Goal: Transaction & Acquisition: Purchase product/service

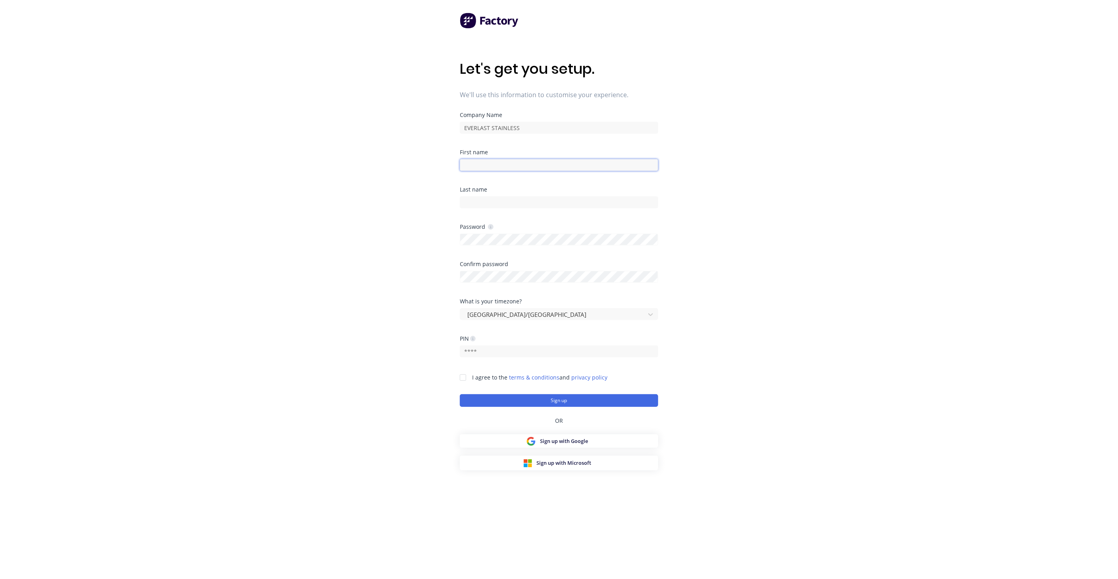
click at [527, 163] on input at bounding box center [559, 165] width 198 height 12
type input "James"
type input "Izvekov"
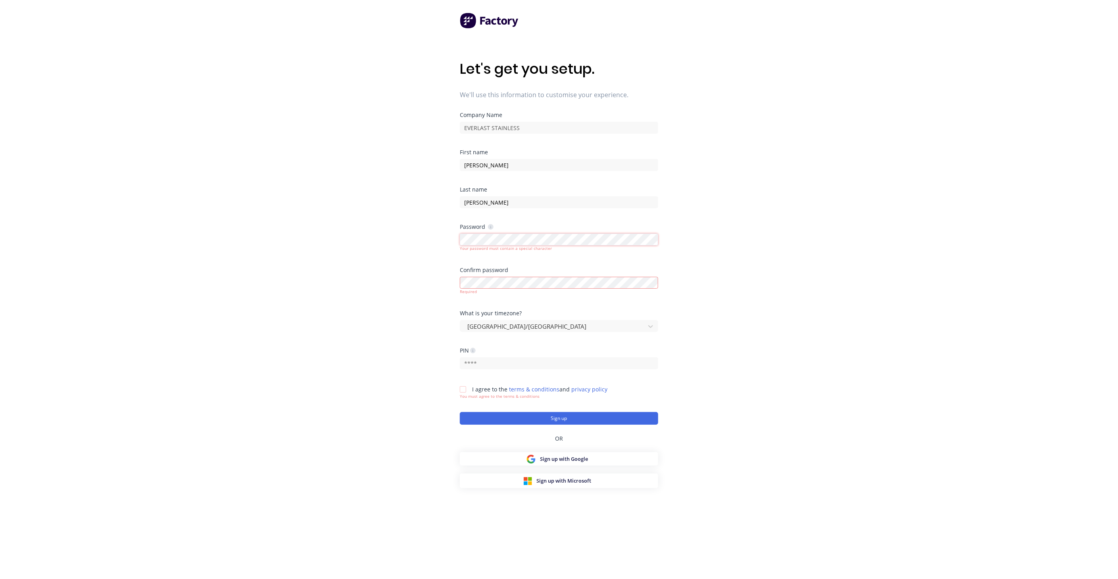
click at [405, 236] on div "Let's get you setup. We'll use this information to customise your experience. C…" at bounding box center [559, 305] width 1118 height 611
click at [703, 224] on div "Let's get you setup. We'll use this information to customise your experience. C…" at bounding box center [559, 305] width 1118 height 611
click at [493, 225] on icon at bounding box center [491, 227] width 6 height 6
click at [492, 225] on icon at bounding box center [491, 227] width 6 height 6
click at [406, 241] on div "Let's get you setup. We'll use this information to customise your experience. C…" at bounding box center [559, 305] width 1118 height 611
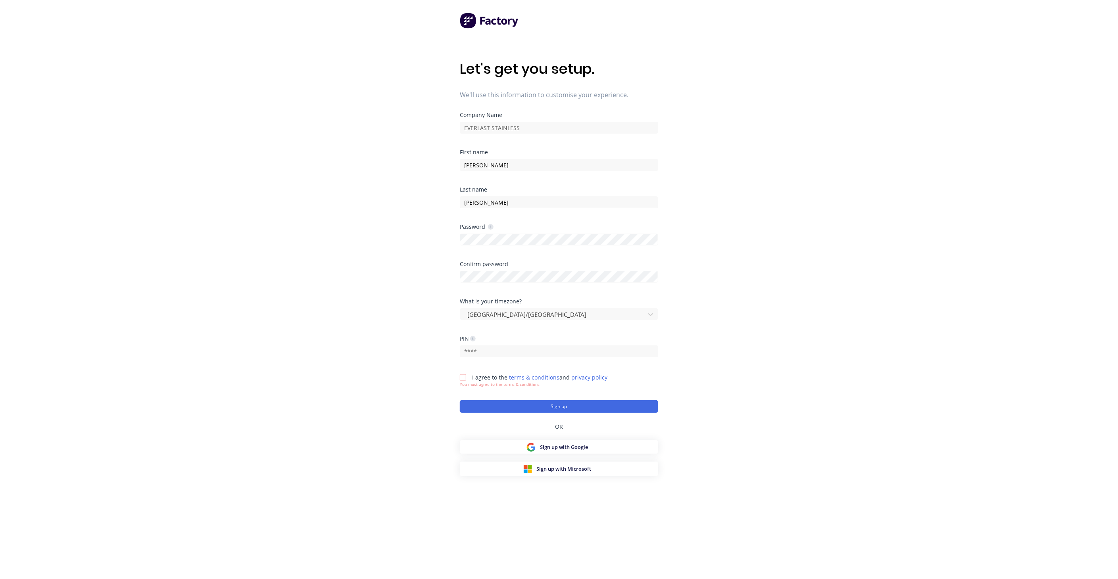
click at [712, 286] on div "Let's get you setup. We'll use this information to customise your experience. C…" at bounding box center [559, 305] width 1118 height 611
click at [490, 349] on input "text" at bounding box center [559, 352] width 198 height 12
click at [474, 340] on icon at bounding box center [473, 339] width 6 height 6
click at [488, 350] on input "text" at bounding box center [559, 352] width 198 height 12
type input "1569"
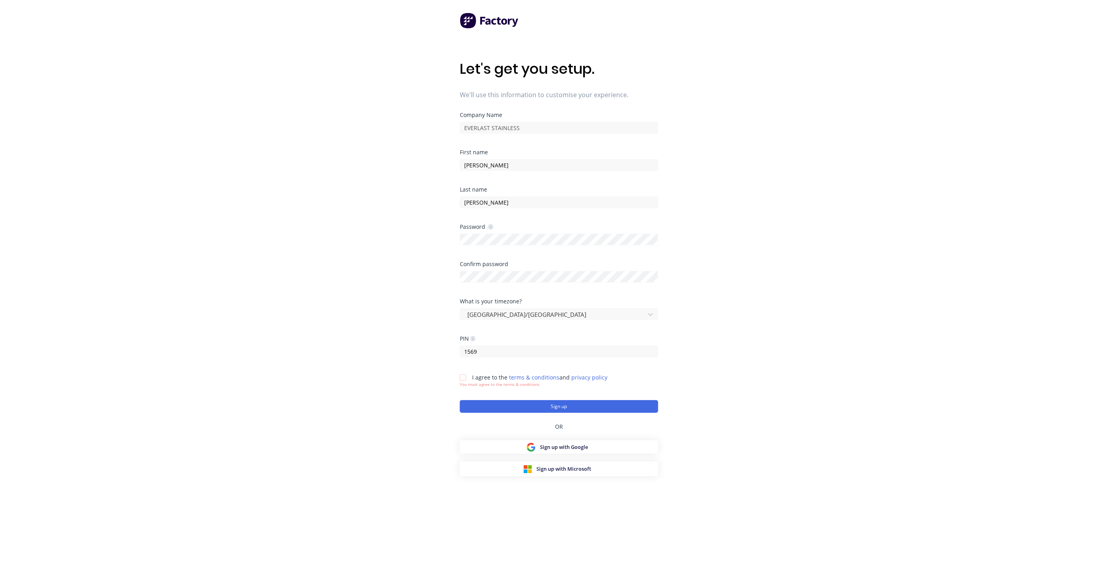
click at [463, 375] on div at bounding box center [463, 378] width 16 height 16
click at [518, 401] on button "Sign up" at bounding box center [559, 400] width 198 height 13
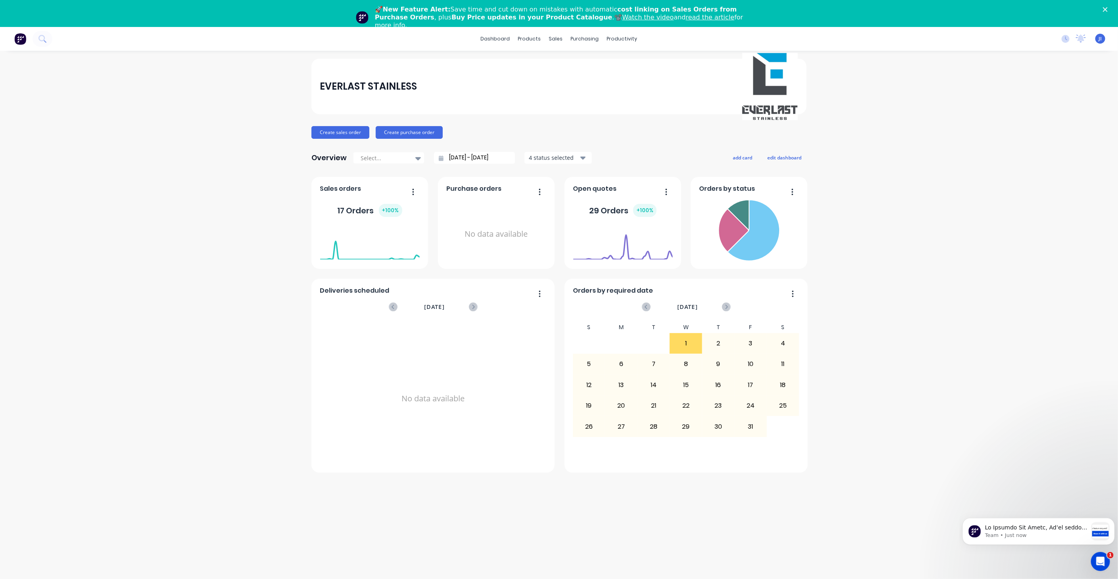
click at [928, 190] on div "EVERLAST STAINLESS Create sales order Create purchase order Overview Select... …" at bounding box center [559, 329] width 1118 height 540
click at [533, 67] on icon at bounding box center [532, 65] width 4 height 6
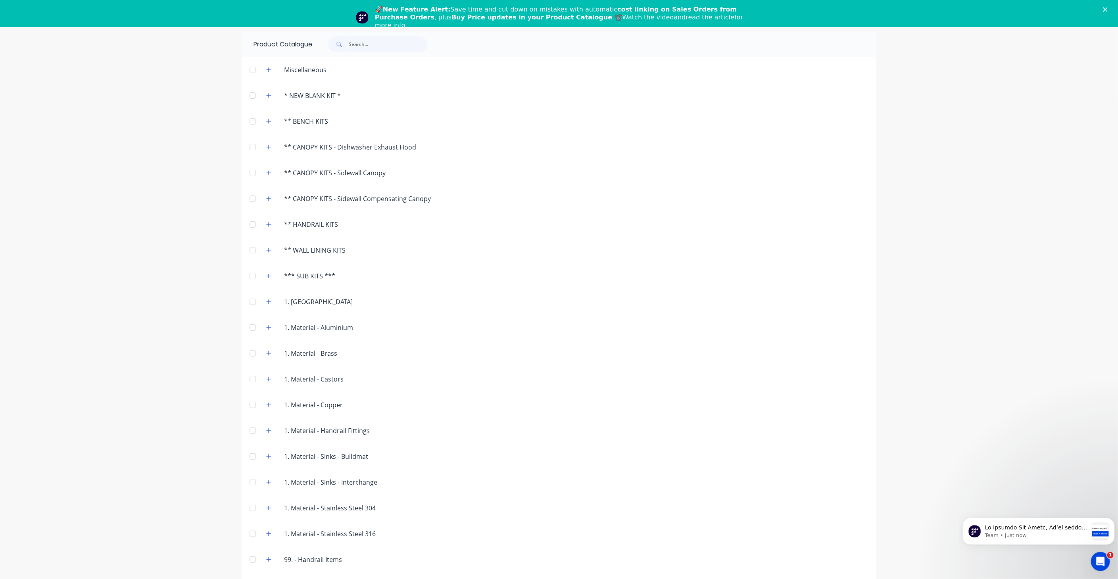
click at [1111, 11] on div "Close" at bounding box center [1107, 9] width 8 height 5
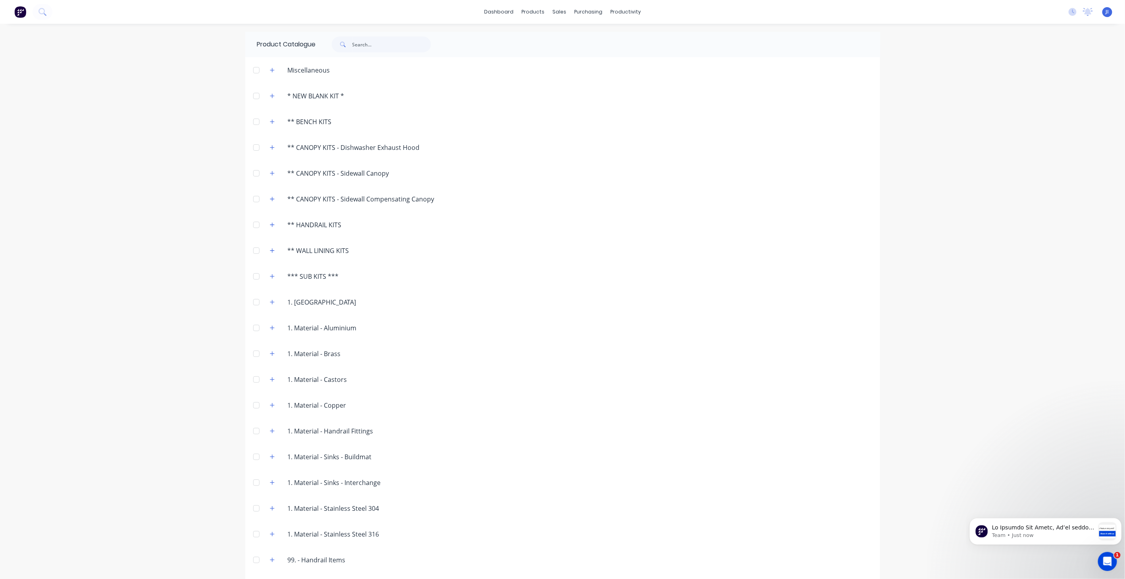
click at [252, 123] on div at bounding box center [256, 122] width 16 height 16
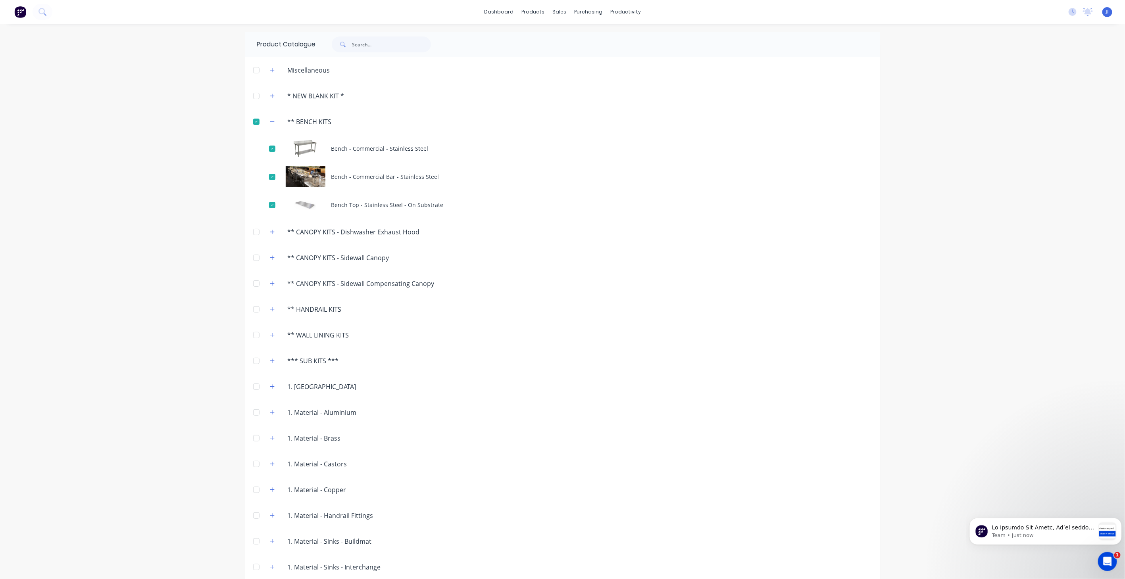
click at [253, 122] on div at bounding box center [256, 122] width 16 height 16
click at [267, 119] on button "button" at bounding box center [272, 122] width 10 height 10
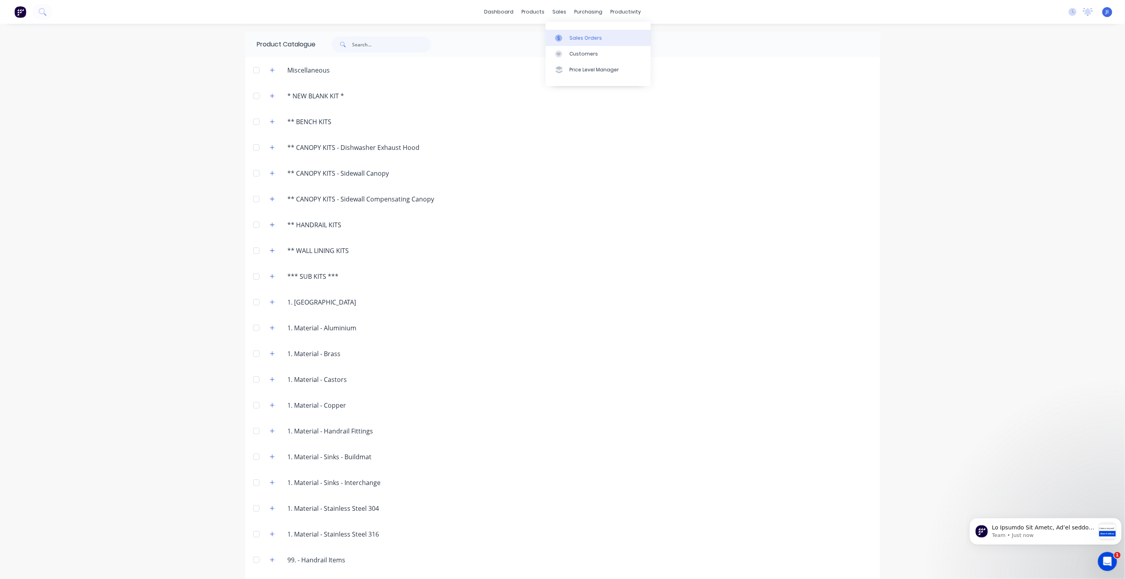
click at [567, 34] on link "Sales Orders" at bounding box center [598, 38] width 105 height 16
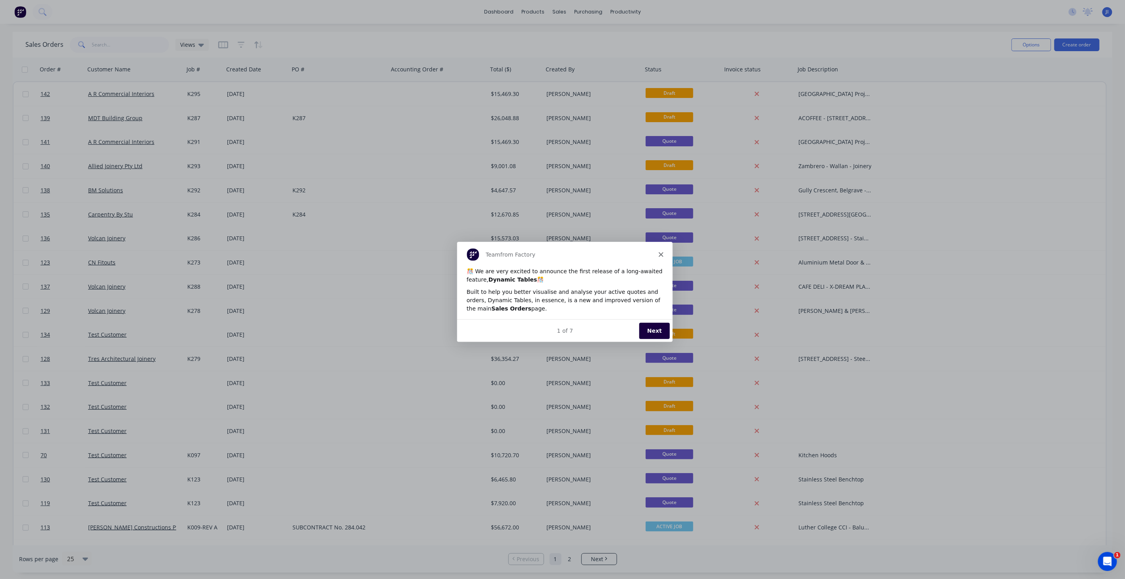
click at [648, 328] on button "Next" at bounding box center [653, 330] width 31 height 16
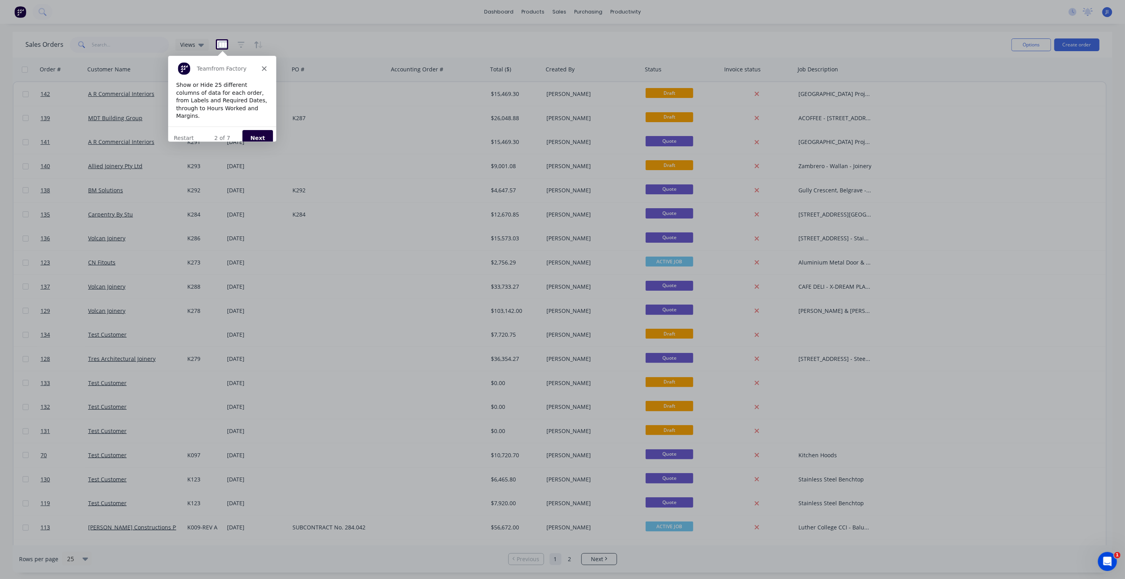
click at [265, 132] on button "Next" at bounding box center [257, 138] width 31 height 16
click at [273, 124] on button "Next" at bounding box center [274, 122] width 31 height 16
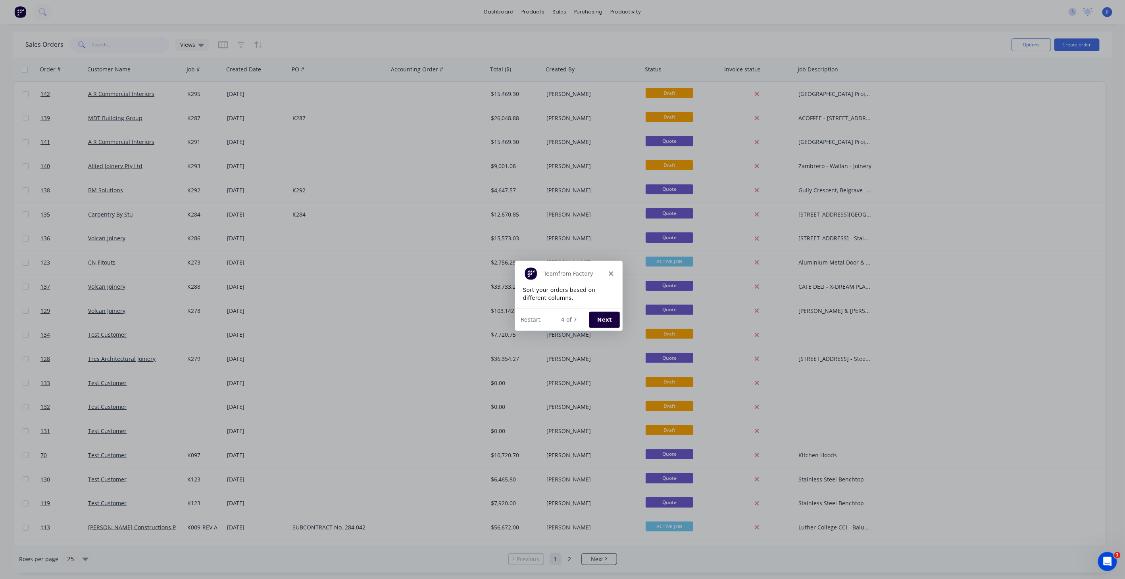
click at [611, 316] on button "Next" at bounding box center [603, 319] width 31 height 16
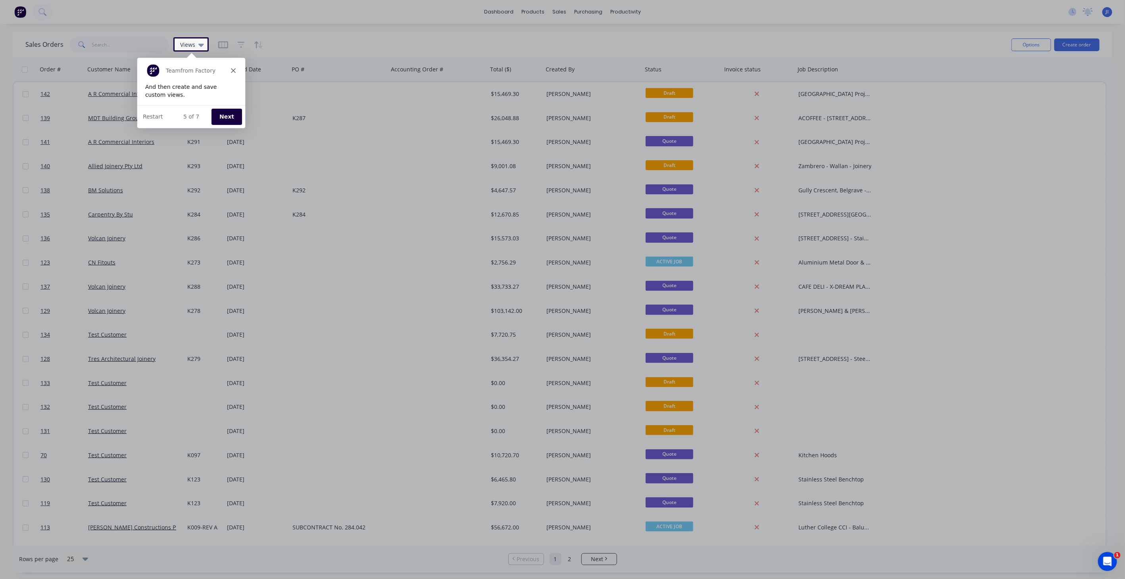
click at [231, 120] on button "Next" at bounding box center [226, 116] width 31 height 16
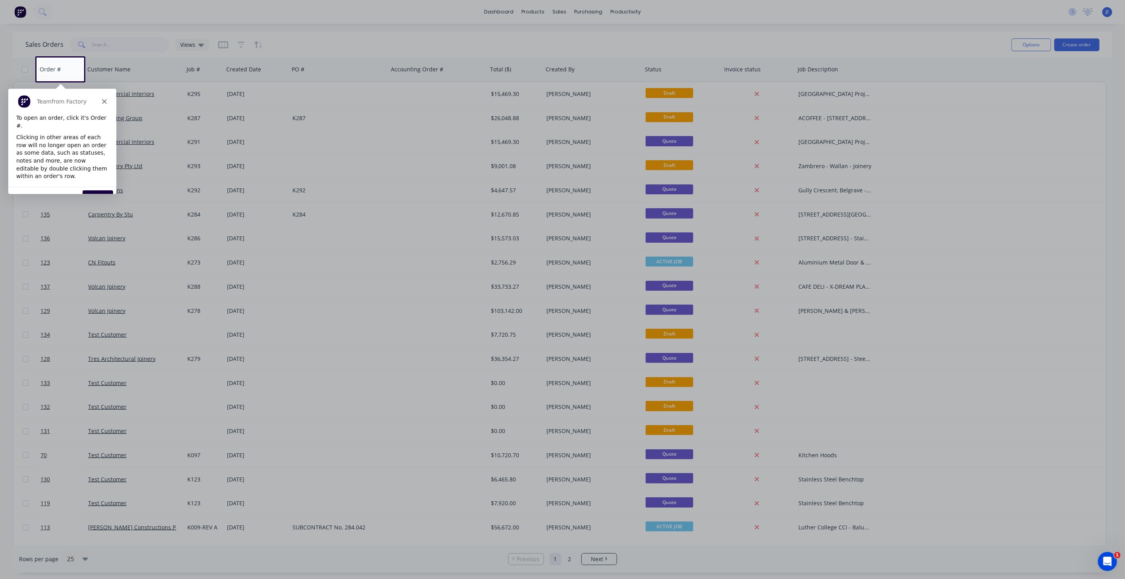
click at [104, 190] on button "Next" at bounding box center [97, 198] width 31 height 16
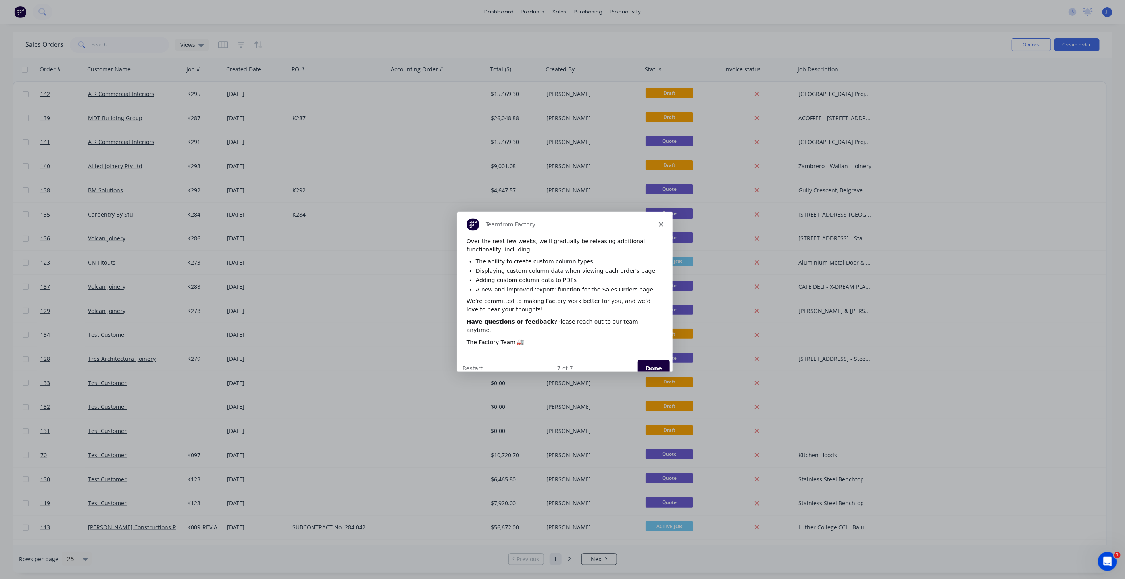
click at [656, 360] on button "Done" at bounding box center [653, 368] width 32 height 16
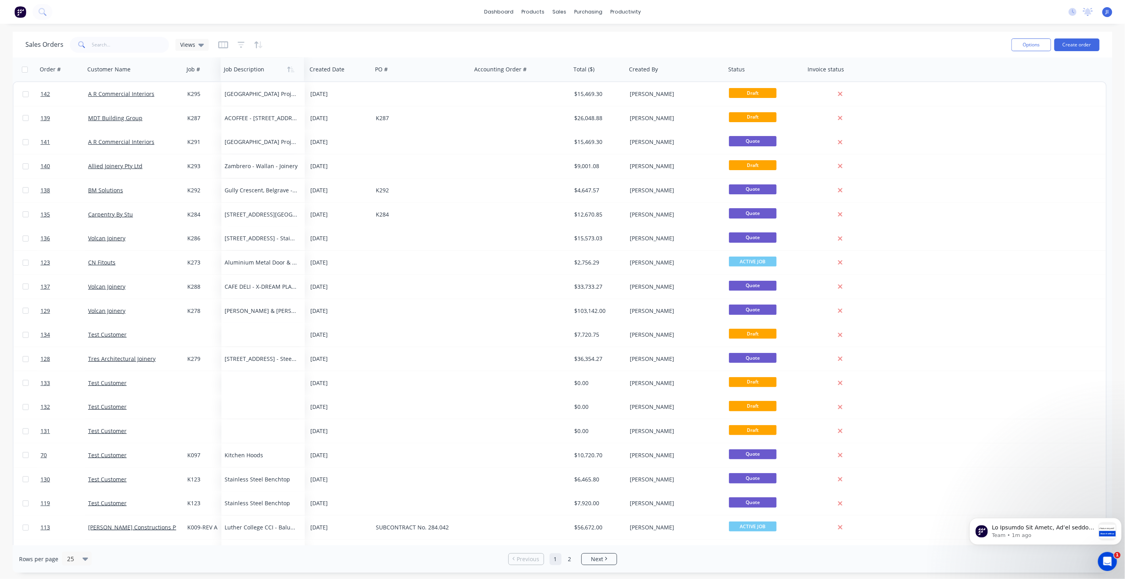
drag, startPoint x: 823, startPoint y: 73, endPoint x: 250, endPoint y: 74, distance: 573.7
click at [250, 74] on div at bounding box center [260, 69] width 73 height 16
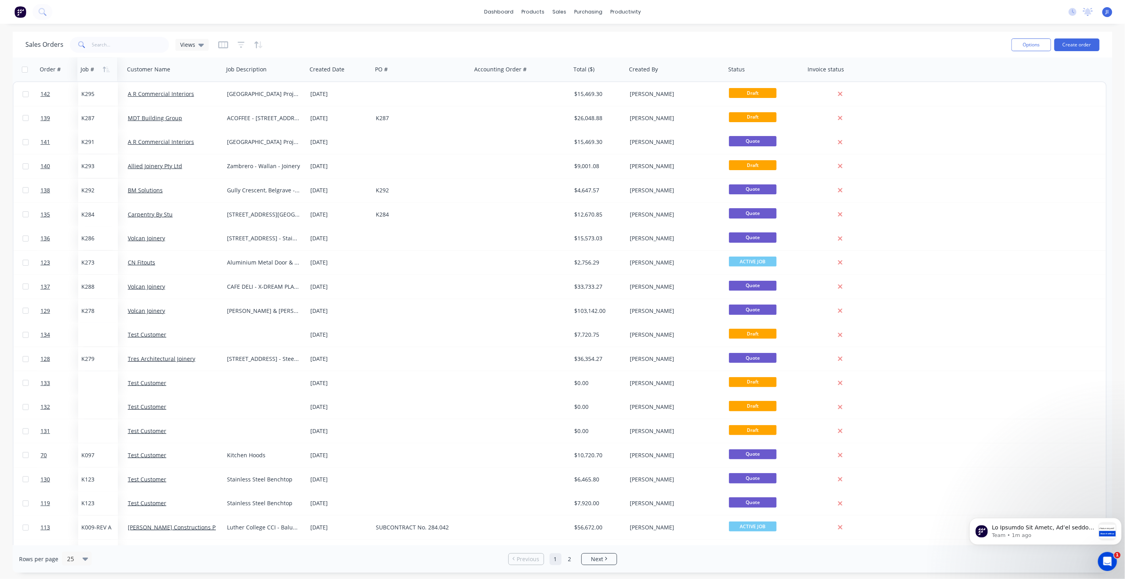
drag, startPoint x: 192, startPoint y: 71, endPoint x: 86, endPoint y: 73, distance: 105.9
click at [86, 73] on div at bounding box center [97, 69] width 32 height 16
click at [505, 75] on div at bounding box center [518, 69] width 88 height 16
click at [240, 43] on icon "button" at bounding box center [241, 45] width 7 height 8
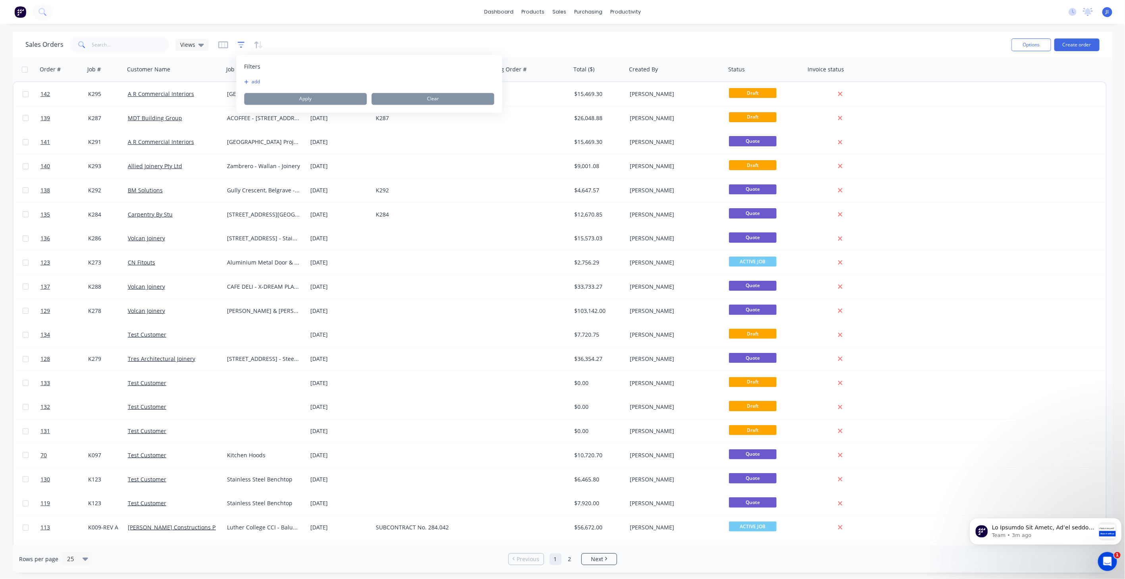
click at [240, 43] on icon "button" at bounding box center [241, 45] width 7 height 8
click at [221, 46] on icon "button" at bounding box center [223, 45] width 10 height 8
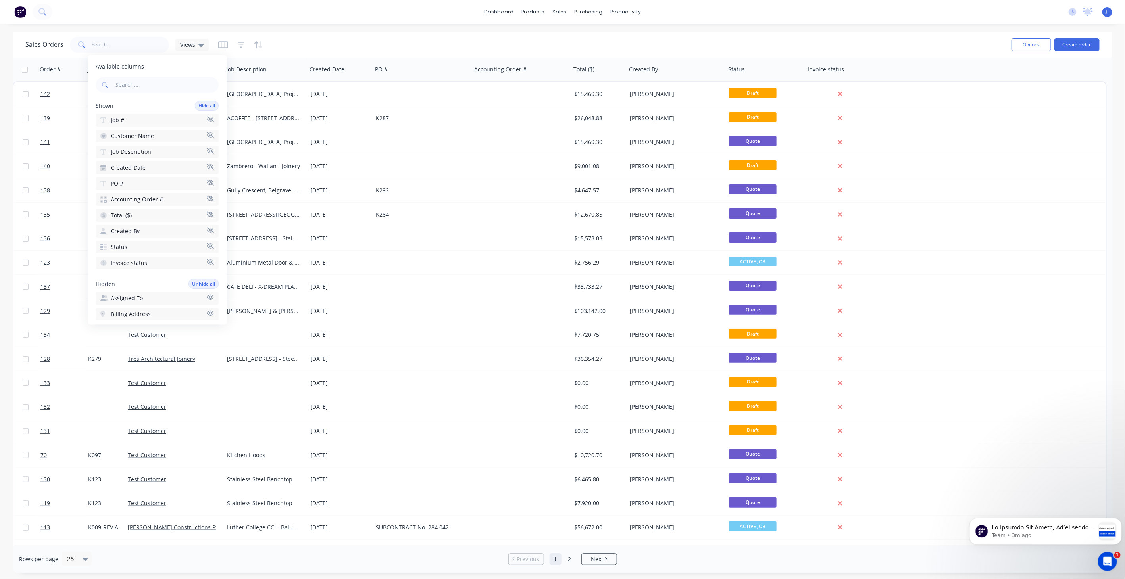
drag, startPoint x: 160, startPoint y: 198, endPoint x: 155, endPoint y: 247, distance: 49.1
click at [155, 267] on div "Available columns Shown Hide all Job # Customer Name Job Description Created Da…" at bounding box center [157, 190] width 139 height 270
click at [123, 196] on span "Accounting Order #" at bounding box center [137, 200] width 52 height 8
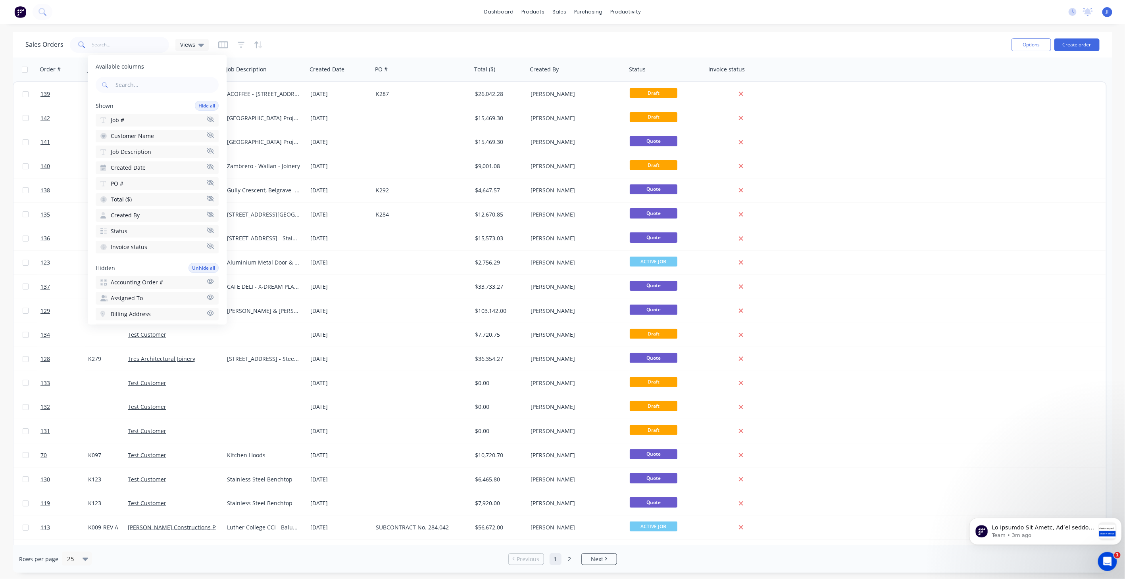
scroll to position [44, 0]
click at [143, 252] on button "Assigned To" at bounding box center [157, 254] width 123 height 13
click at [121, 277] on span "Labels" at bounding box center [119, 281] width 17 height 8
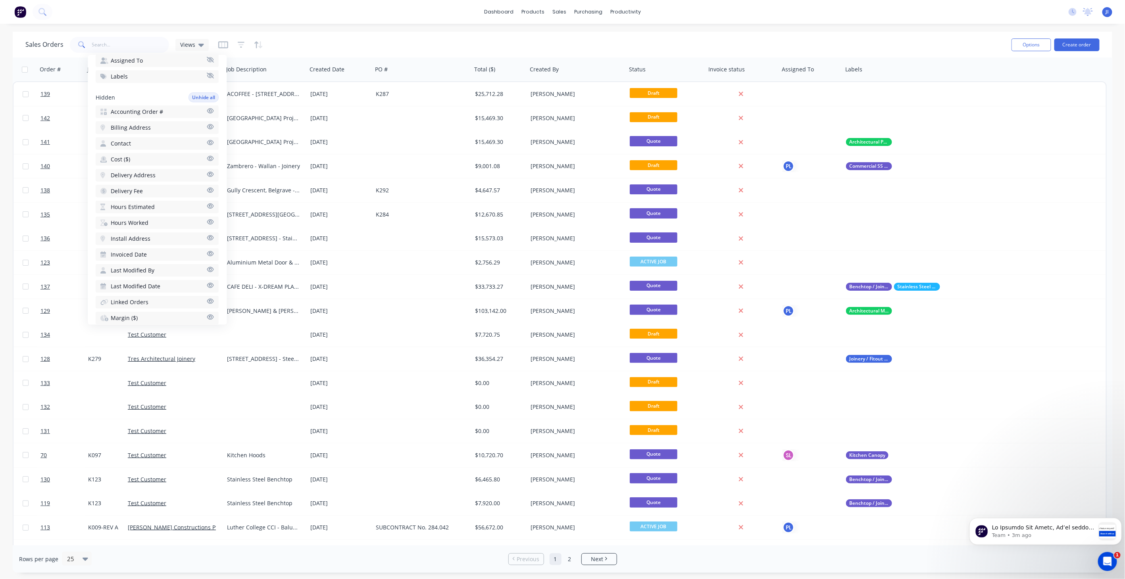
scroll to position [220, 0]
click at [144, 310] on button "Notes" at bounding box center [157, 316] width 123 height 13
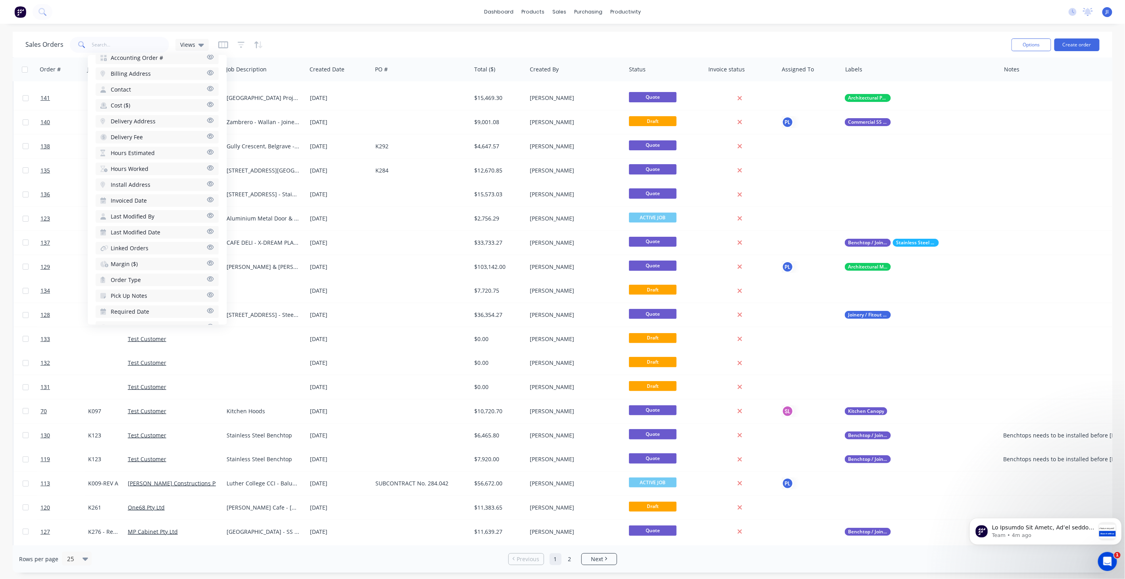
scroll to position [280, 0]
click at [135, 300] on span "Required Date" at bounding box center [130, 304] width 38 height 8
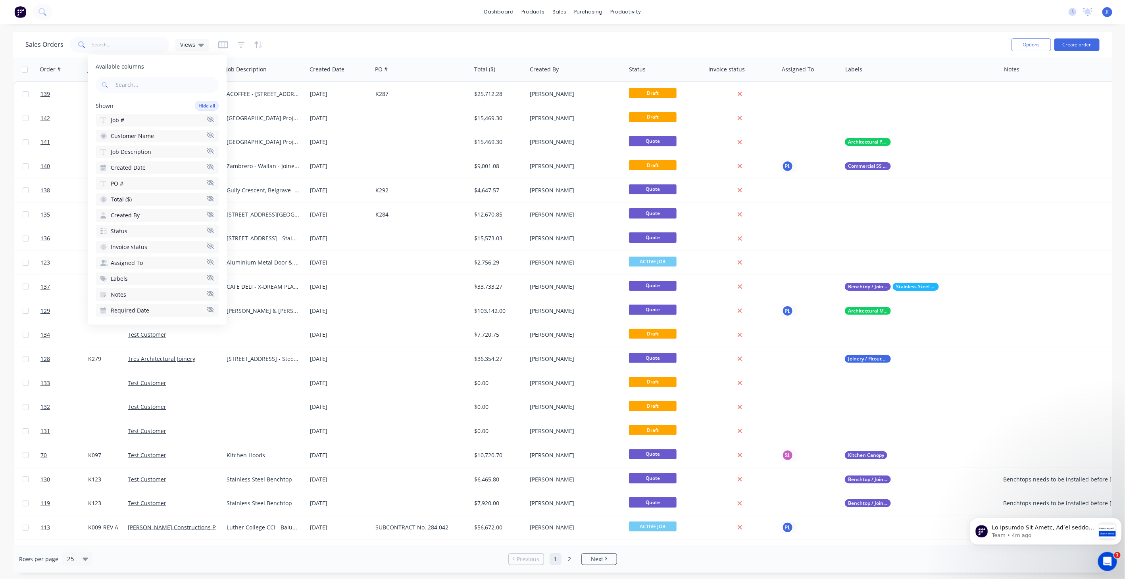
scroll to position [0, 0]
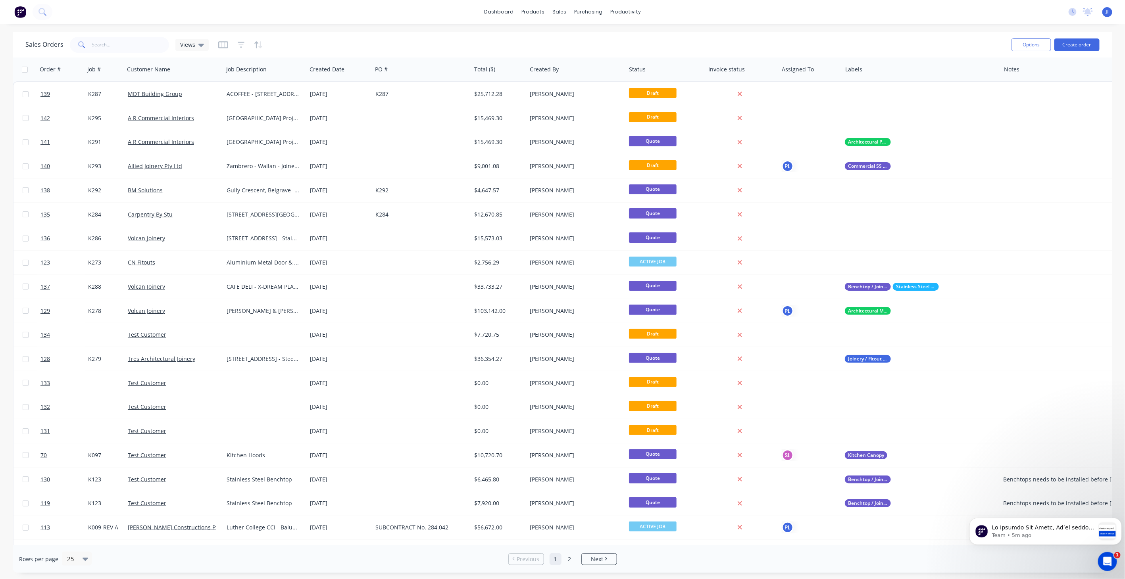
click at [462, 45] on div "Sales Orders Views" at bounding box center [515, 44] width 980 height 19
click at [98, 44] on input "text" at bounding box center [130, 45] width 77 height 16
type input "moff"
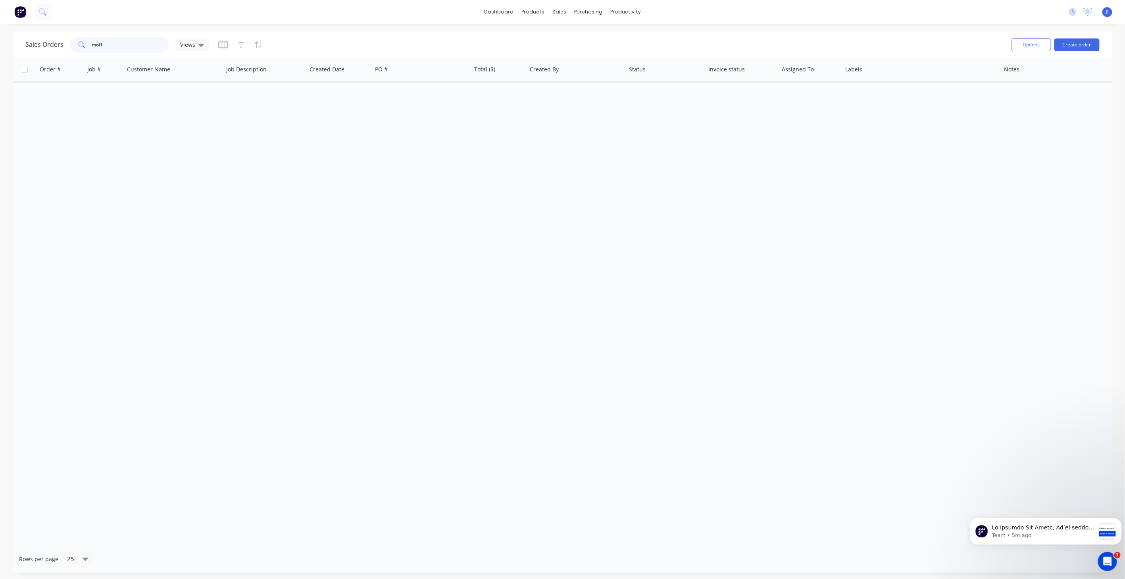
drag, startPoint x: 114, startPoint y: 44, endPoint x: 47, endPoint y: 41, distance: 67.5
click at [47, 41] on div "Sales Orders moff Views" at bounding box center [116, 45] width 183 height 16
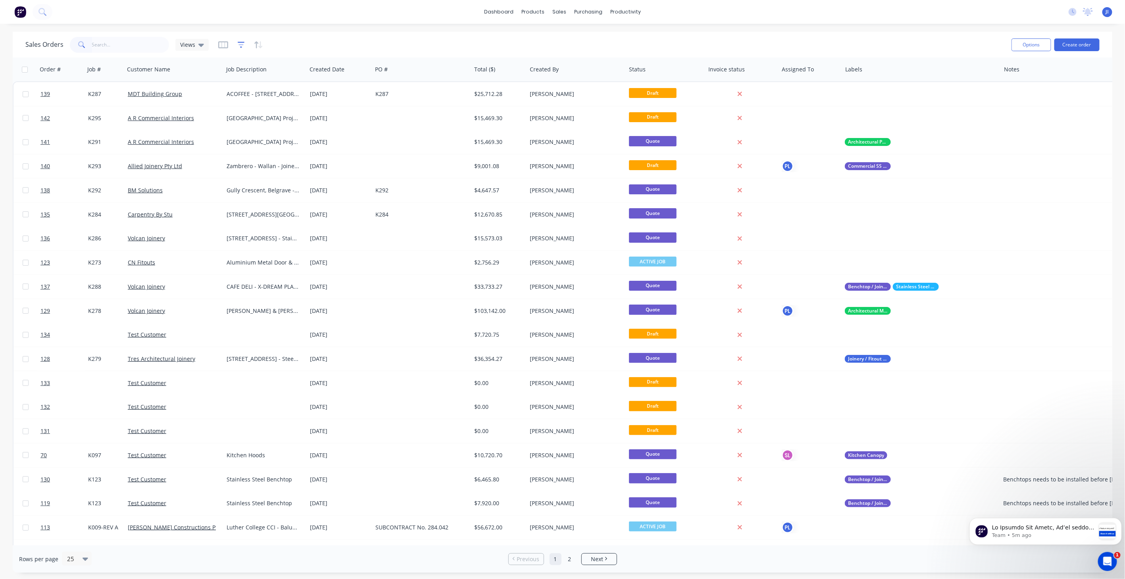
click at [241, 43] on icon "button" at bounding box center [241, 45] width 7 height 8
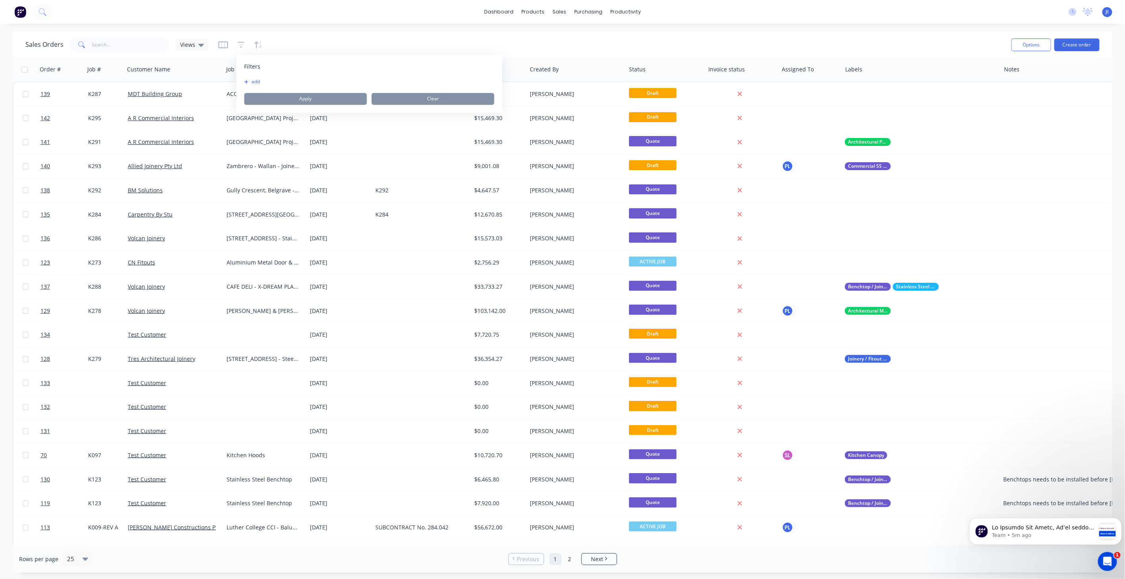
click at [255, 83] on button "add" at bounding box center [254, 82] width 20 height 6
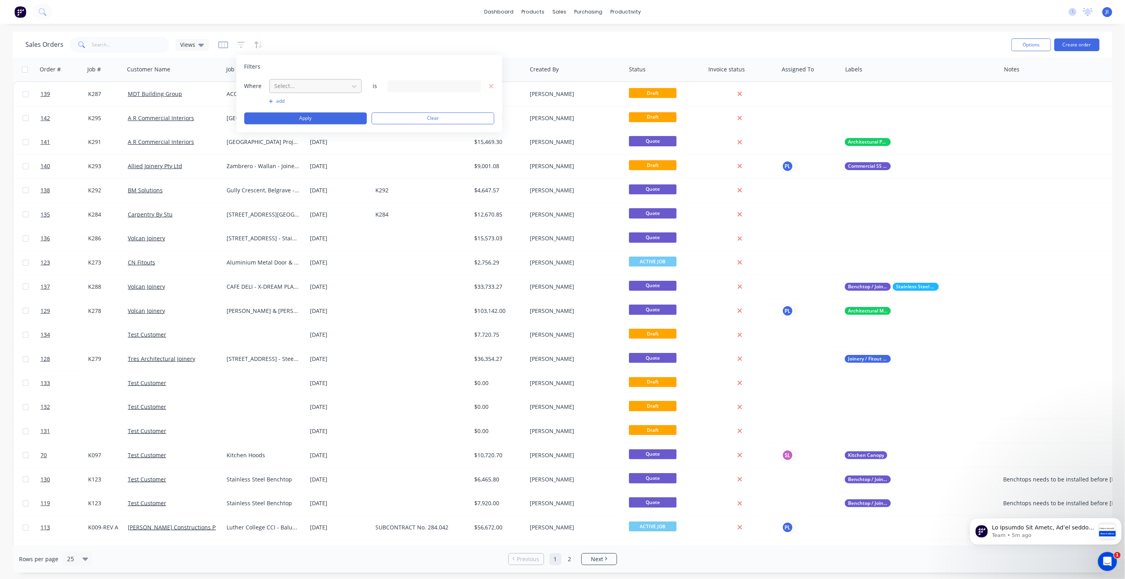
click at [294, 84] on div at bounding box center [309, 86] width 71 height 10
click at [317, 198] on div "Customer Name" at bounding box center [315, 193] width 93 height 15
click at [446, 85] on div "352 Customer Name selected" at bounding box center [428, 86] width 72 height 8
type input "mof"
click at [433, 128] on div "Moffat Pty Ltd" at bounding box center [458, 129] width 95 height 8
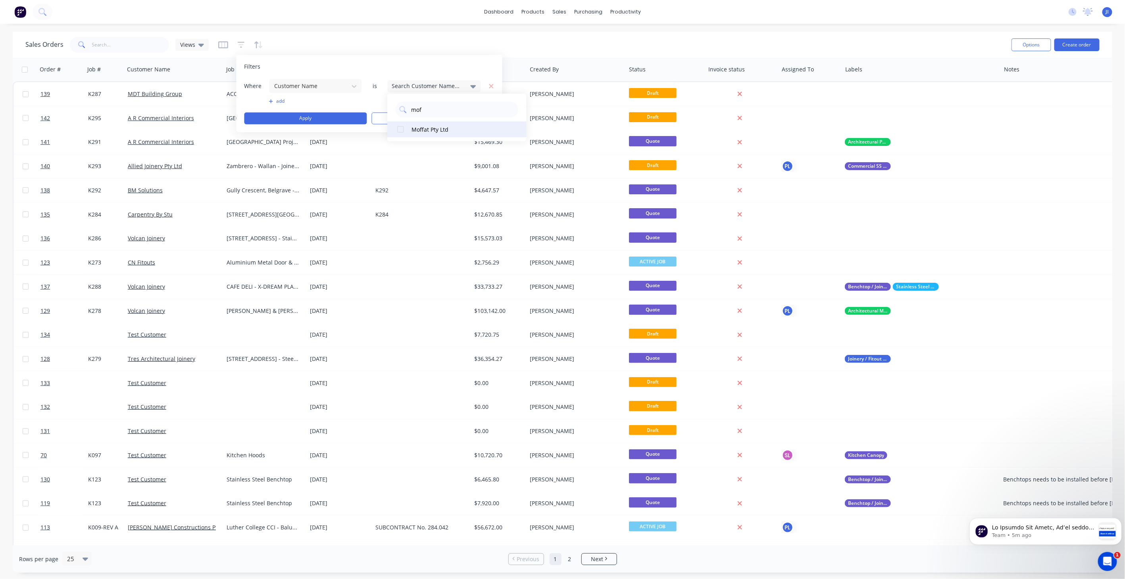
click at [398, 131] on div at bounding box center [400, 129] width 16 height 16
click at [330, 118] on button "Apply" at bounding box center [305, 119] width 123 height 12
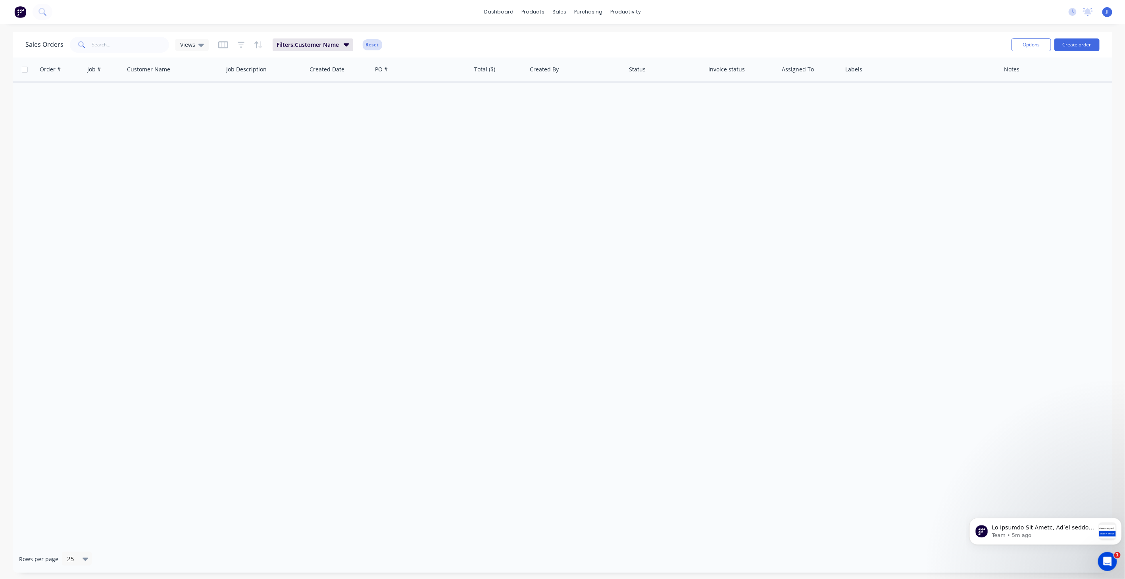
click at [375, 43] on button "Reset" at bounding box center [372, 44] width 19 height 11
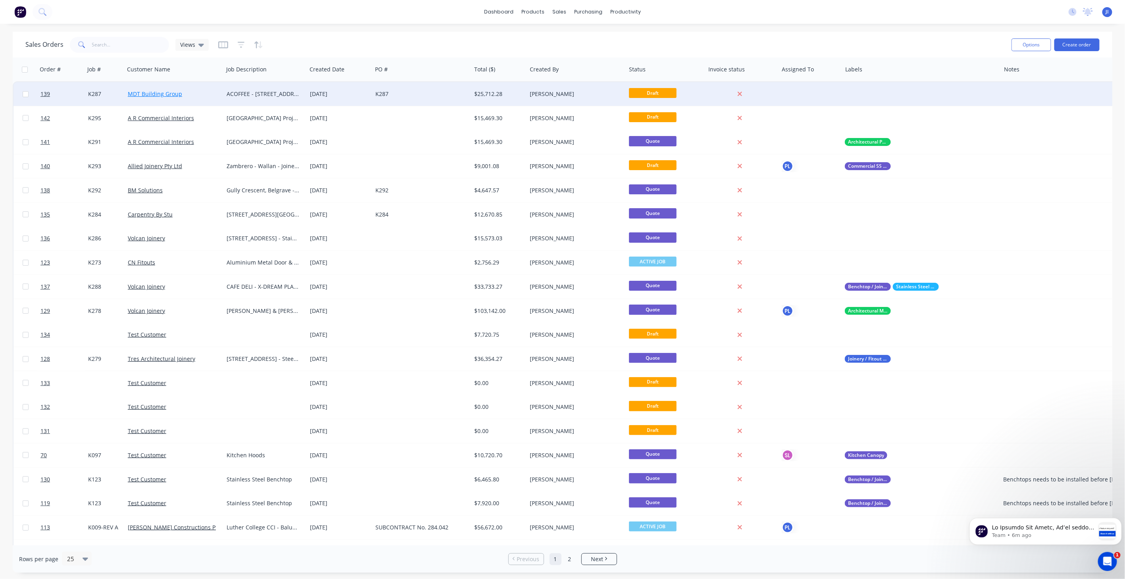
click at [144, 93] on link "MDT Building Group" at bounding box center [155, 94] width 54 height 8
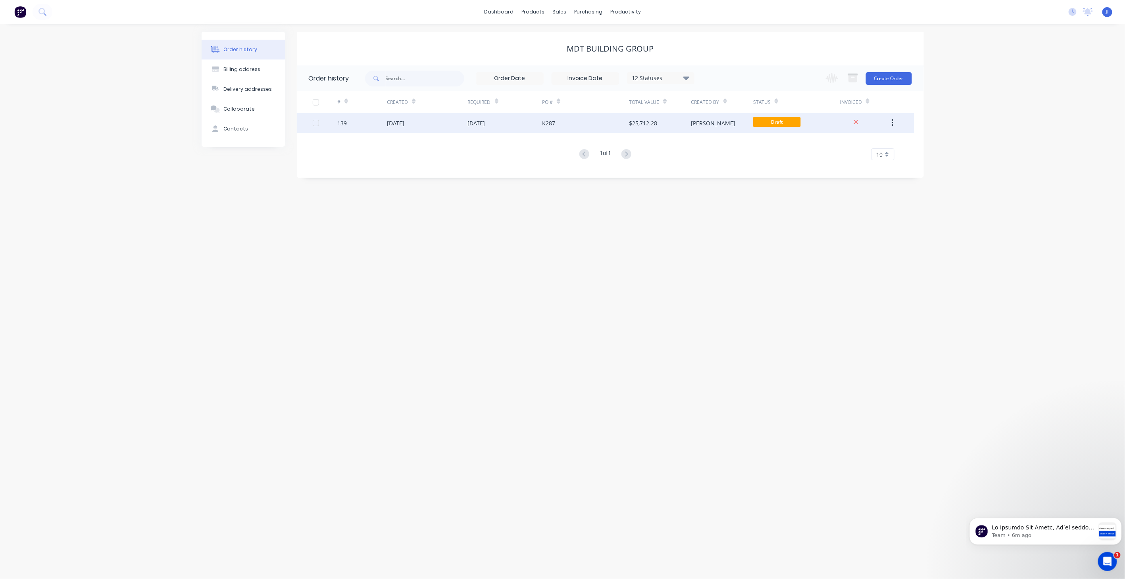
click at [634, 122] on div "$25,712.28" at bounding box center [643, 123] width 28 height 8
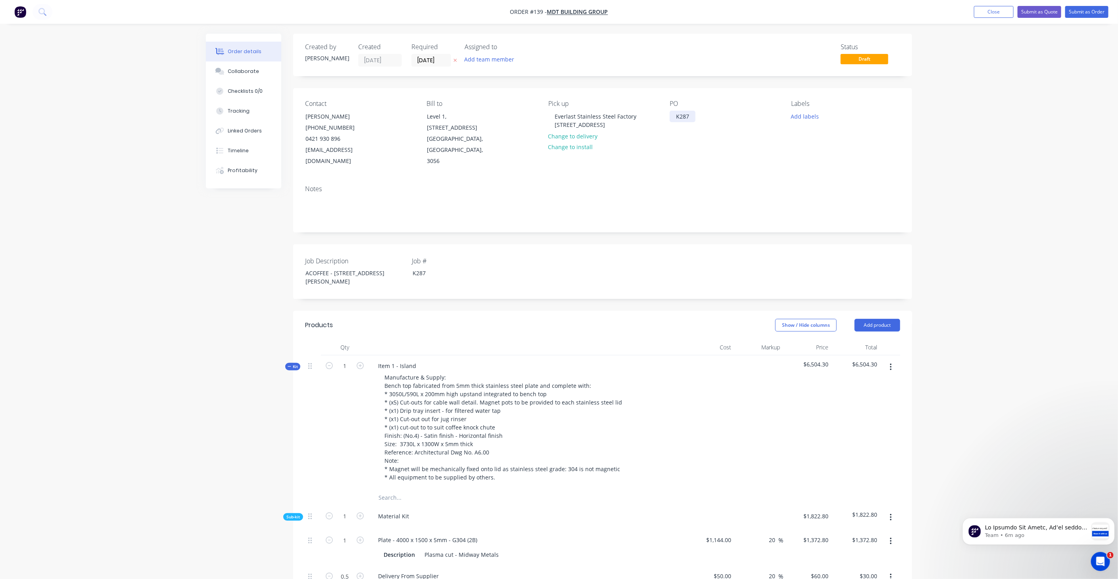
click at [685, 115] on div "K287" at bounding box center [683, 117] width 26 height 12
click at [1000, 12] on button "Close" at bounding box center [994, 12] width 40 height 12
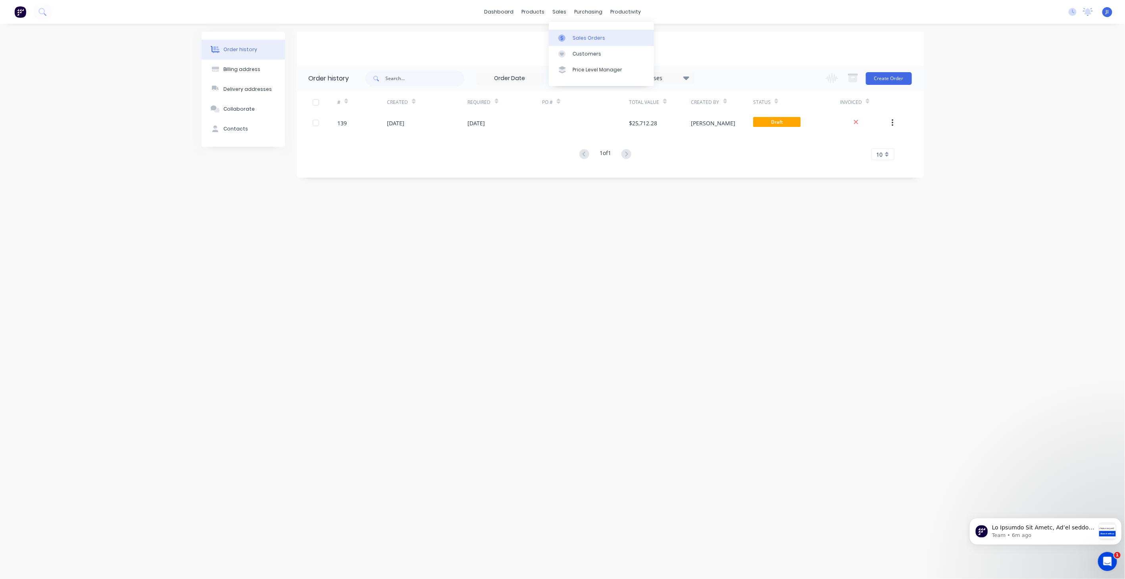
click at [571, 36] on link "Sales Orders" at bounding box center [601, 38] width 105 height 16
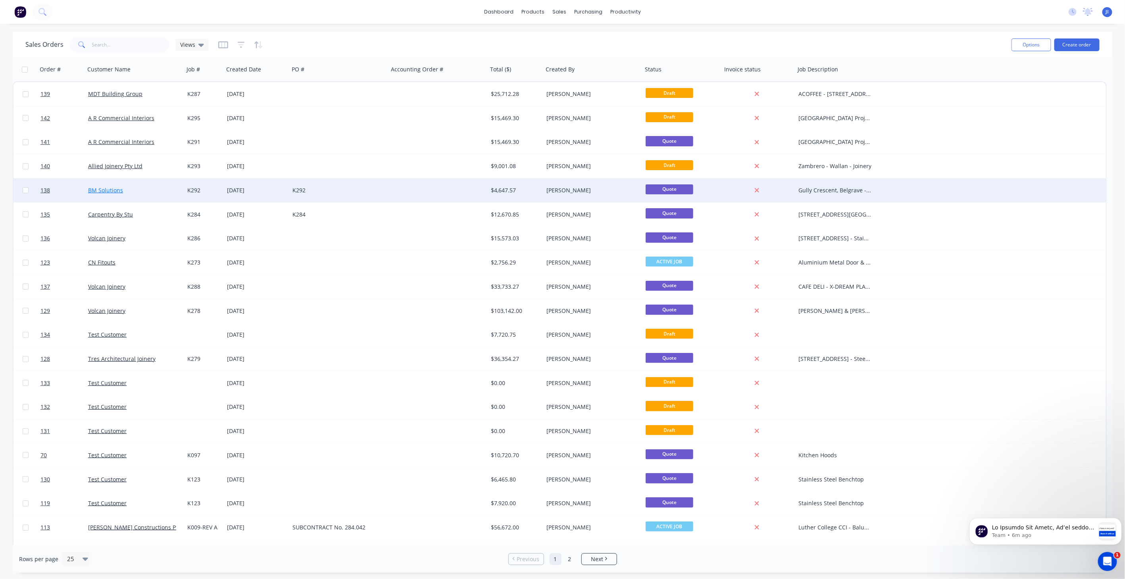
click at [119, 190] on link "BM Solutions" at bounding box center [105, 190] width 35 height 8
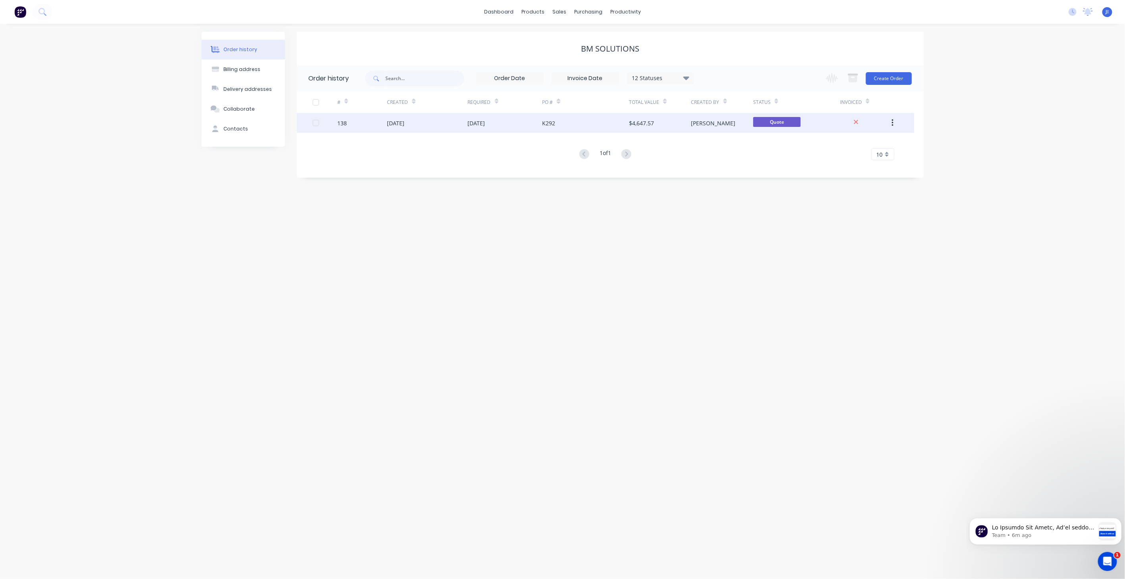
click at [556, 127] on div "K292" at bounding box center [585, 123] width 87 height 20
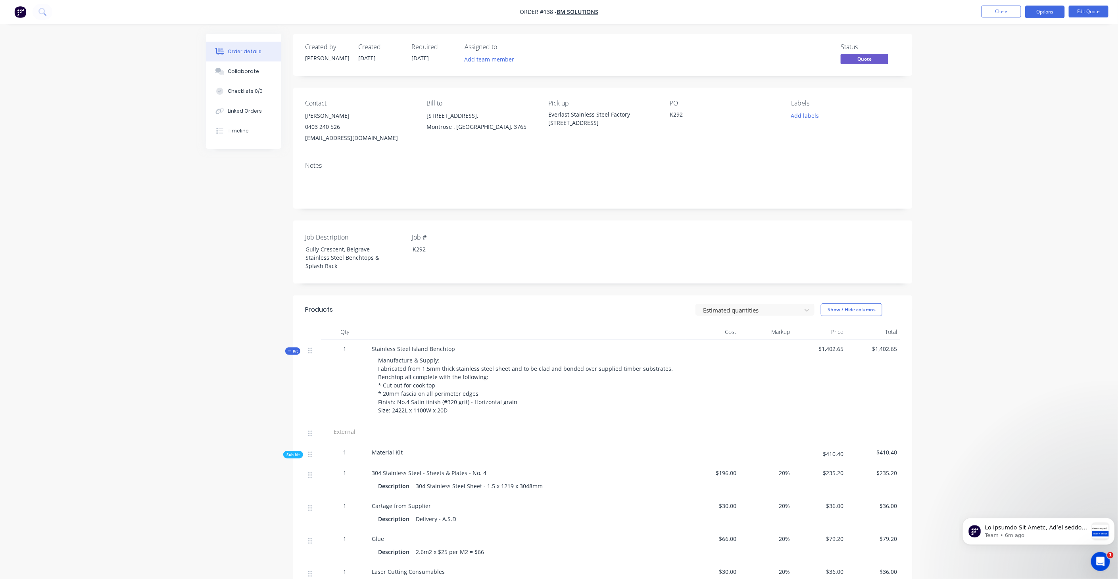
click at [676, 115] on div "K292" at bounding box center [719, 115] width 99 height 11
click at [674, 118] on div "K292" at bounding box center [719, 115] width 99 height 11
click at [676, 115] on div "K292" at bounding box center [719, 115] width 99 height 11
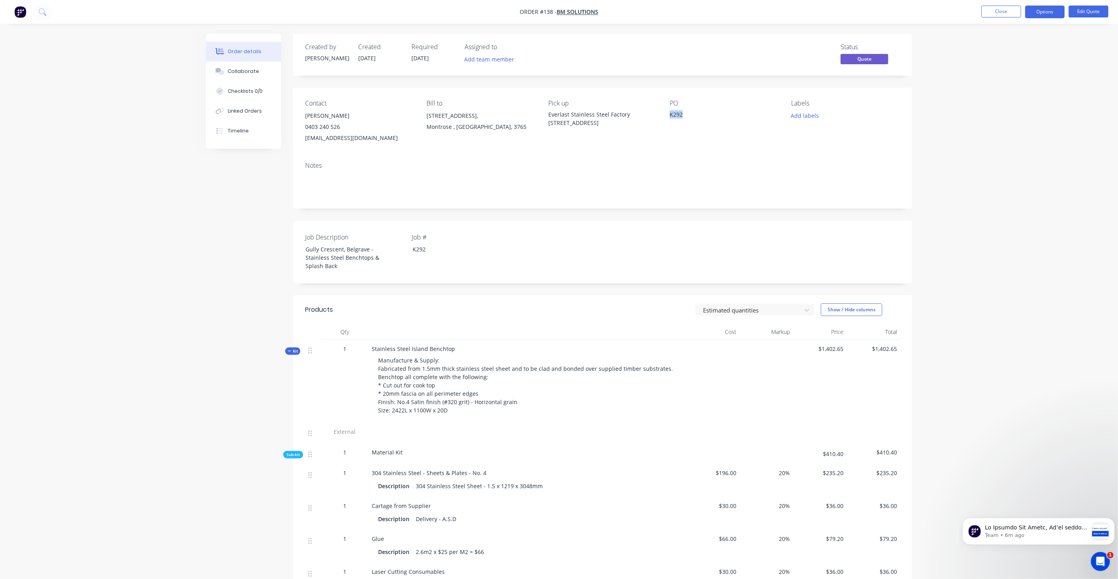
drag, startPoint x: 676, startPoint y: 115, endPoint x: 720, endPoint y: 131, distance: 46.8
click at [720, 131] on div "PO K292" at bounding box center [724, 122] width 109 height 44
click at [1086, 13] on button "Edit Quote" at bounding box center [1089, 12] width 40 height 12
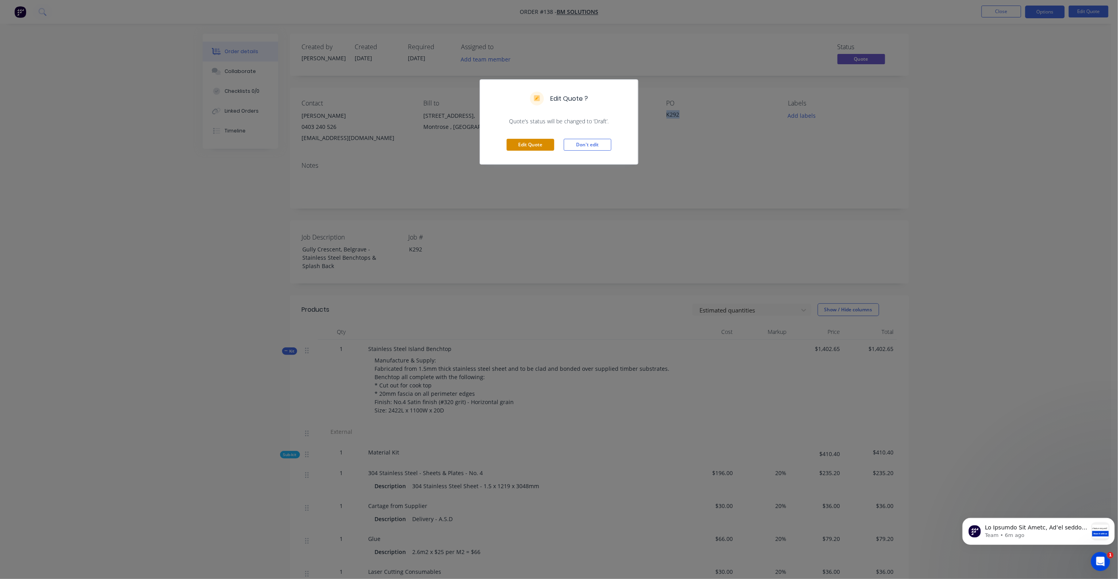
click at [538, 146] on button "Edit Quote" at bounding box center [531, 145] width 48 height 12
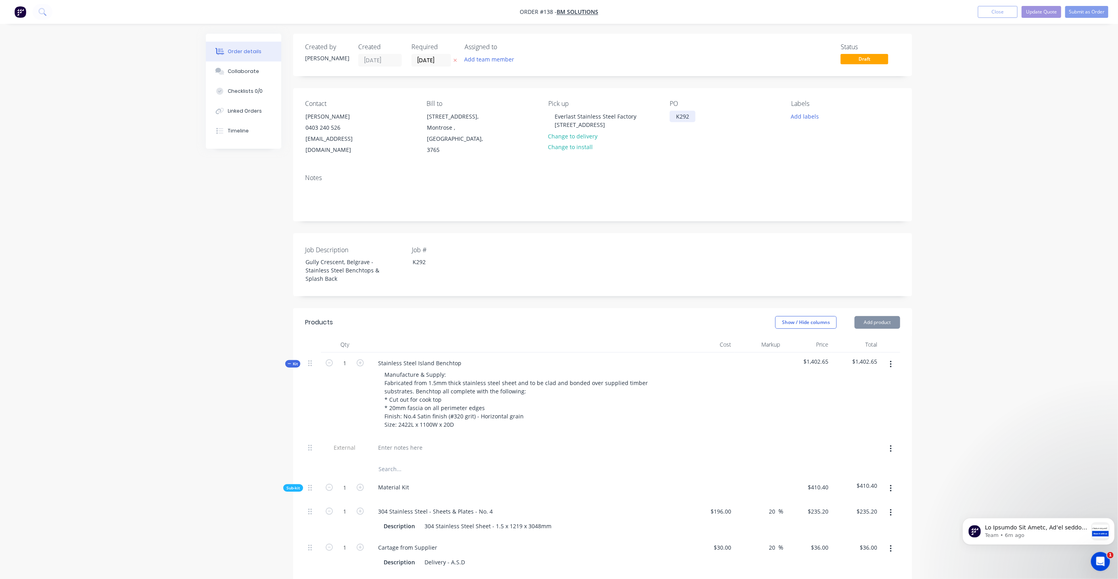
click at [683, 113] on div "K292" at bounding box center [683, 117] width 26 height 12
click at [1003, 14] on button "Close" at bounding box center [998, 12] width 40 height 12
click at [1012, 17] on button "Close" at bounding box center [998, 12] width 40 height 12
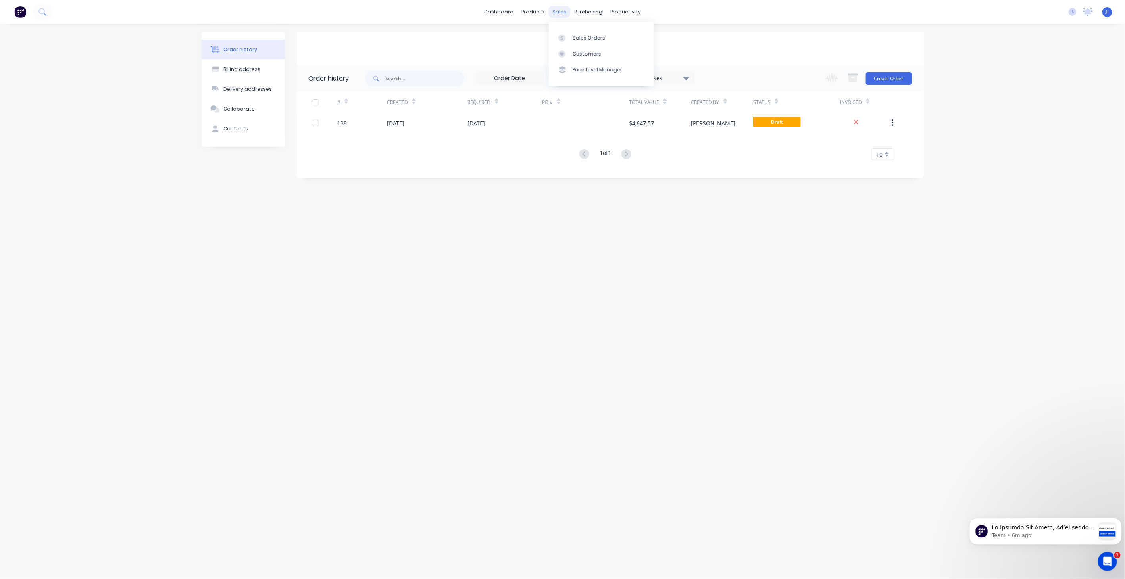
click at [556, 10] on div "sales" at bounding box center [559, 12] width 22 height 12
click at [574, 40] on div "Sales Orders" at bounding box center [589, 38] width 33 height 7
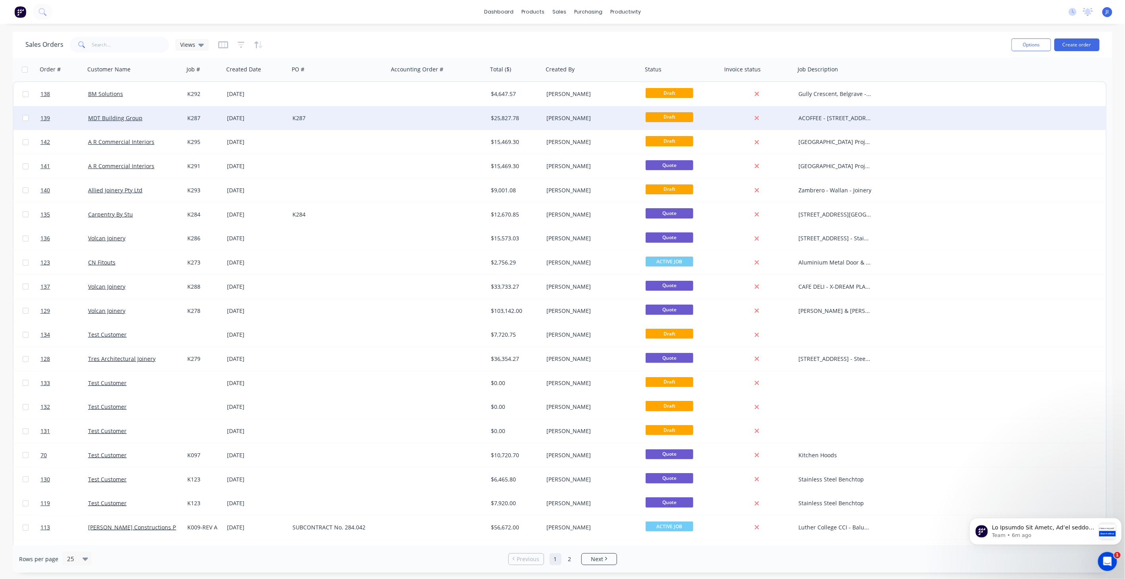
click at [308, 124] on div "K287" at bounding box center [338, 118] width 99 height 24
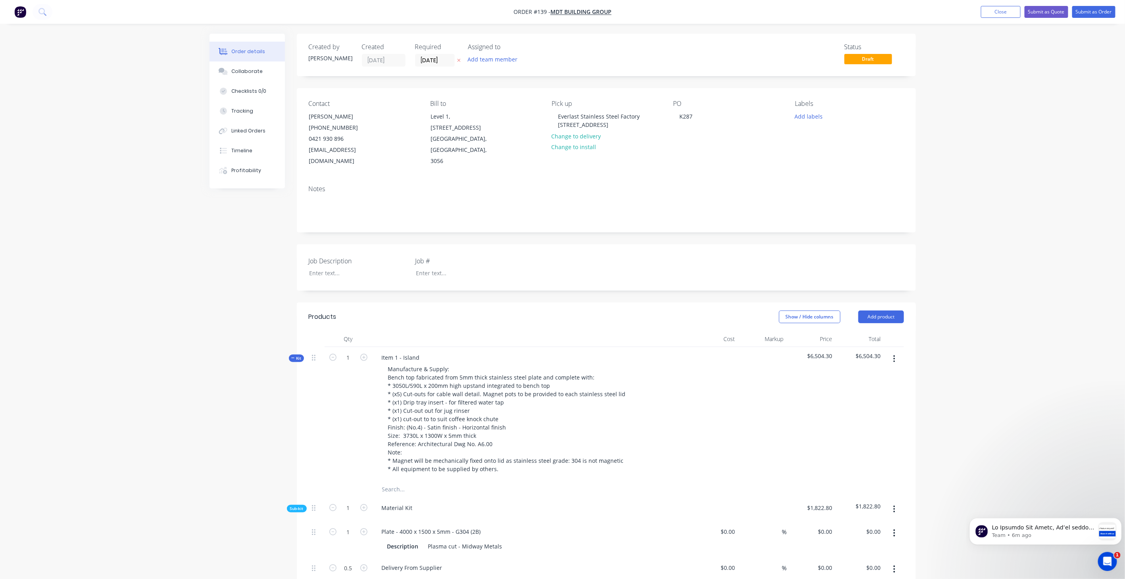
type input "$1,144.00"
type input "20"
type input "$1,372.80"
type input "$50.00"
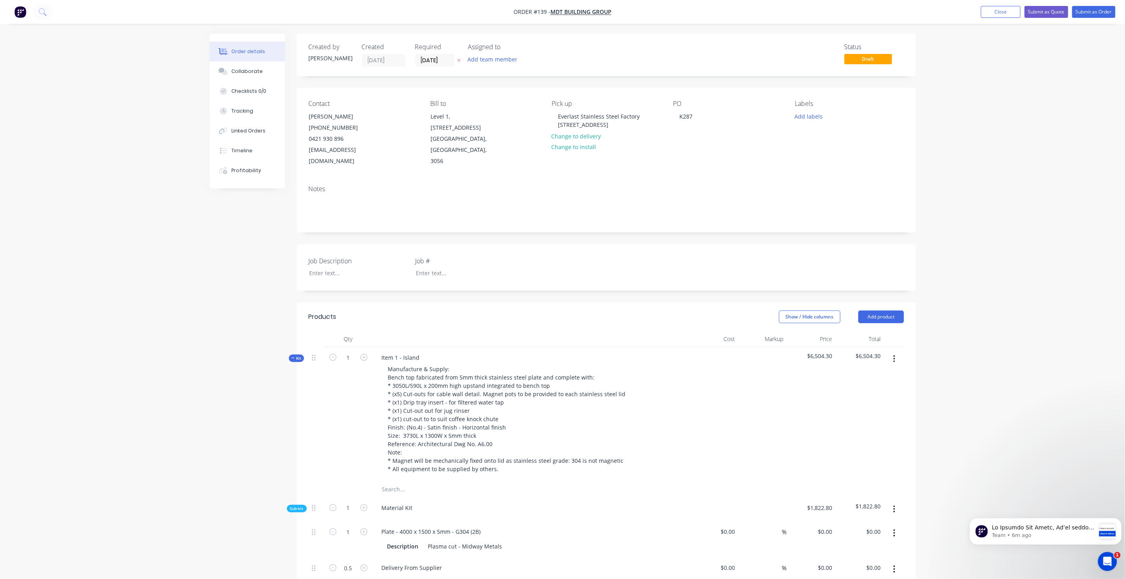
type input "20"
type input "$60.00"
type input "$30.00"
type input "$200.00"
type input "20"
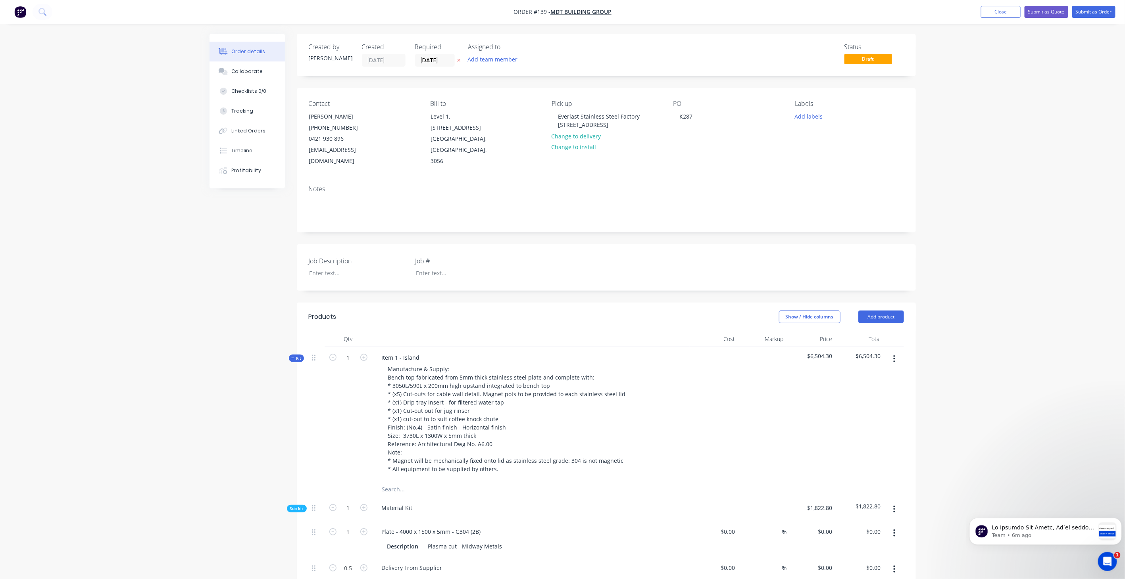
type input "$240.00"
type input "$150.00"
type input "20"
type input "$180.00"
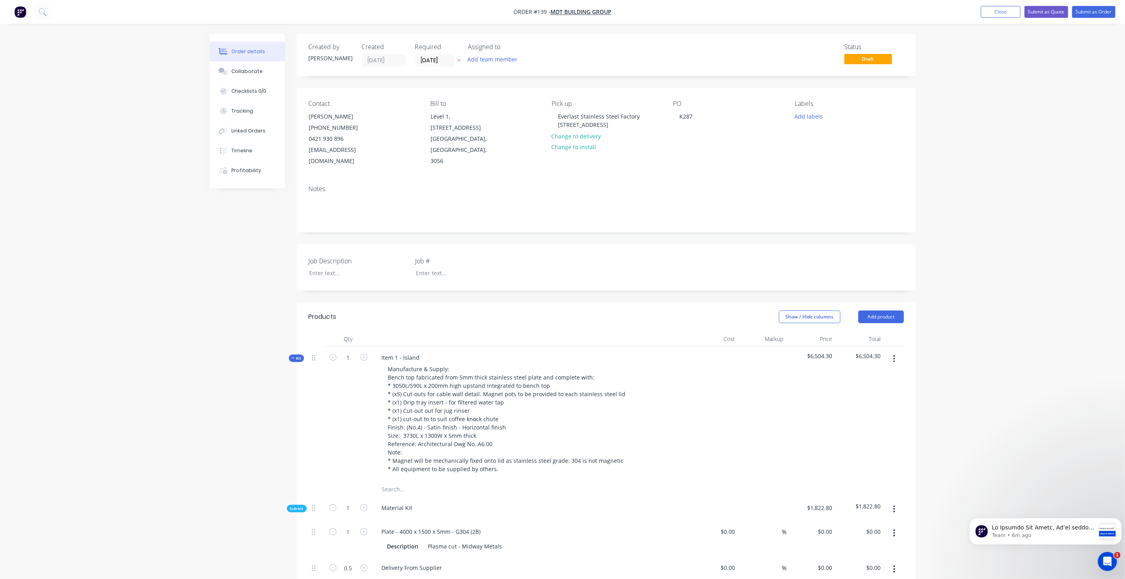
type input "$180.00"
type input "$270.00"
type input "20"
type input "$324.00"
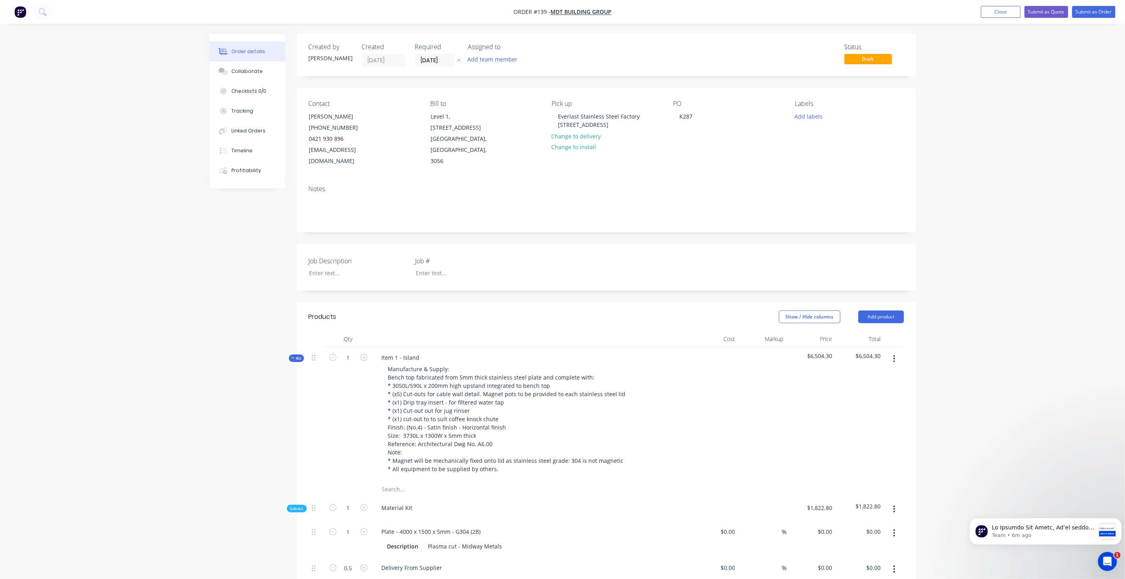
type input "$250.00"
type input "20"
type input "$300.00"
type input "$150.00"
type input "$250.00"
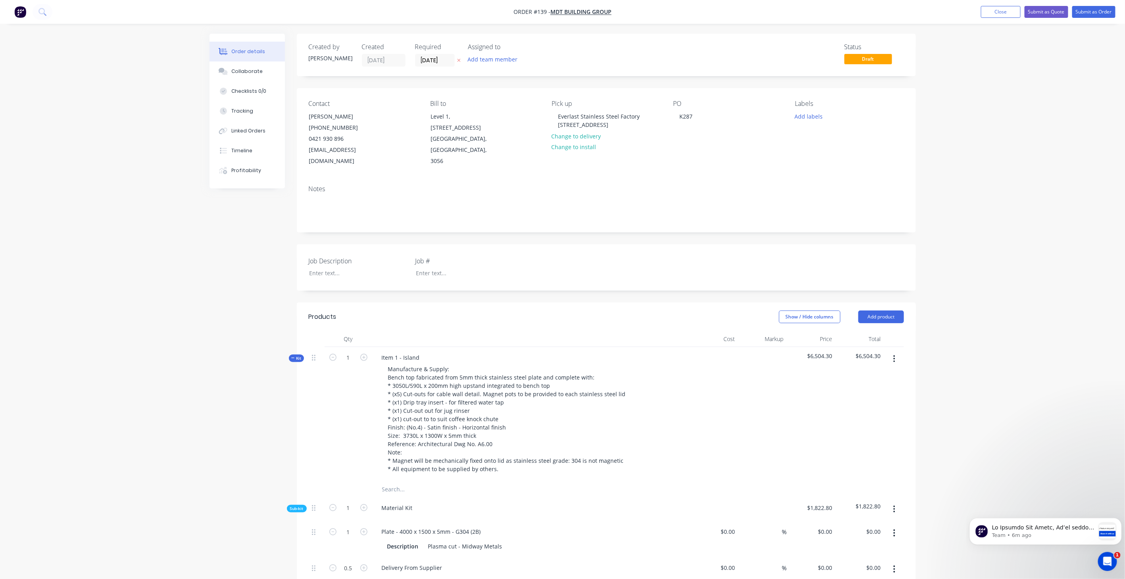
type input "20"
type input "$300.00"
type input "$105.00"
type input "$630.00"
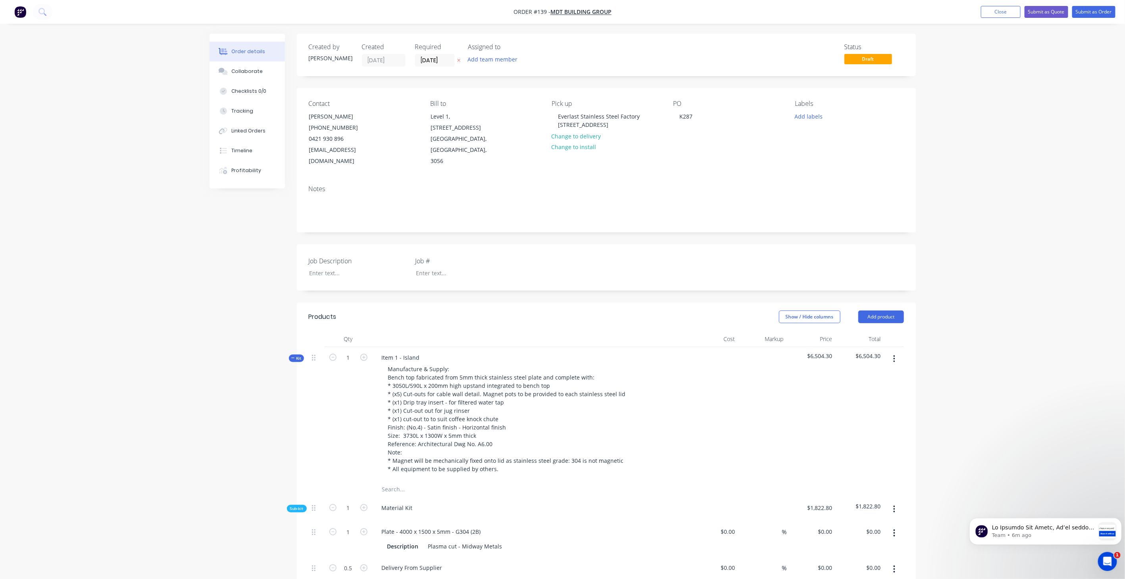
type input "$105.00"
type input "$420.00"
type input "$105.00"
type input "$525.00"
type input "$105.00"
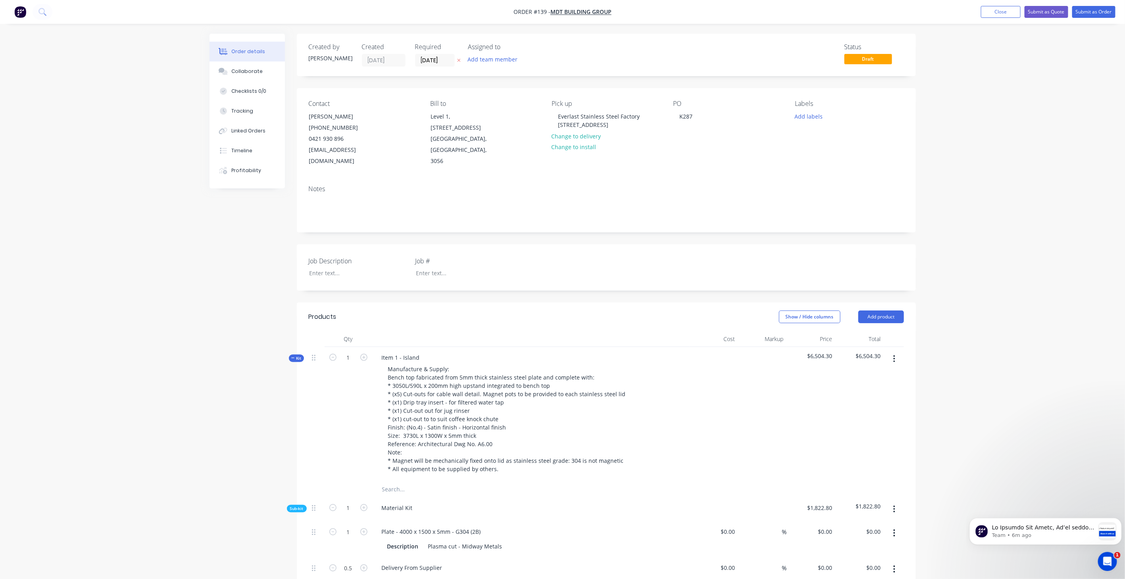
type input "$262.50"
type input "$105.00"
type input "$1,050.00"
type input "$102.00"
type input "$408.00"
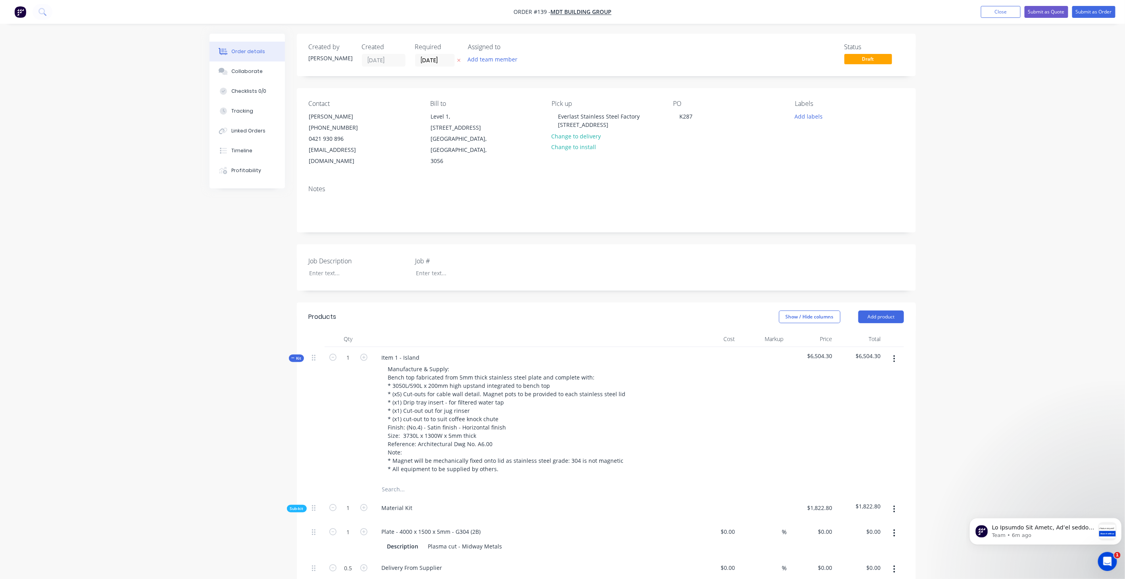
type input "$102.00"
type input "$612.00"
type input "$102.00"
type input "$1,144.00"
type input "20"
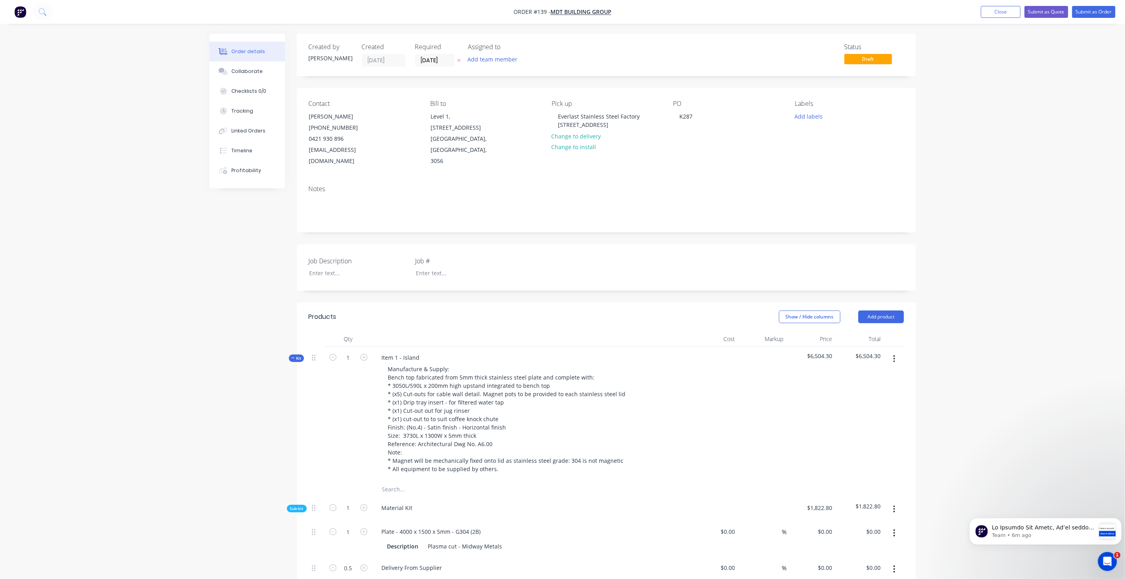
type input "$1,372.80"
type input "$50.00"
type input "20"
type input "$60.00"
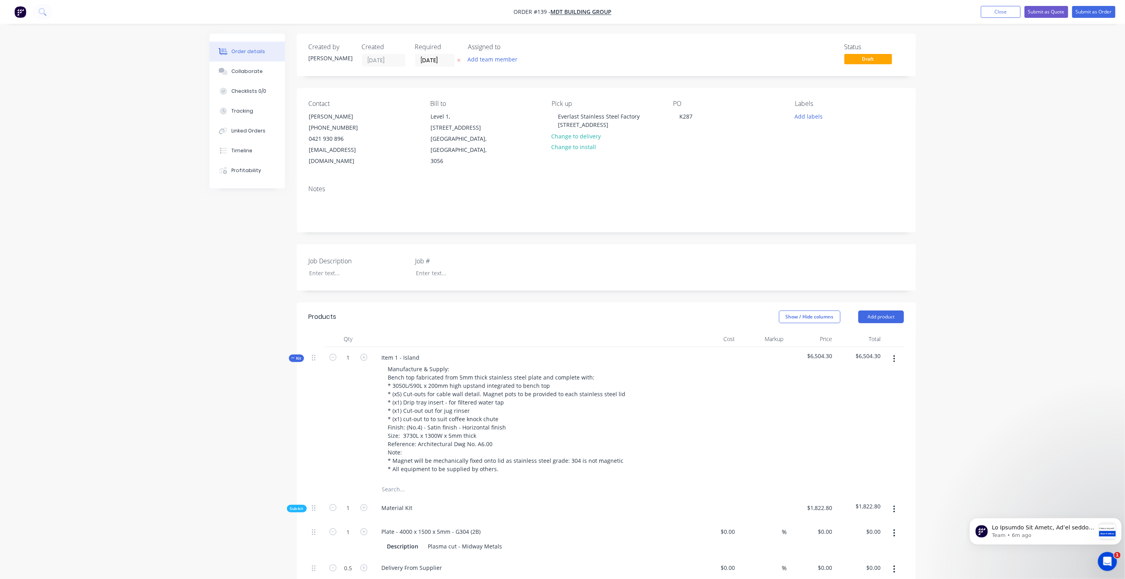
type input "$30.00"
type input "$329.00"
type input "20"
type input "$394.80"
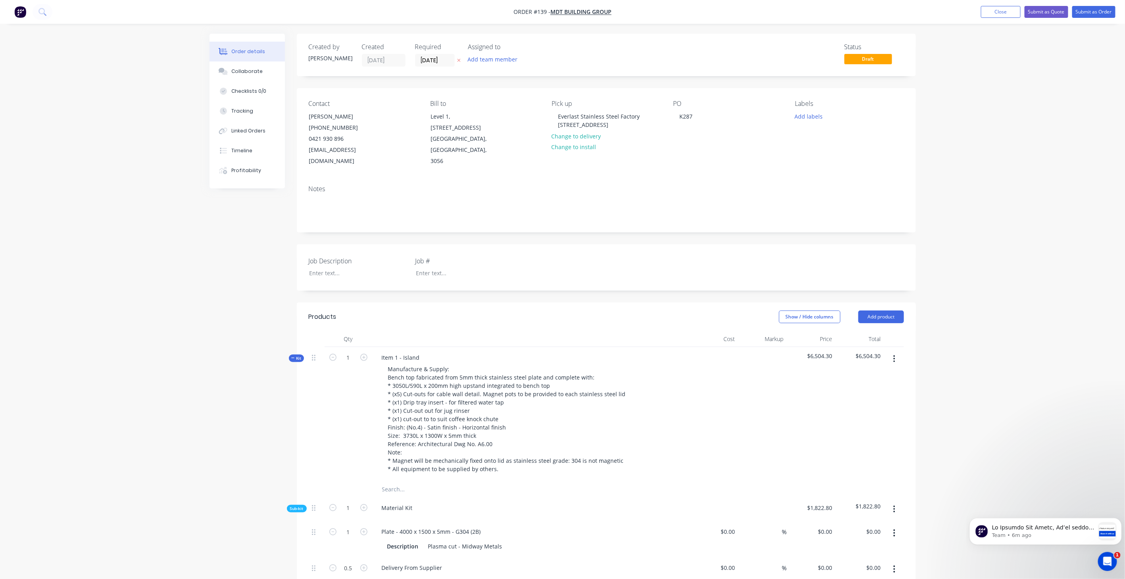
type input "$120.00"
type input "20"
type input "$144.00"
type input "$270.00"
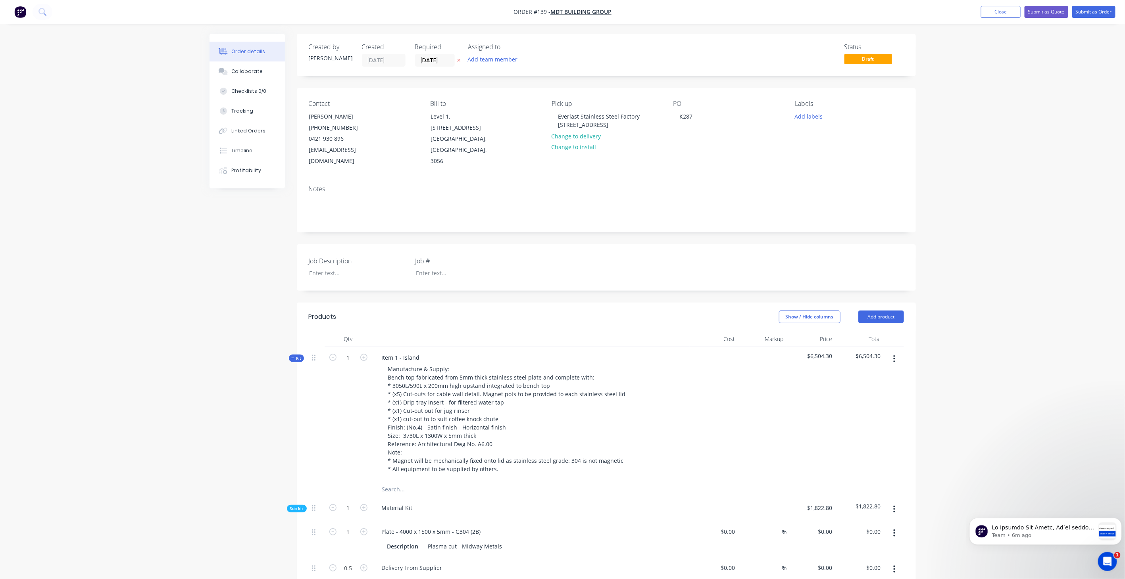
type input "20"
type input "$324.00"
type input "$250.00"
type input "20"
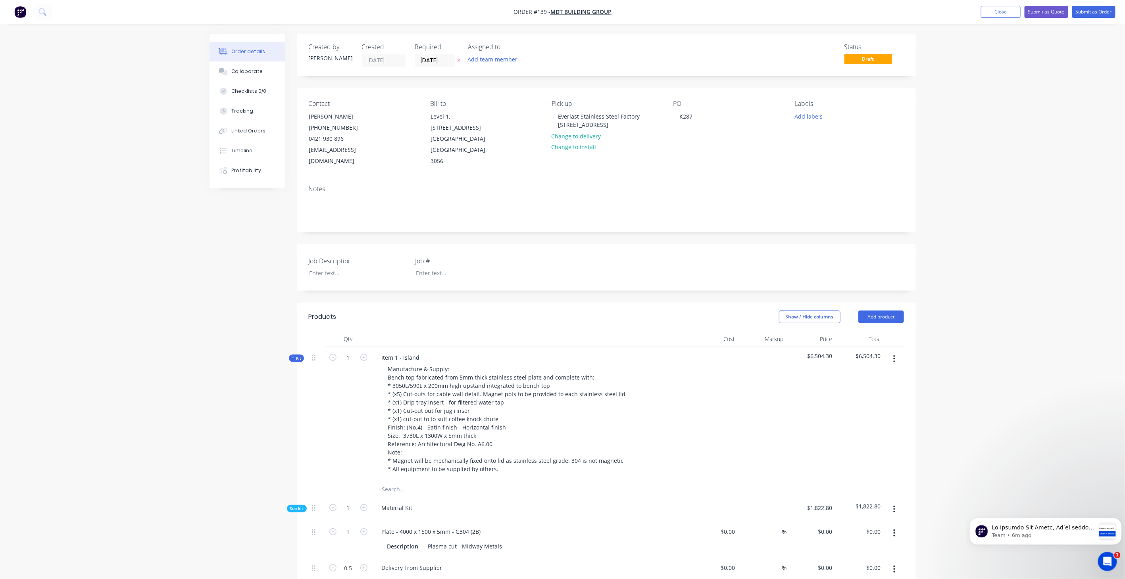
type input "$300.00"
type input "$150.00"
type input "$105.00"
type input "$525.00"
type input "$105.00"
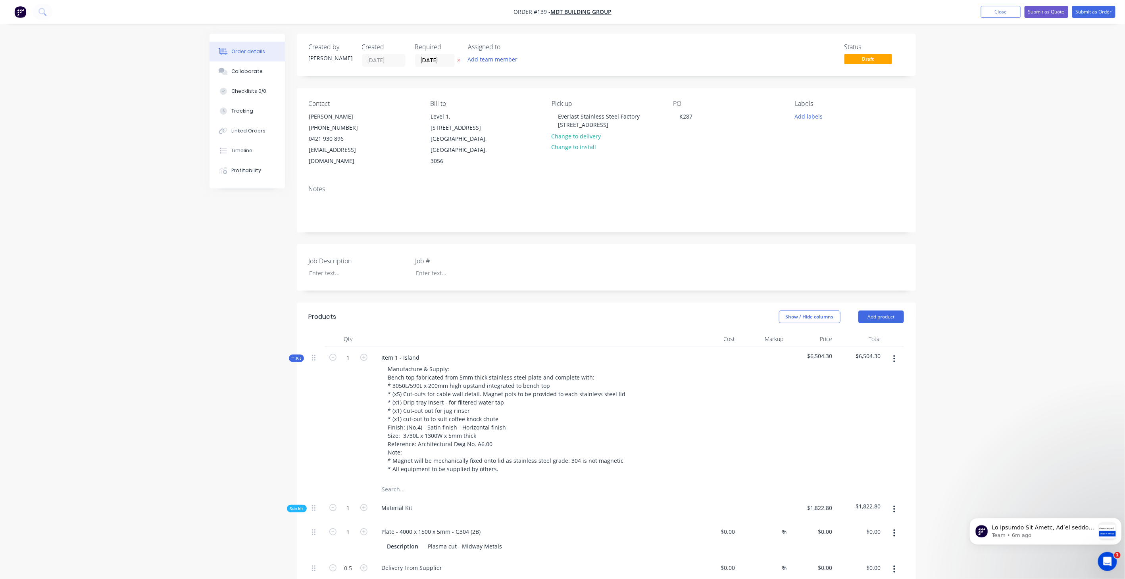
type input "$262.50"
type input "$105.00"
type input "$840.00"
type input "$105.00"
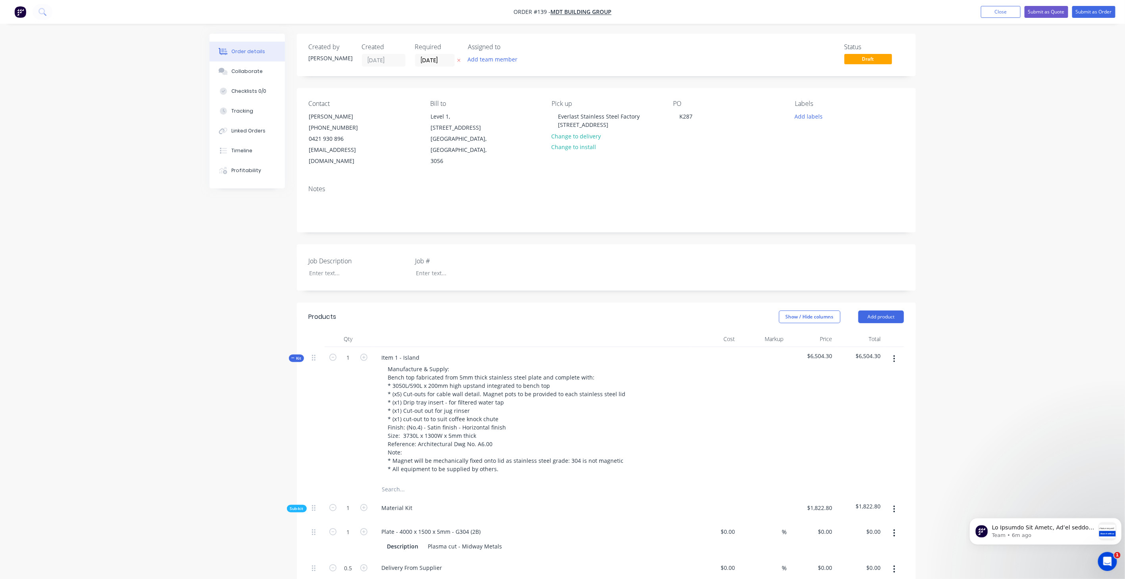
type input "$102.00"
type input "$255.00"
type input "$102.00"
type input "$255.00"
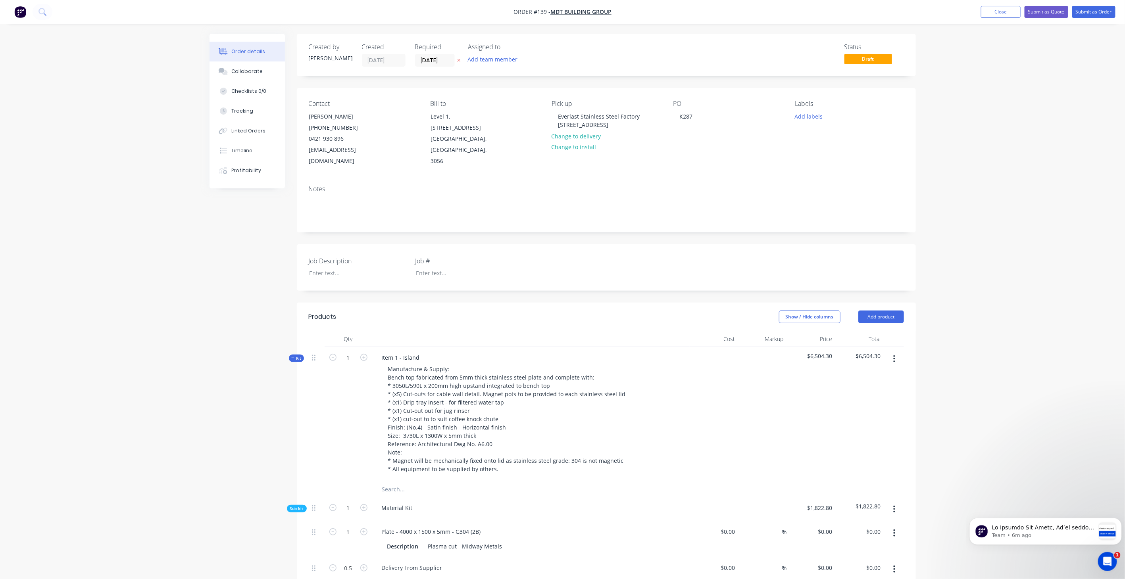
type input "$627.00"
type input "20"
type input "$752.40"
type input "$564.30"
type input "$50.00"
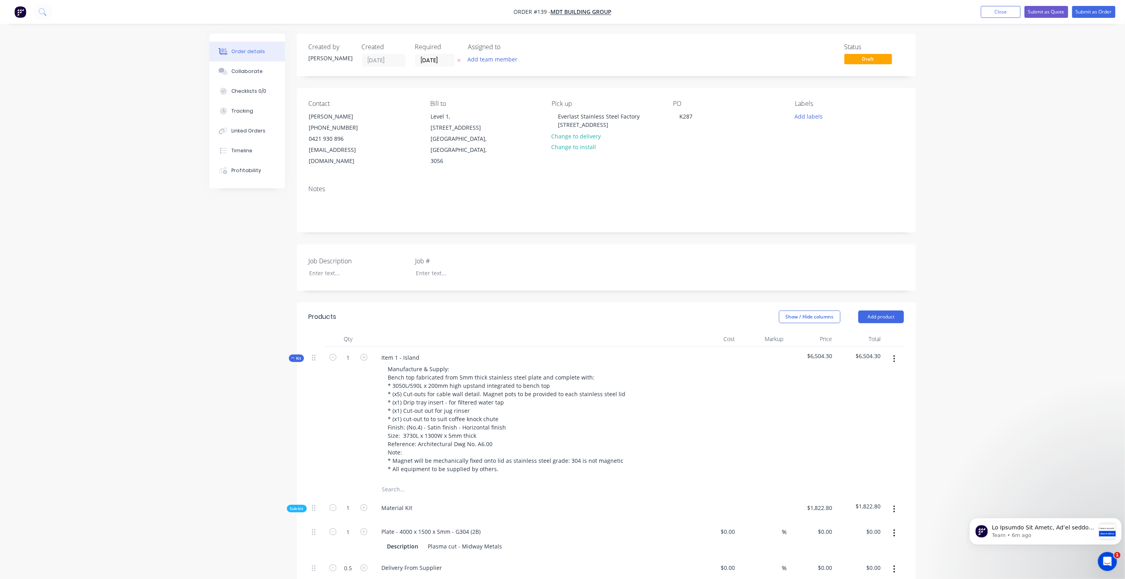
type input "20"
type input "$60.00"
type input "$30.00"
type input "$60.00"
type input "20"
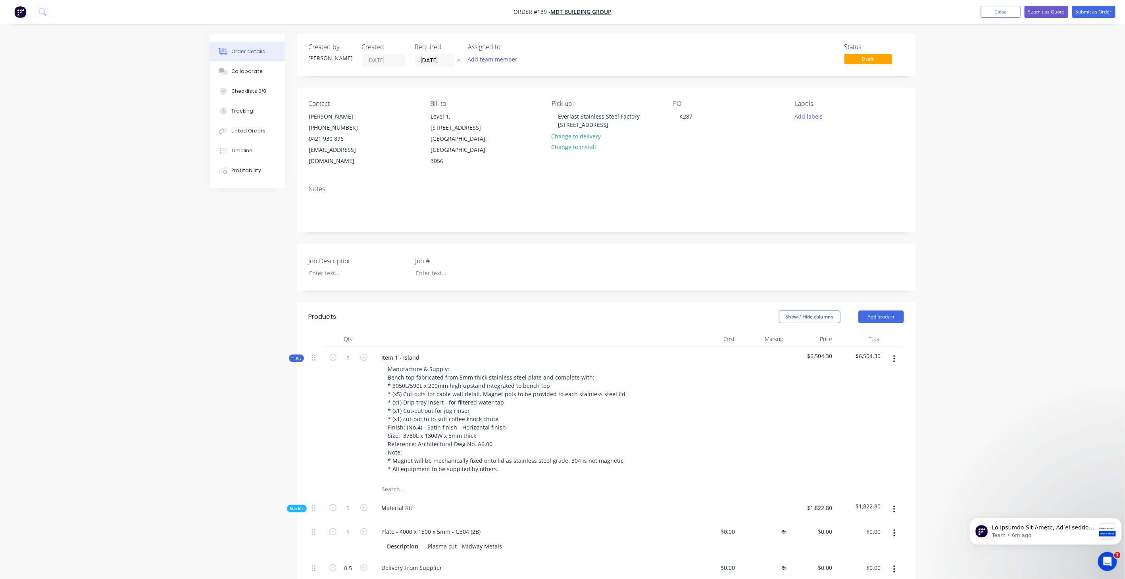
type input "$72.00"
type input "$30.00"
type input "20"
type input "$36.00"
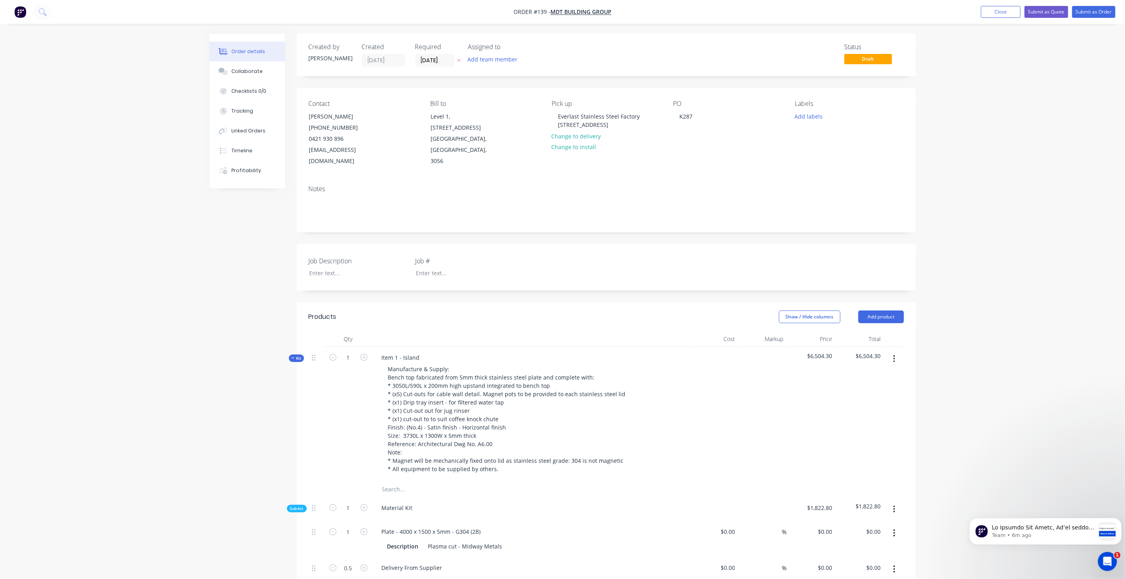
type input "$36.00"
type input "$105.00"
type input "$1,260.00"
type input "$105.00"
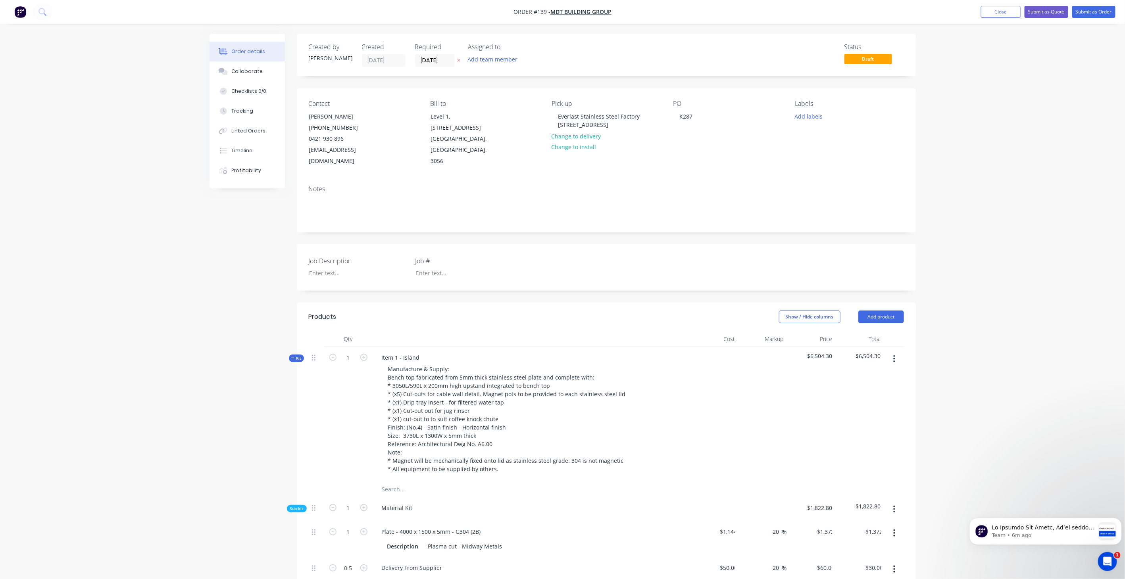
type input "$105.00"
type input "$840.00"
type input "$102.00"
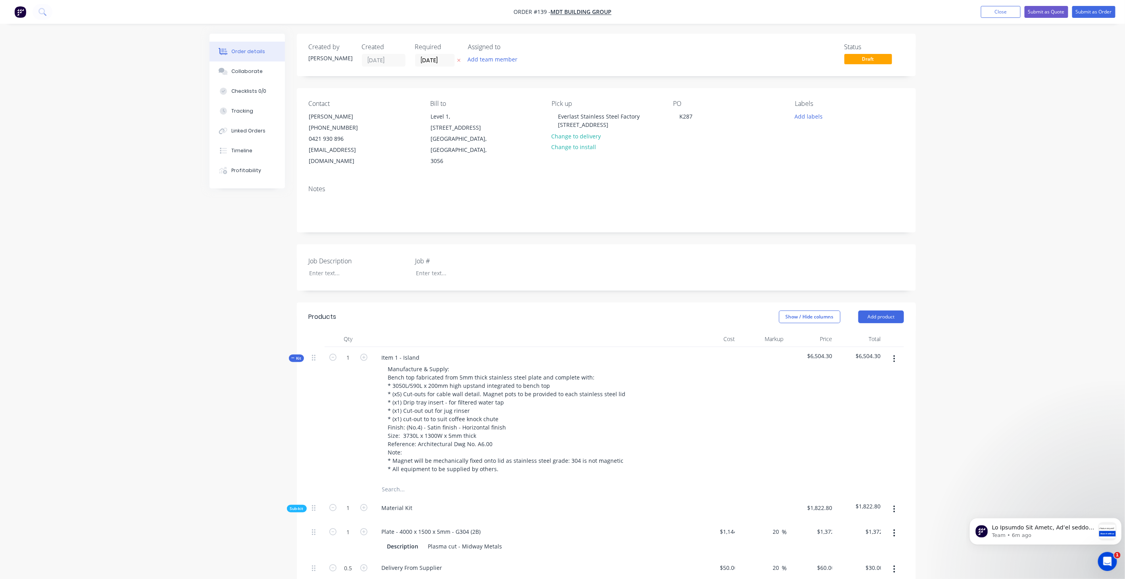
type input "$153.00"
type input "$102.00"
type input "$204.00"
type input "$627.00"
type input "20"
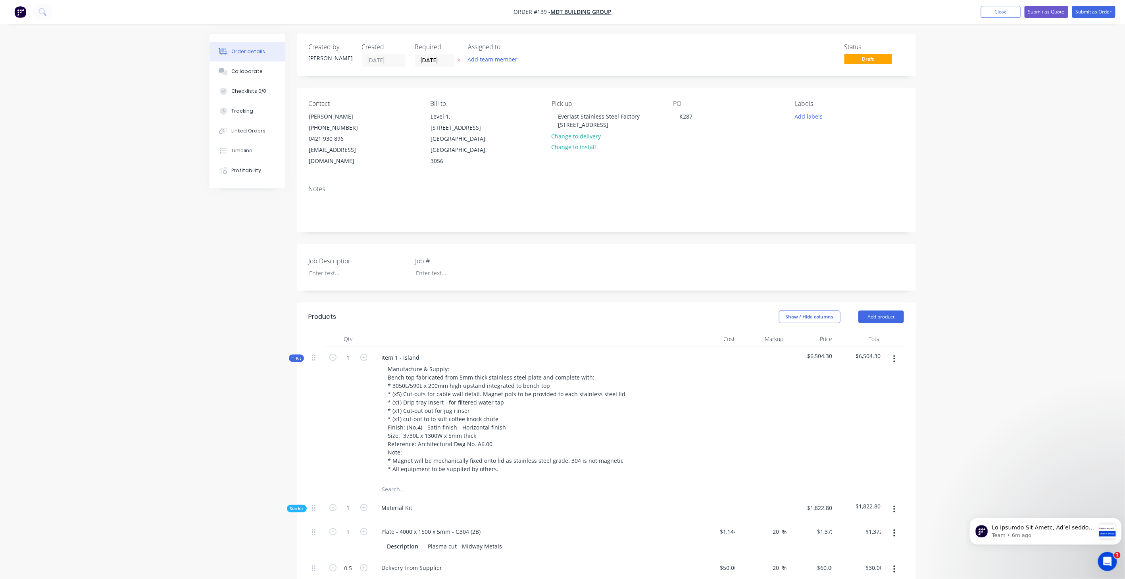
type input "$752.40"
type input "$188.10"
type input "$60.00"
type input "20"
type input "$72.00"
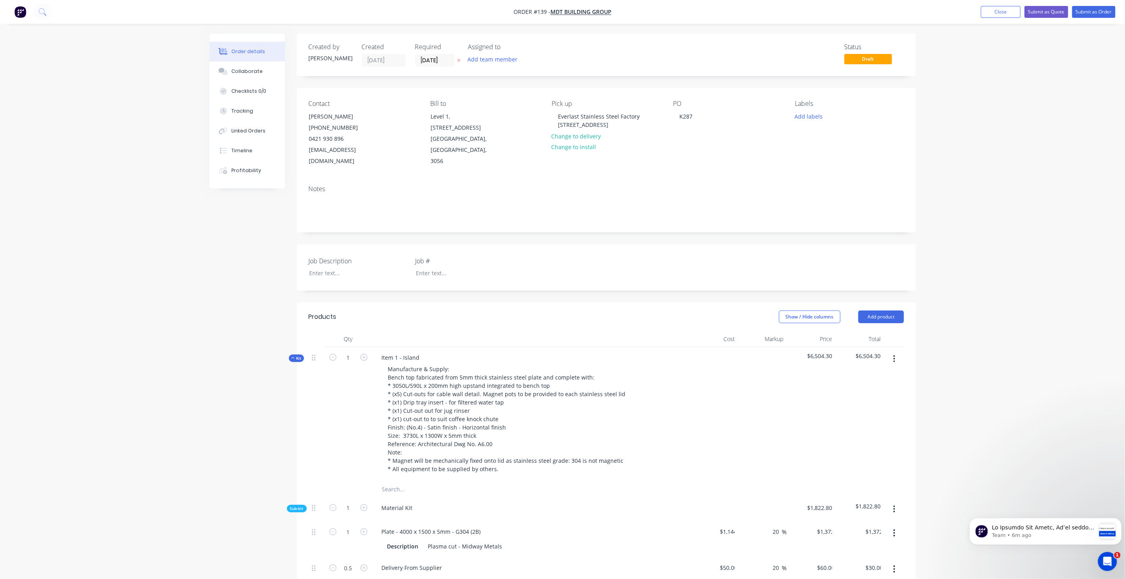
type input "$72.00"
type input "$50.00"
type input "20"
type input "$60.00"
type input "$30.00"
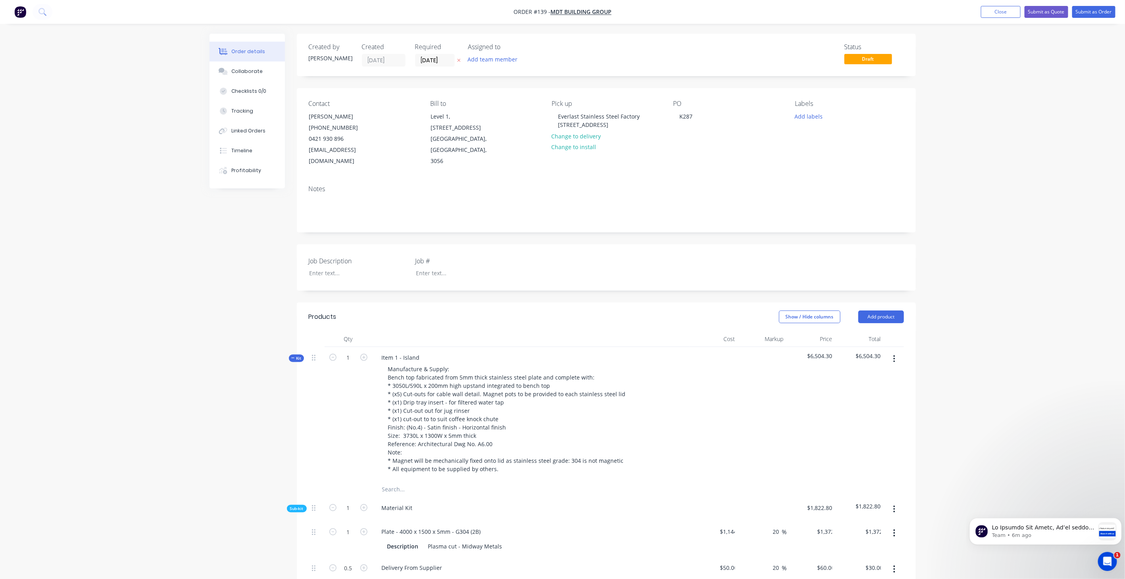
type input "$50.00"
type input "20"
type input "$60.00"
type input "$30.00"
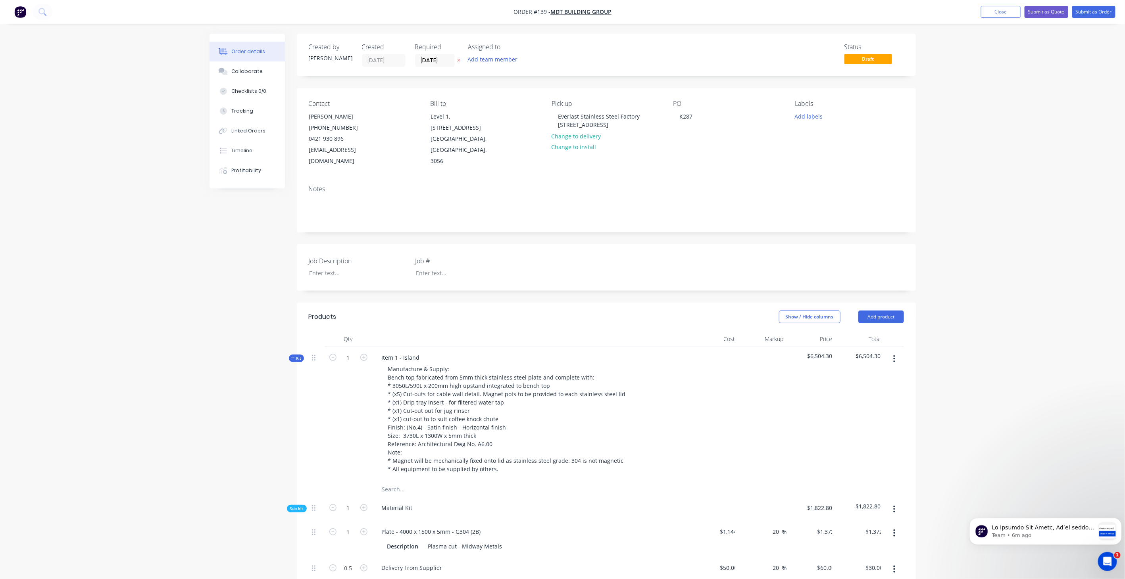
type input "20"
type input "$36.00"
type input "$105.00"
type input "$367.50"
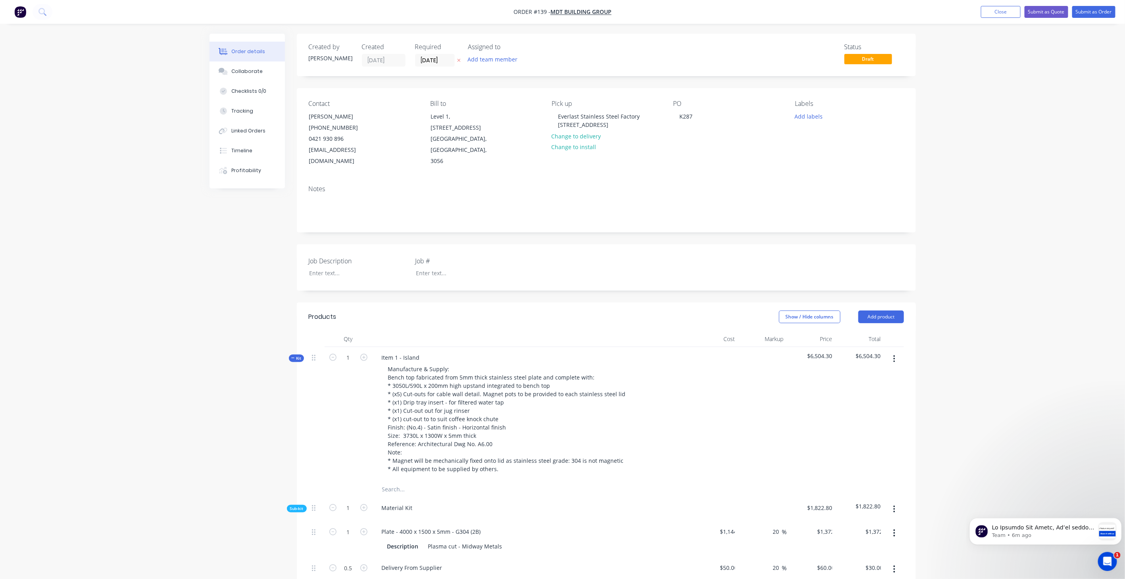
type input "$105.00"
type input "$157.50"
type input "$105.00"
type input "$102.00"
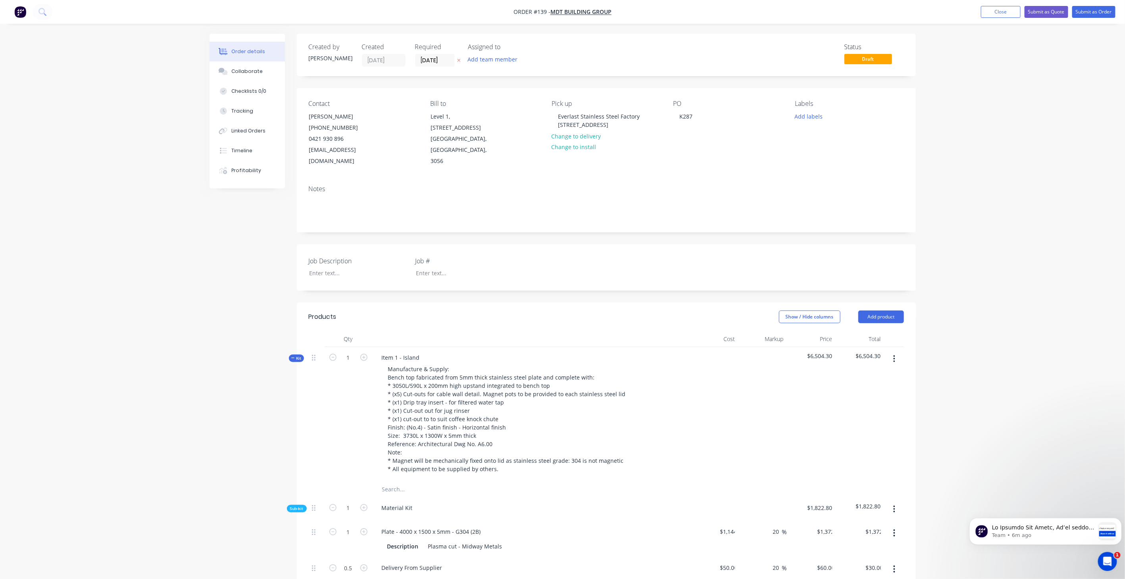
type input "$76.50"
type input "$102.00"
type input "$51.00"
type input "$102.00"
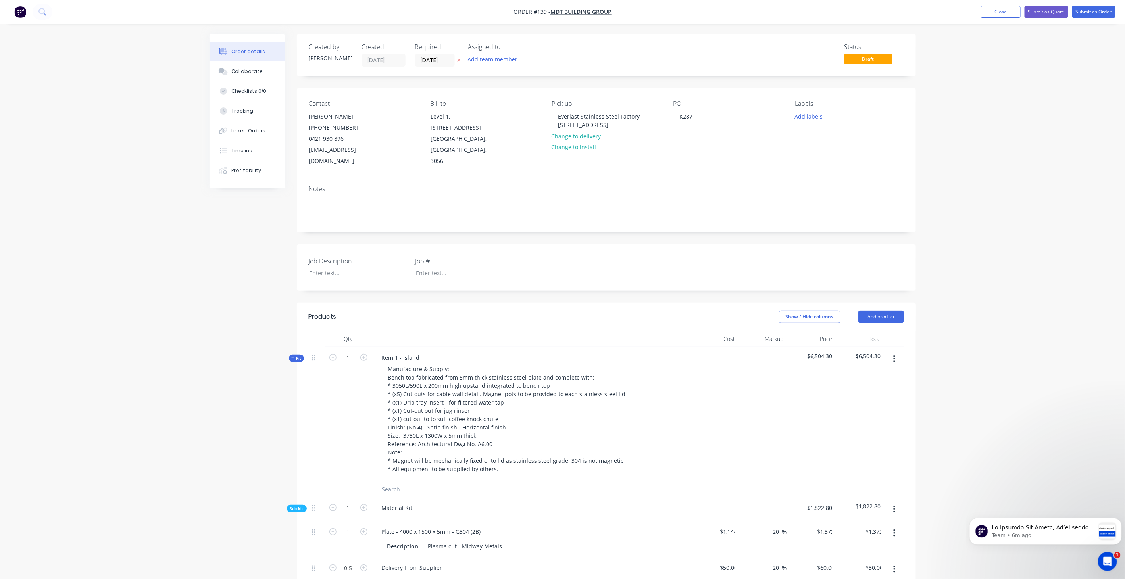
type input "$100.00"
type input "20"
type input "$120.00"
type input "$360.00"
type input "$50.00"
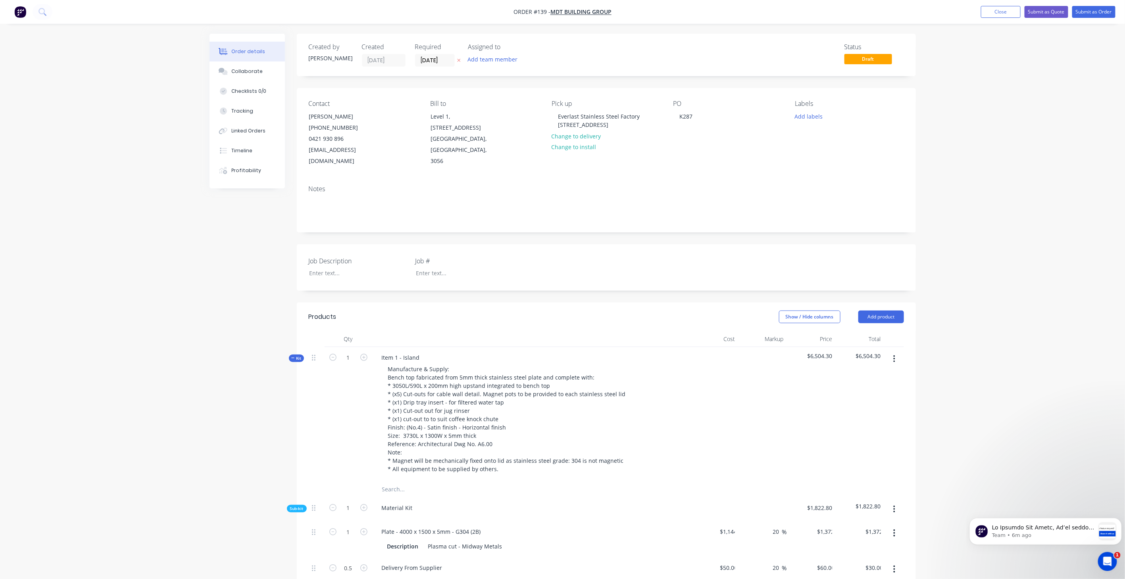
type input "20"
type input "$60.00"
type input "$180.00"
type input "$15.00"
type input "20"
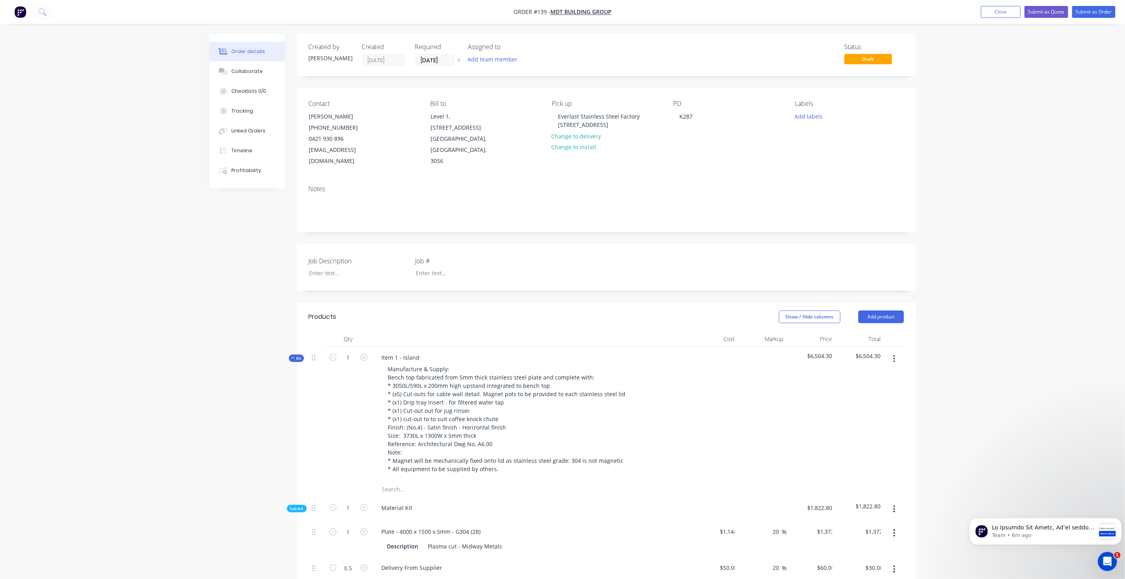
type input "$18.00"
type input "$105.00"
type input "$2,835.00"
type input "$105.00"
type input "$1,575.00"
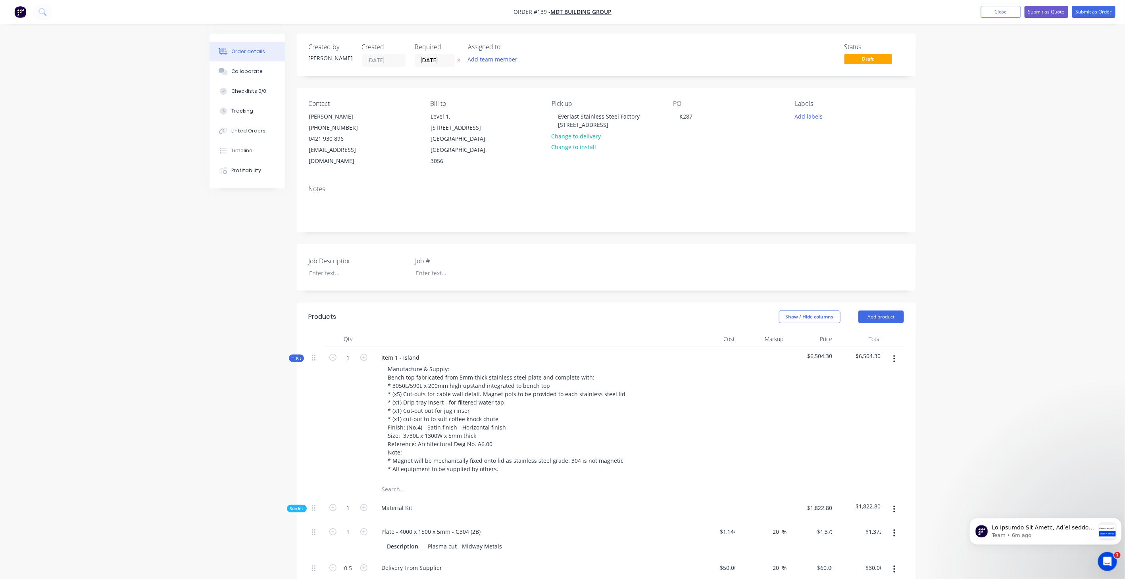
type input "$105.00"
type input "$52.50"
type input "$102.00"
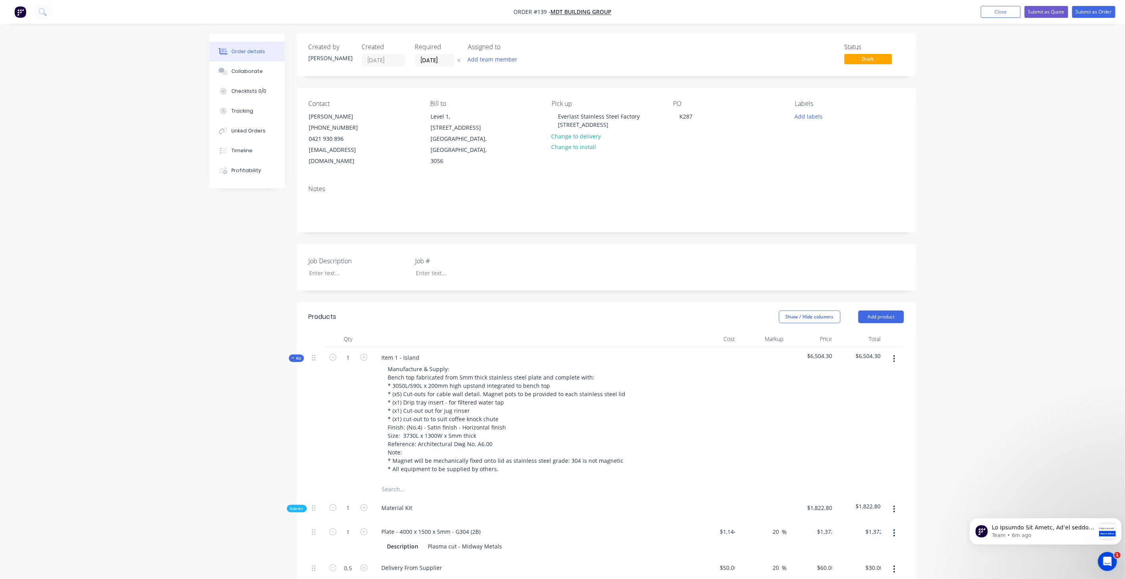
type input "$204.00"
type input "$102.00"
type input "$306.00"
type input "$102.00"
type input "$2,091.00"
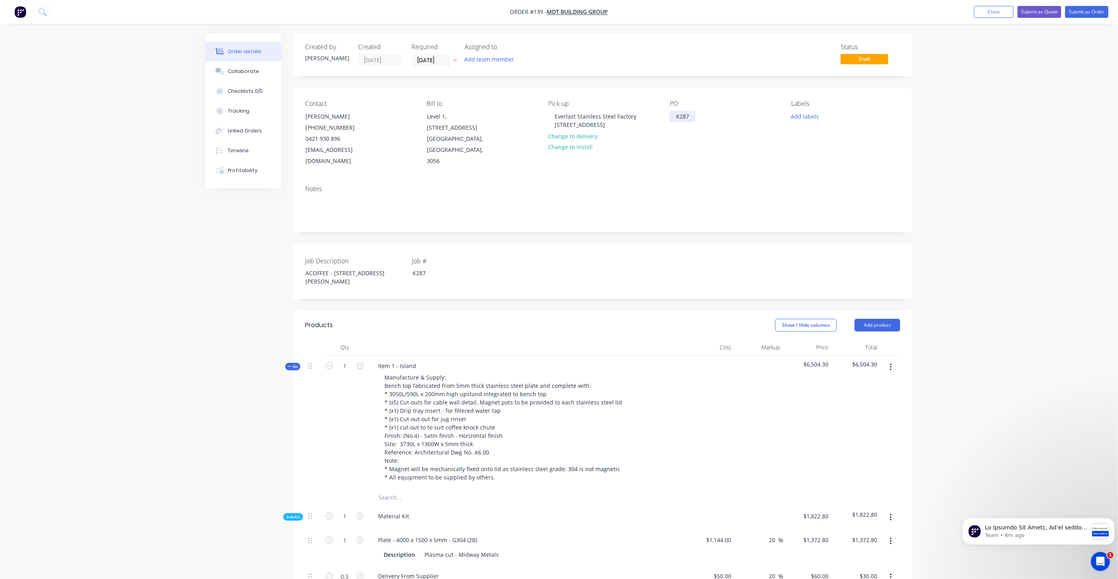
click at [681, 113] on div "K287" at bounding box center [683, 117] width 26 height 12
click at [996, 15] on button "Close" at bounding box center [994, 12] width 40 height 12
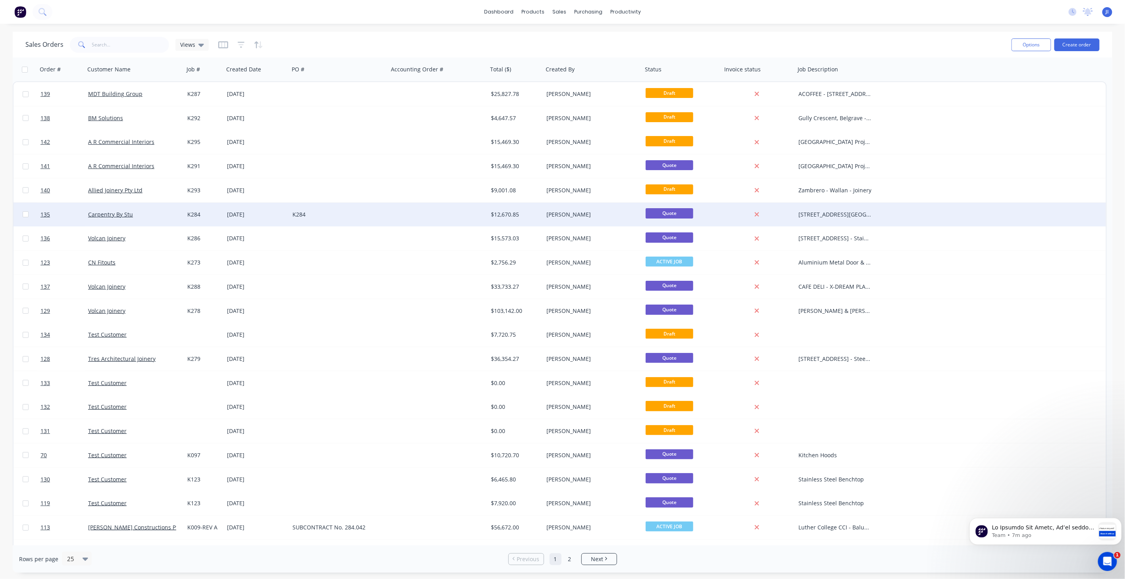
click at [297, 215] on div "K284" at bounding box center [336, 215] width 88 height 8
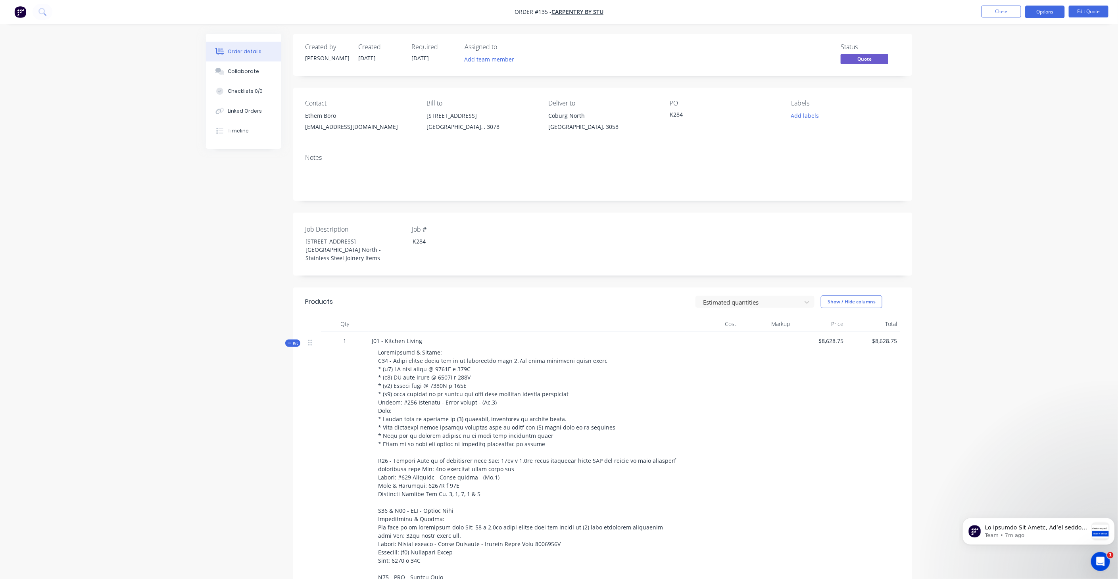
click at [680, 118] on div "K284" at bounding box center [719, 115] width 99 height 11
drag, startPoint x: 680, startPoint y: 118, endPoint x: 673, endPoint y: 112, distance: 9.3
click at [673, 112] on div "K284" at bounding box center [719, 115] width 99 height 11
click at [1095, 9] on button "Edit Quote" at bounding box center [1089, 12] width 40 height 12
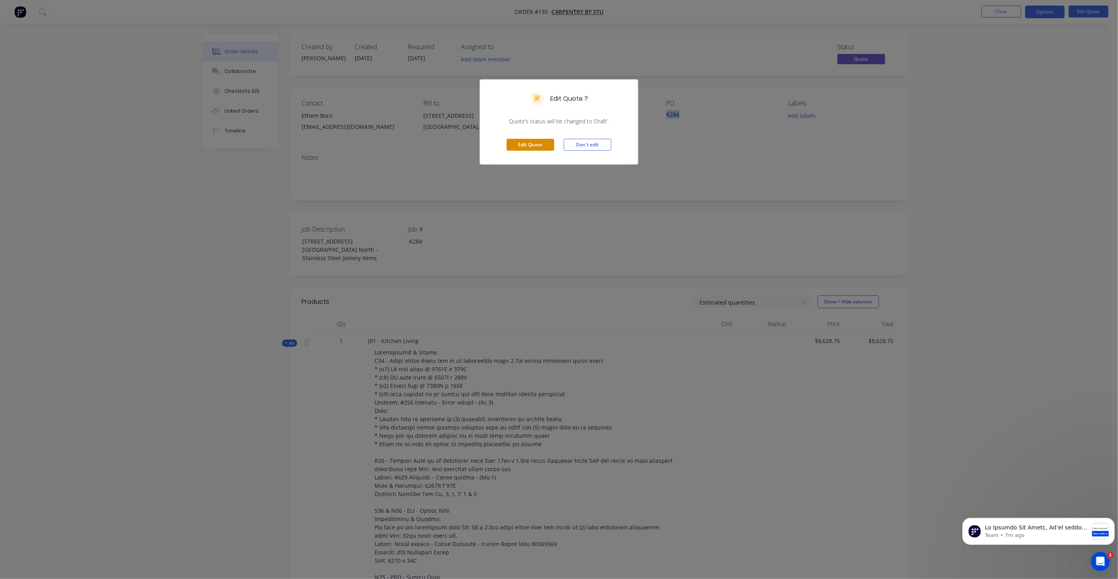
click at [524, 146] on button "Edit Quote" at bounding box center [531, 145] width 48 height 12
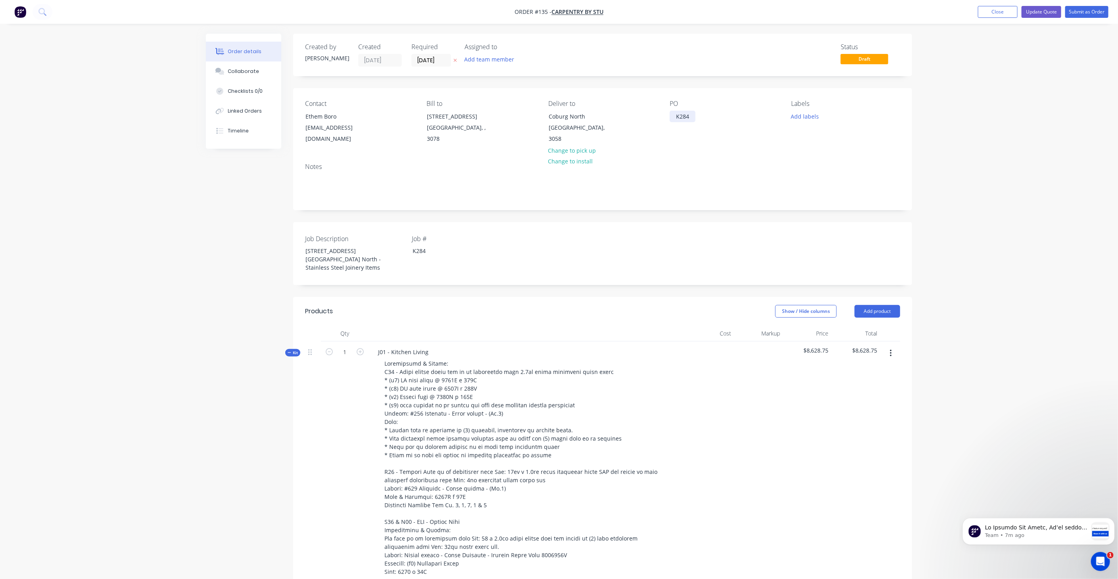
click at [694, 113] on div "K284" at bounding box center [683, 117] width 26 height 12
click at [688, 111] on div "K284" at bounding box center [683, 117] width 26 height 12
click at [682, 117] on div "K284" at bounding box center [683, 117] width 26 height 12
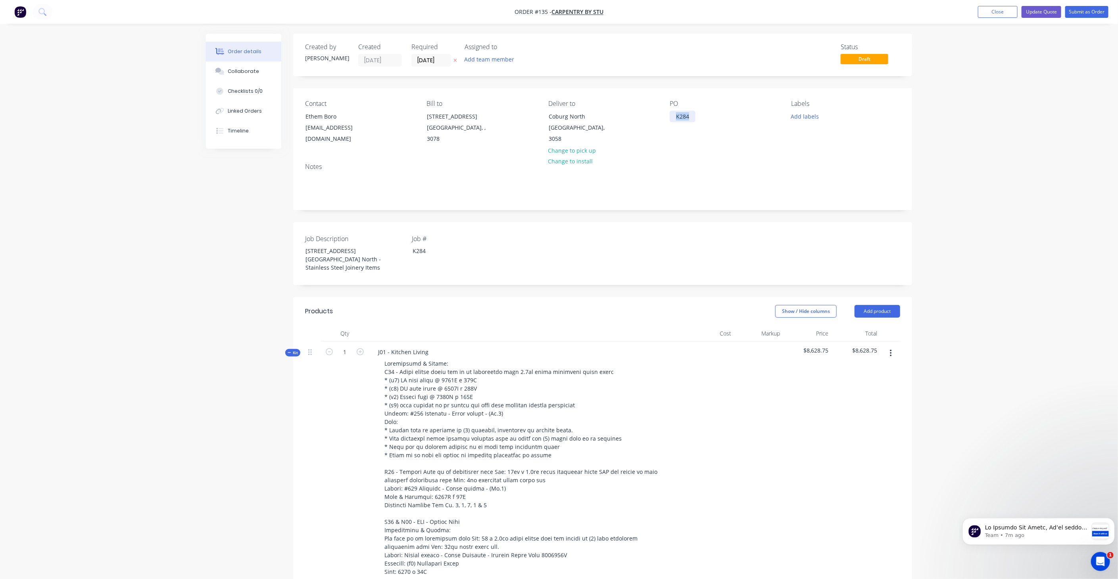
click at [682, 117] on div "K284" at bounding box center [683, 117] width 26 height 12
click at [1001, 12] on button "Close" at bounding box center [998, 12] width 40 height 12
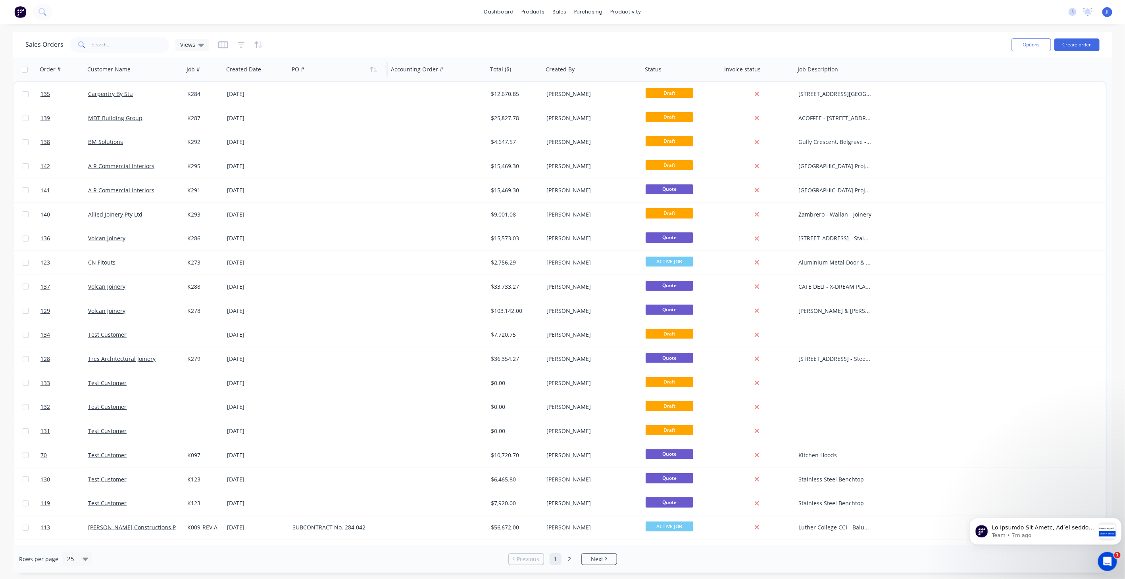
click at [326, 71] on div at bounding box center [336, 69] width 88 height 16
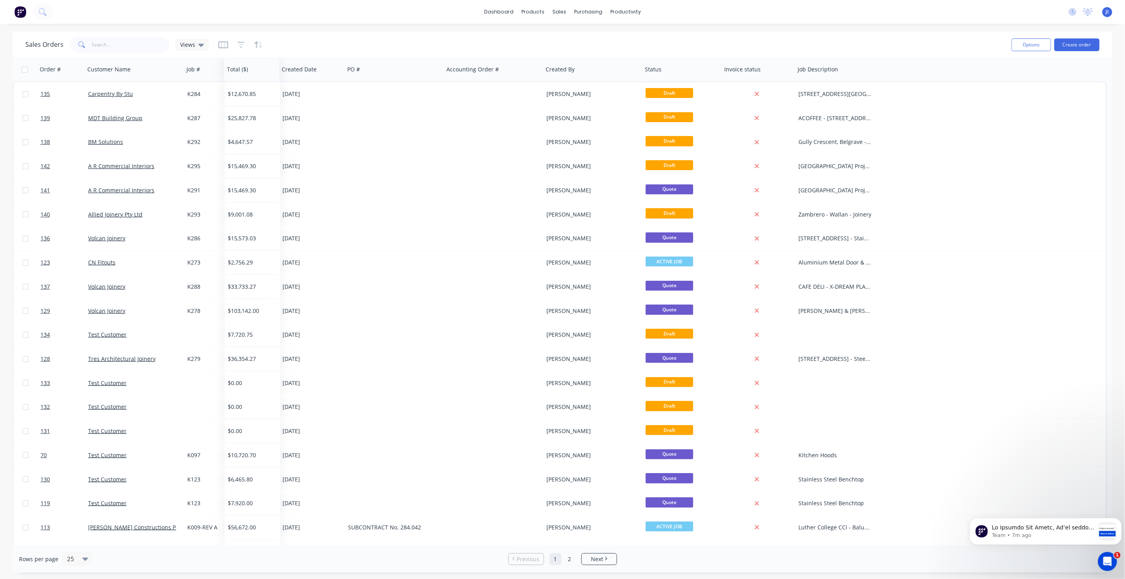
drag, startPoint x: 510, startPoint y: 69, endPoint x: 247, endPoint y: 80, distance: 263.3
click at [247, 80] on div "Total ($)" at bounding box center [252, 70] width 56 height 24
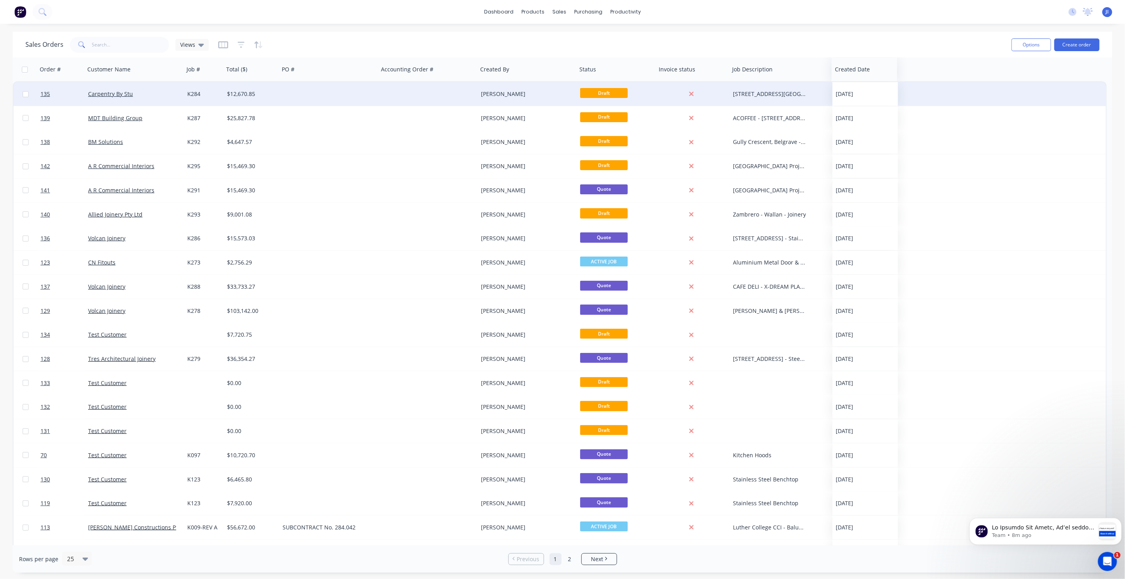
drag, startPoint x: 292, startPoint y: 71, endPoint x: 842, endPoint y: 85, distance: 550.1
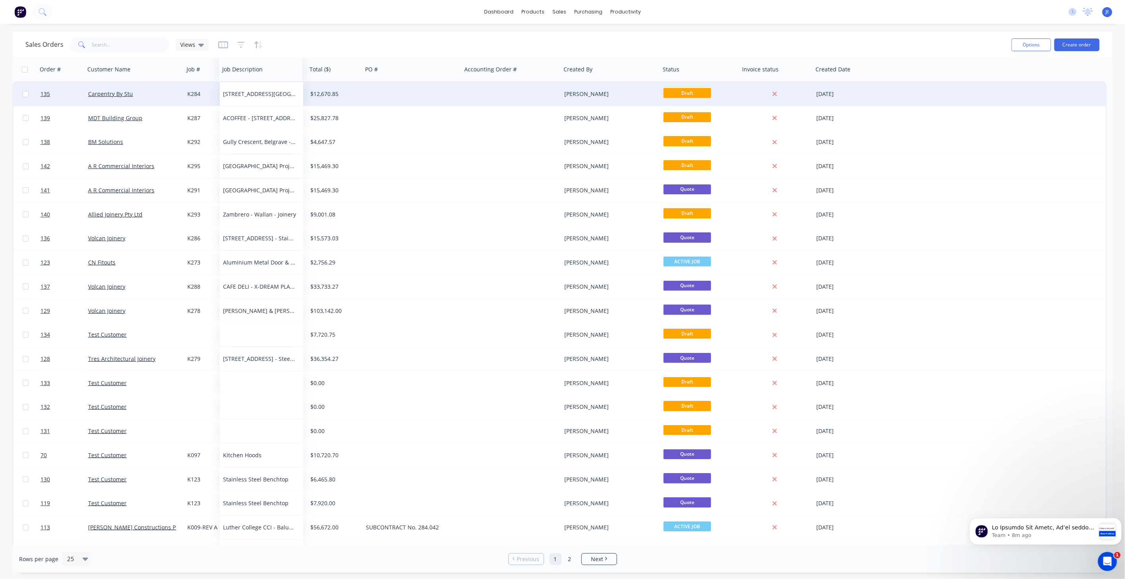
drag, startPoint x: 755, startPoint y: 70, endPoint x: 245, endPoint y: 53, distance: 510.1
click at [245, 53] on div "Sales Orders Views Options Create order Order # Customer Name Job # Total ($) P…" at bounding box center [562, 302] width 1099 height 541
click at [516, 72] on div at bounding box center [508, 69] width 88 height 16
click at [223, 48] on icon "button" at bounding box center [223, 44] width 10 height 7
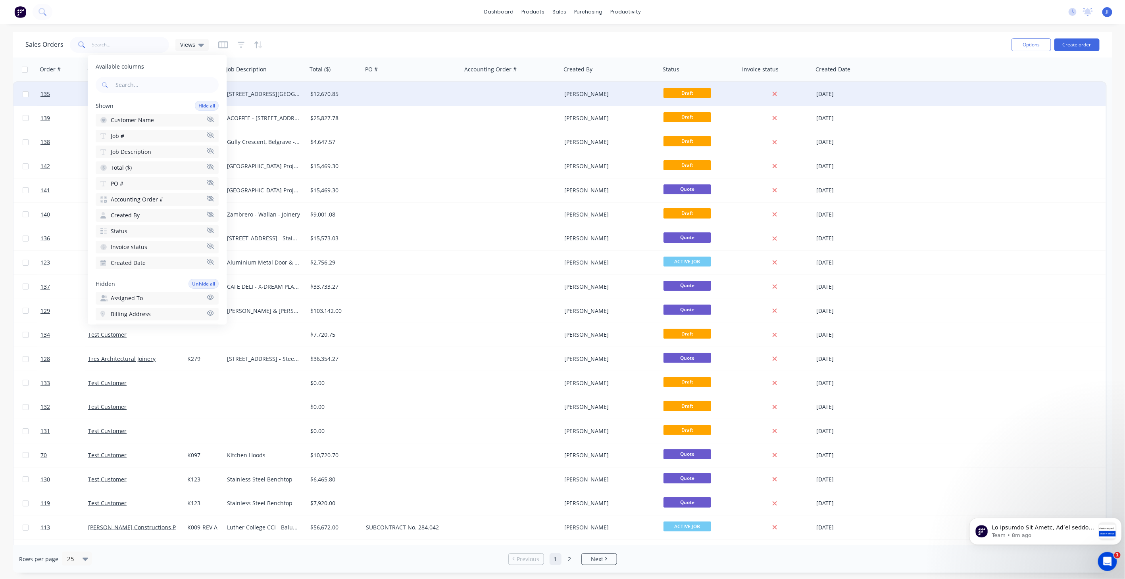
click at [136, 197] on span "Accounting Order #" at bounding box center [137, 200] width 52 height 8
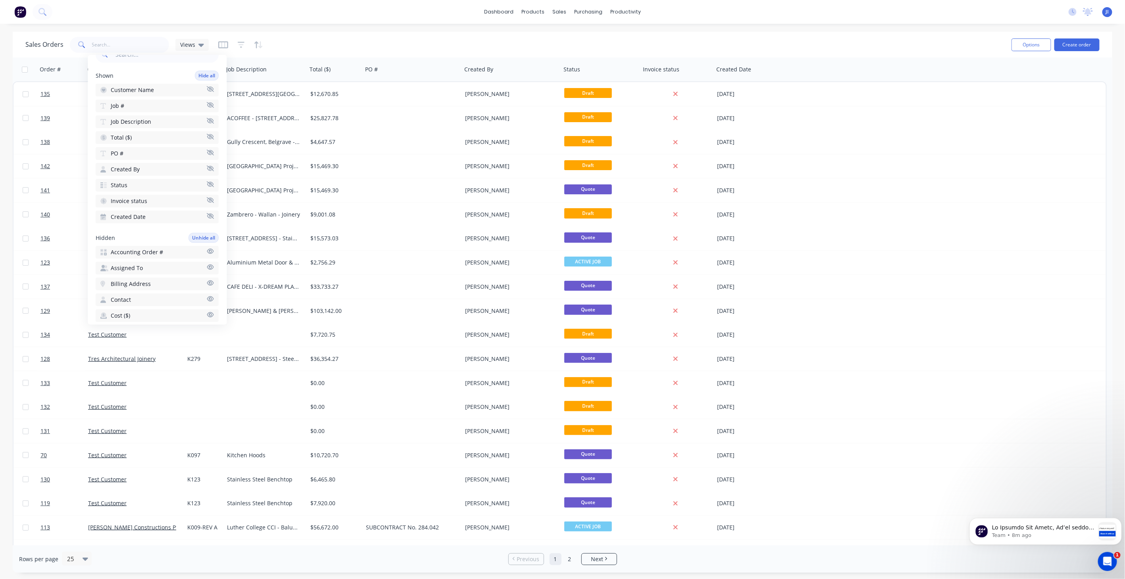
scroll to position [44, 0]
click at [142, 252] on button "Assigned To" at bounding box center [157, 254] width 123 height 13
click at [125, 277] on span "Labels" at bounding box center [119, 281] width 17 height 8
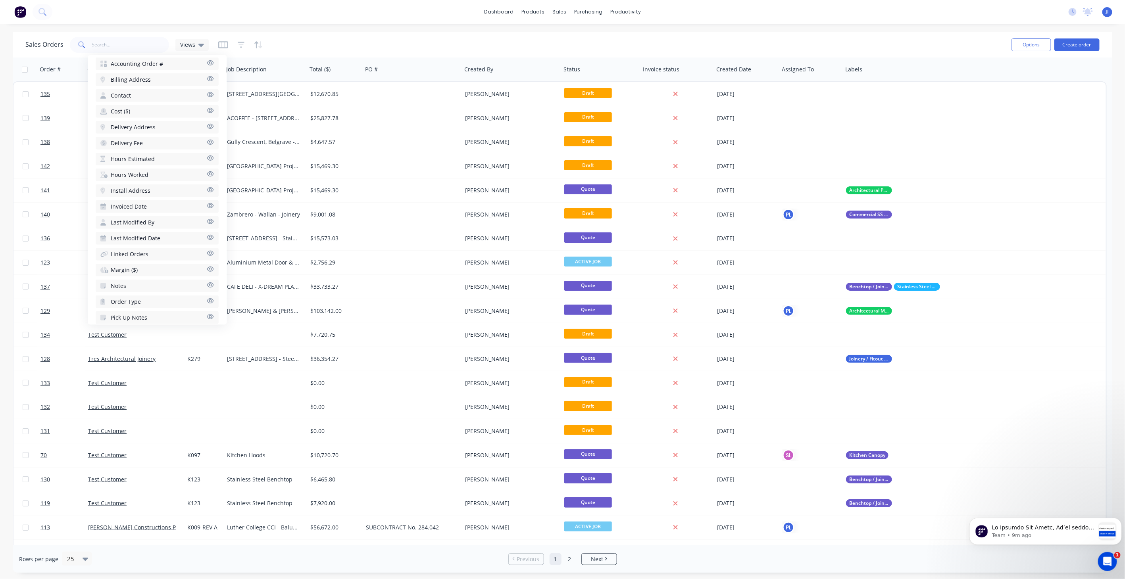
scroll to position [264, 0]
click at [119, 269] on span "Notes" at bounding box center [118, 273] width 15 height 8
click at [295, 48] on div "Sales Orders Views" at bounding box center [515, 44] width 980 height 19
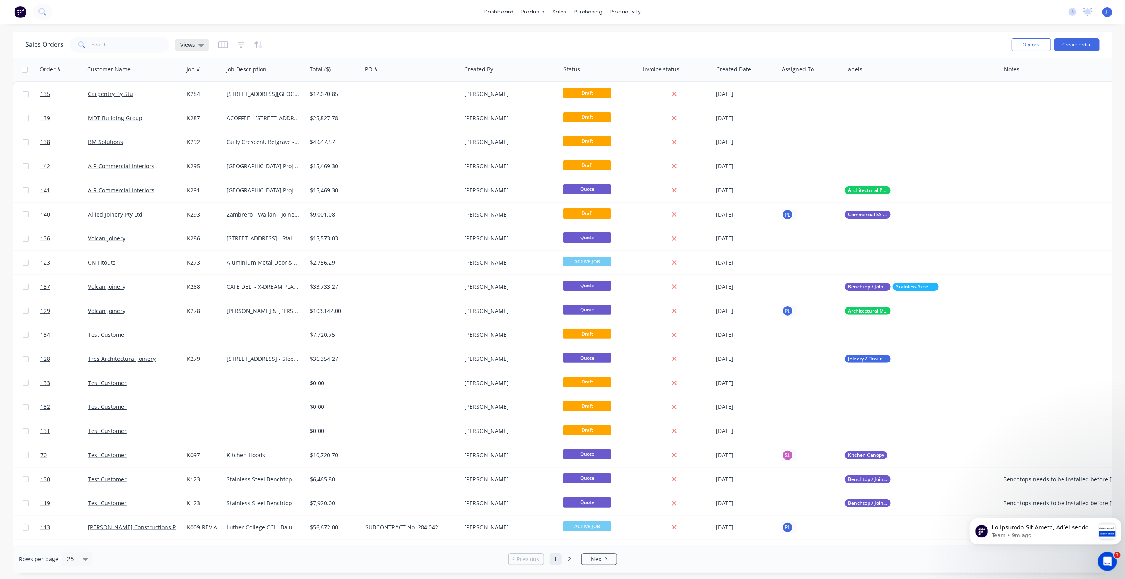
click at [203, 45] on div "Views" at bounding box center [191, 45] width 33 height 12
click at [236, 94] on button "Save new view" at bounding box center [231, 95] width 106 height 12
click at [342, 94] on label "Set as your default view" at bounding box center [348, 94] width 63 height 8
click at [313, 94] on input "Set as your default view" at bounding box center [309, 94] width 6 height 8
checkbox input "true"
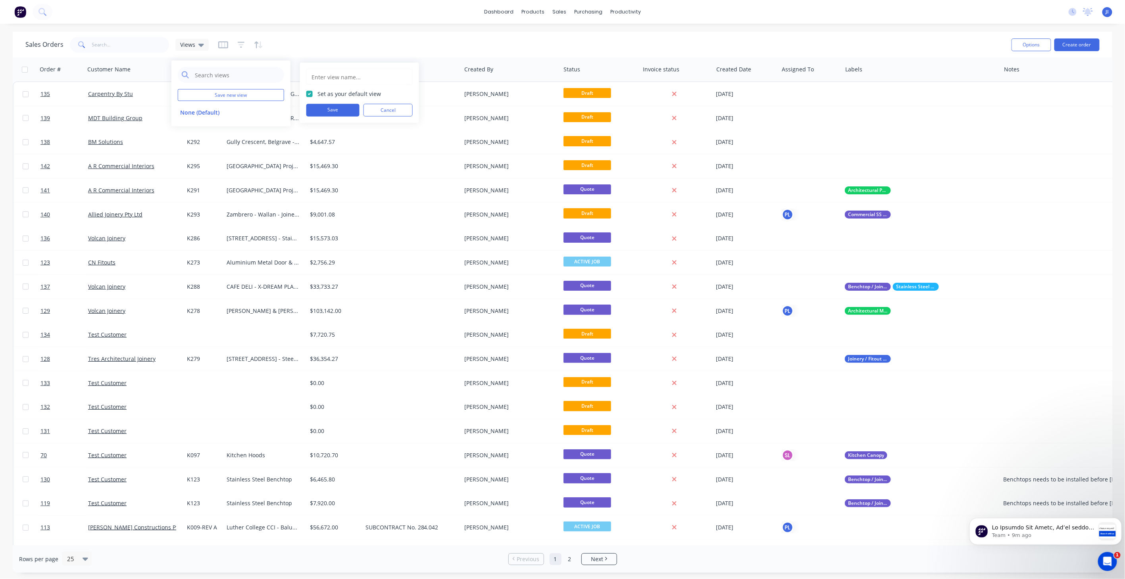
click at [321, 75] on input "text" at bounding box center [360, 76] width 98 height 15
type input "Default"
click at [340, 112] on button "Save" at bounding box center [332, 110] width 53 height 13
click at [349, 44] on div "Sales Orders Default" at bounding box center [515, 44] width 980 height 19
click at [203, 44] on icon at bounding box center [206, 45] width 6 height 3
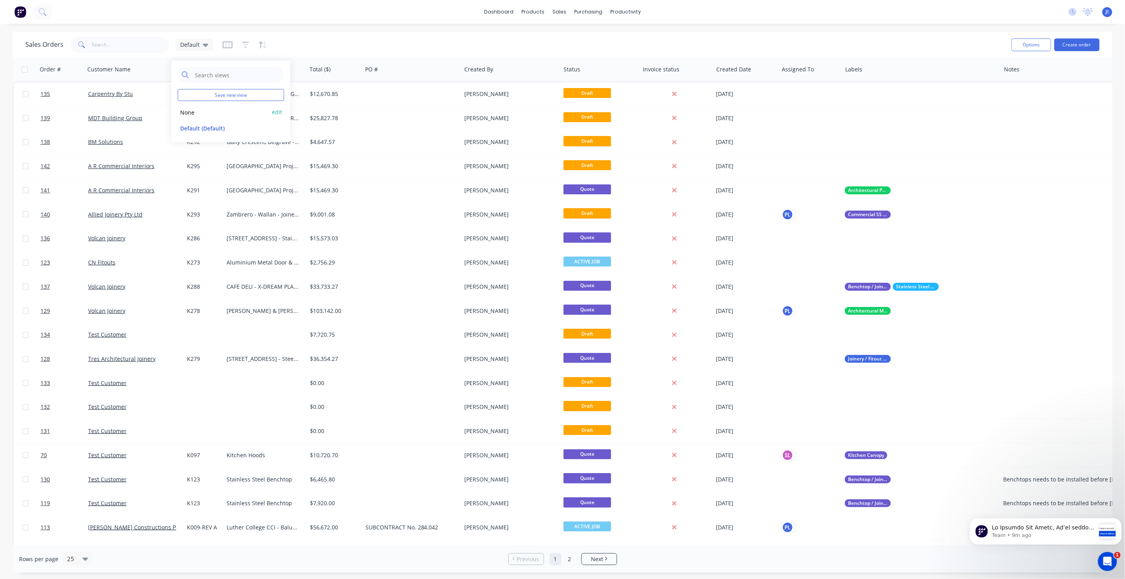
click at [228, 110] on button "None" at bounding box center [223, 112] width 90 height 9
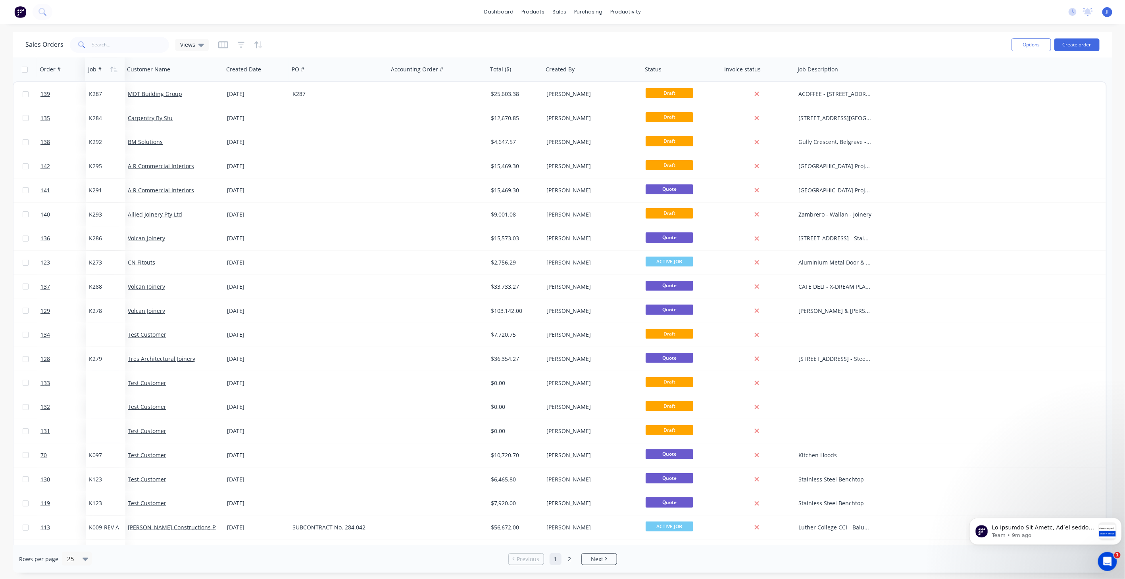
drag, startPoint x: 199, startPoint y: 71, endPoint x: 100, endPoint y: 73, distance: 98.4
click at [100, 73] on div at bounding box center [104, 69] width 32 height 16
click at [204, 42] on div "Views" at bounding box center [191, 45] width 33 height 12
click at [227, 45] on div at bounding box center [240, 44] width 45 height 13
click at [223, 45] on icon "button" at bounding box center [223, 44] width 4 height 5
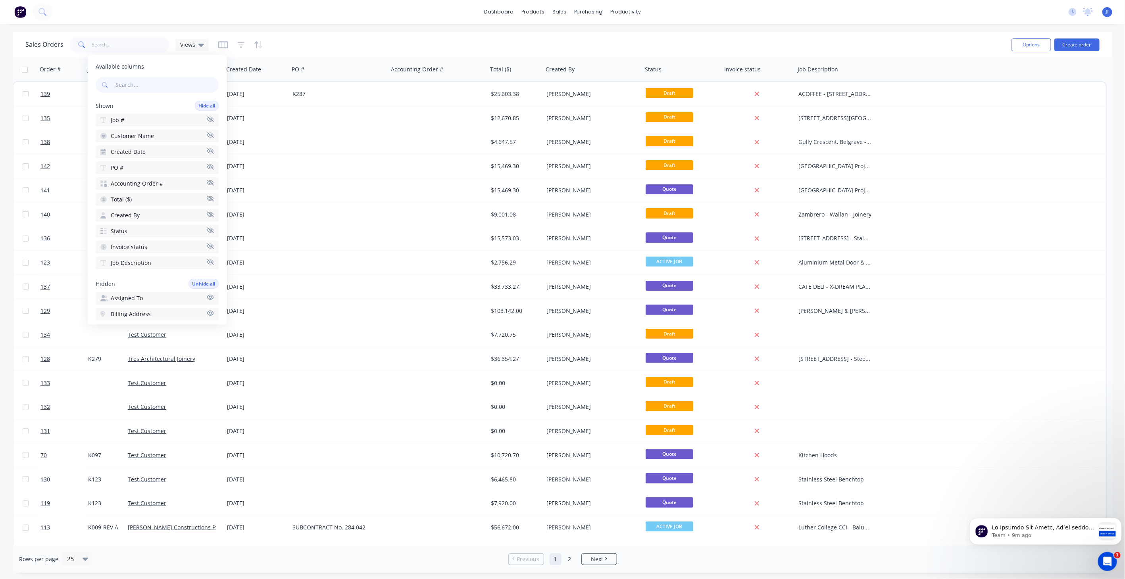
click at [143, 151] on span "Created Date" at bounding box center [128, 152] width 35 height 8
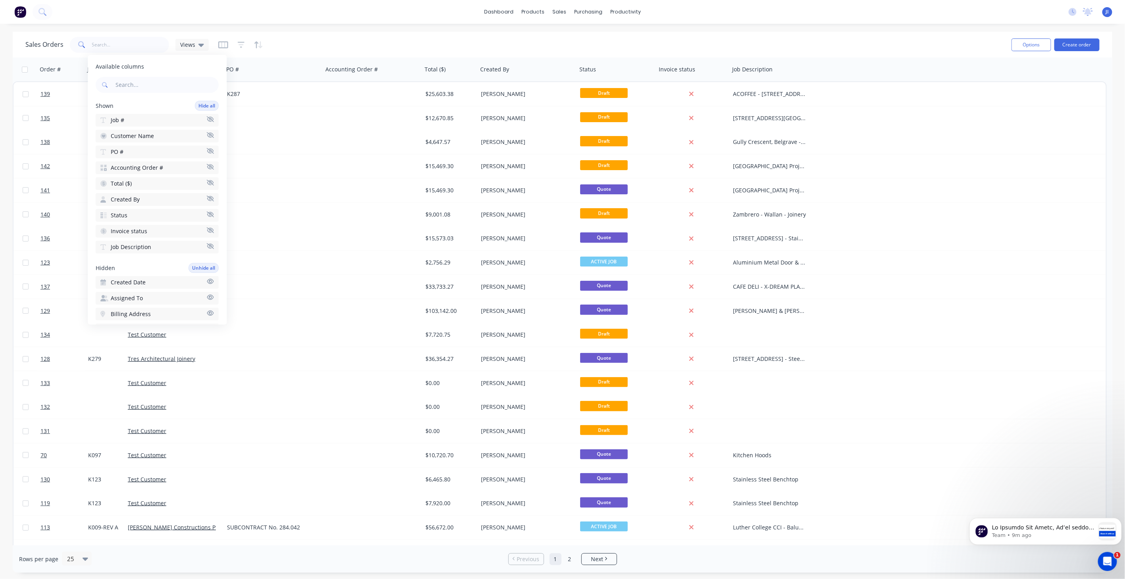
click at [154, 165] on span "Accounting Order #" at bounding box center [137, 168] width 52 height 8
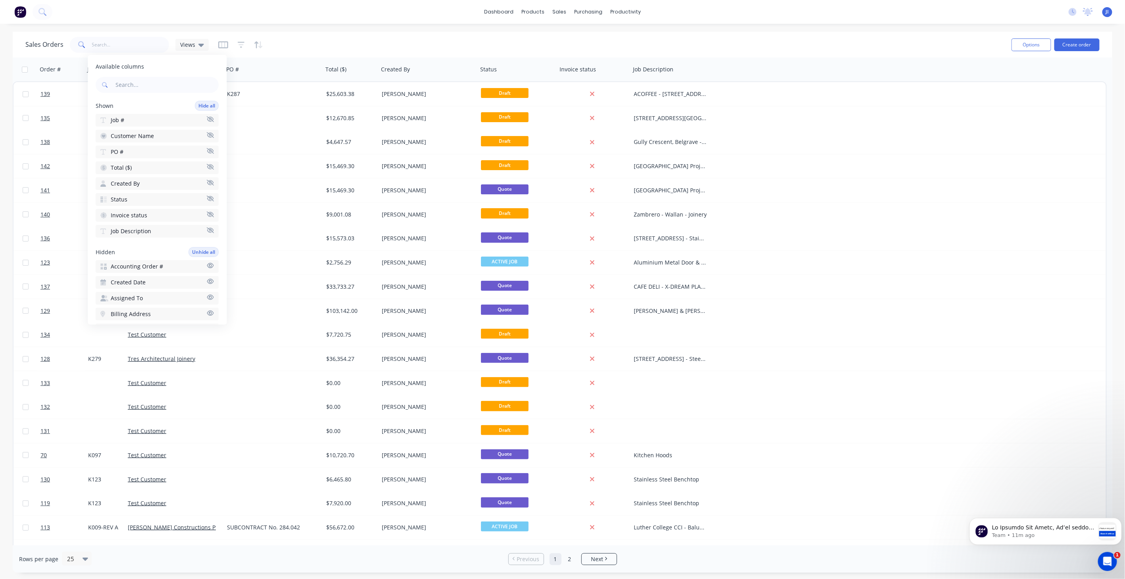
click at [142, 183] on button "Created By" at bounding box center [157, 184] width 123 height 13
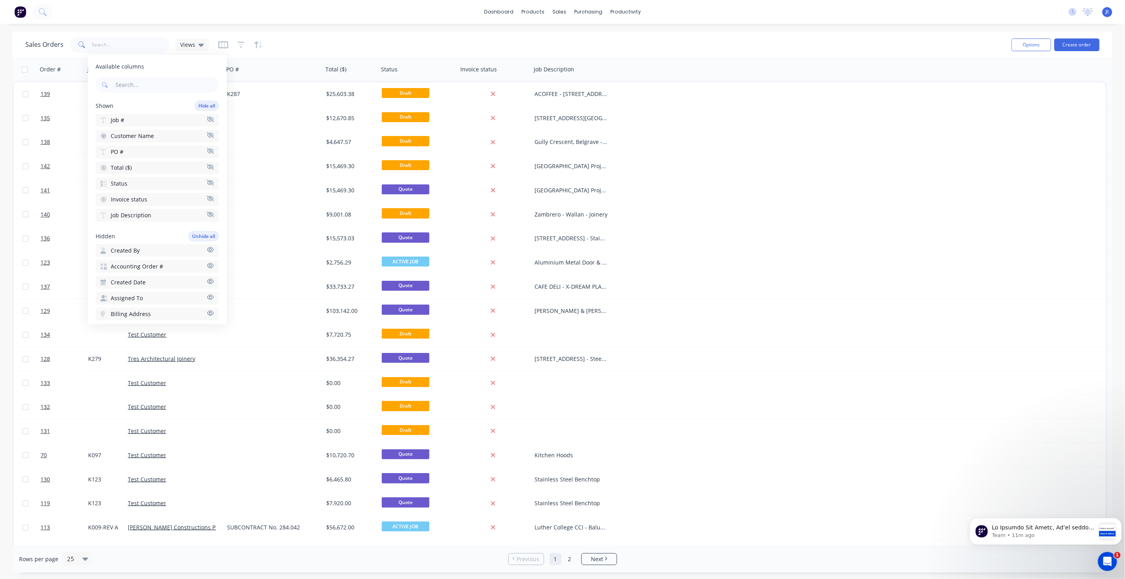
drag, startPoint x: 150, startPoint y: 213, endPoint x: 138, endPoint y: 228, distance: 19.5
click at [140, 232] on div "Available columns Shown Hide all Job # Customer Name PO # Total ($) Status Invo…" at bounding box center [157, 190] width 139 height 270
click at [142, 258] on span "Hours Estimated" at bounding box center [133, 262] width 44 height 8
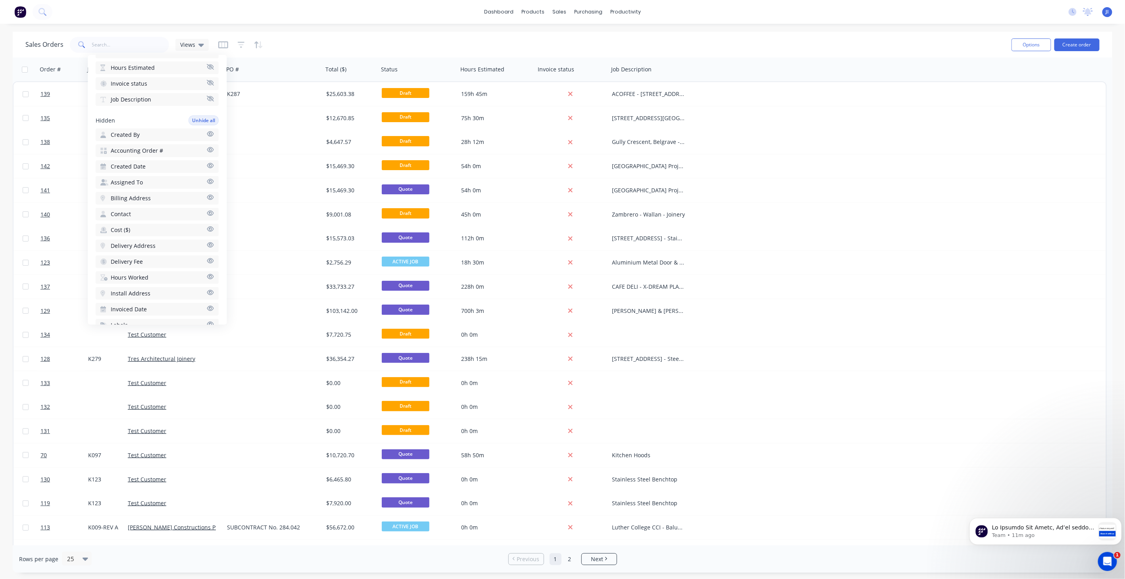
click at [146, 274] on span "Hours Worked" at bounding box center [130, 278] width 38 height 8
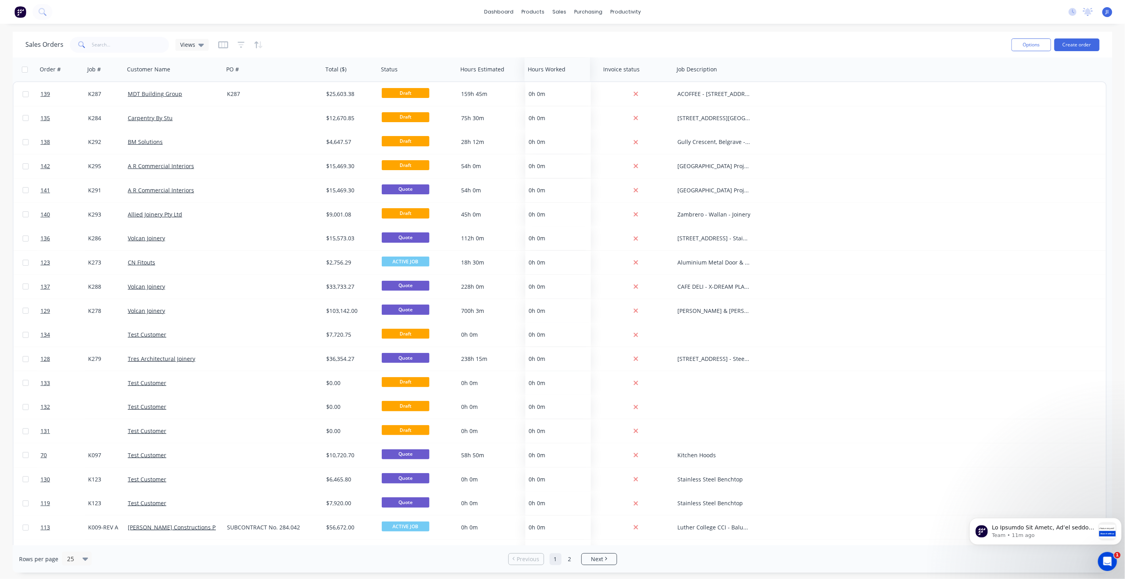
drag, startPoint x: 631, startPoint y: 72, endPoint x: 548, endPoint y: 71, distance: 83.3
click at [548, 71] on div at bounding box center [556, 69] width 56 height 16
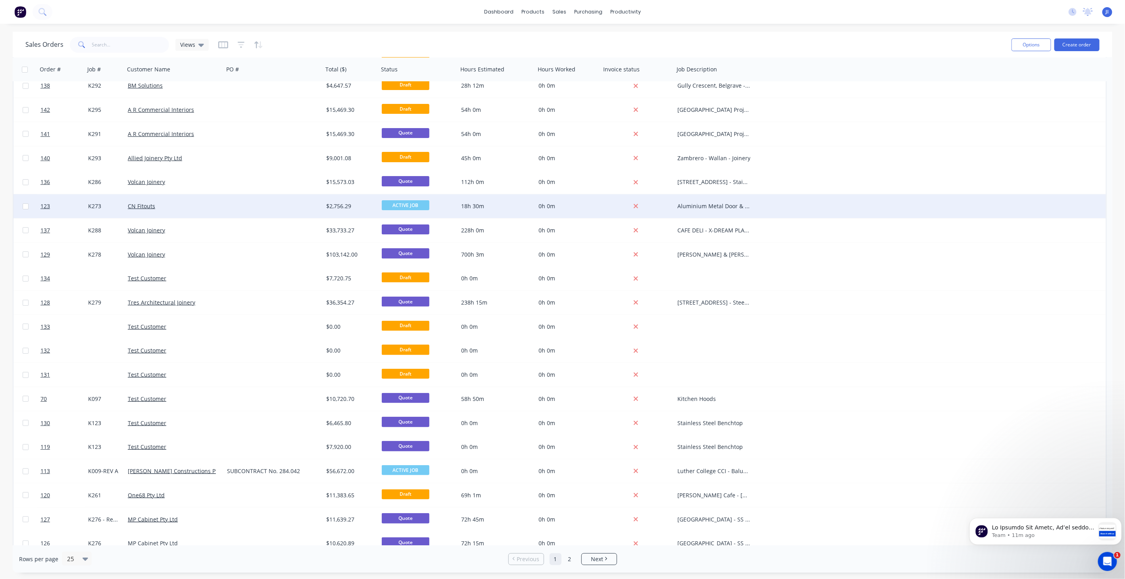
scroll to position [0, 0]
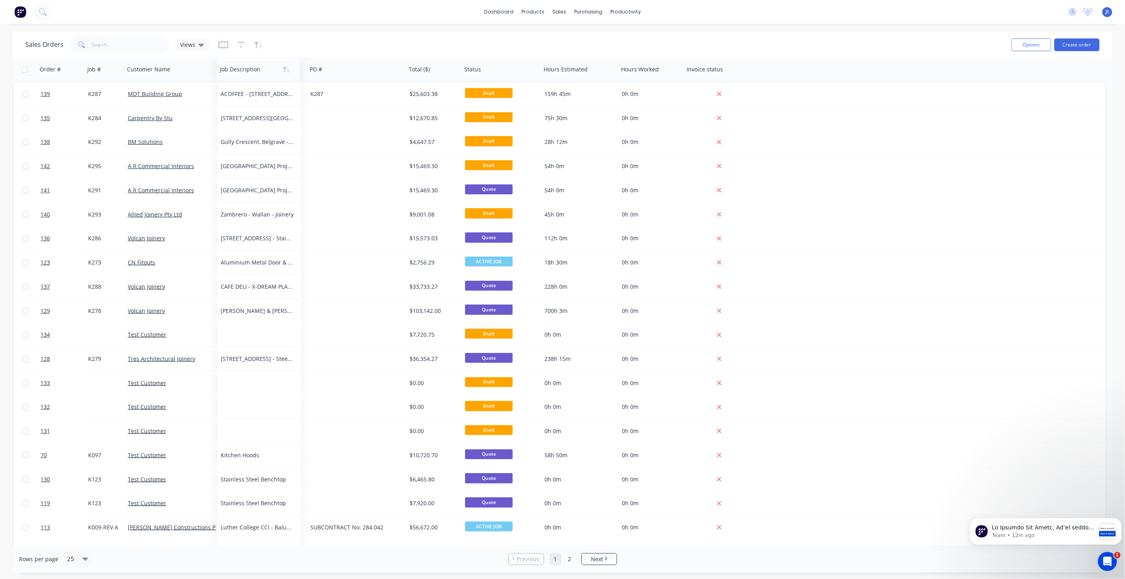
drag, startPoint x: 701, startPoint y: 72, endPoint x: 244, endPoint y: 66, distance: 457.1
click at [244, 66] on div at bounding box center [256, 69] width 73 height 16
click at [201, 46] on icon at bounding box center [201, 44] width 6 height 9
click at [213, 114] on button "None" at bounding box center [223, 112] width 90 height 9
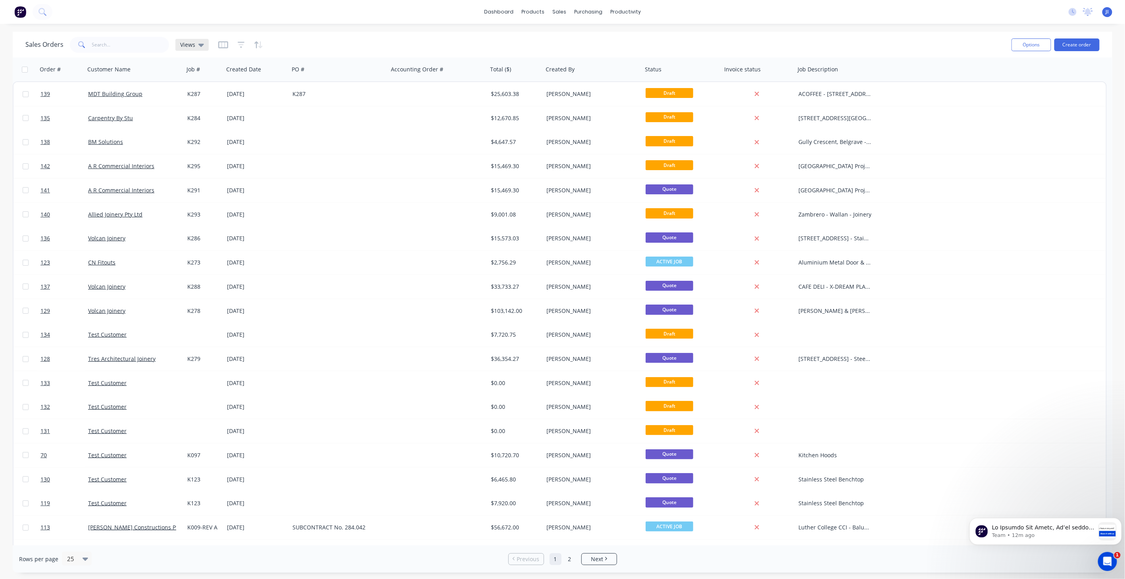
click at [200, 44] on icon at bounding box center [201, 45] width 6 height 3
click at [223, 128] on button "Default (Default)" at bounding box center [223, 127] width 90 height 9
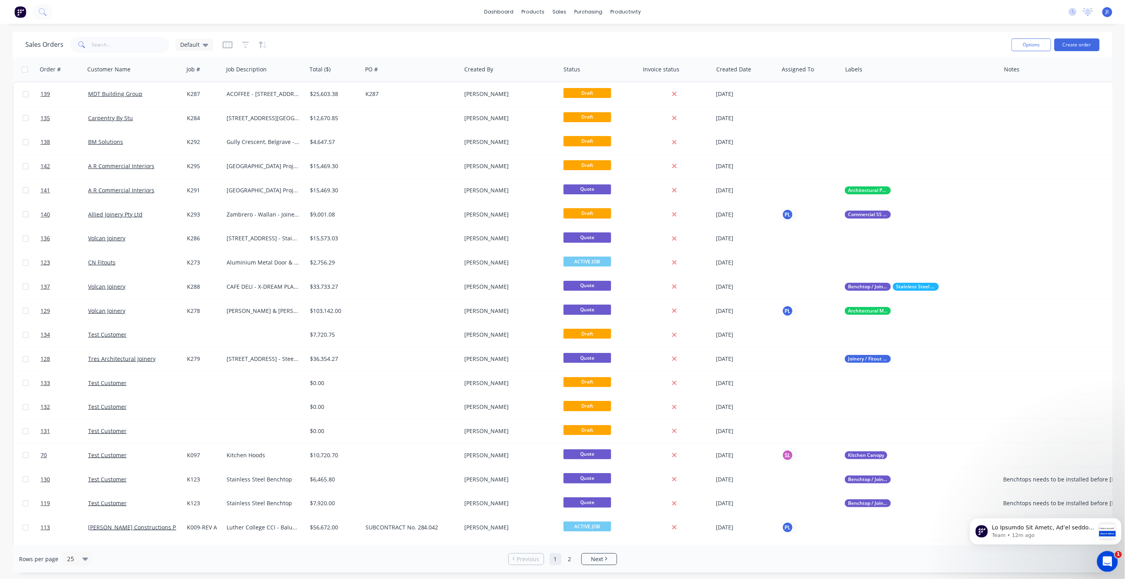
click at [1110, 559] on icon "Open Intercom Messenger" at bounding box center [1106, 560] width 13 height 13
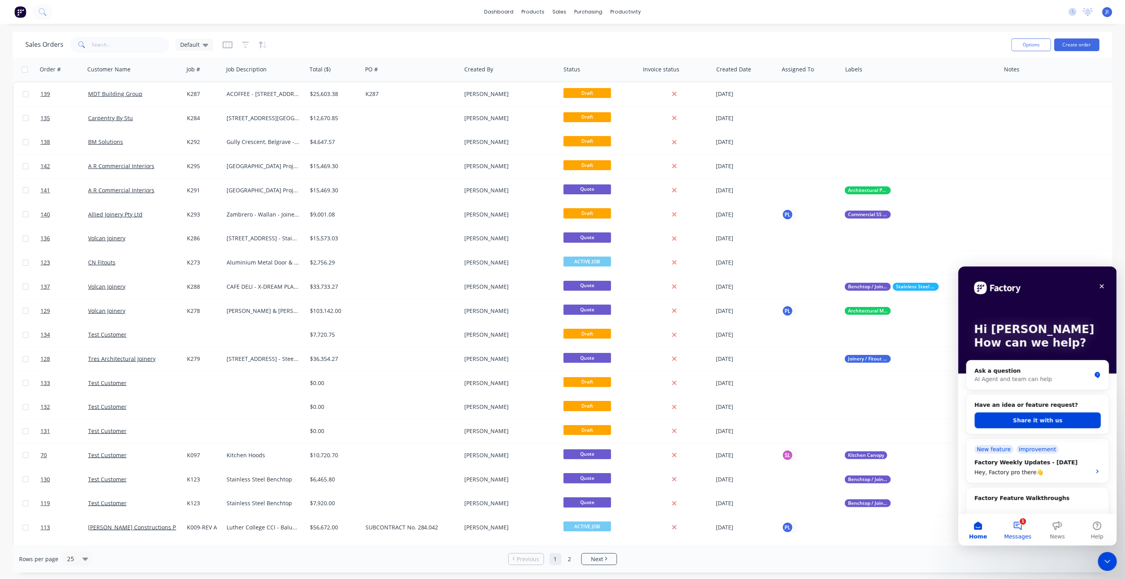
click at [1016, 525] on button "1 Messages" at bounding box center [1017, 530] width 40 height 32
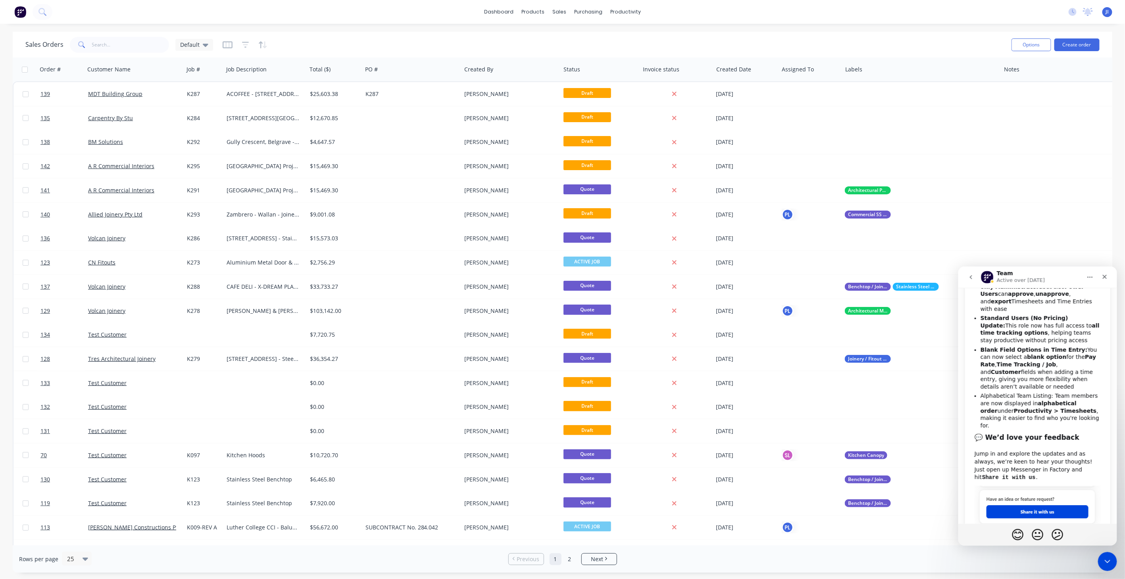
scroll to position [272, 0]
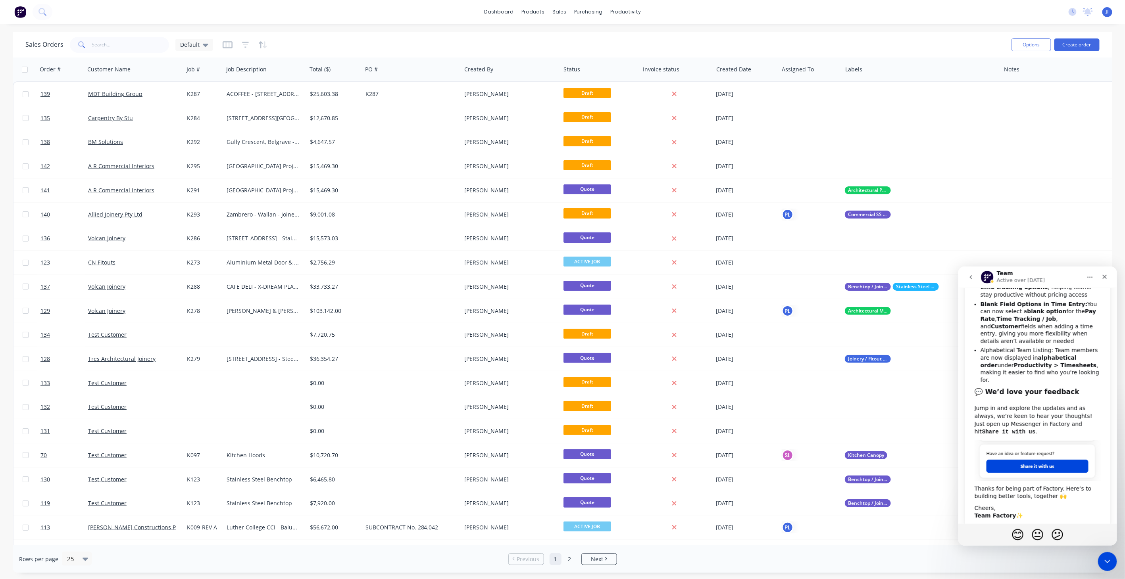
click at [967, 275] on icon "go back" at bounding box center [970, 277] width 6 height 6
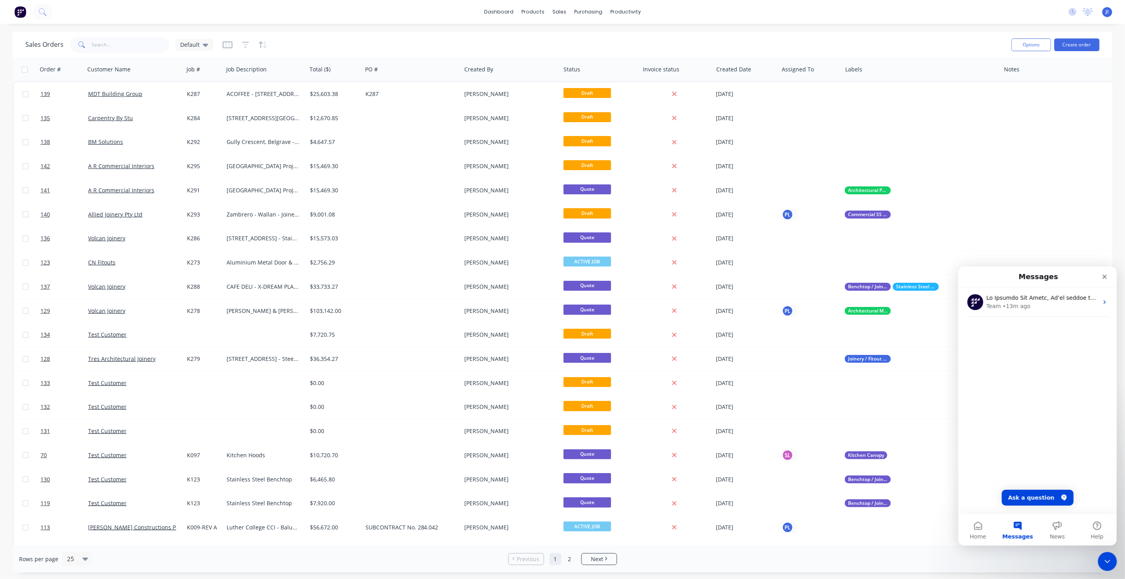
scroll to position [0, 0]
click at [986, 530] on button "Home" at bounding box center [978, 530] width 40 height 32
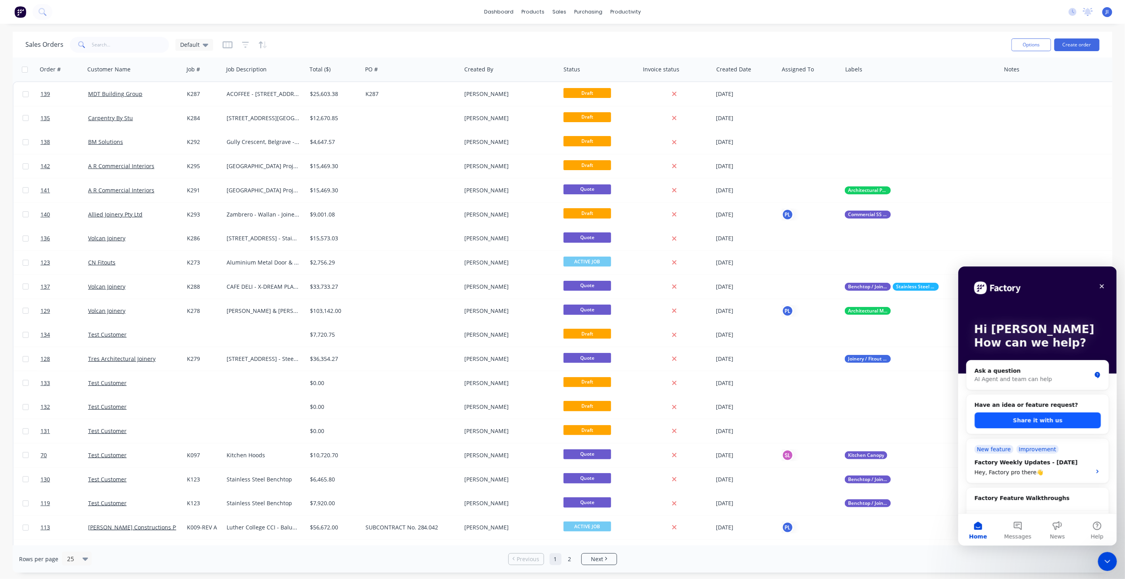
click at [1029, 418] on button "Share it with us" at bounding box center [1037, 420] width 126 height 16
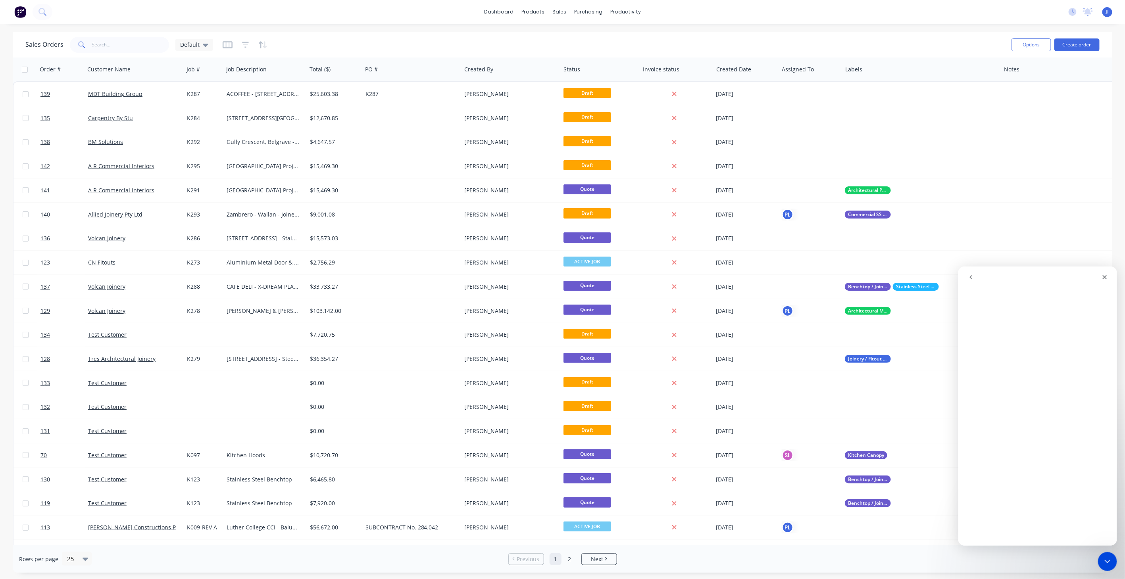
click at [969, 277] on icon "go back" at bounding box center [970, 277] width 6 height 6
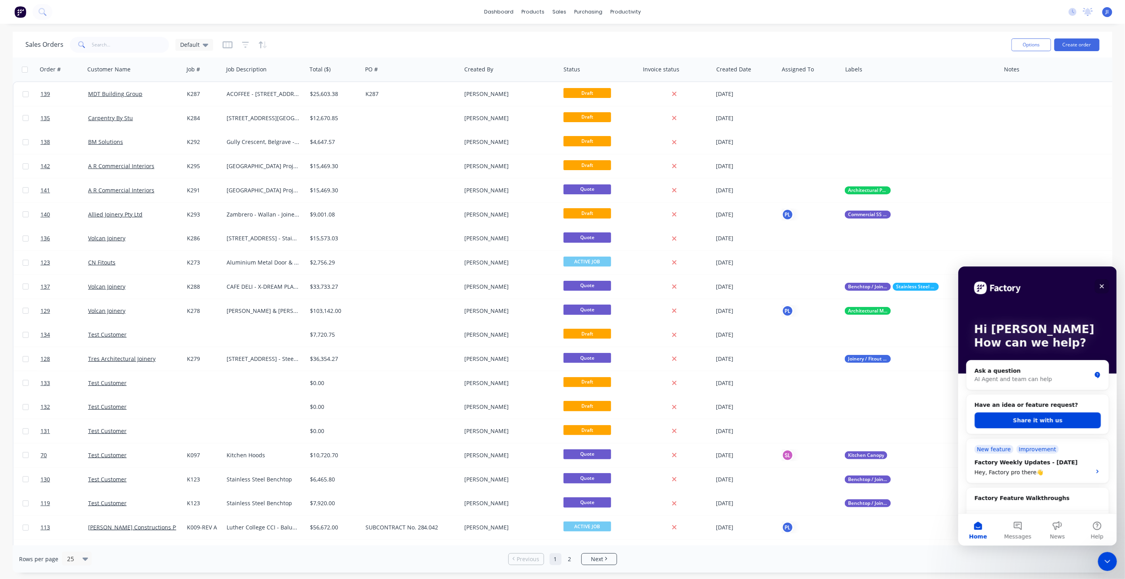
click at [1104, 284] on icon "Close" at bounding box center [1101, 286] width 6 height 6
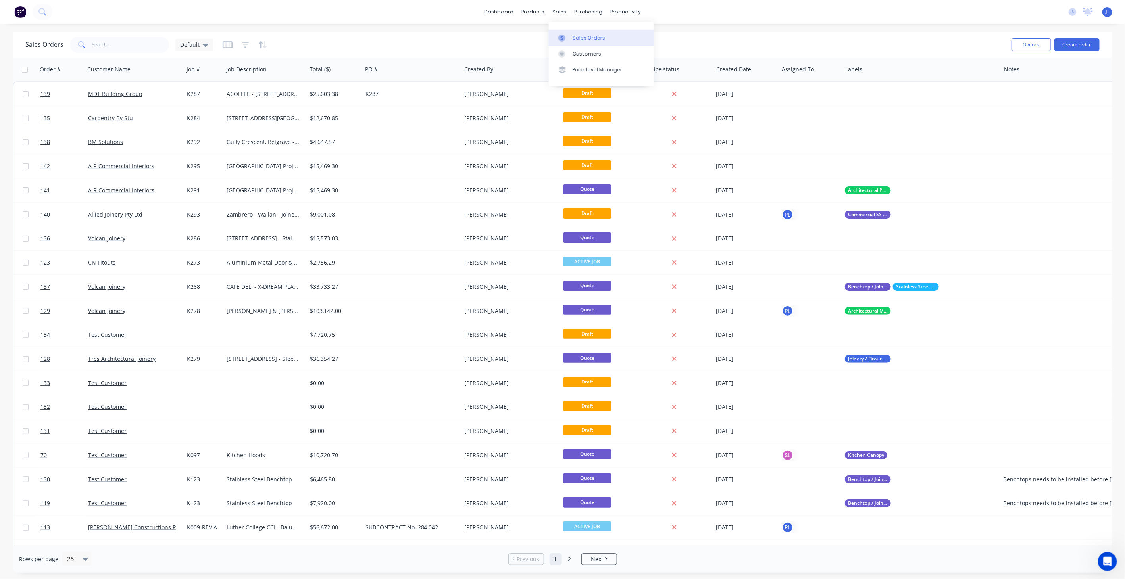
click at [577, 42] on link "Sales Orders" at bounding box center [601, 38] width 105 height 16
click at [593, 54] on div "Customers" at bounding box center [587, 53] width 29 height 7
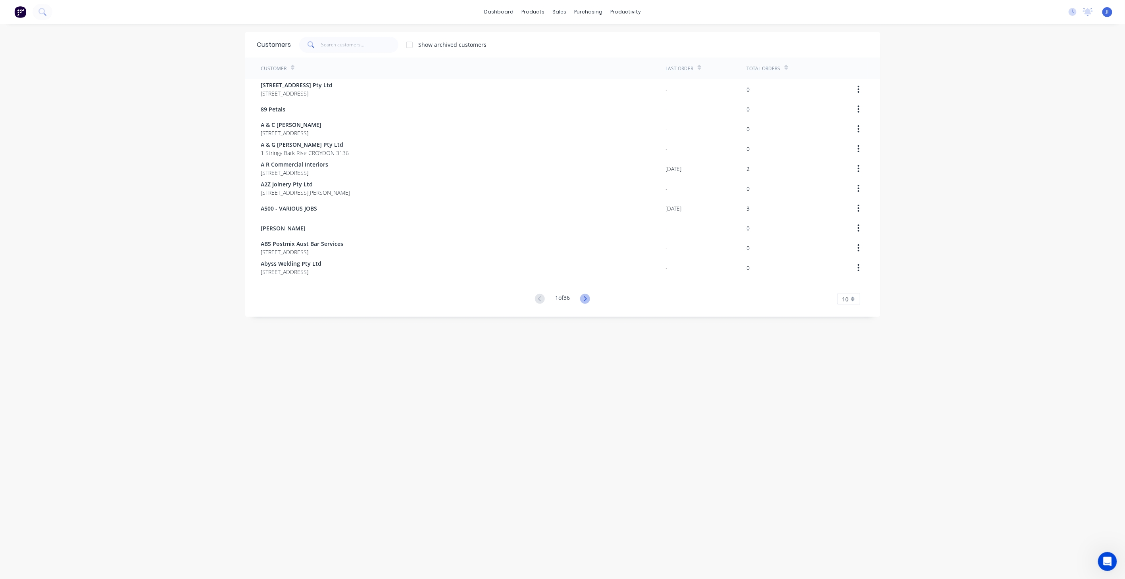
click at [582, 296] on icon at bounding box center [585, 299] width 10 height 10
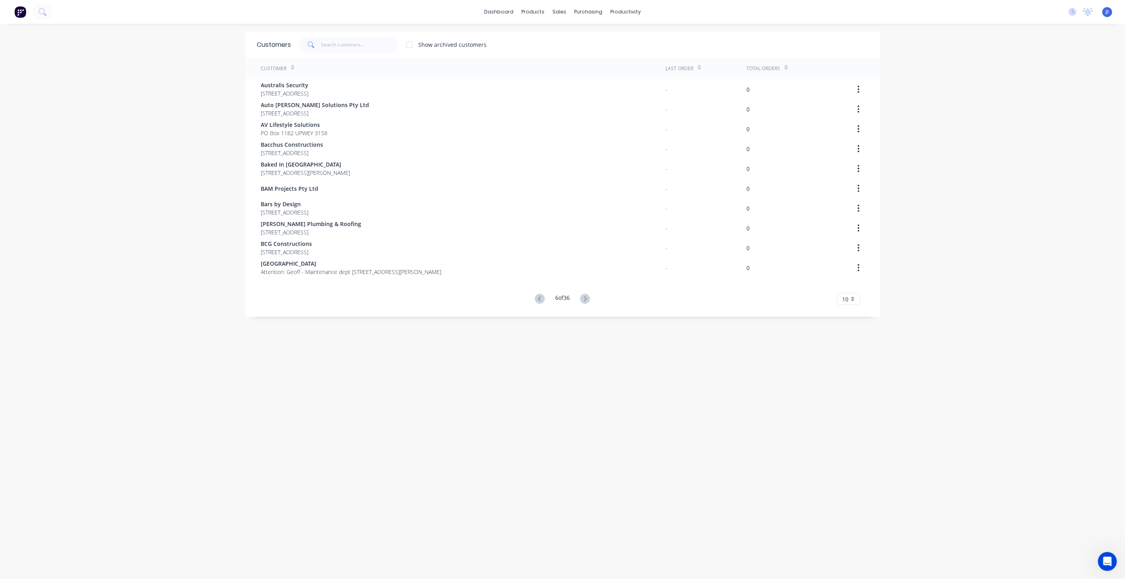
click at [582, 296] on icon at bounding box center [585, 299] width 10 height 10
click at [582, 296] on icon at bounding box center [587, 299] width 10 height 10
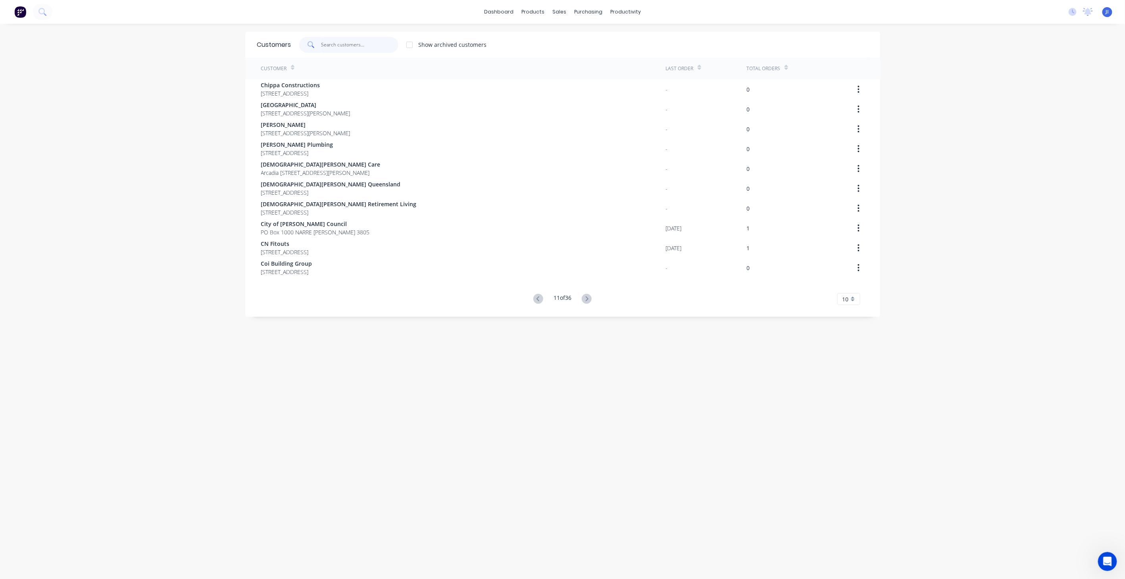
click at [342, 42] on input "text" at bounding box center [359, 45] width 77 height 16
click at [587, 298] on icon at bounding box center [587, 299] width 10 height 10
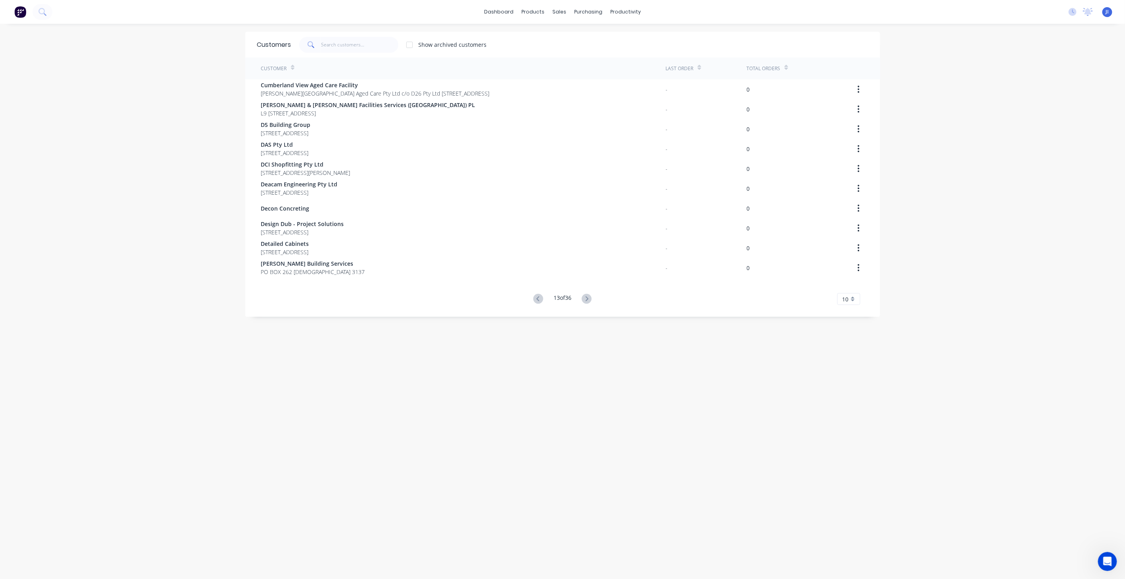
click at [587, 298] on icon at bounding box center [587, 299] width 10 height 10
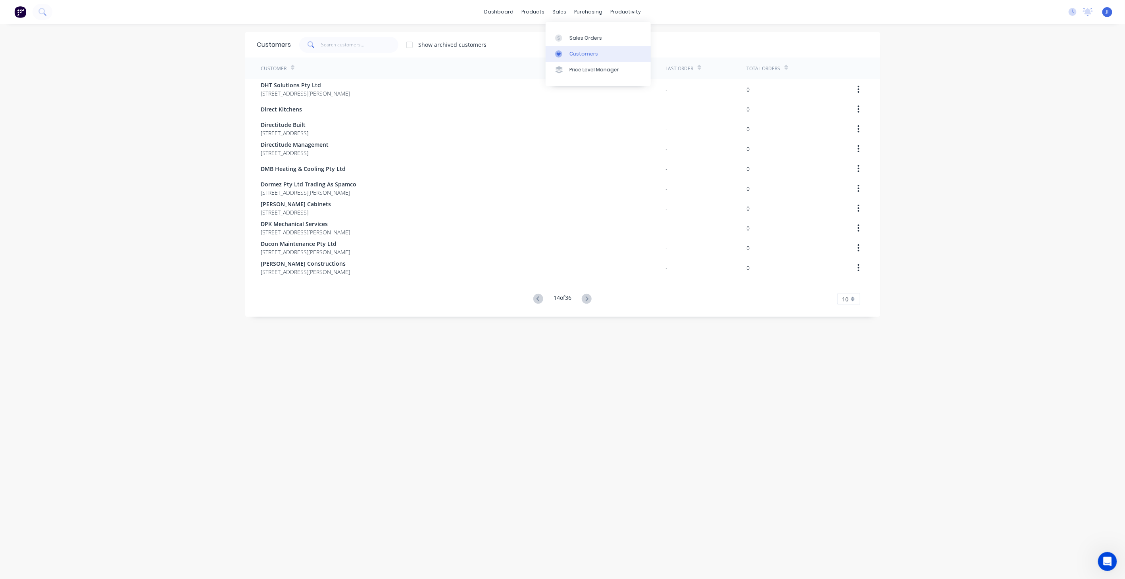
click at [581, 52] on div "Customers" at bounding box center [583, 53] width 29 height 7
click at [557, 11] on div "sales" at bounding box center [559, 12] width 22 height 12
click at [575, 38] on div "Sales Orders" at bounding box center [585, 38] width 33 height 7
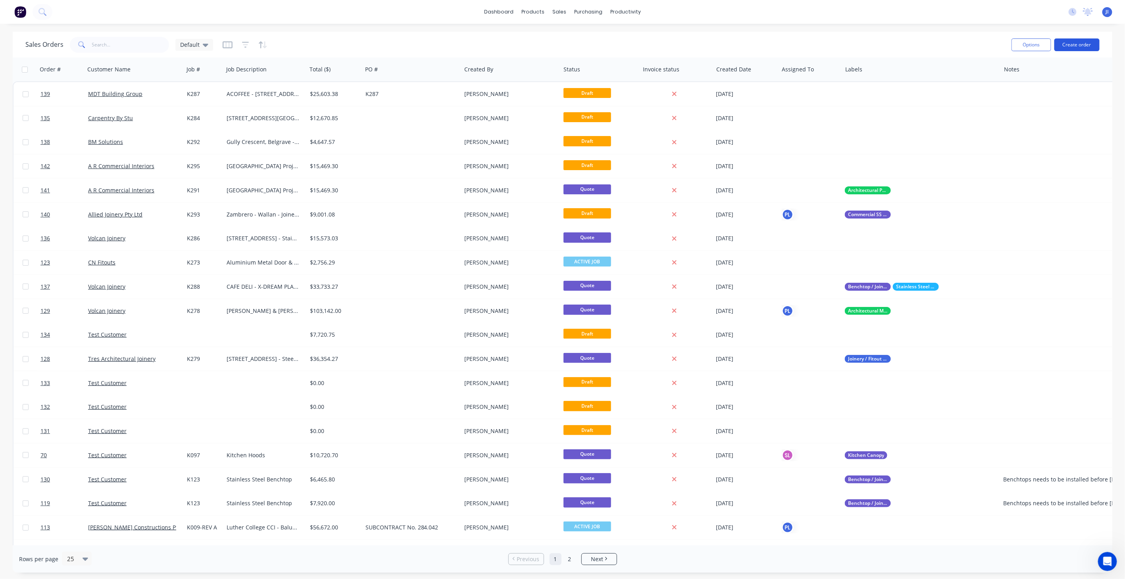
click at [1066, 44] on button "Create order" at bounding box center [1076, 44] width 45 height 13
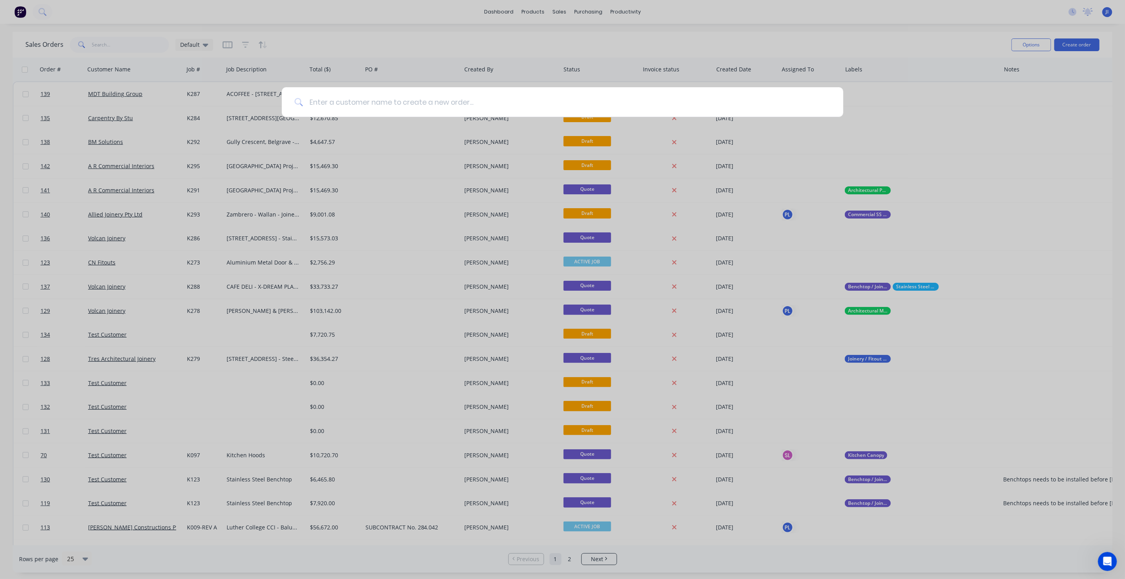
click at [431, 103] on input at bounding box center [567, 102] width 528 height 30
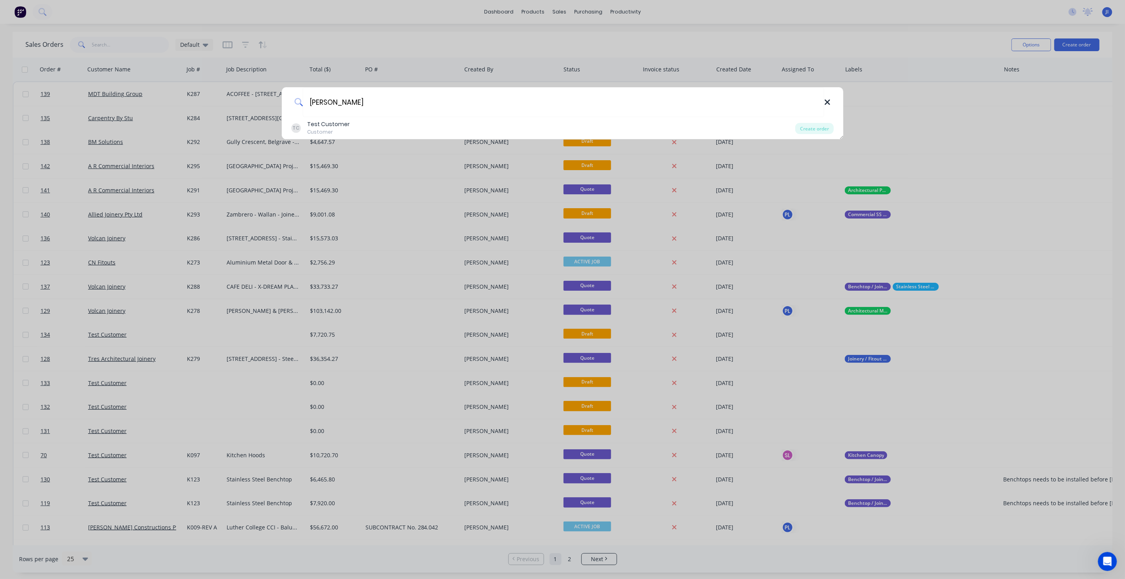
type input "sarah"
click at [828, 101] on icon at bounding box center [826, 102] width 5 height 5
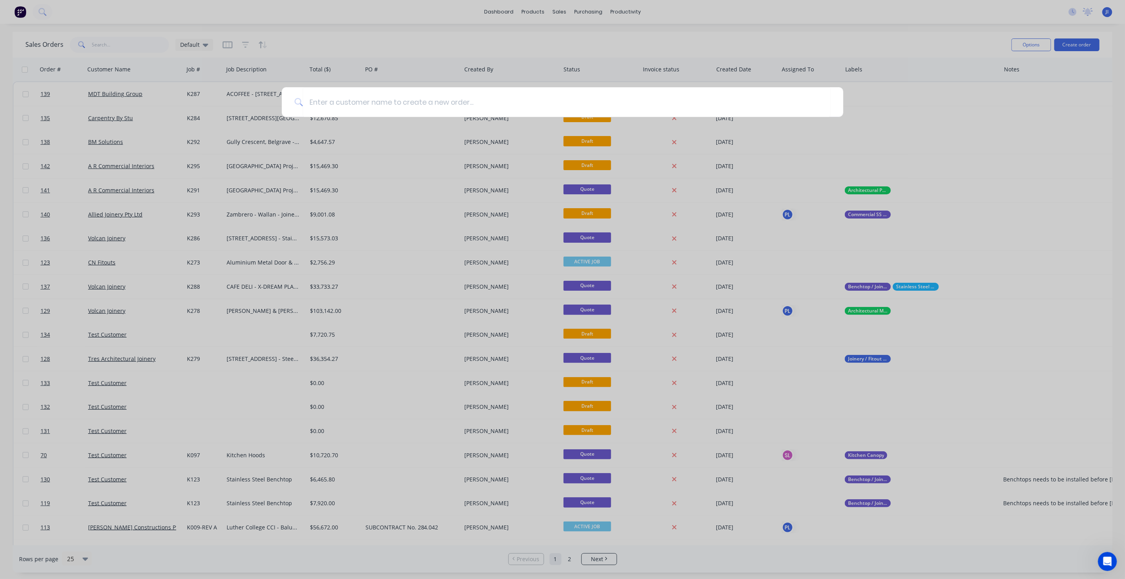
click at [938, 109] on div at bounding box center [562, 289] width 1125 height 579
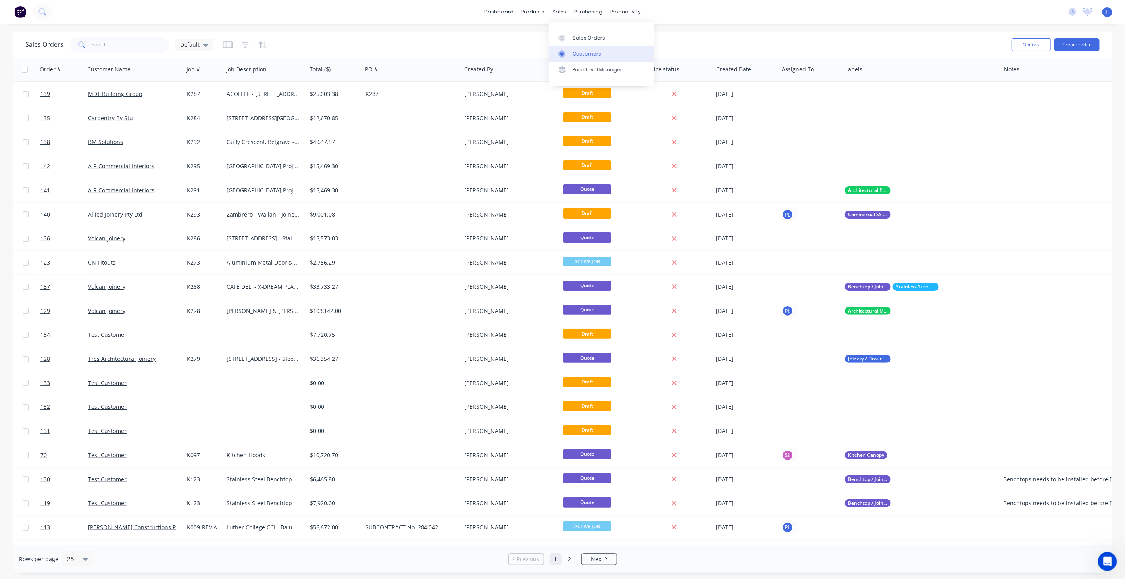
click at [581, 51] on div "Customers" at bounding box center [587, 53] width 29 height 7
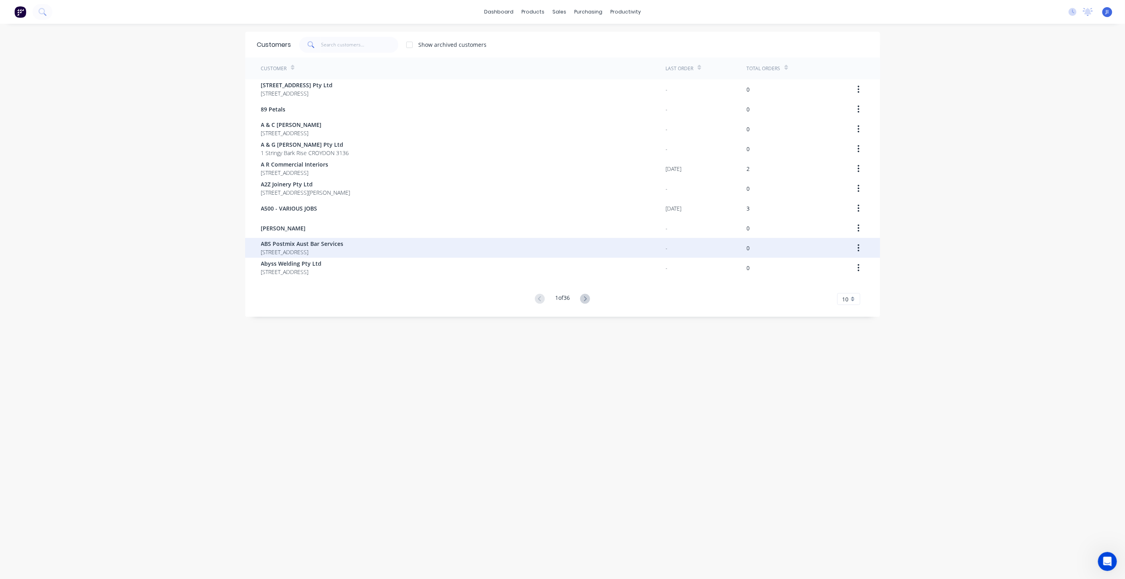
scroll to position [16, 0]
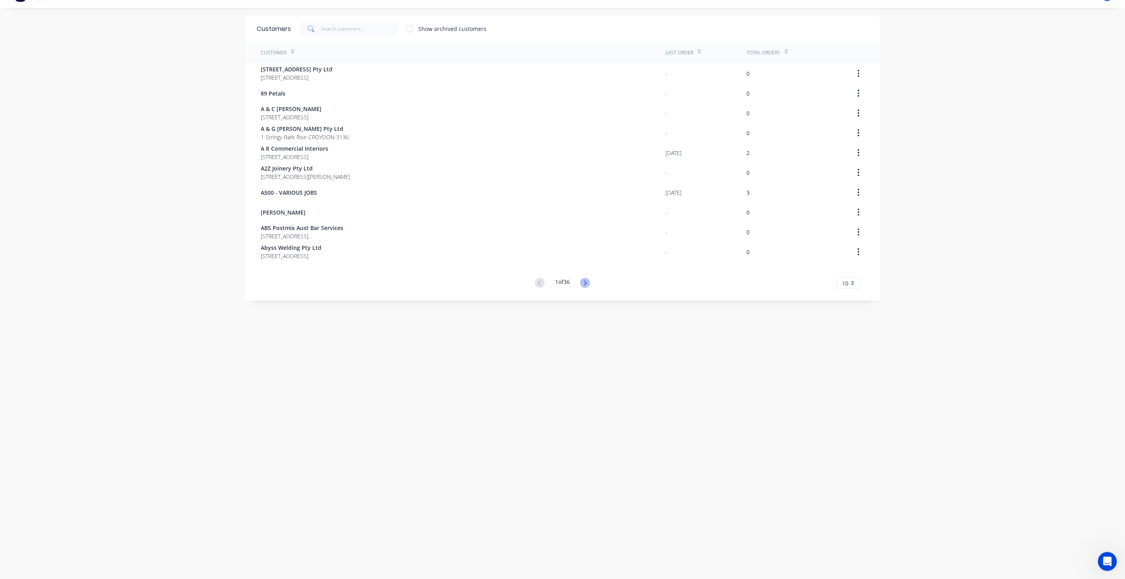
click at [584, 280] on icon at bounding box center [585, 283] width 10 height 10
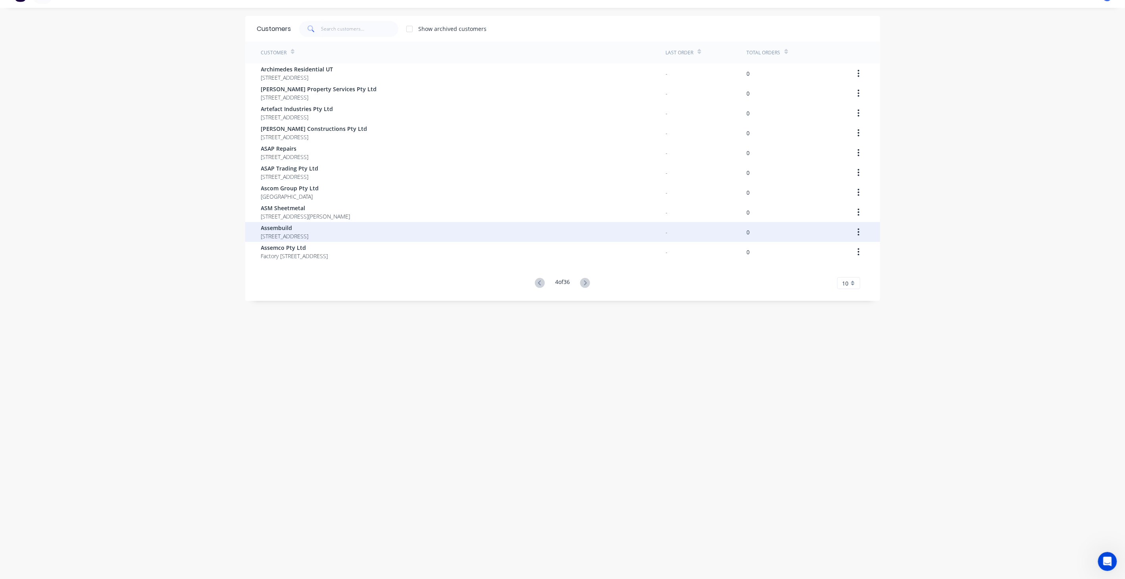
click at [278, 233] on span "4/165 Ford Street" at bounding box center [285, 236] width 48 height 8
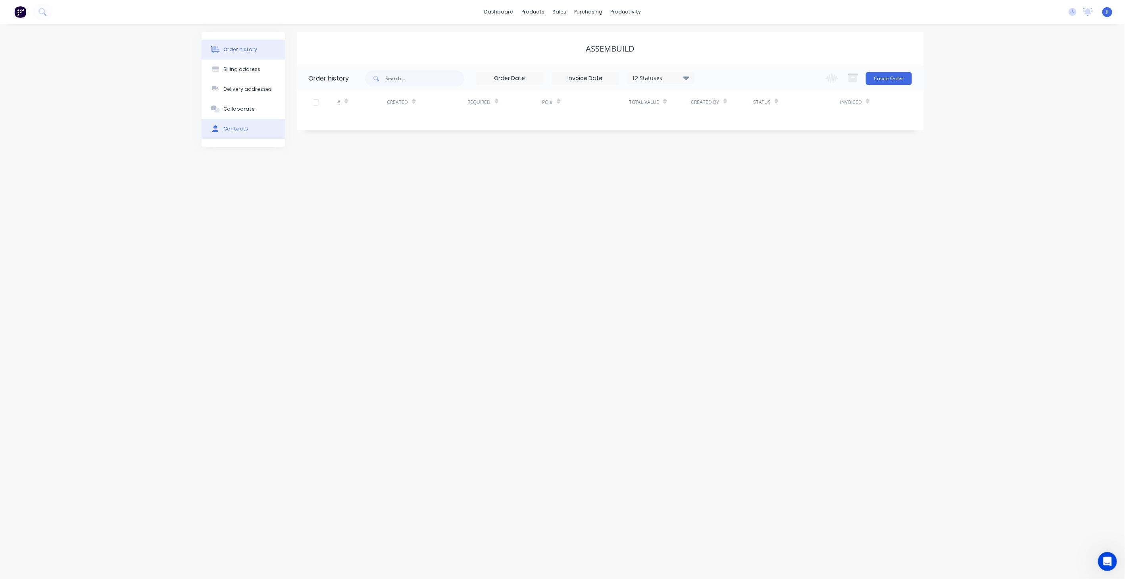
click at [247, 127] on button "Contacts" at bounding box center [243, 129] width 83 height 20
click at [593, 37] on div "Sales Orders" at bounding box center [589, 38] width 33 height 7
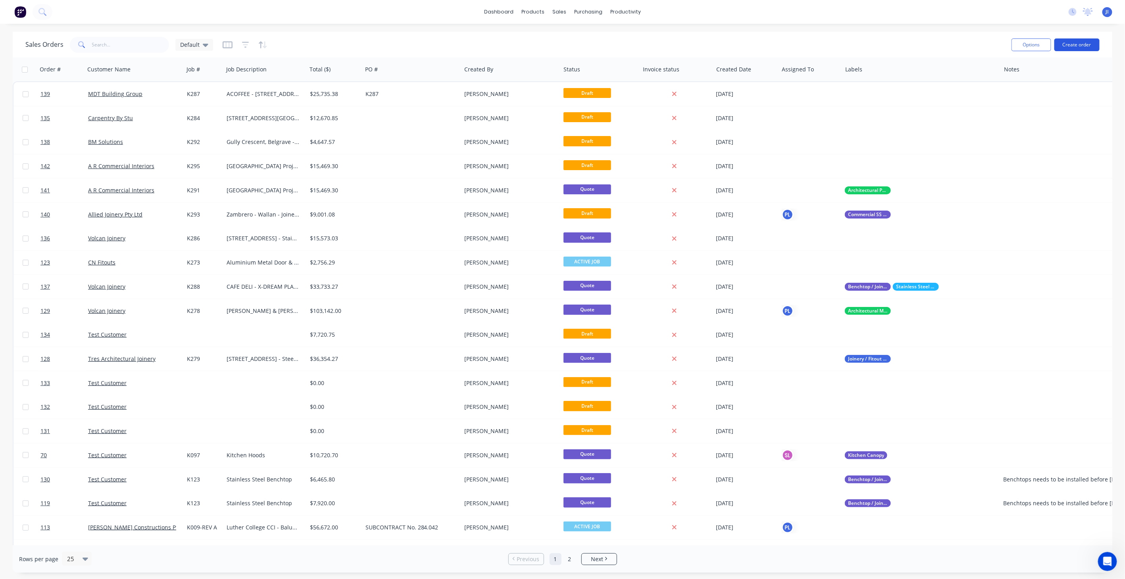
click at [1078, 44] on button "Create order" at bounding box center [1076, 44] width 45 height 13
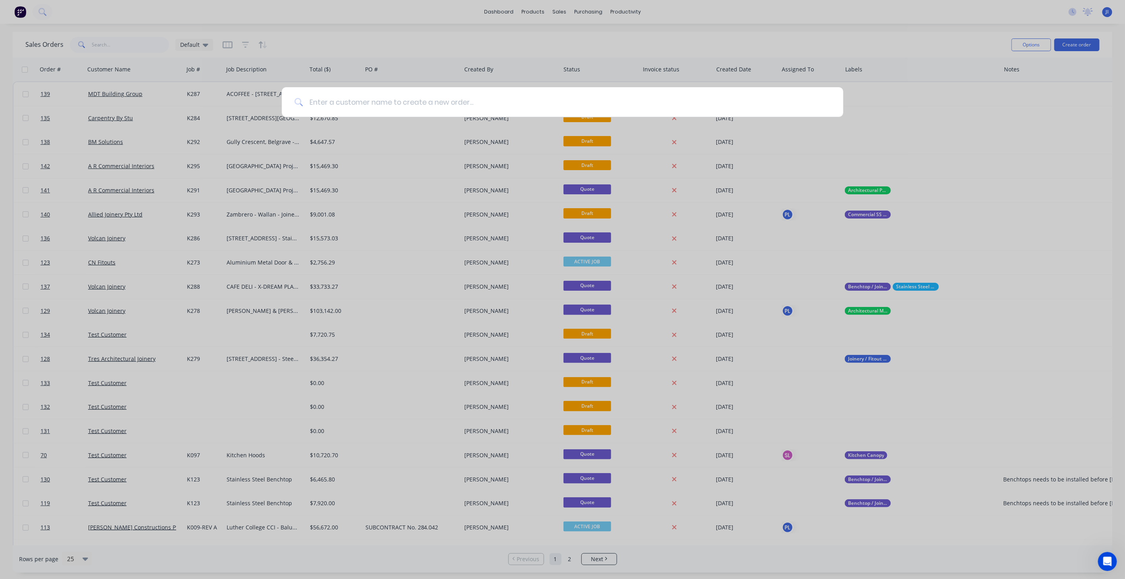
click at [381, 101] on input at bounding box center [567, 102] width 528 height 30
click at [1037, 42] on div at bounding box center [562, 289] width 1125 height 579
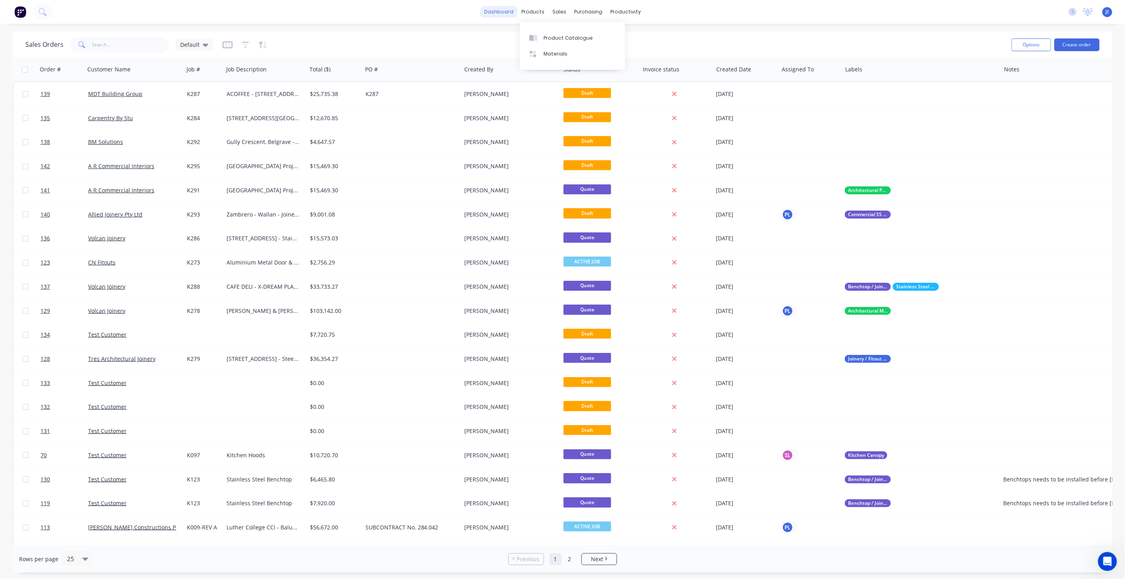
click at [491, 9] on link "dashboard" at bounding box center [498, 12] width 37 height 12
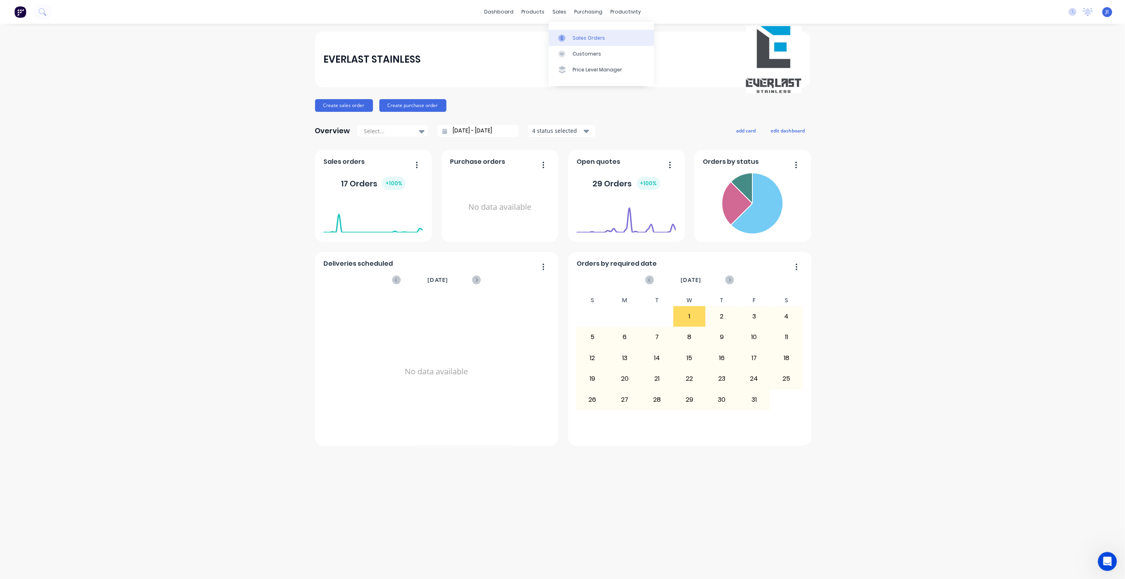
click at [580, 38] on div "Sales Orders" at bounding box center [589, 38] width 33 height 7
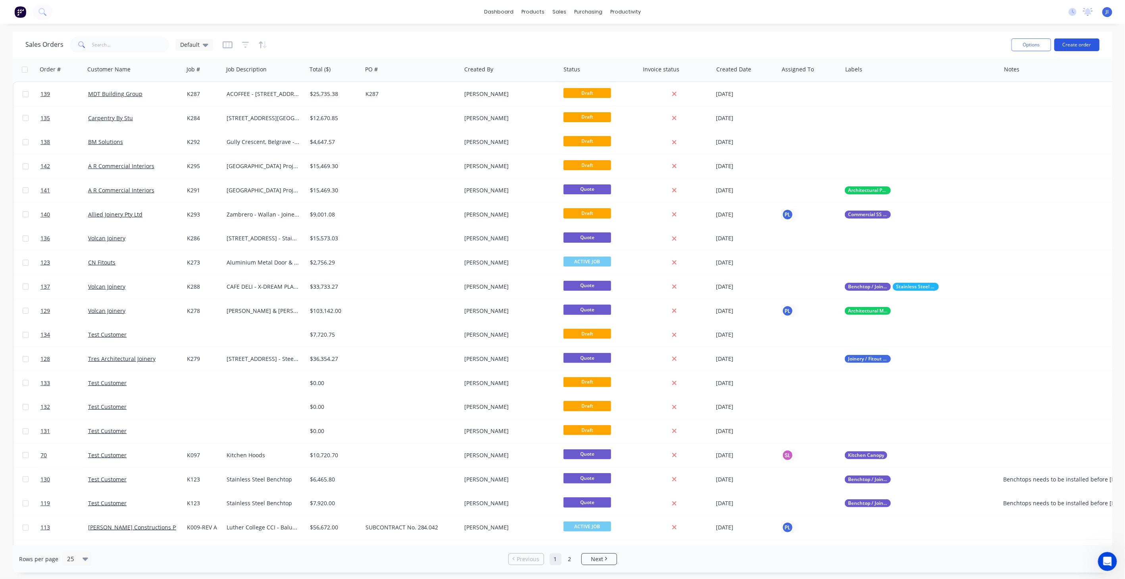
click at [1095, 47] on button "Create order" at bounding box center [1076, 44] width 45 height 13
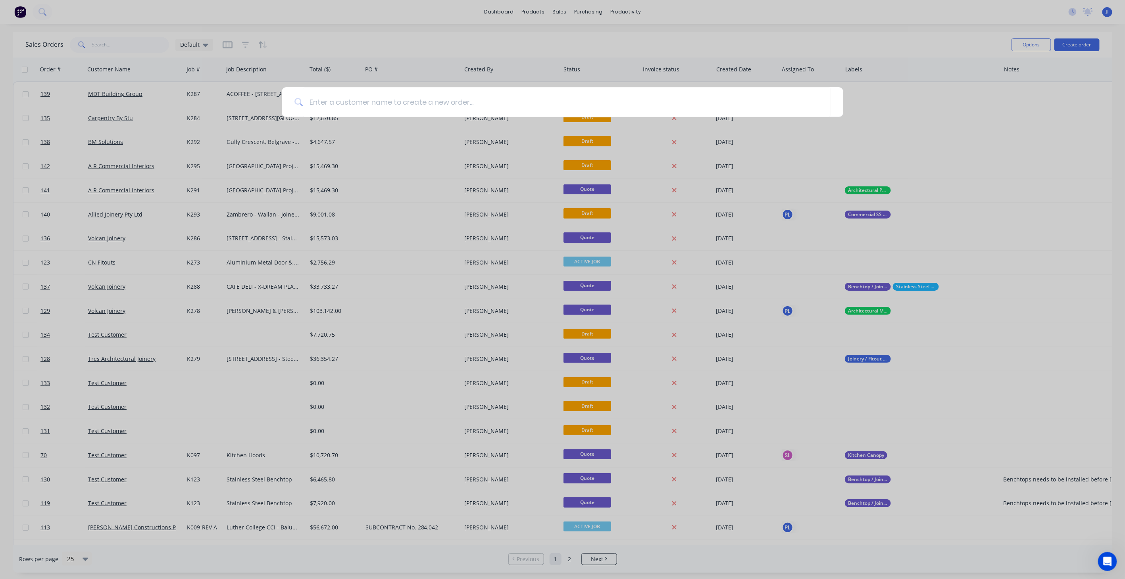
click at [713, 35] on div at bounding box center [562, 289] width 1125 height 579
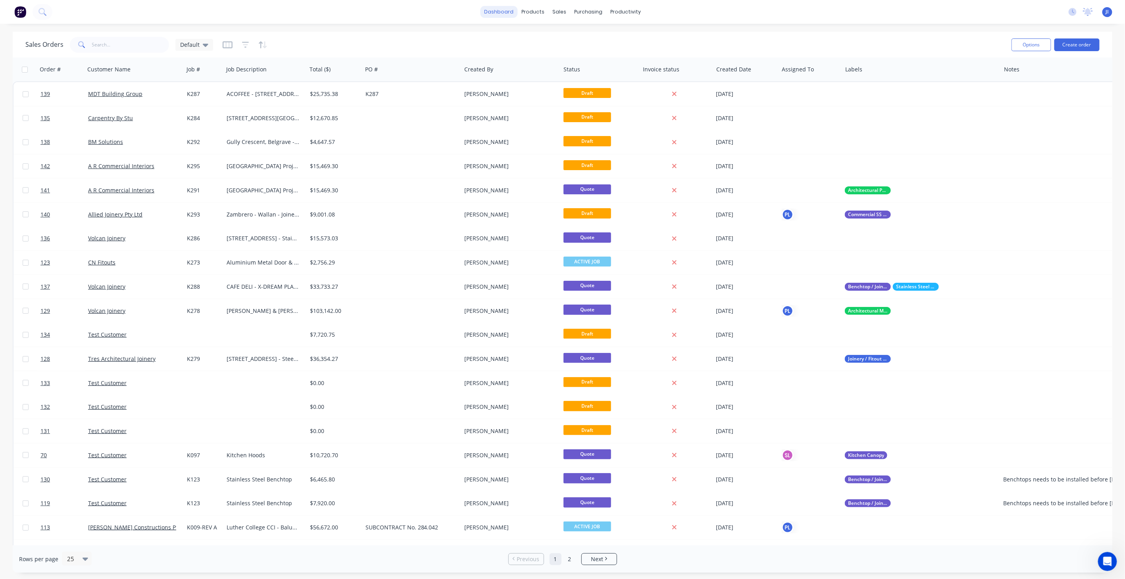
click at [509, 12] on link "dashboard" at bounding box center [498, 12] width 37 height 12
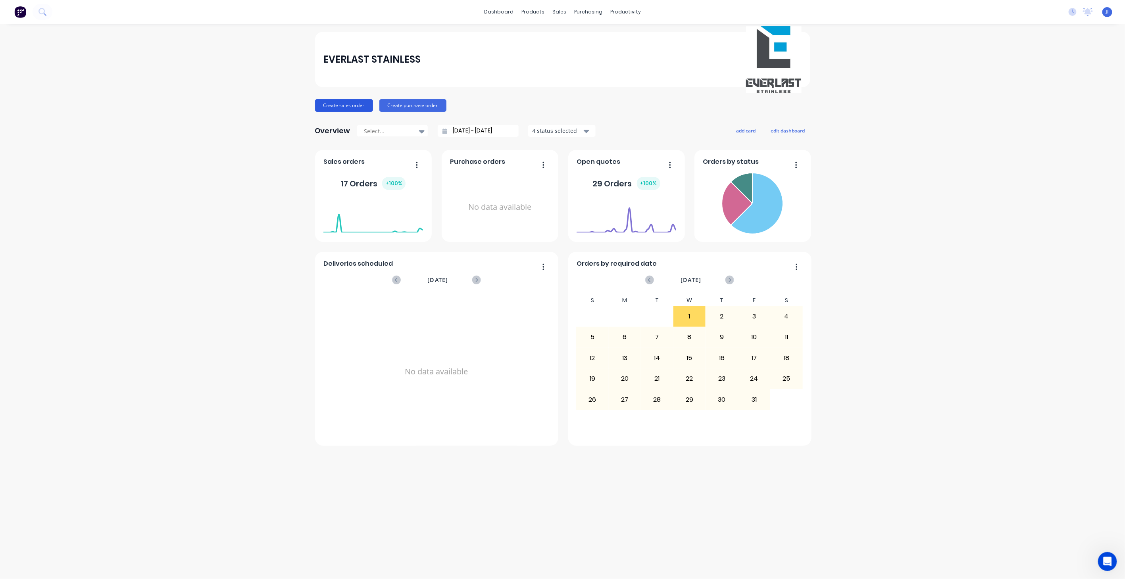
click at [360, 106] on button "Create sales order" at bounding box center [344, 105] width 58 height 13
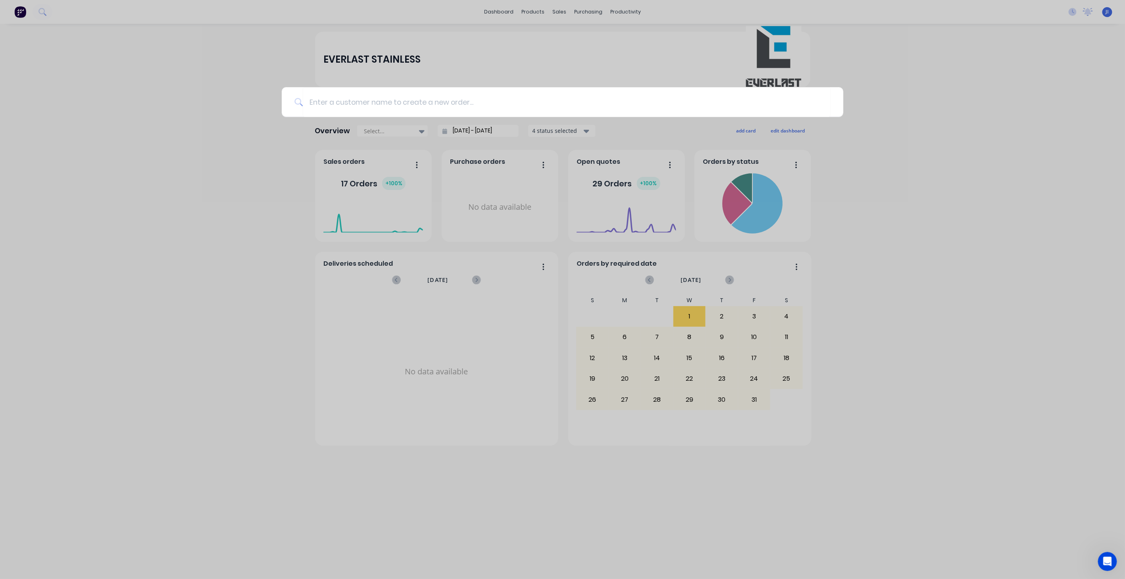
click at [562, 9] on div at bounding box center [562, 289] width 1125 height 579
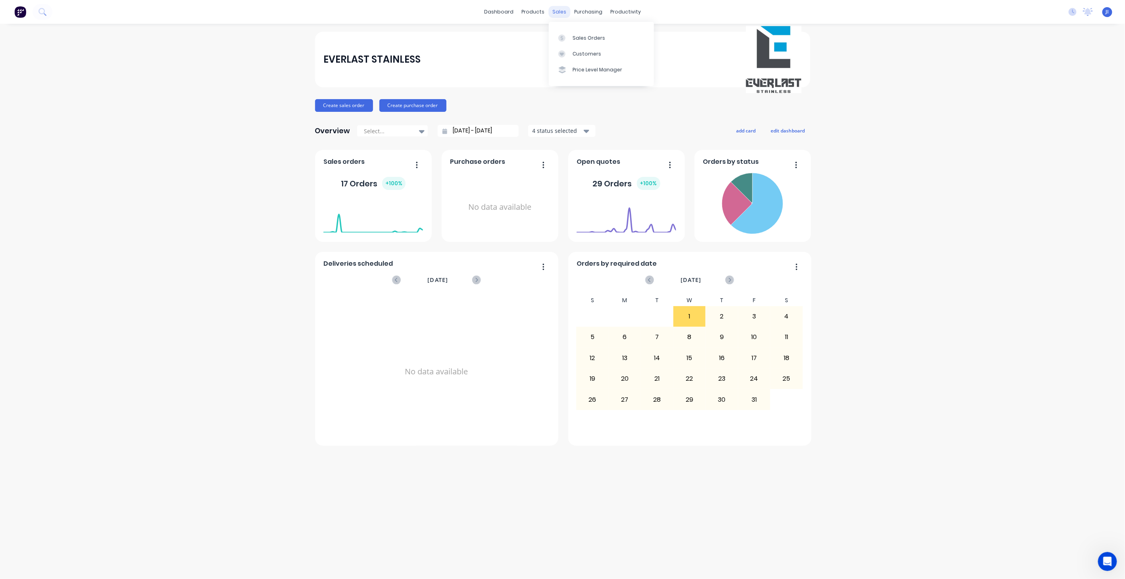
click at [562, 13] on div "sales" at bounding box center [559, 12] width 22 height 12
click at [592, 55] on div "Customers" at bounding box center [587, 53] width 29 height 7
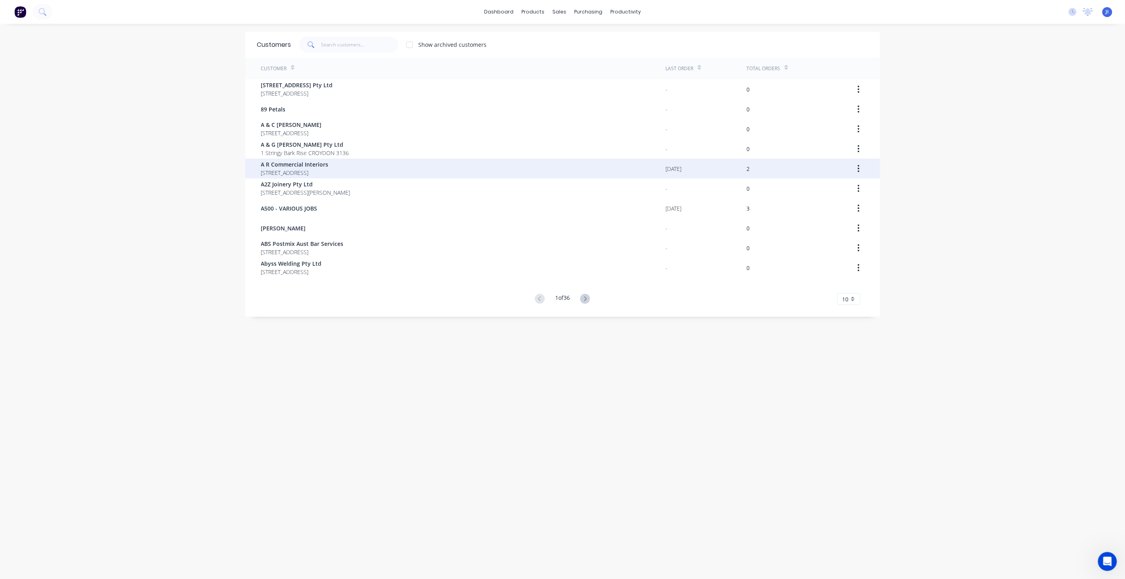
click at [274, 172] on span "[STREET_ADDRESS]" at bounding box center [294, 173] width 67 height 8
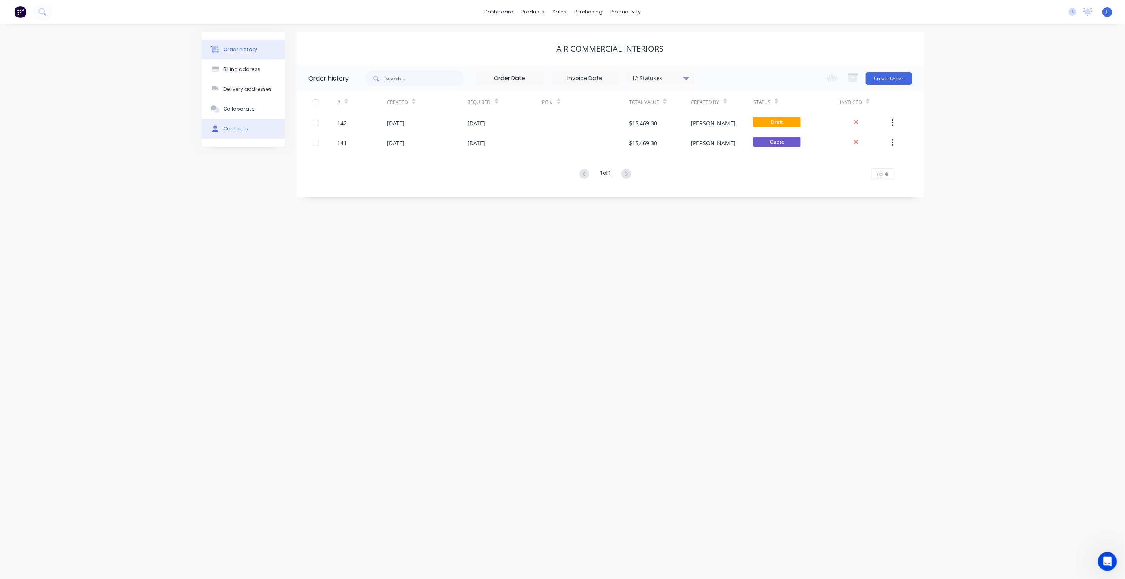
click at [237, 129] on div "Contacts" at bounding box center [235, 128] width 25 height 7
click at [907, 77] on button "Add contact" at bounding box center [899, 78] width 37 height 12
select select "AU"
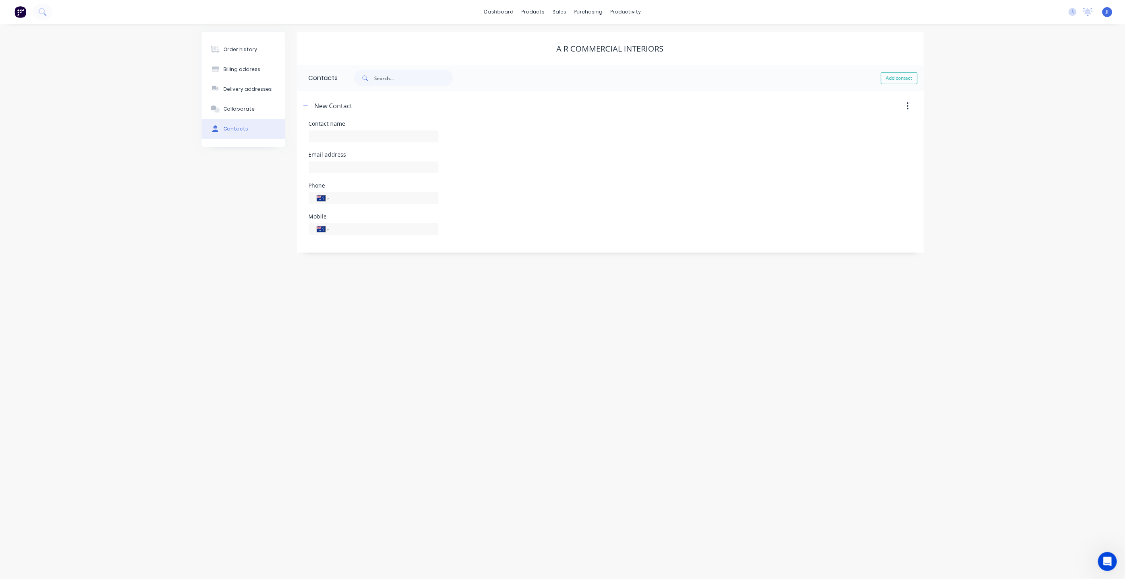
click at [261, 189] on div "Order history Billing address Delivery addresses Collaborate Contacts" at bounding box center [243, 142] width 83 height 221
click at [588, 37] on div "Sales Orders" at bounding box center [589, 38] width 33 height 7
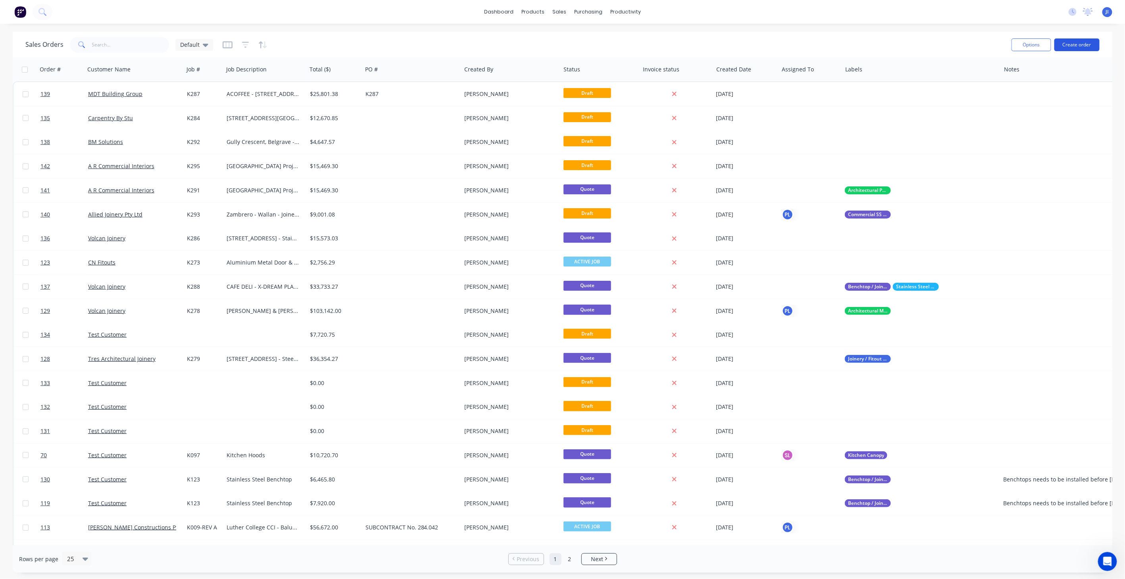
click at [1083, 42] on button "Create order" at bounding box center [1076, 44] width 45 height 13
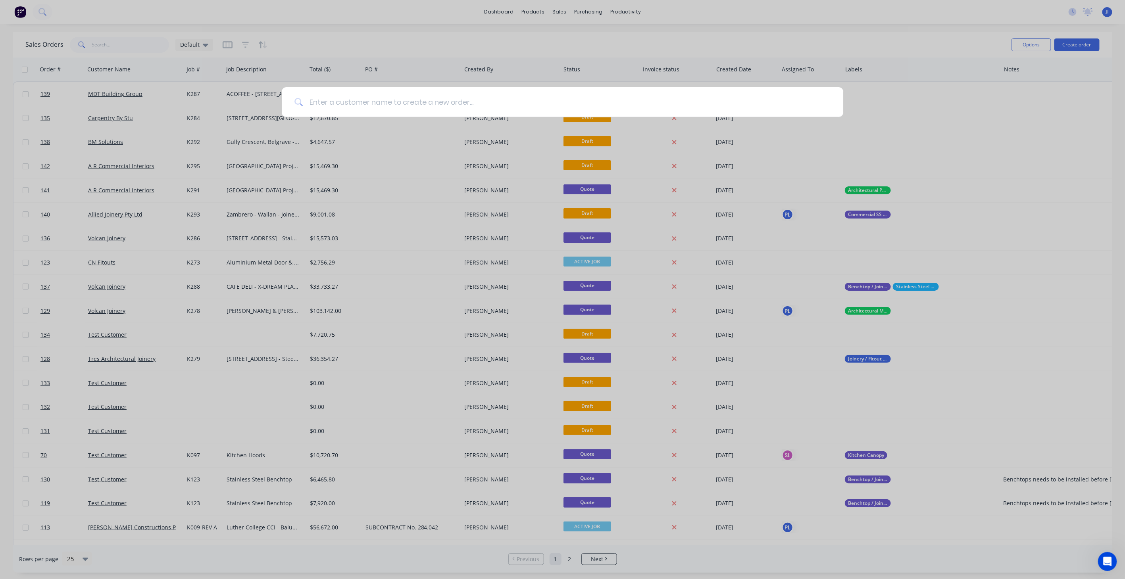
drag, startPoint x: 348, startPoint y: 105, endPoint x: 423, endPoint y: 92, distance: 76.8
click at [348, 105] on input at bounding box center [567, 102] width 528 height 30
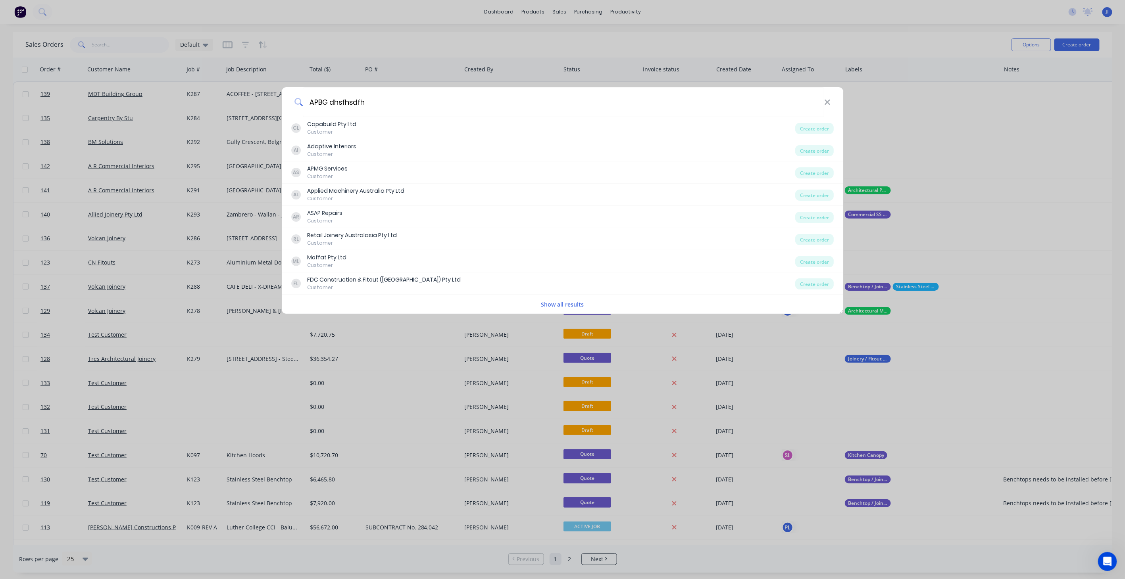
type input "APBG dhsfhsdfhu"
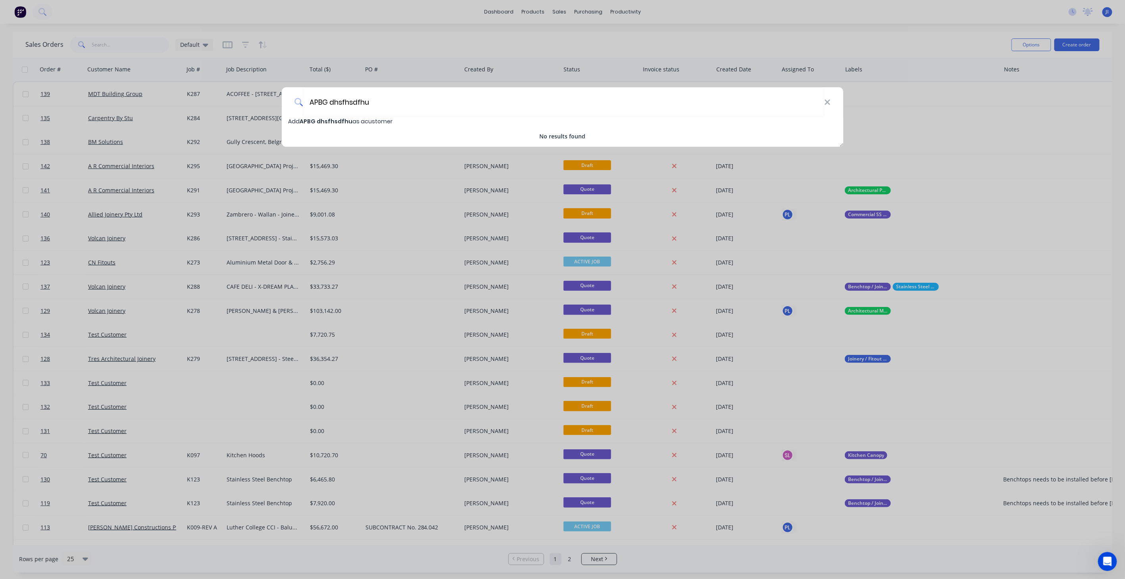
drag, startPoint x: 387, startPoint y: 100, endPoint x: 210, endPoint y: 86, distance: 177.1
click at [210, 86] on div "APBG dhsfhsdfhu Add APBG dhsfhsdfhu as a customer No results found" at bounding box center [562, 289] width 1125 height 579
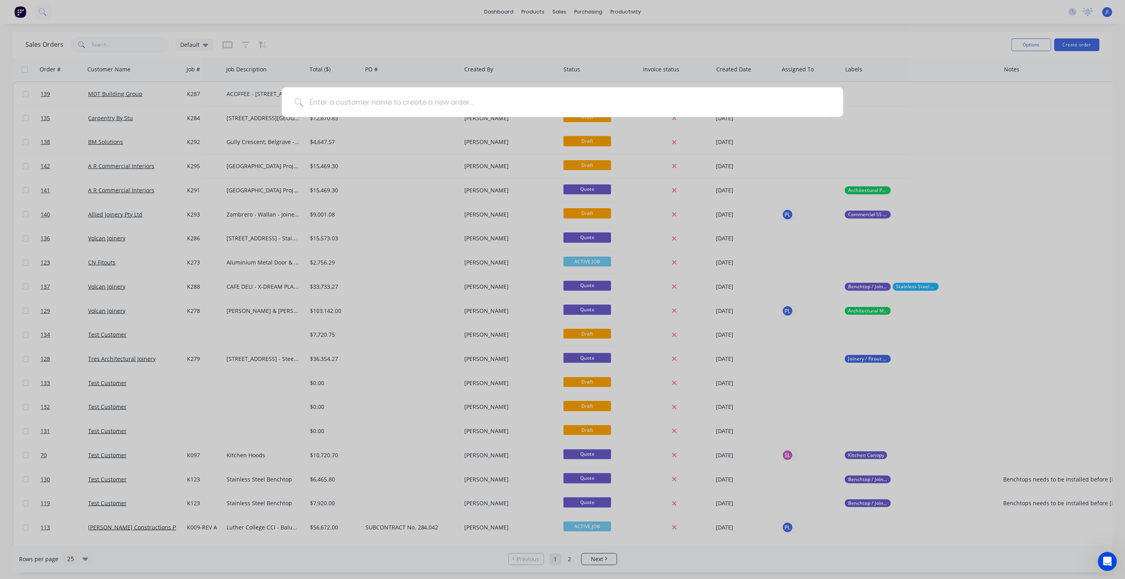
click at [675, 35] on div at bounding box center [562, 289] width 1125 height 579
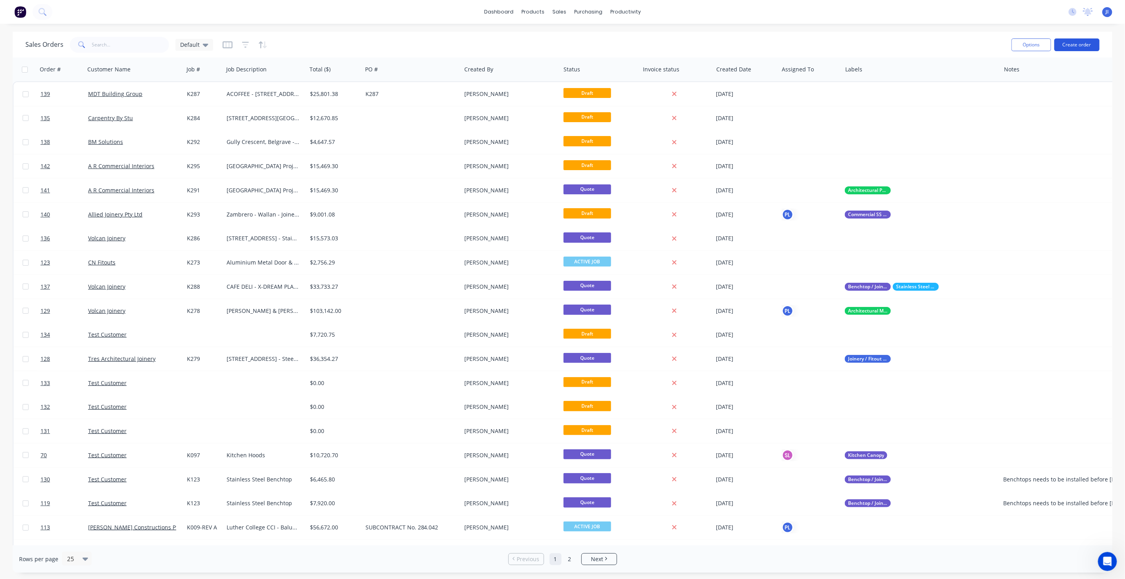
click at [1076, 45] on button "Create order" at bounding box center [1076, 44] width 45 height 13
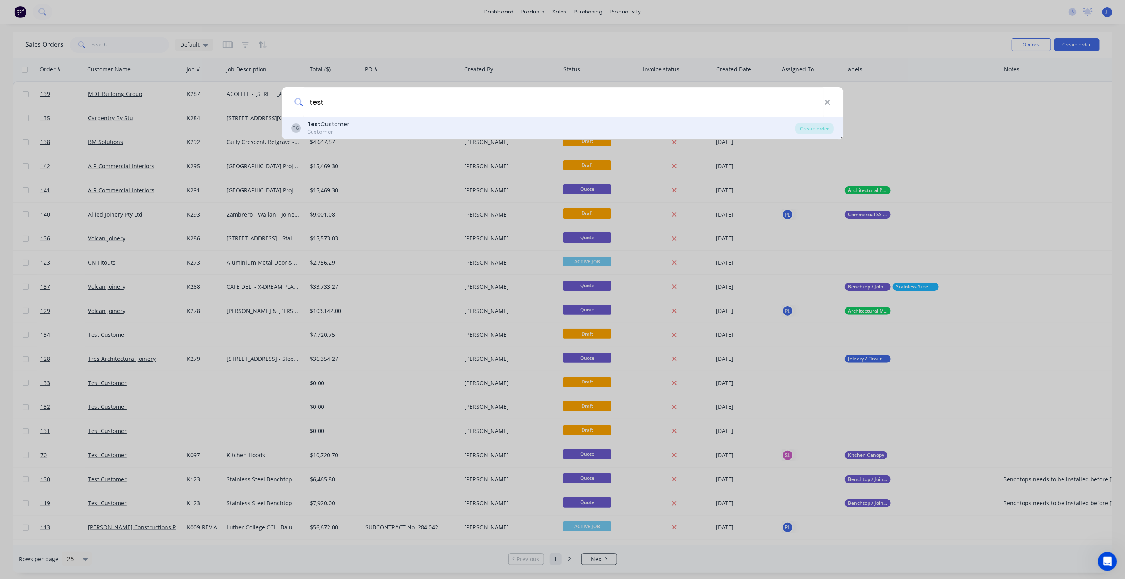
type input "test"
click at [350, 127] on div "TC Test Customer Customer" at bounding box center [543, 127] width 504 height 15
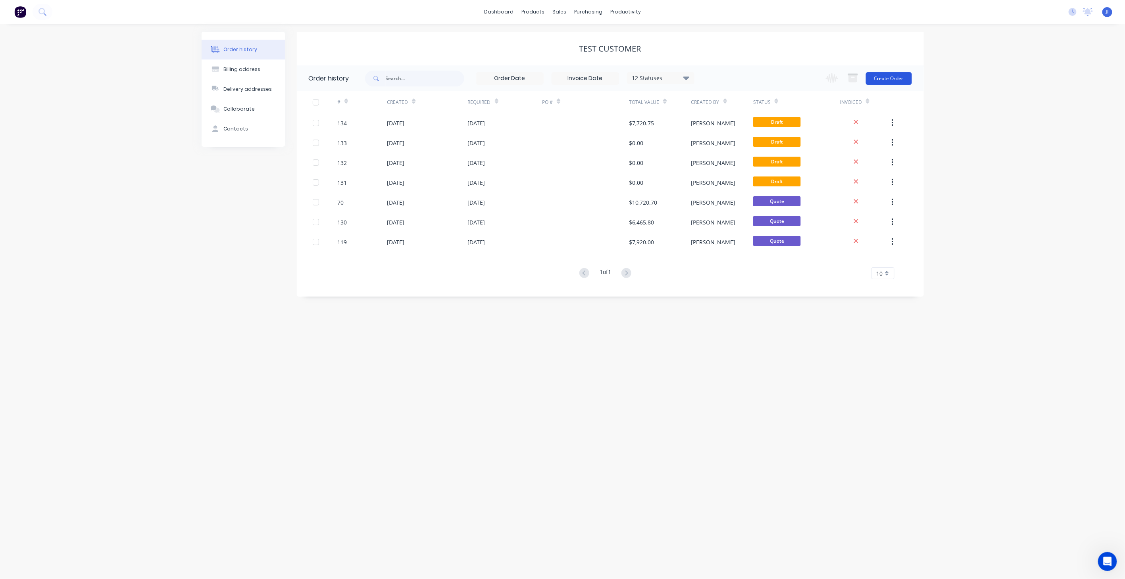
click at [887, 79] on button "Create Order" at bounding box center [889, 78] width 46 height 13
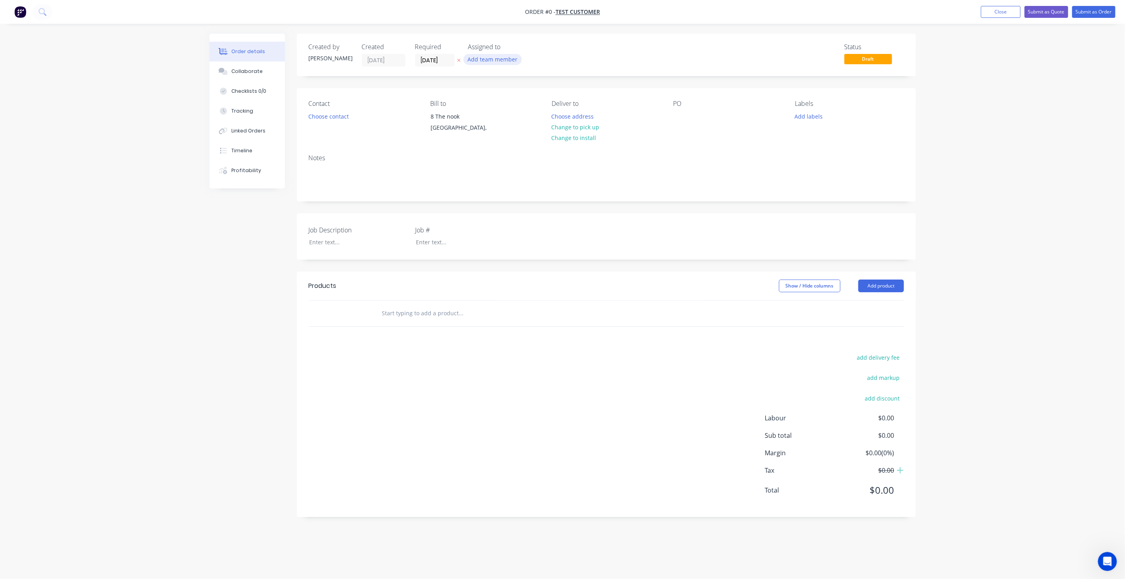
click at [485, 57] on button "Add team member" at bounding box center [492, 59] width 58 height 11
drag, startPoint x: 482, startPoint y: 138, endPoint x: 478, endPoint y: 145, distance: 8.4
click at [479, 144] on div "James Izvekov (You) Fabrication Labour Grant Proudfoot James Angelakis Jen What…" at bounding box center [527, 127] width 119 height 119
click at [481, 136] on div at bounding box center [481, 135] width 16 height 16
click at [532, 62] on div "GP" at bounding box center [507, 60] width 79 height 12
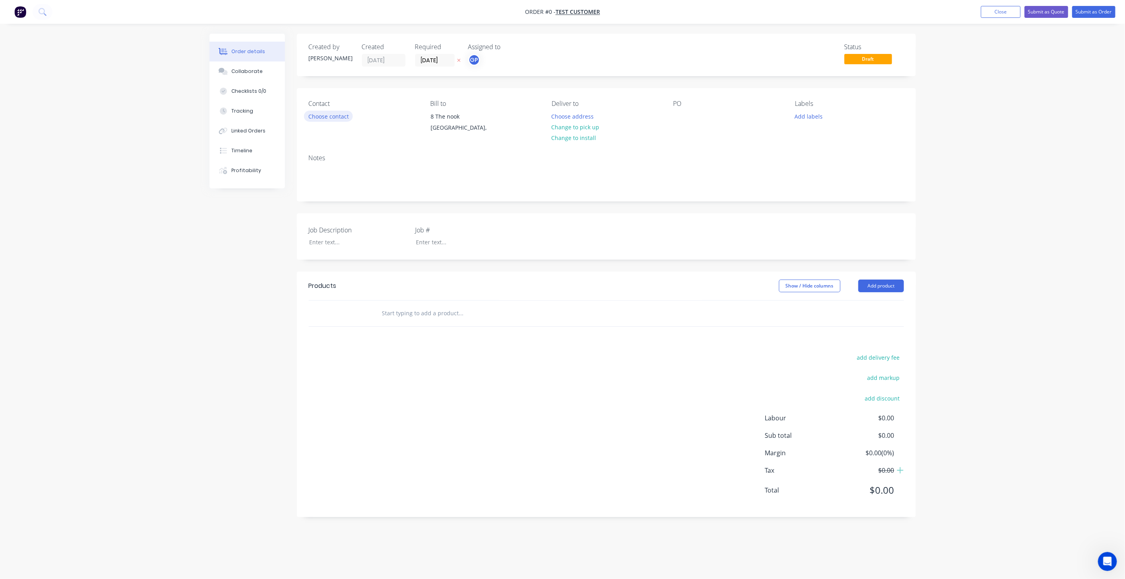
click at [323, 117] on button "Choose contact" at bounding box center [328, 116] width 49 height 11
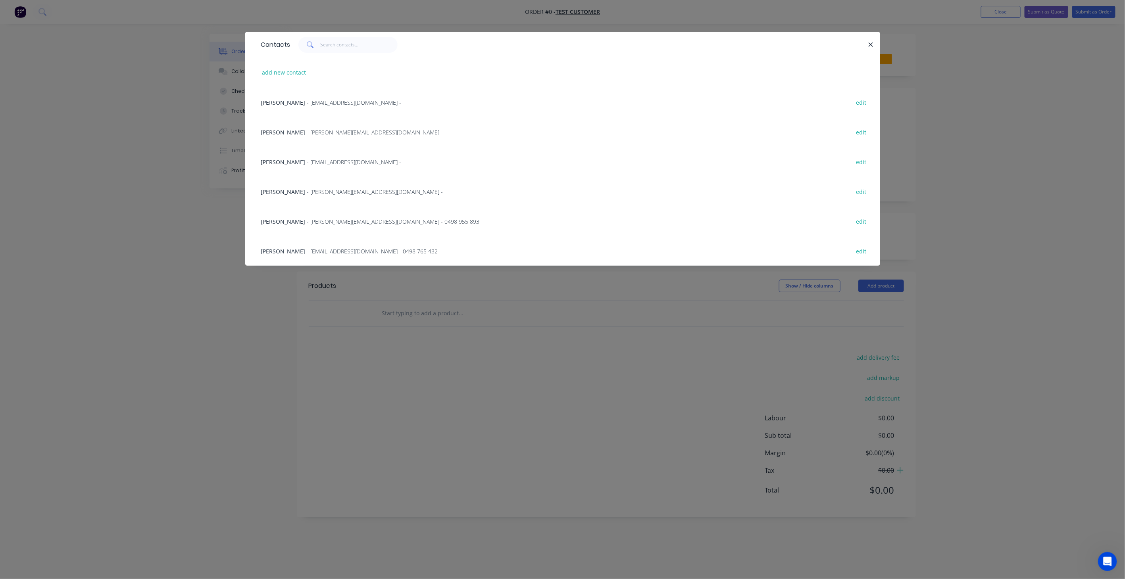
click at [307, 221] on span "- [PERSON_NAME][EMAIL_ADDRESS][DOMAIN_NAME] - 0498 955 893" at bounding box center [393, 222] width 173 height 8
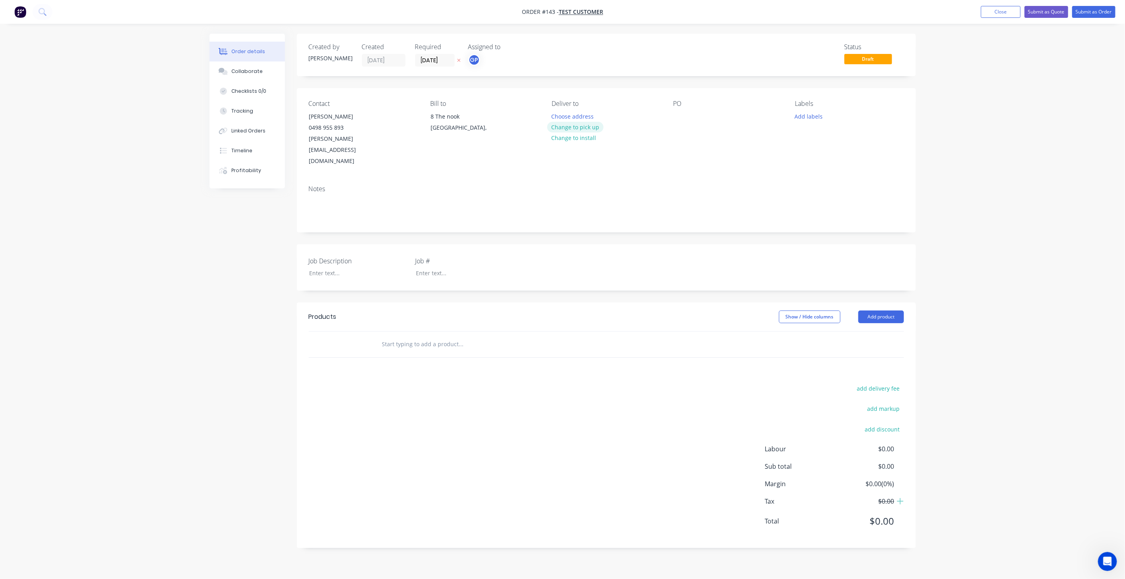
click at [579, 128] on button "Change to pick up" at bounding box center [575, 127] width 56 height 11
click at [802, 113] on button "Add labels" at bounding box center [808, 116] width 37 height 11
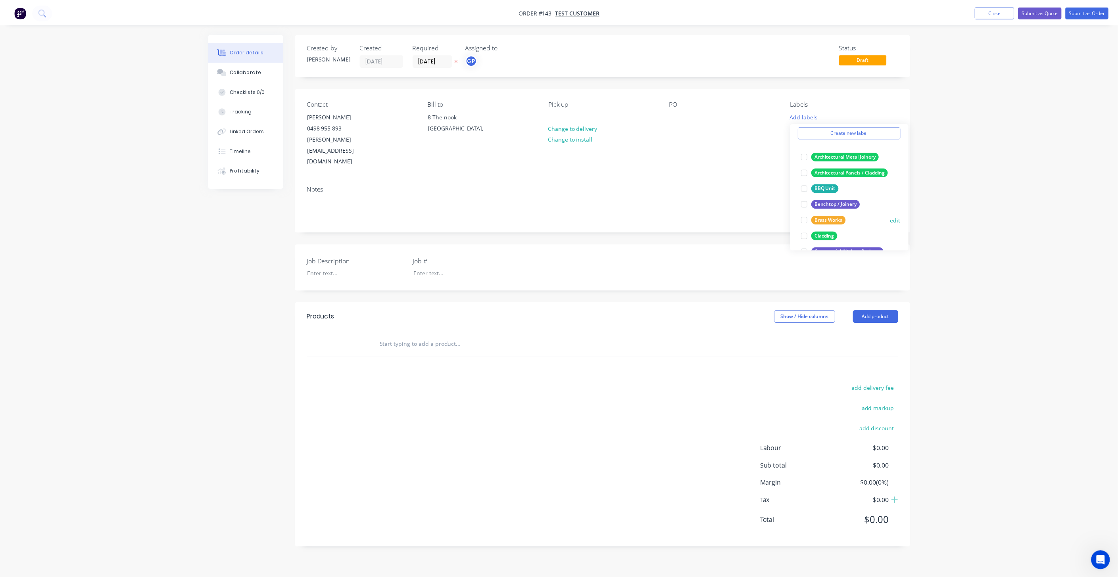
scroll to position [44, 0]
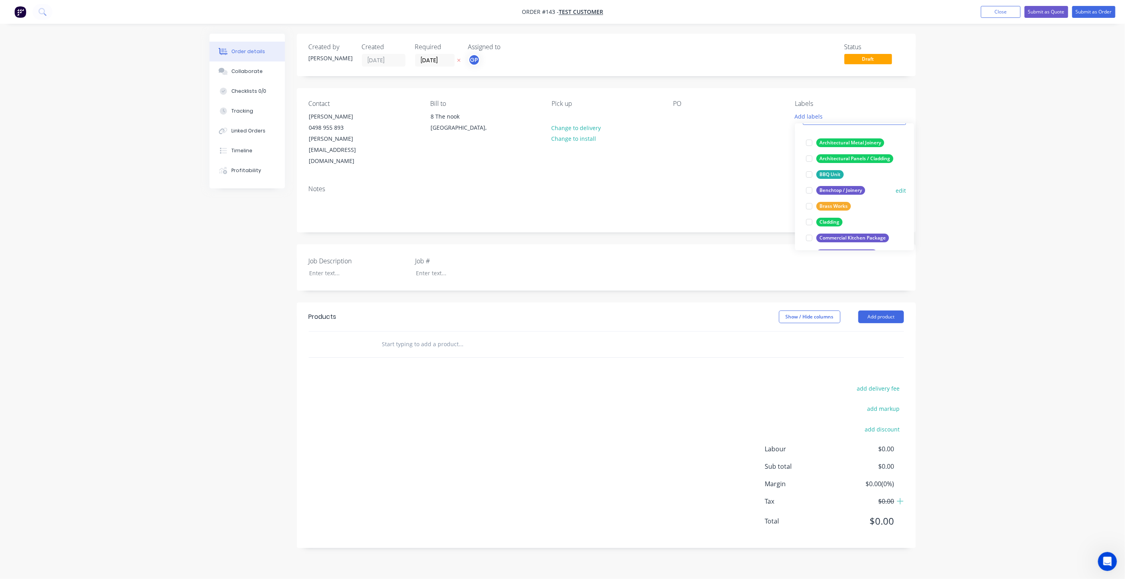
click at [809, 189] on div at bounding box center [809, 191] width 16 height 16
click at [744, 185] on div "Notes" at bounding box center [606, 189] width 595 height 8
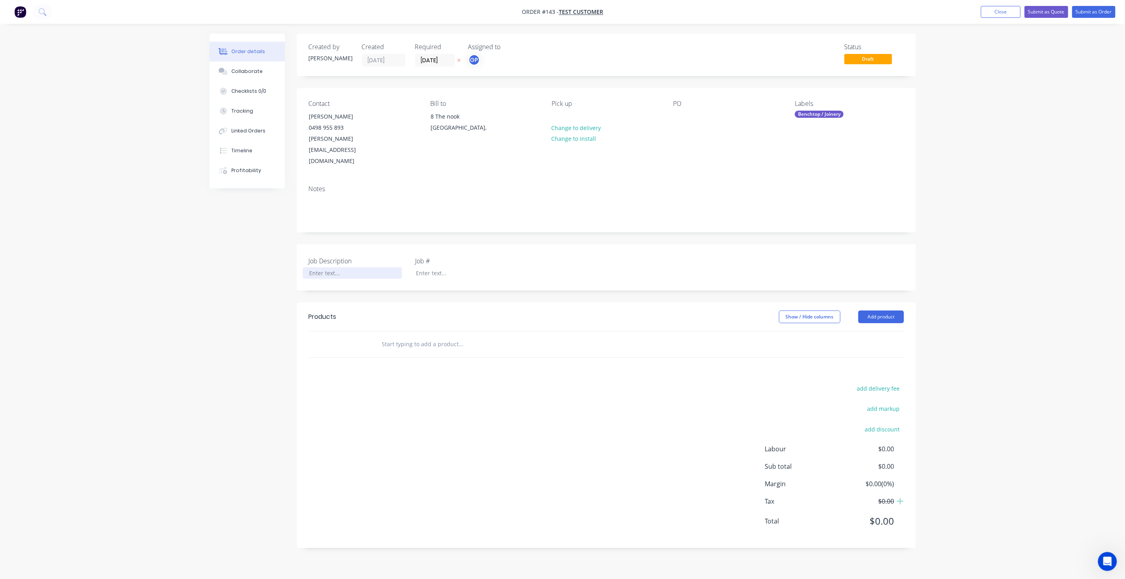
click at [315, 267] on div at bounding box center [352, 273] width 99 height 12
click at [328, 267] on div at bounding box center [352, 273] width 99 height 12
paste div
click at [427, 267] on div at bounding box center [458, 273] width 99 height 12
paste div
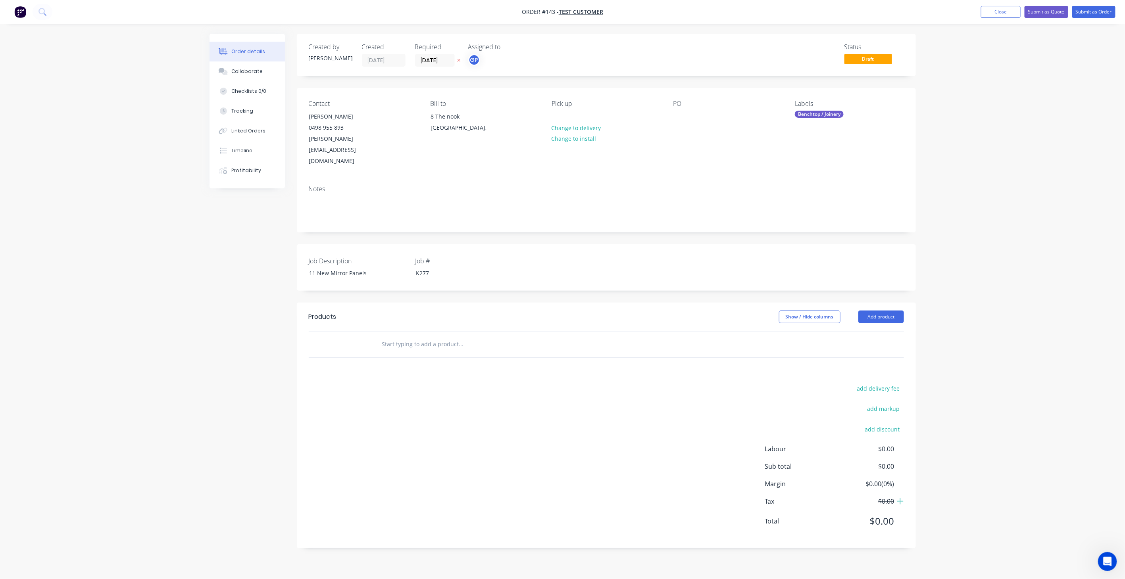
click at [390, 336] on input "text" at bounding box center [461, 344] width 159 height 16
click at [895, 311] on button "Add product" at bounding box center [881, 317] width 46 height 13
click at [1003, 265] on div "Order details Collaborate Checklists 0/0 Tracking Linked Orders Timeline Profit…" at bounding box center [562, 289] width 1125 height 579
click at [873, 311] on button "Add product" at bounding box center [881, 317] width 46 height 13
click at [856, 347] on div "Basic product" at bounding box center [866, 353] width 61 height 12
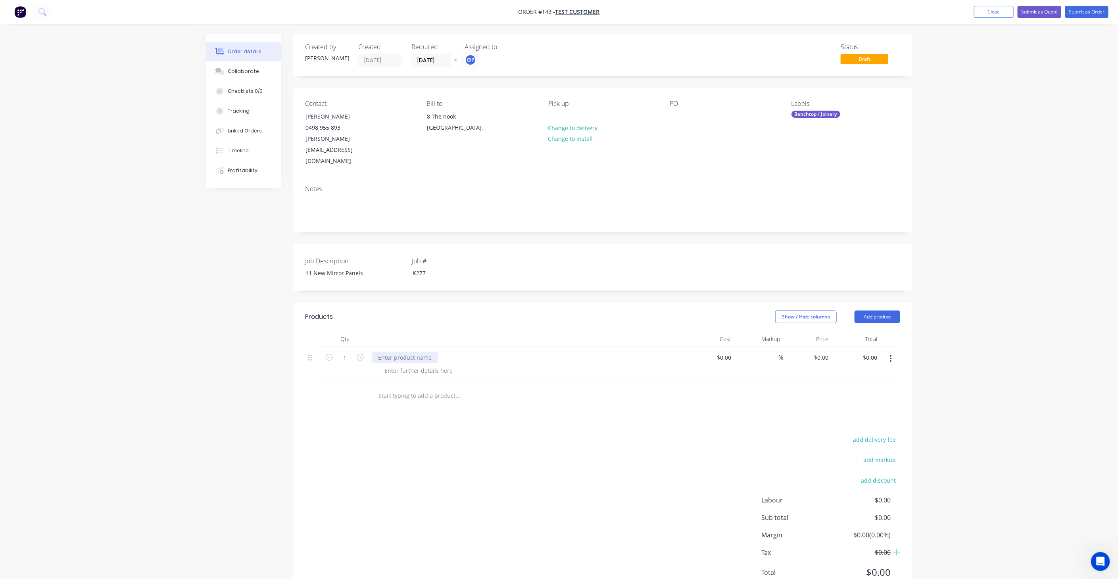
click at [416, 352] on div at bounding box center [405, 358] width 66 height 12
click at [417, 352] on div "folded panels" at bounding box center [396, 358] width 49 height 12
click at [729, 352] on input at bounding box center [726, 358] width 18 height 12
type input "$500.00"
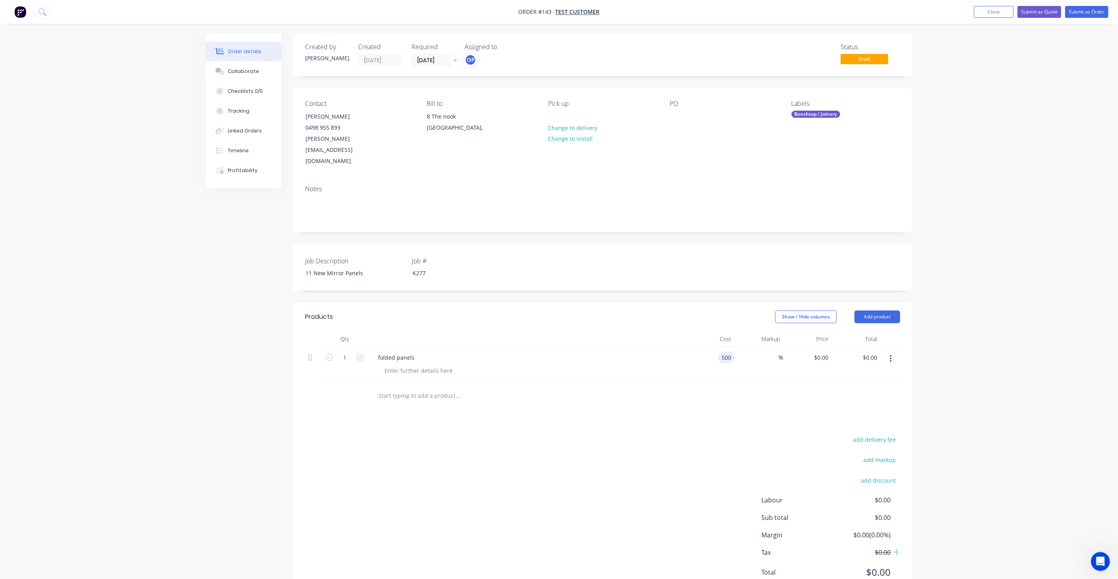
type input "$500.00"
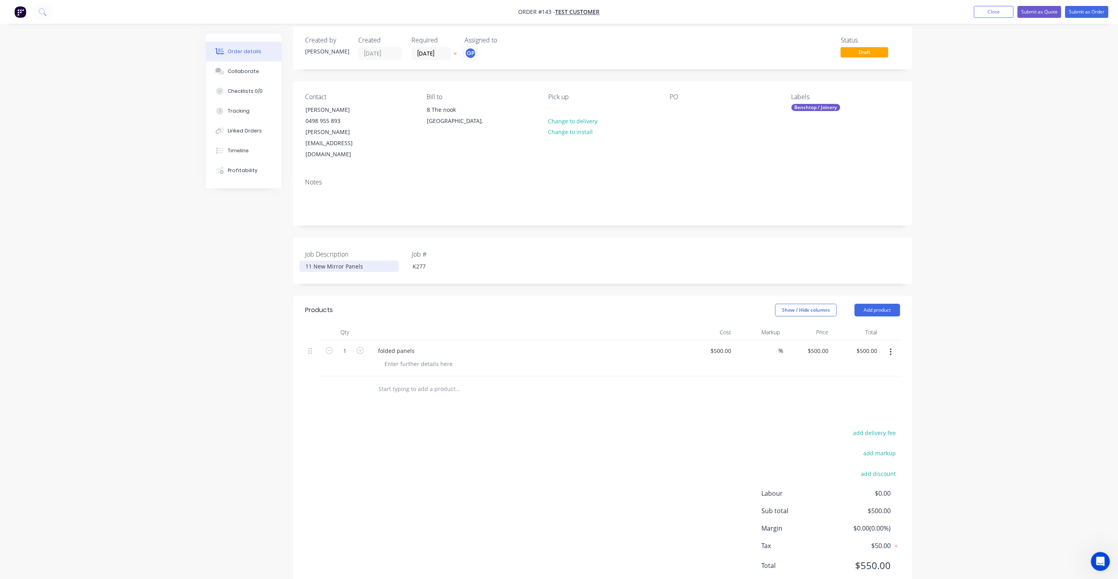
scroll to position [9, 0]
click at [409, 356] on div at bounding box center [418, 362] width 81 height 12
click at [874, 302] on button "Add product" at bounding box center [878, 308] width 46 height 13
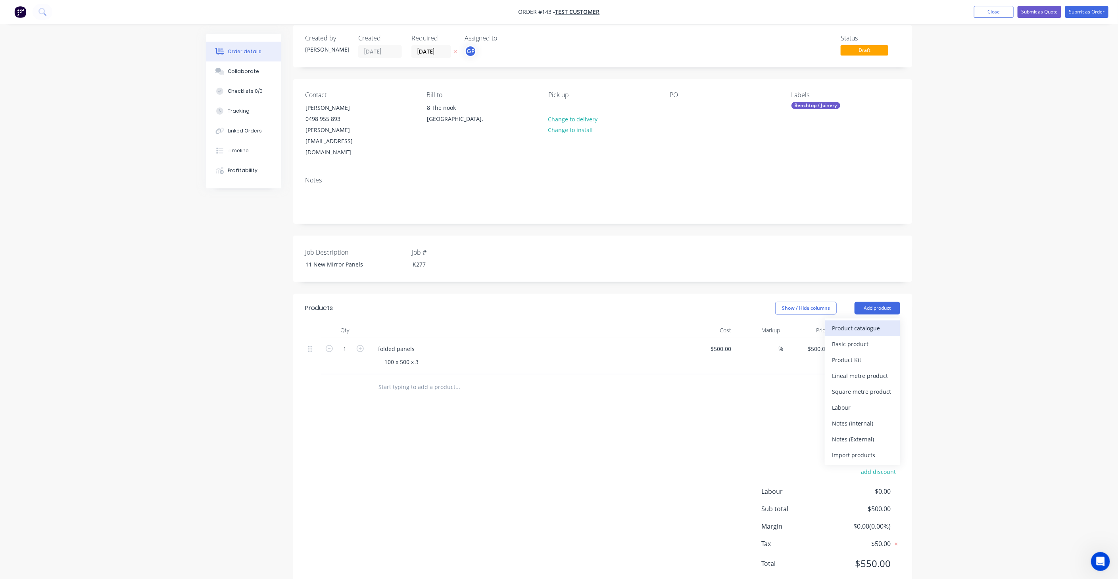
click at [880, 323] on div "Product catalogue" at bounding box center [862, 329] width 61 height 12
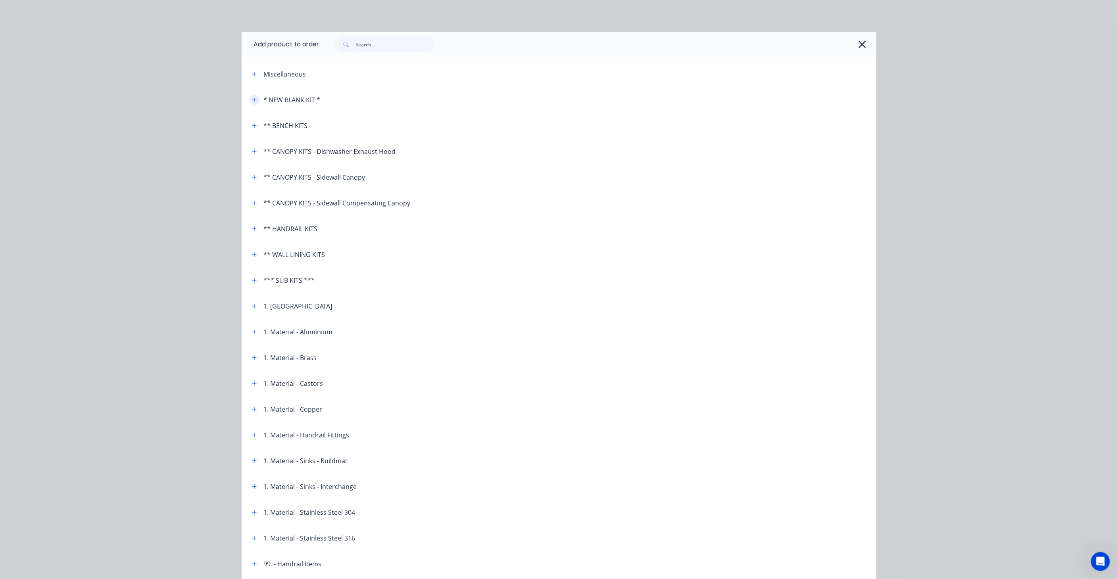
click at [252, 100] on icon "button" at bounding box center [254, 100] width 4 height 4
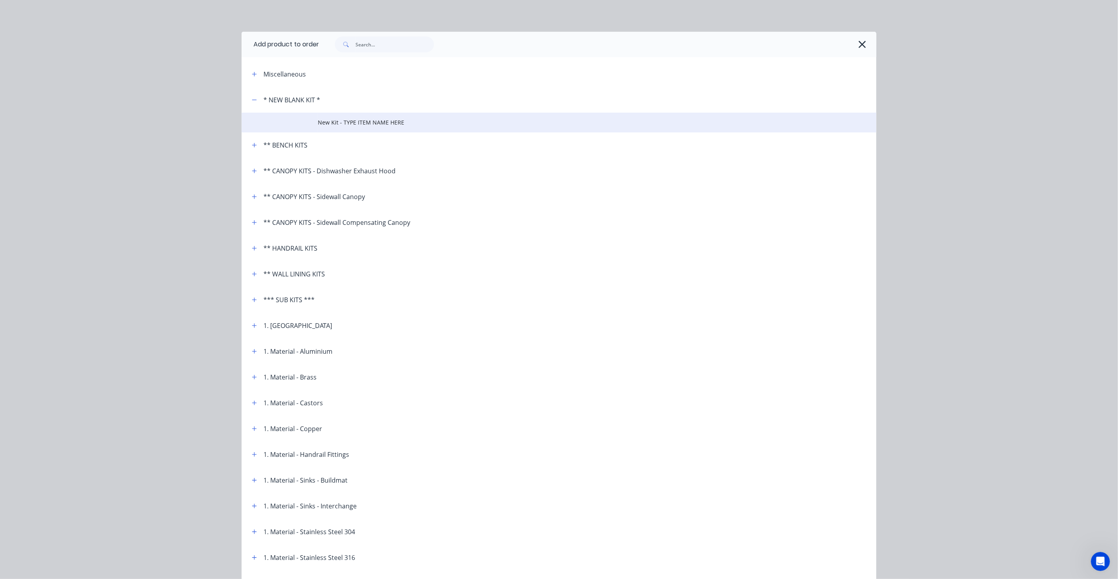
click at [364, 123] on span "New Kit - TYPE ITEM NAME HERE" at bounding box center [541, 122] width 447 height 8
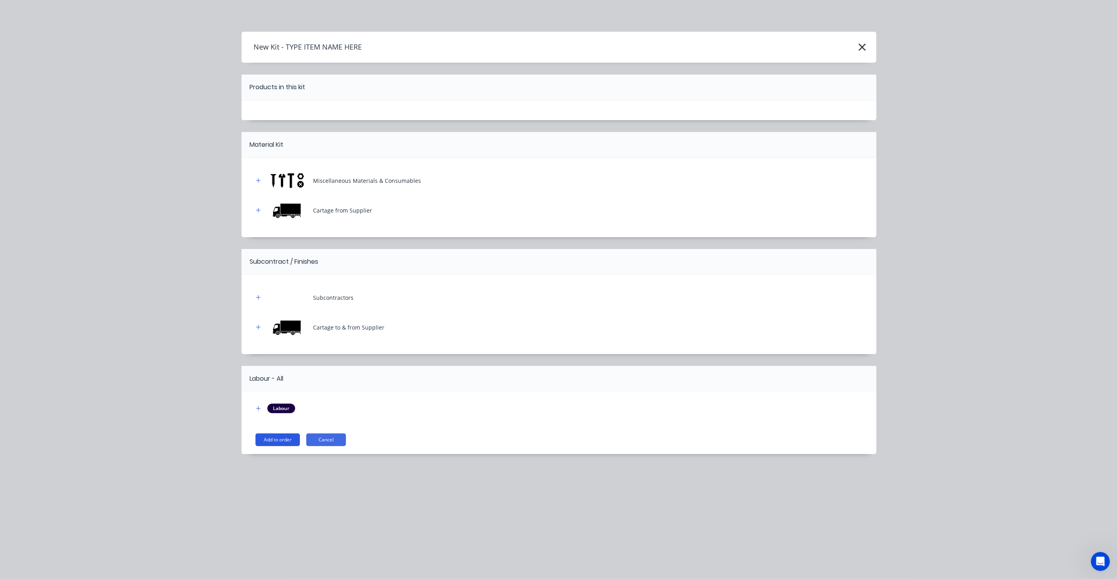
click at [274, 438] on button "Add to order" at bounding box center [278, 440] width 44 height 13
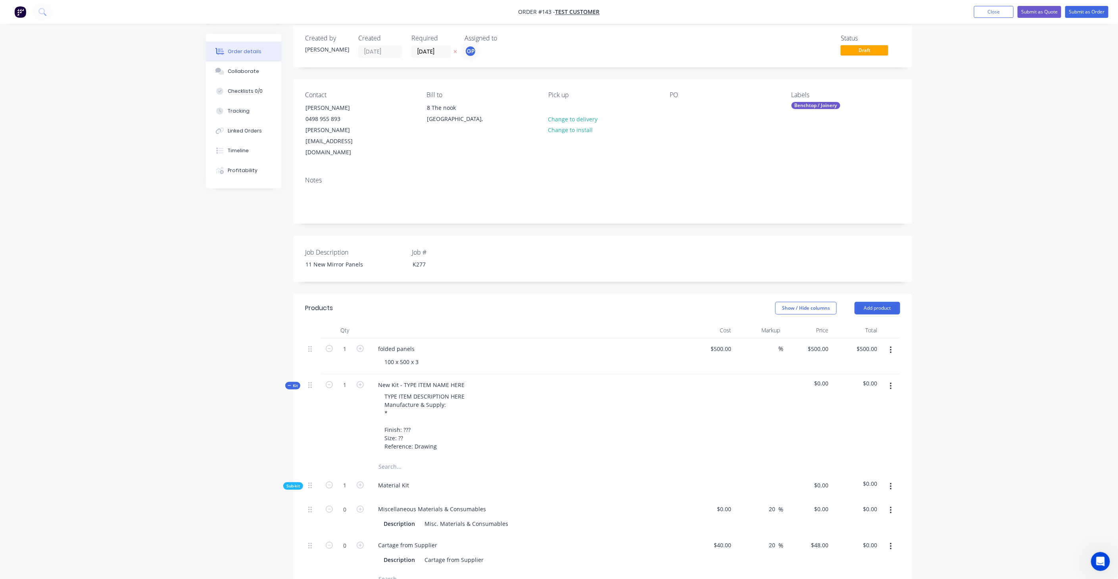
click at [288, 384] on icon "button" at bounding box center [290, 386] width 4 height 4
click at [289, 384] on icon "button" at bounding box center [290, 386] width 4 height 4
click at [292, 383] on span "Kit" at bounding box center [293, 386] width 10 height 6
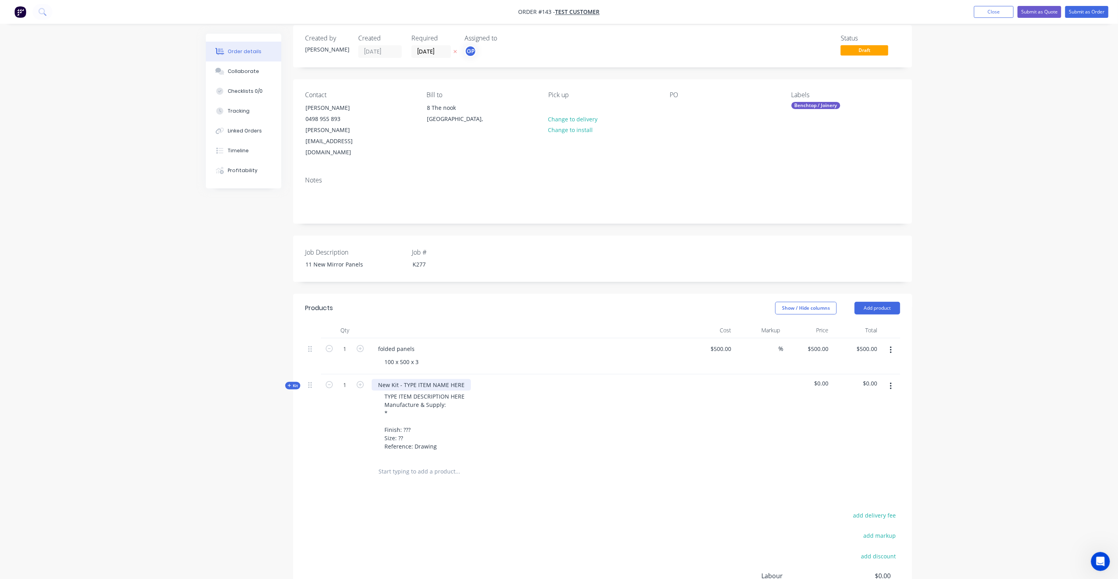
click at [396, 379] on div "New Kit - TYPE ITEM NAME HERE" at bounding box center [421, 385] width 99 height 12
click at [288, 384] on icon "button" at bounding box center [290, 386] width 4 height 4
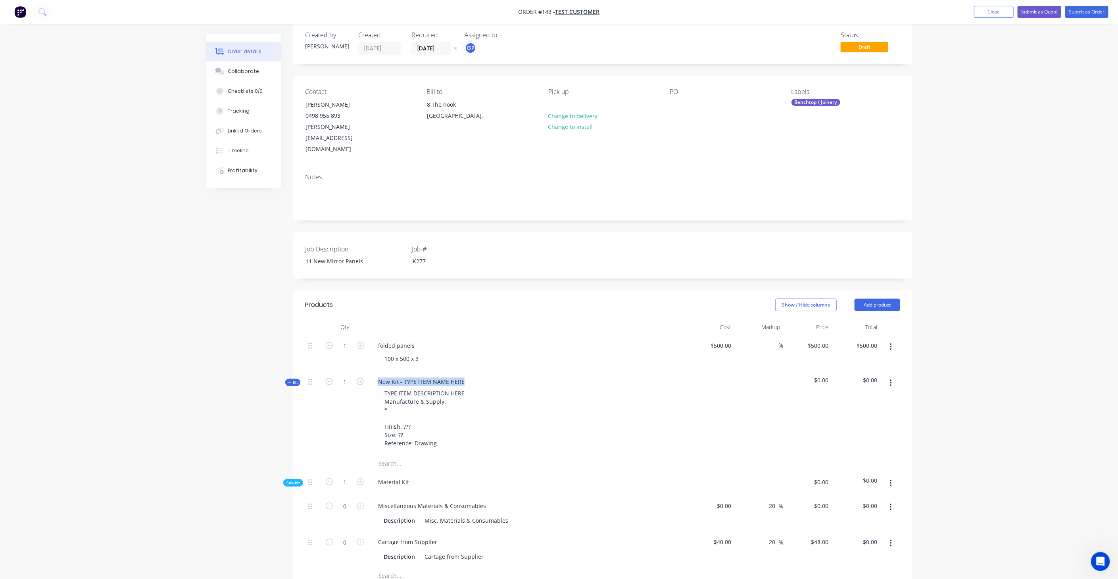
scroll to position [53, 0]
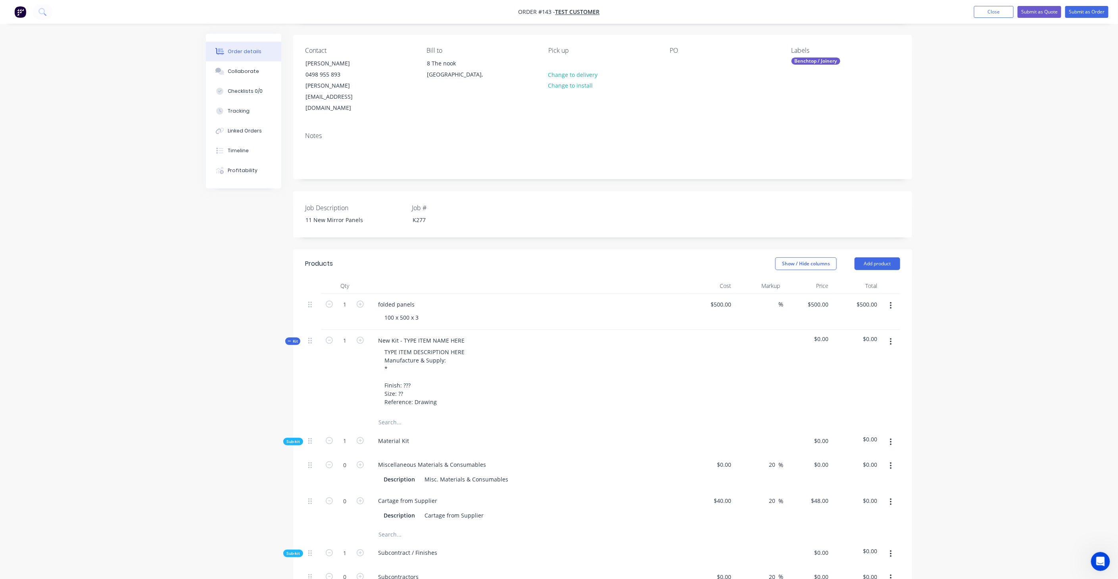
click at [294, 439] on span "Sub-kit" at bounding box center [292, 442] width 13 height 6
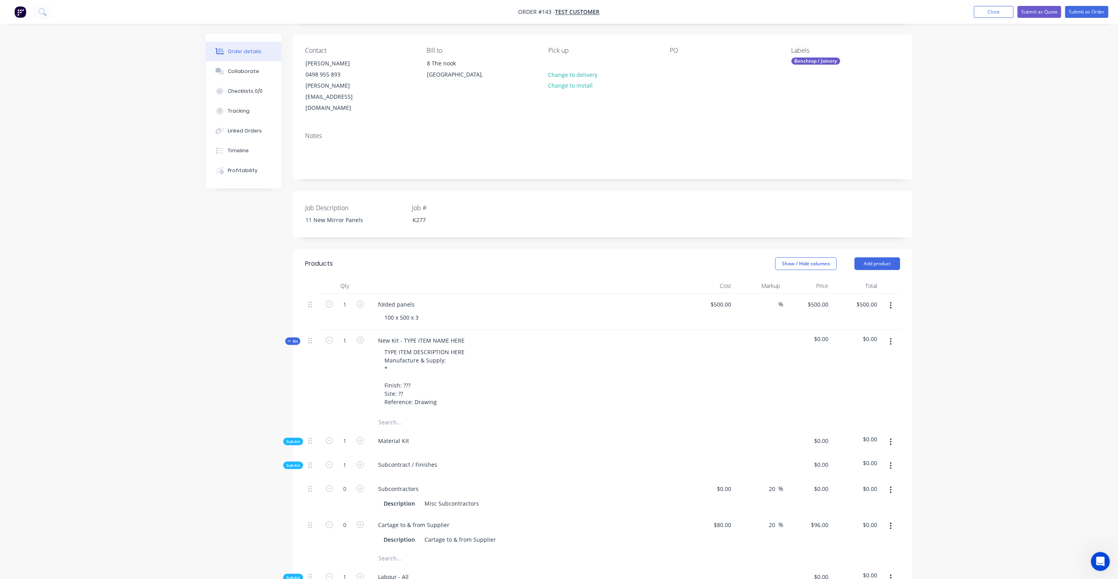
click at [291, 463] on span "Sub-kit" at bounding box center [292, 466] width 13 height 6
click at [294, 461] on div "Qty Cost Markup Price Total 1 folded panels 100 x 500 x 3 $500.00 $500.00 % $50…" at bounding box center [602, 532] width 619 height 508
click at [296, 487] on span "Sub-kit" at bounding box center [292, 490] width 13 height 6
click at [298, 439] on span "Sub-kit" at bounding box center [292, 442] width 13 height 6
click at [360, 461] on icon "button" at bounding box center [360, 464] width 7 height 7
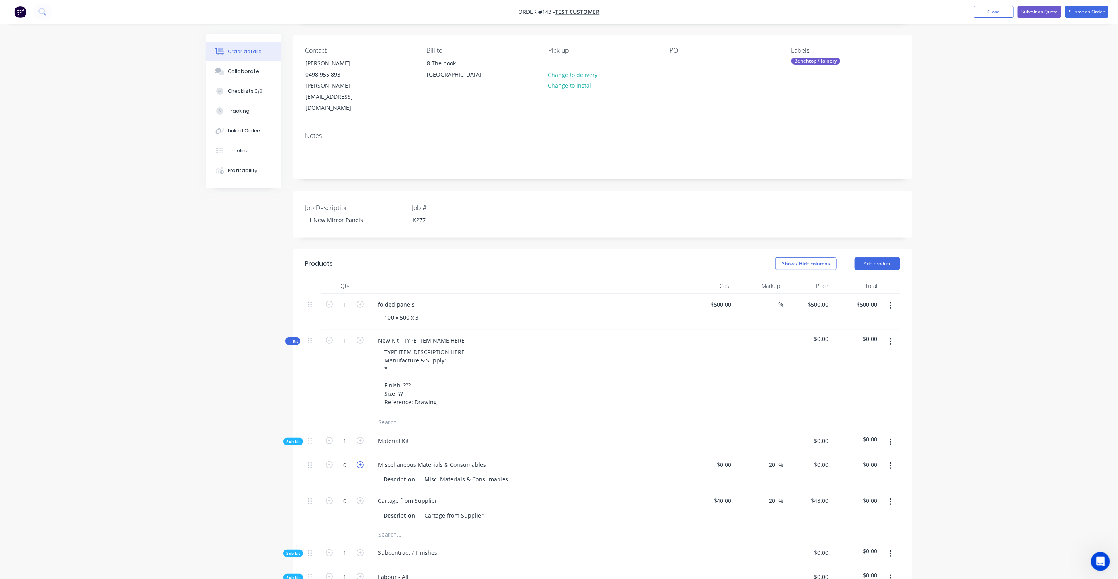
type input "1"
click at [730, 459] on input at bounding box center [730, 465] width 9 height 12
type input "$20.00"
type input "$24.00"
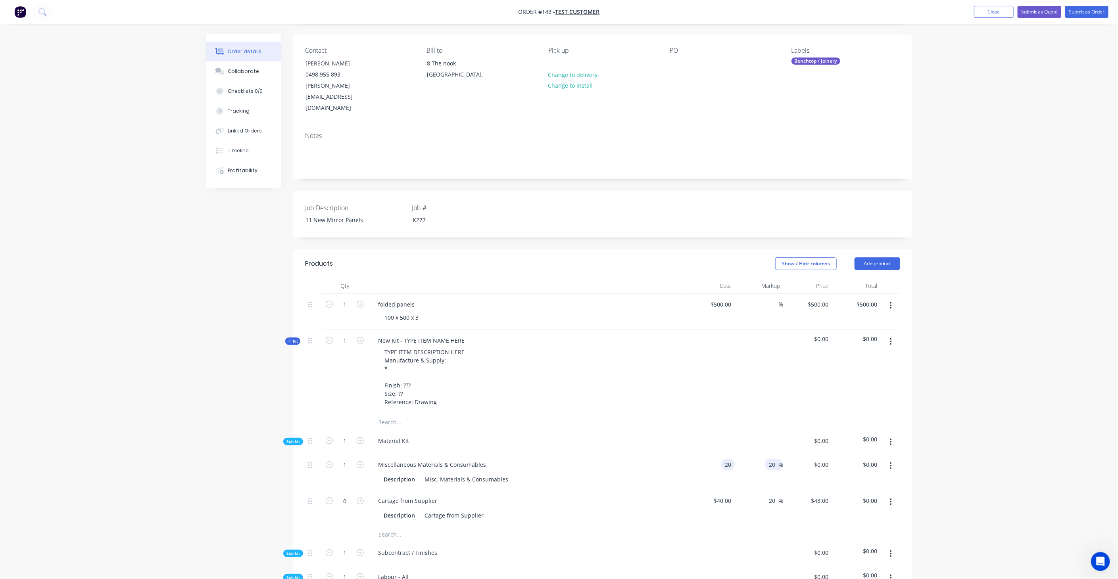
type input "$24.00"
click at [358, 498] on icon "button" at bounding box center [360, 501] width 7 height 7
type input "1"
type input "$48.00"
click at [891, 438] on icon "button" at bounding box center [891, 442] width 2 height 9
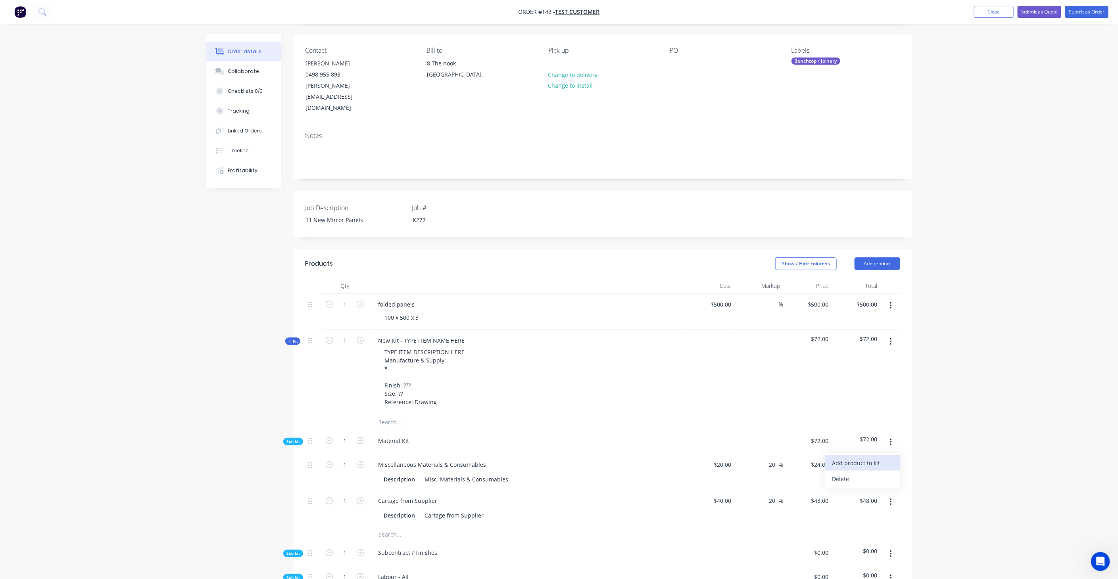
click at [878, 457] on div "Add product to kit" at bounding box center [862, 463] width 61 height 12
click at [863, 489] on div "Product catalogue" at bounding box center [862, 495] width 61 height 12
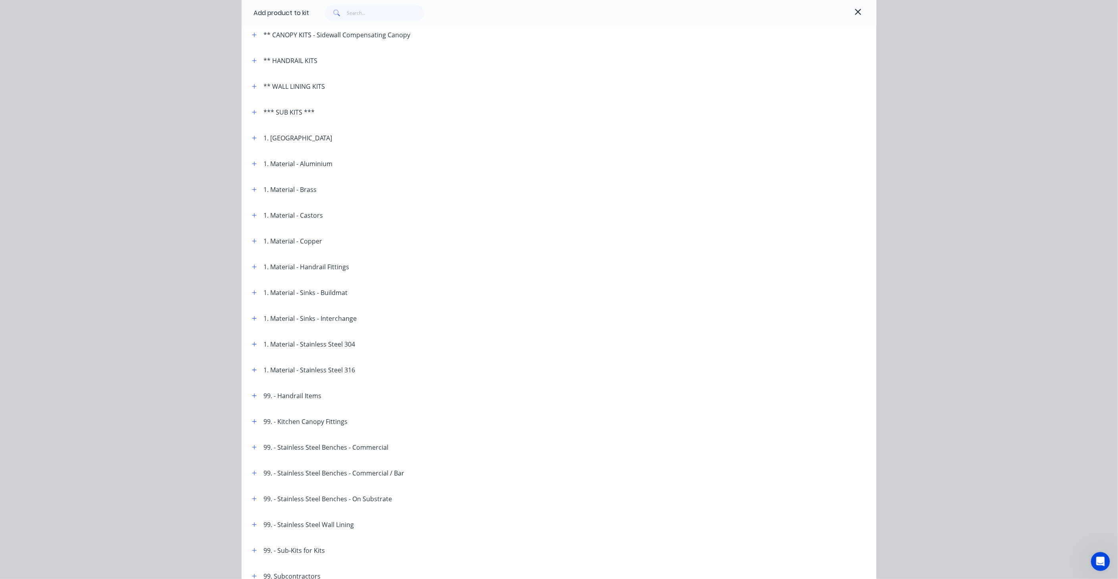
scroll to position [213, 0]
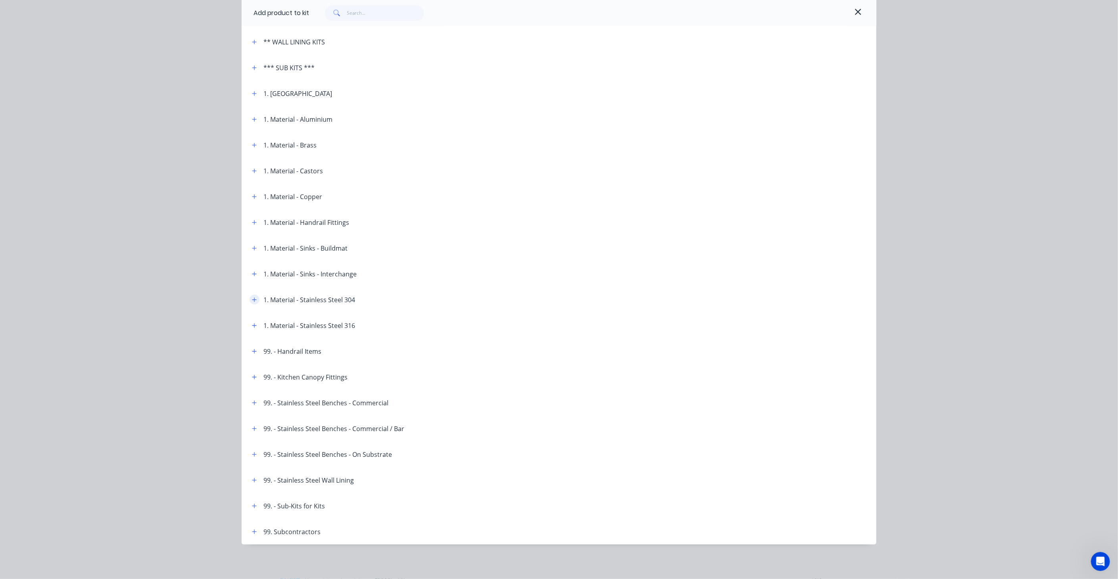
click at [255, 299] on button "button" at bounding box center [255, 300] width 10 height 10
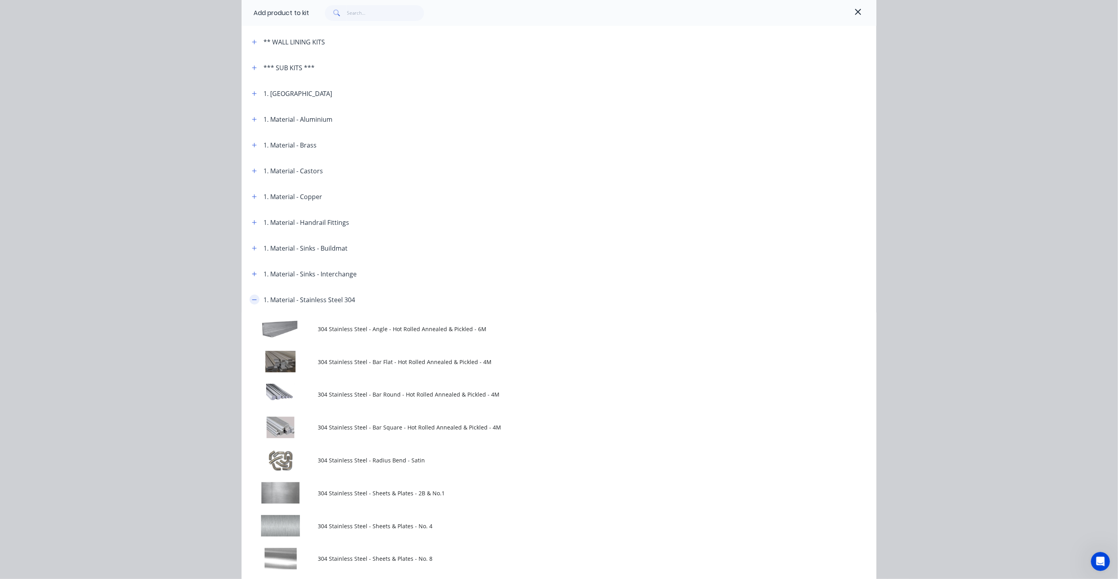
click at [254, 299] on button "button" at bounding box center [255, 300] width 10 height 10
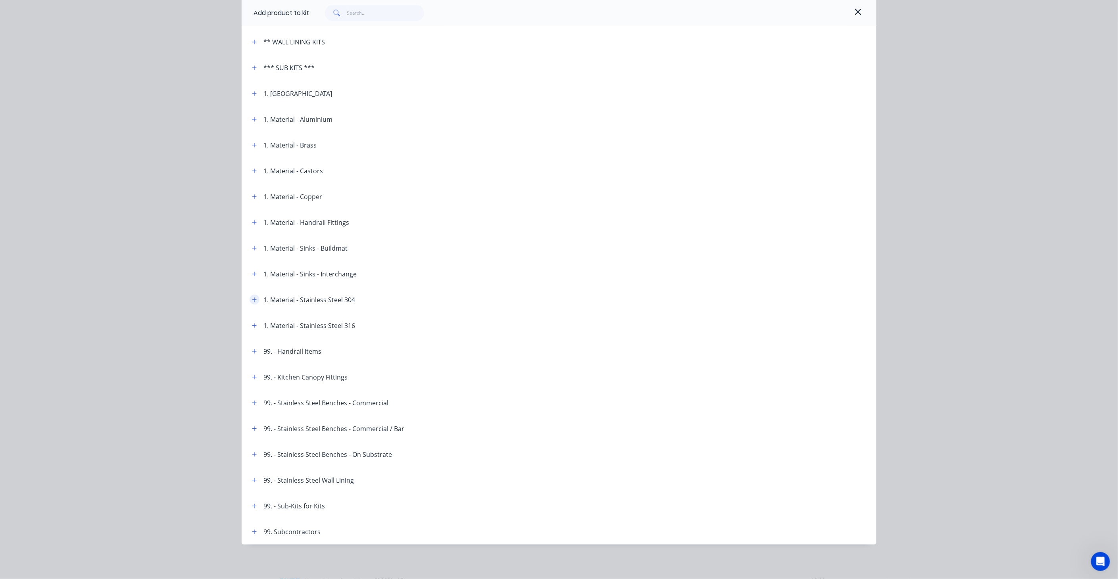
click at [254, 299] on button "button" at bounding box center [255, 300] width 10 height 10
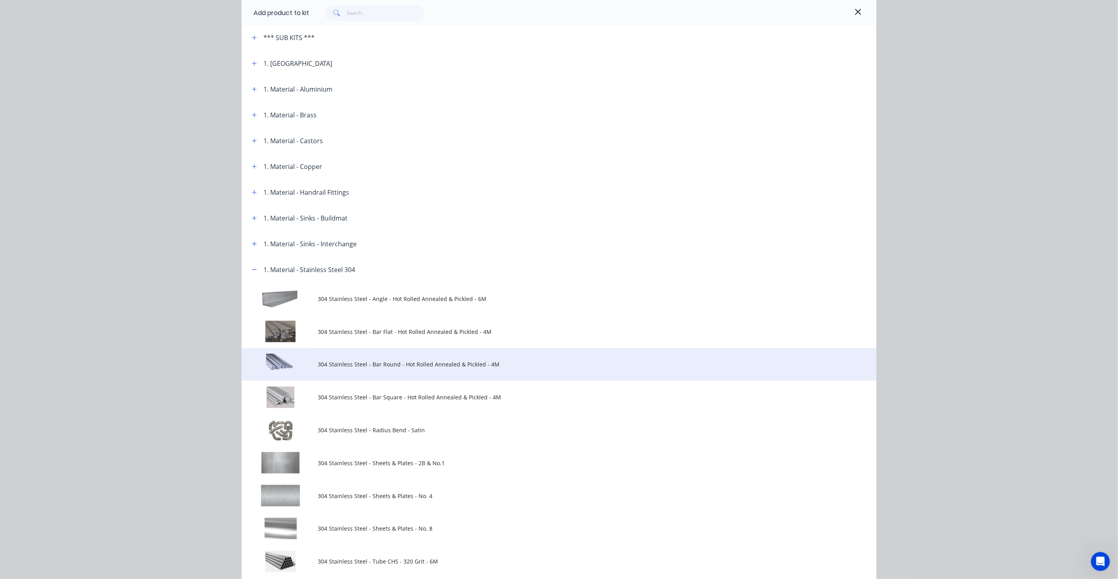
scroll to position [257, 0]
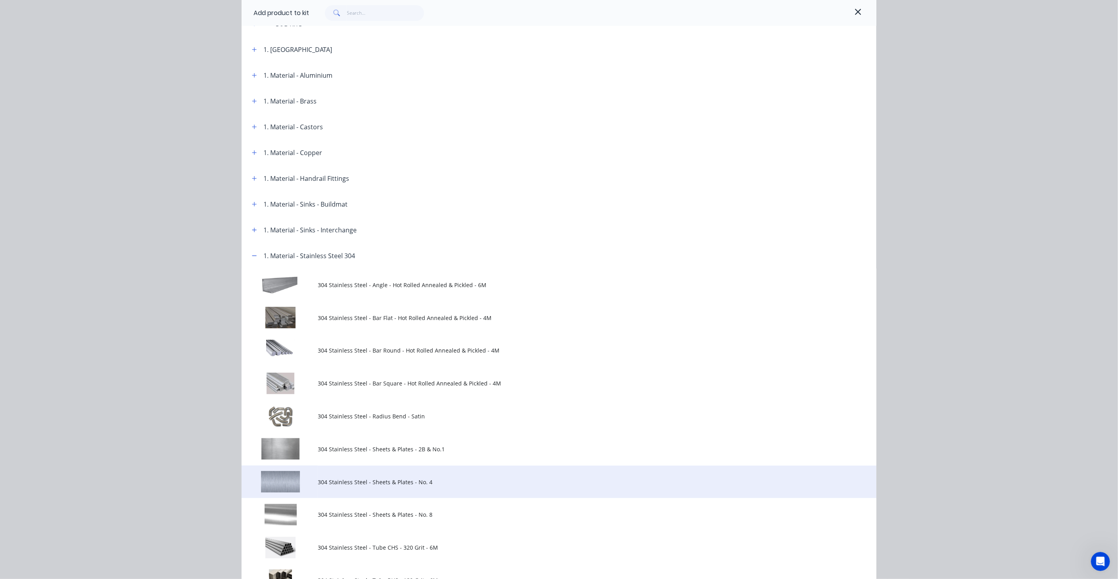
click at [413, 482] on span "304 Stainless Steel - Sheets & Plates - No. 4" at bounding box center [541, 482] width 447 height 8
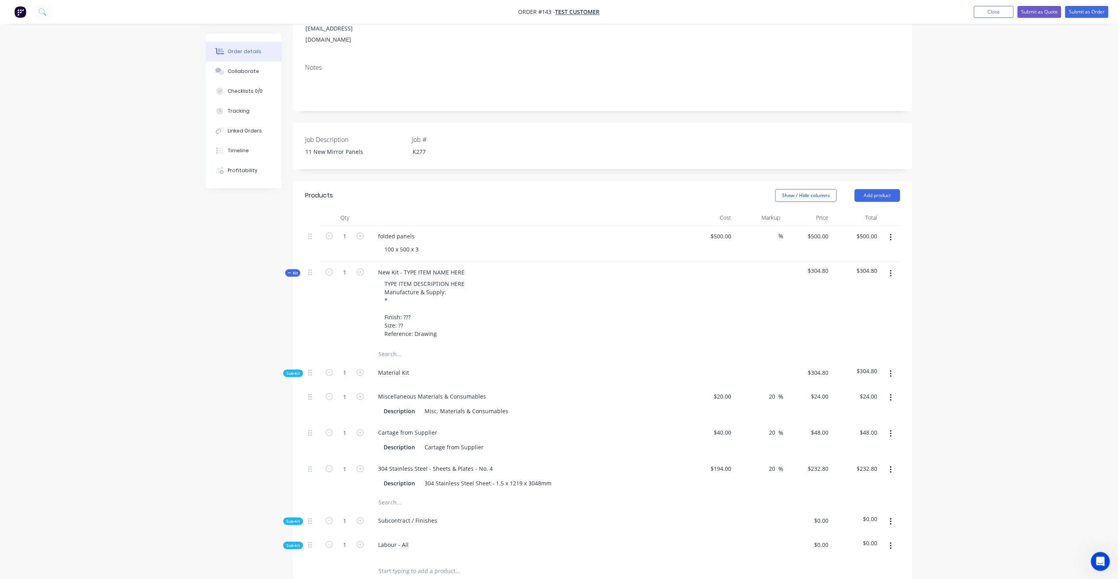
scroll to position [141, 0]
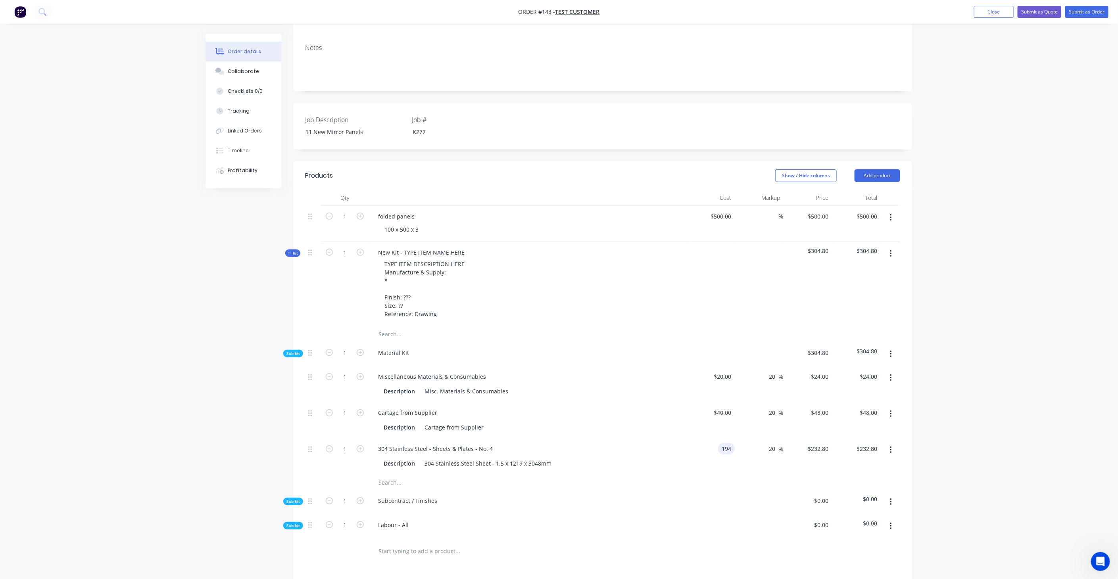
drag, startPoint x: 711, startPoint y: 426, endPoint x: 735, endPoint y: 421, distance: 24.7
click at [735, 438] on div "1 304 Stainless Steel - Sheets & Plates - No. 4 Description 304 Stainless Steel…" at bounding box center [602, 456] width 595 height 36
type input "$205.00"
type input "$246.00"
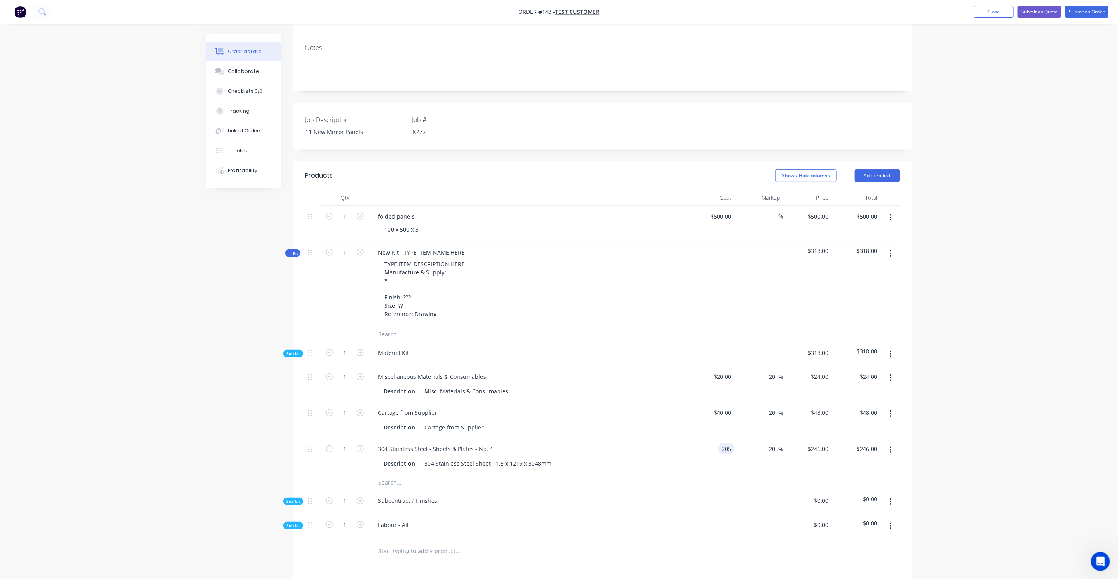
click at [726, 443] on input "205" at bounding box center [727, 449] width 13 height 12
type input "$205.00"
click at [888, 169] on button "Add product" at bounding box center [878, 175] width 46 height 13
click at [874, 188] on button "Product catalogue" at bounding box center [862, 196] width 75 height 16
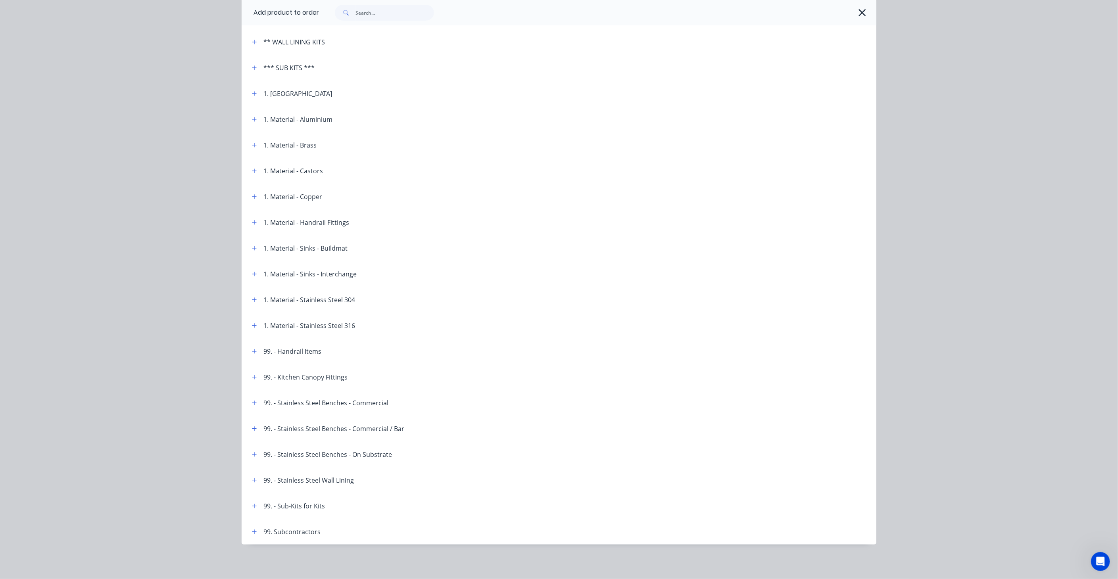
scroll to position [185, 0]
click at [254, 300] on icon "button" at bounding box center [254, 300] width 5 height 6
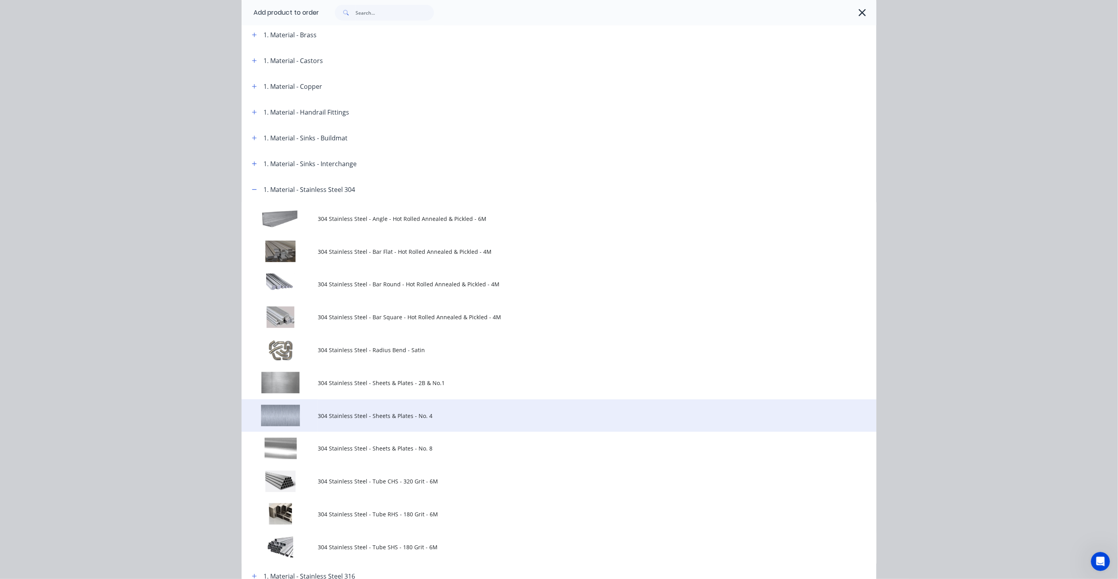
scroll to position [345, 0]
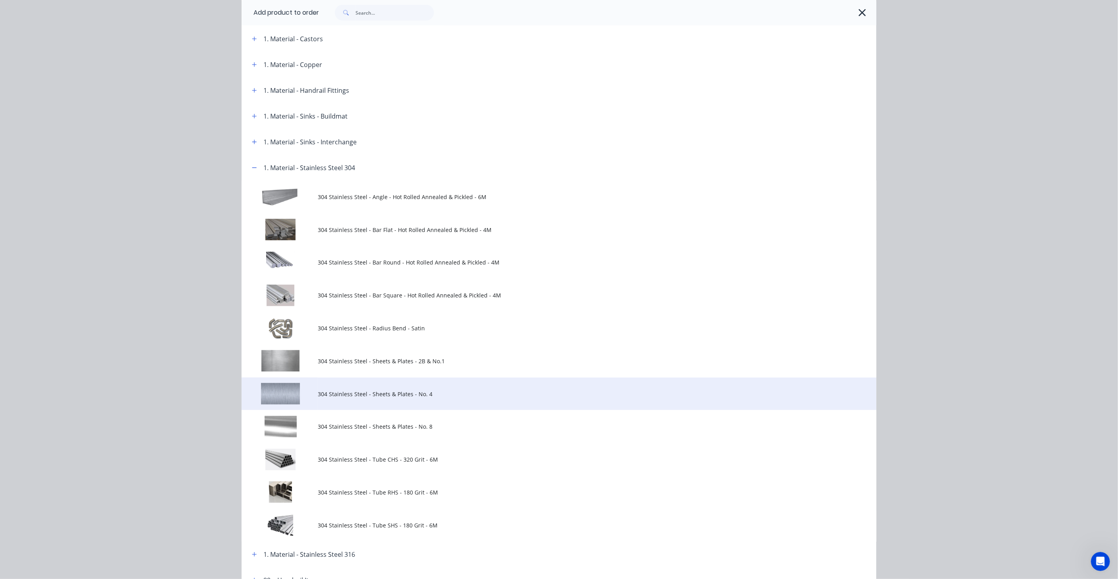
click at [393, 398] on td "304 Stainless Steel - Sheets & Plates - No. 4" at bounding box center [597, 394] width 559 height 33
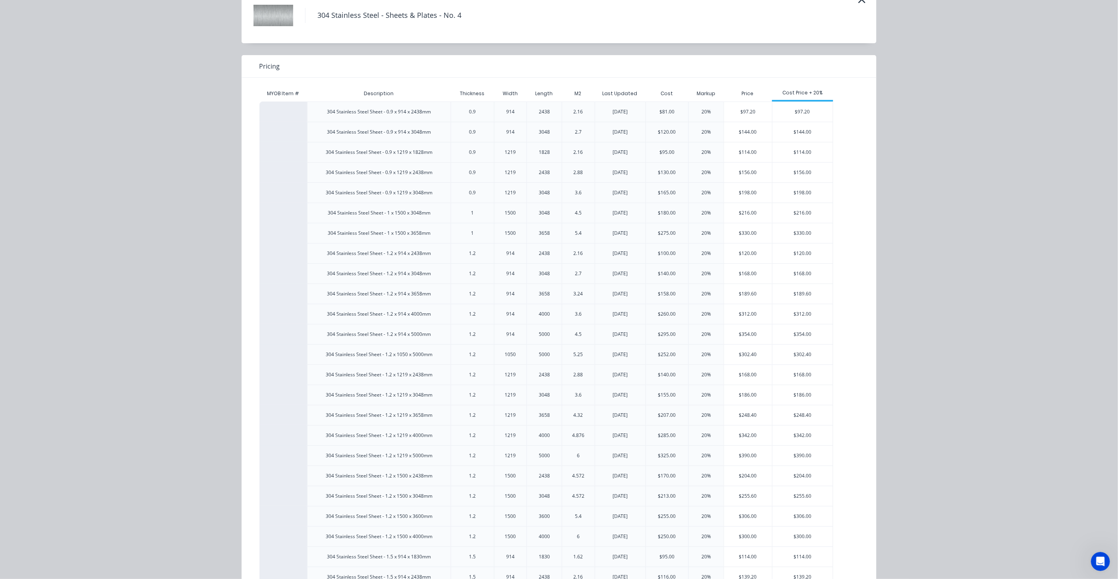
scroll to position [0, 0]
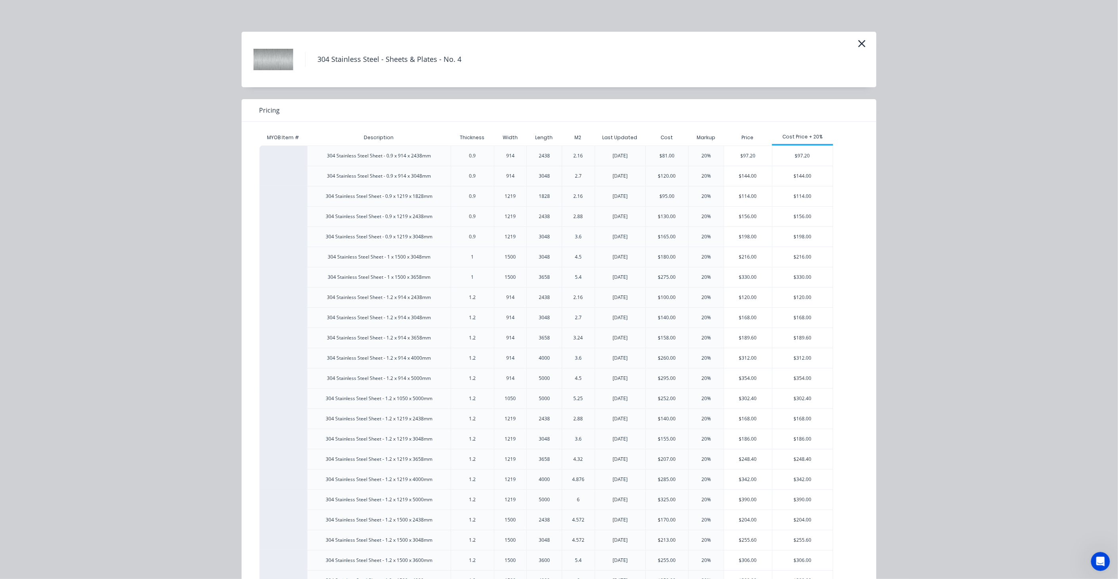
click at [905, 44] on div "304 Stainless Steel - Sheets & Plates - No. 4 Pricing MYOB Item # Description T…" at bounding box center [559, 289] width 1118 height 579
click at [861, 47] on icon "button" at bounding box center [862, 43] width 7 height 7
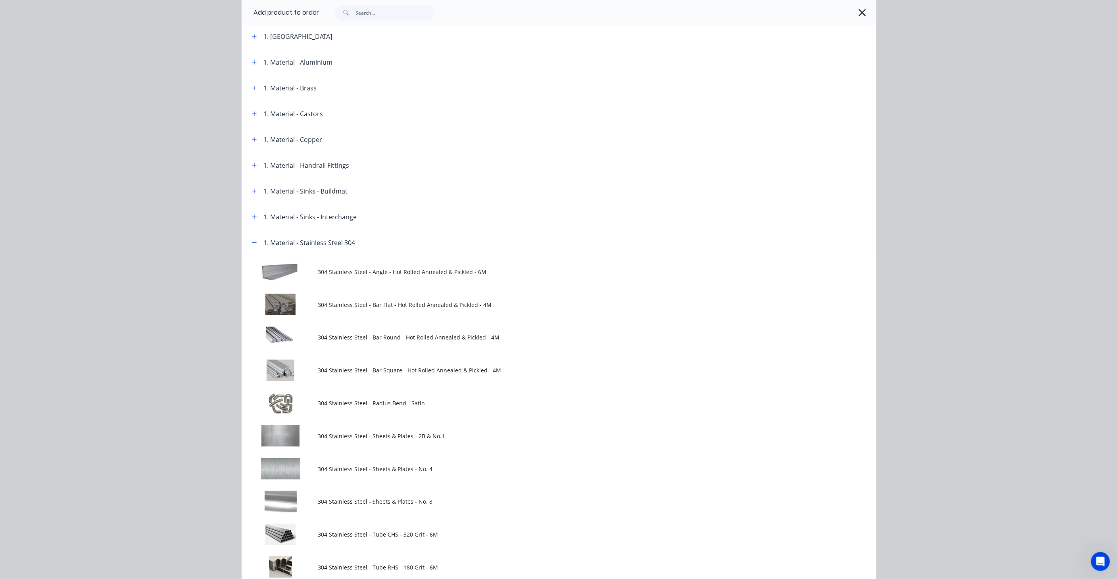
scroll to position [190, 0]
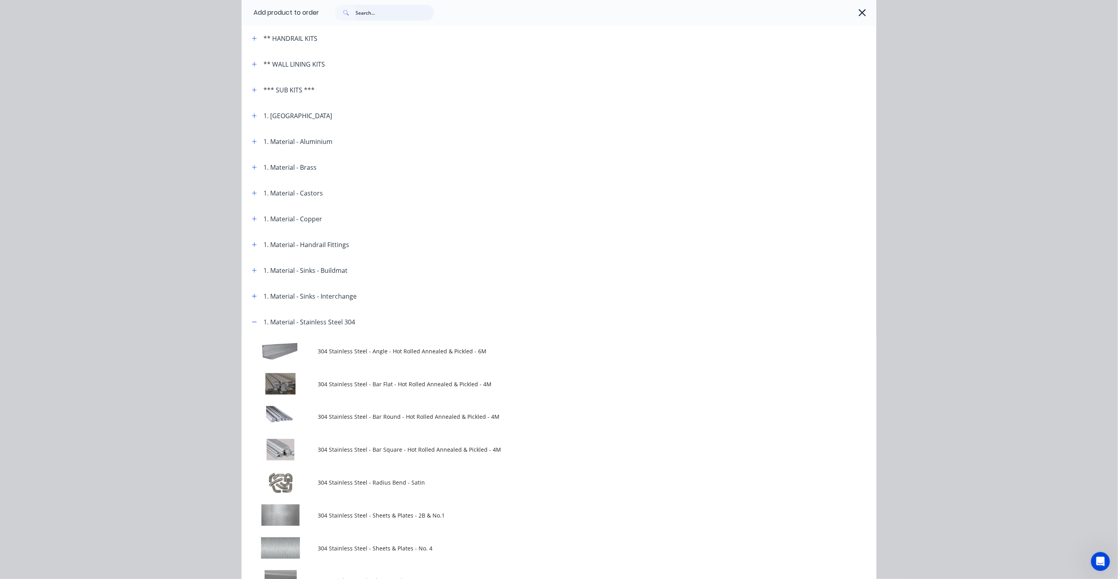
click at [360, 12] on input "text" at bounding box center [394, 13] width 79 height 16
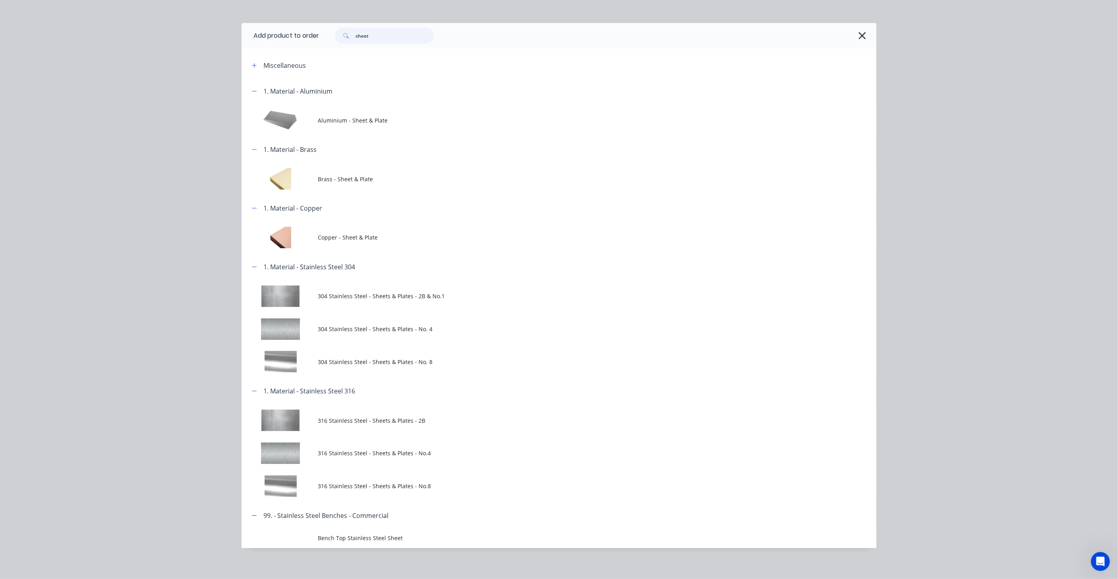
scroll to position [12, 0]
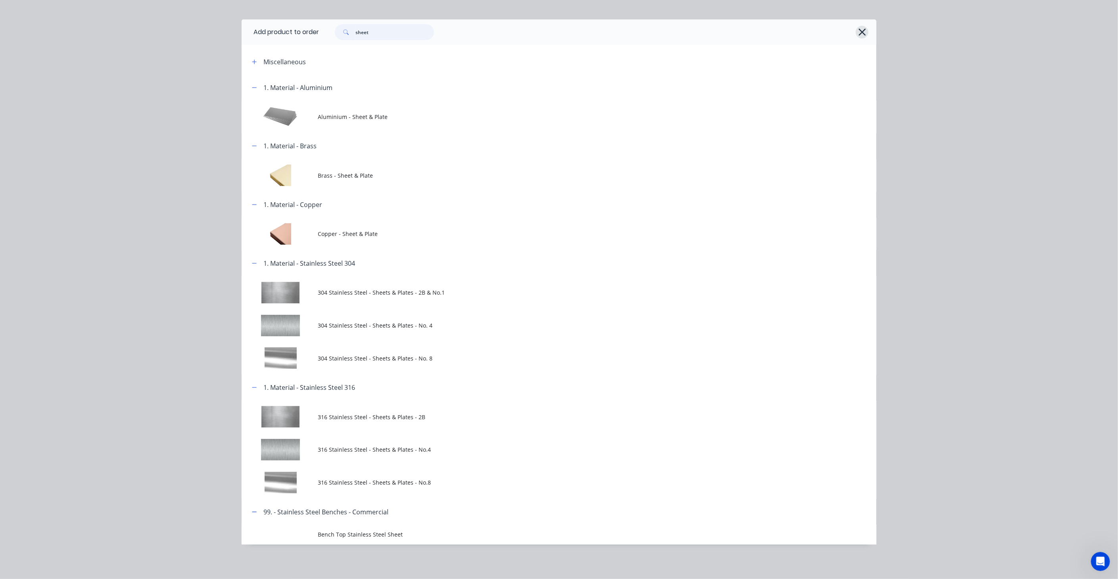
type input "sheet"
click at [858, 30] on icon "button" at bounding box center [862, 32] width 8 height 11
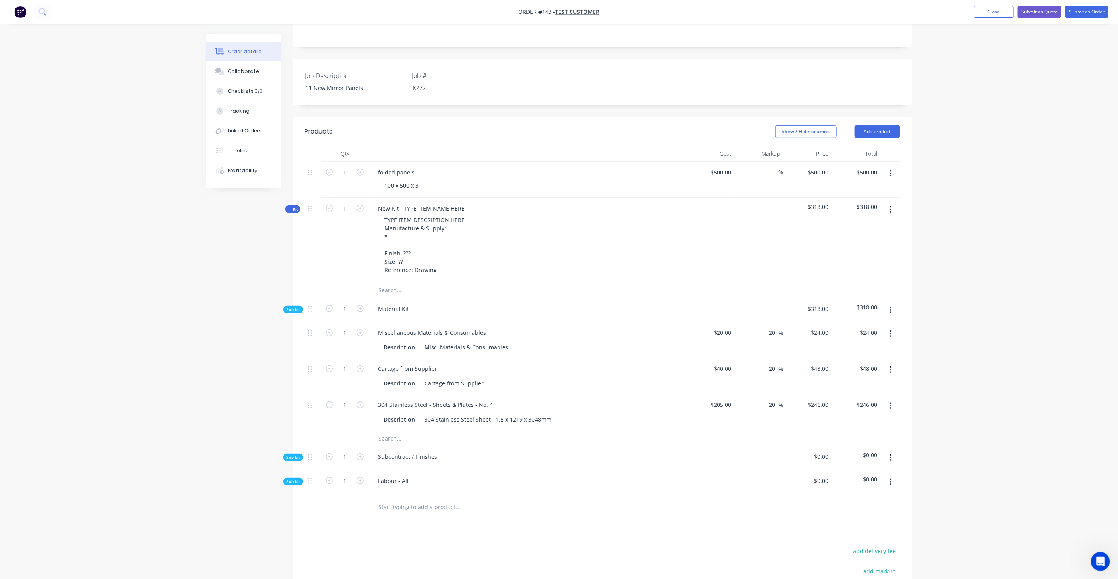
click at [978, 69] on div "Order details Collaborate Checklists 0/0 Tracking Linked Orders Timeline Profit…" at bounding box center [559, 269] width 1118 height 908
click at [389, 430] on input "text" at bounding box center [457, 438] width 159 height 16
drag, startPoint x: 407, startPoint y: 413, endPoint x: 399, endPoint y: 413, distance: 8.3
click at [399, 430] on input "stainless" at bounding box center [457, 438] width 159 height 16
click at [417, 430] on input "stainless" at bounding box center [457, 438] width 159 height 16
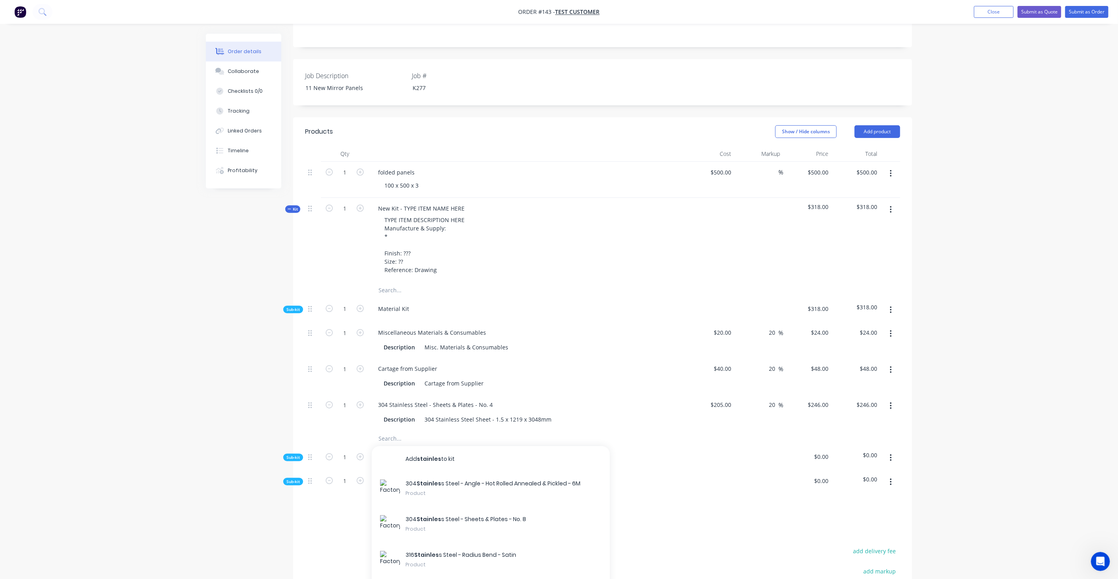
click at [409, 430] on input "text" at bounding box center [457, 438] width 159 height 16
click at [412, 430] on input "text" at bounding box center [457, 438] width 159 height 16
click at [295, 307] on span "Sub-kit" at bounding box center [292, 310] width 13 height 6
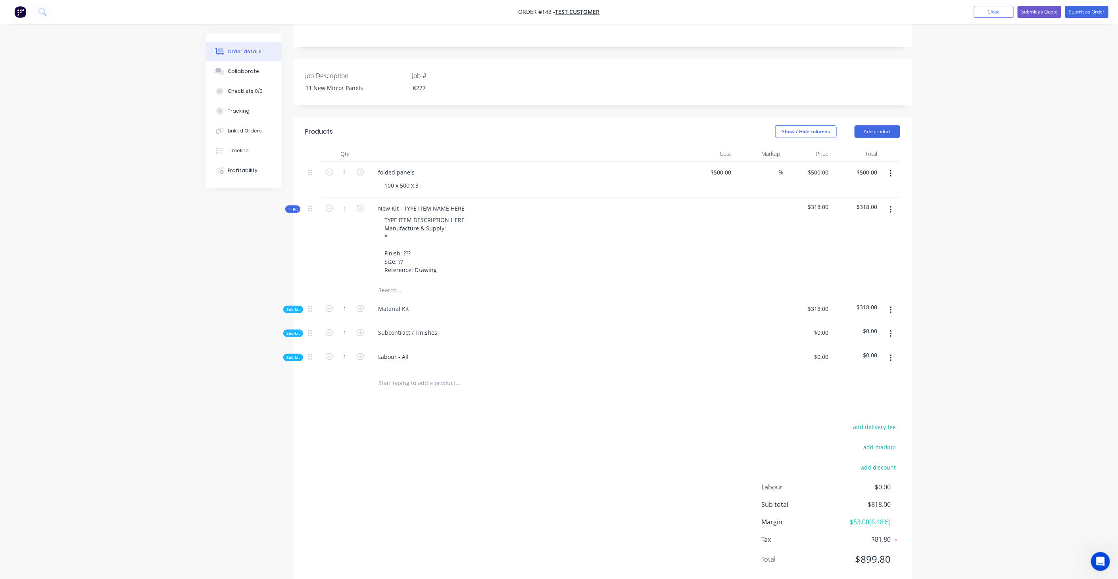
scroll to position [180, 0]
click at [293, 336] on span "Sub-kit" at bounding box center [292, 339] width 13 height 6
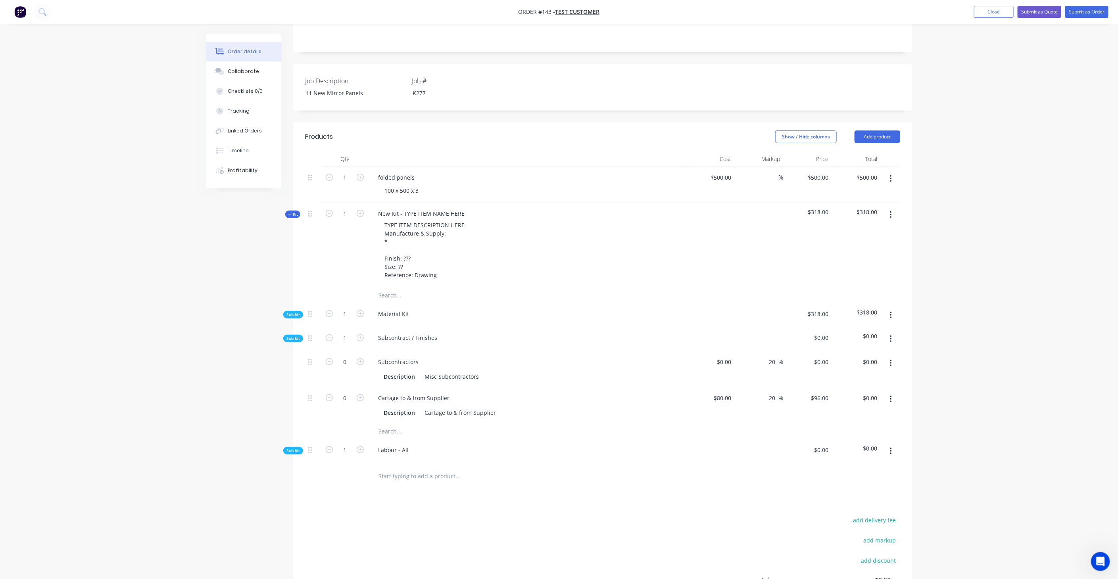
scroll to position [185, 0]
click at [448, 366] on div "Misc Subcontractors" at bounding box center [451, 372] width 61 height 12
click at [891, 331] on icon "button" at bounding box center [891, 334] width 2 height 7
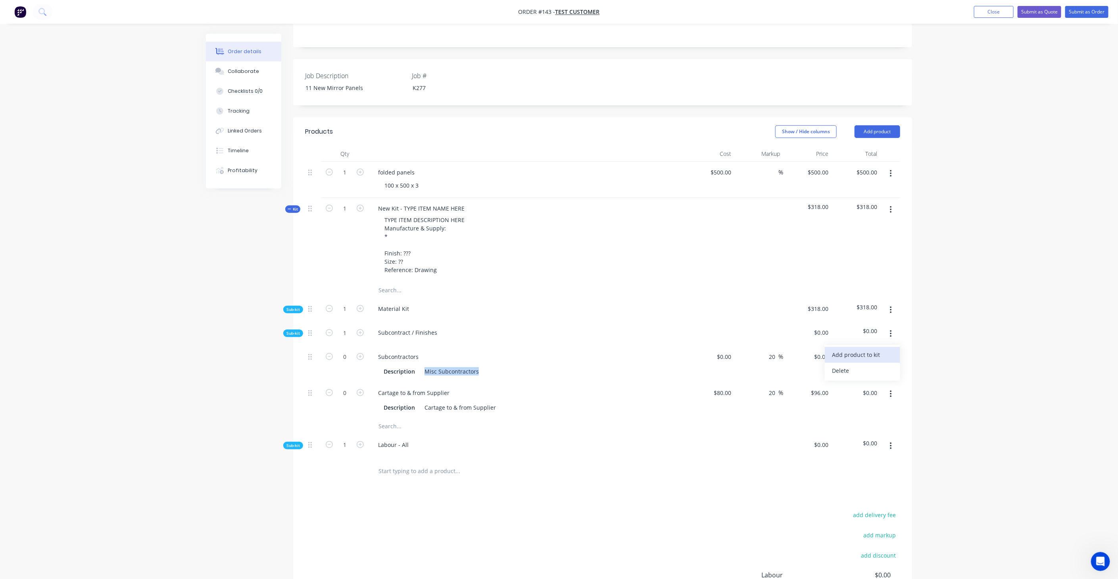
click at [859, 349] on div "Add product to kit" at bounding box center [862, 355] width 61 height 12
click at [877, 381] on div "Product catalogue" at bounding box center [862, 387] width 61 height 12
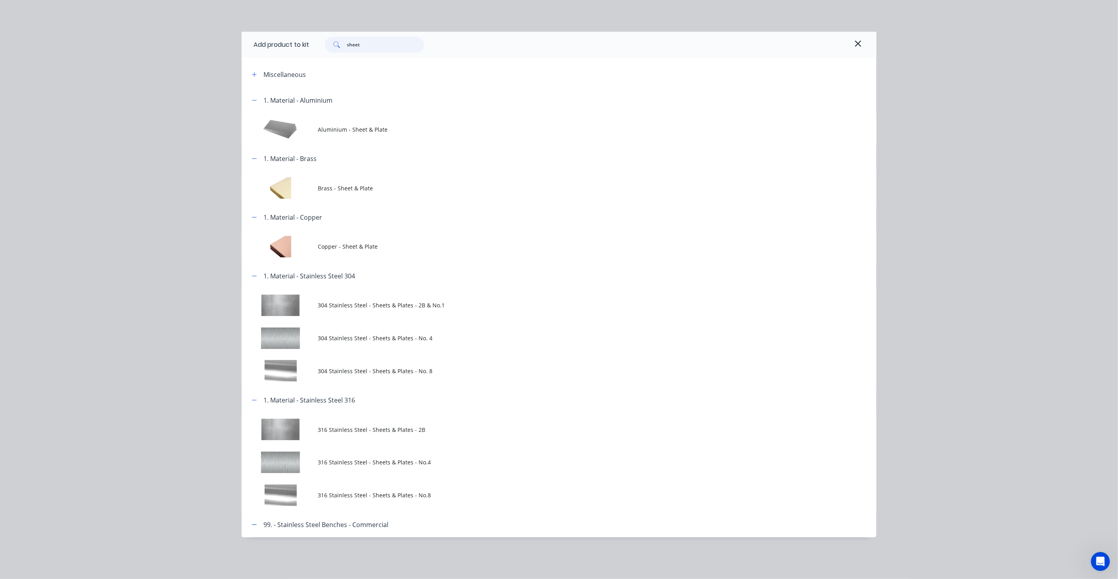
drag, startPoint x: 368, startPoint y: 43, endPoint x: 252, endPoint y: 50, distance: 116.4
click at [252, 50] on div "Add product to kit sheet" at bounding box center [559, 45] width 635 height 26
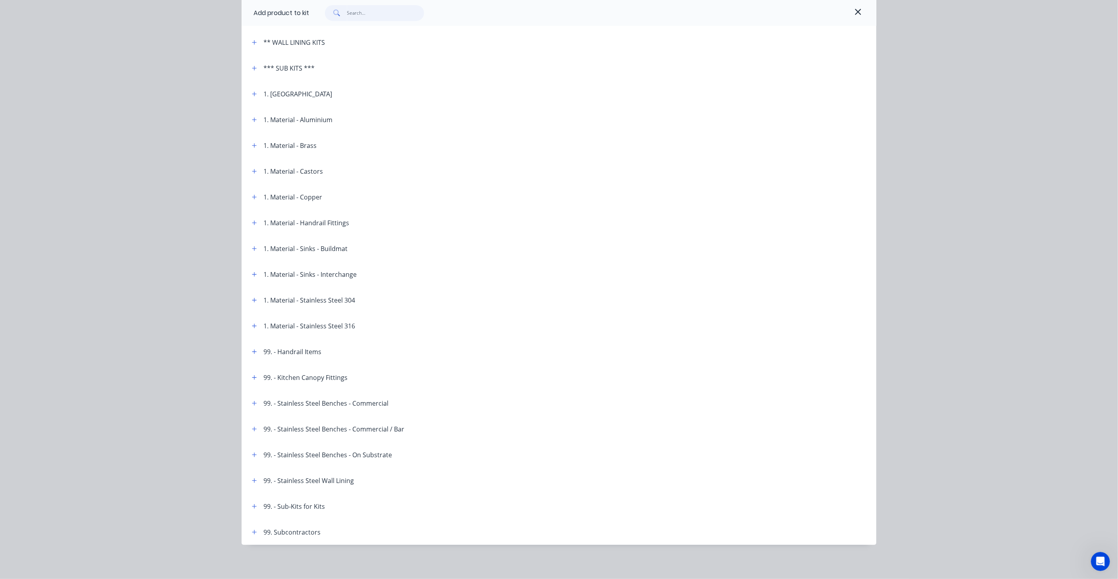
scroll to position [213, 0]
click at [252, 526] on header "99. Subcontractors" at bounding box center [559, 532] width 635 height 26
click at [256, 532] on button "button" at bounding box center [255, 532] width 10 height 10
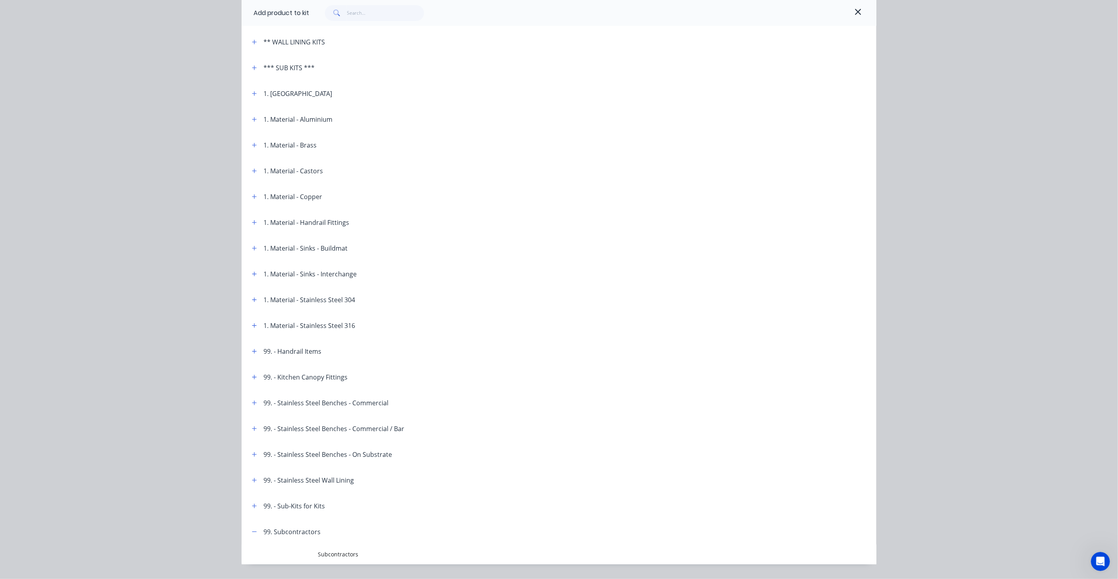
scroll to position [233, 0]
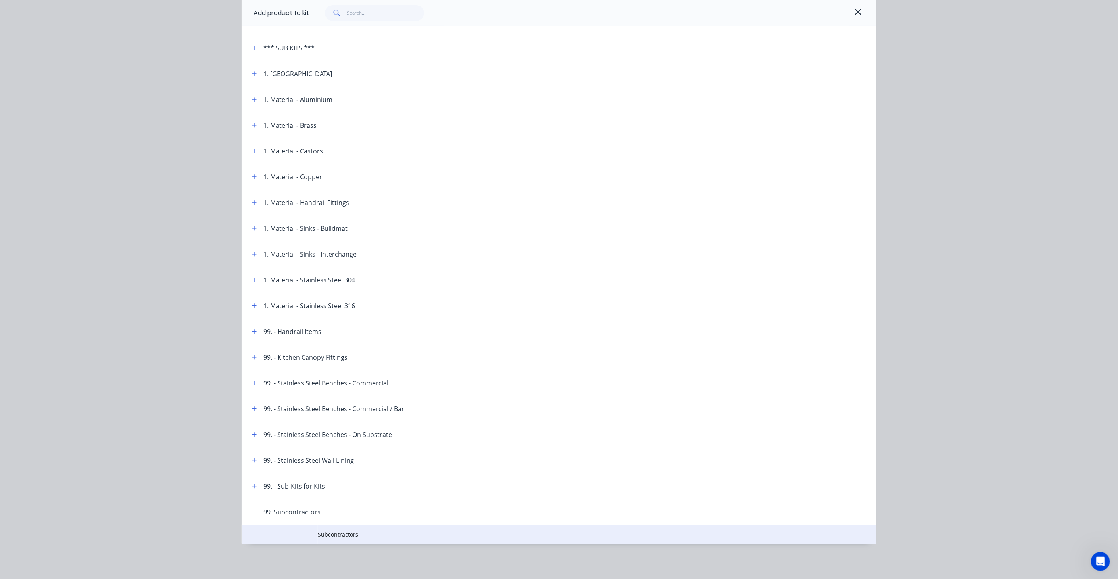
click at [340, 535] on span "Subcontractors" at bounding box center [541, 534] width 447 height 8
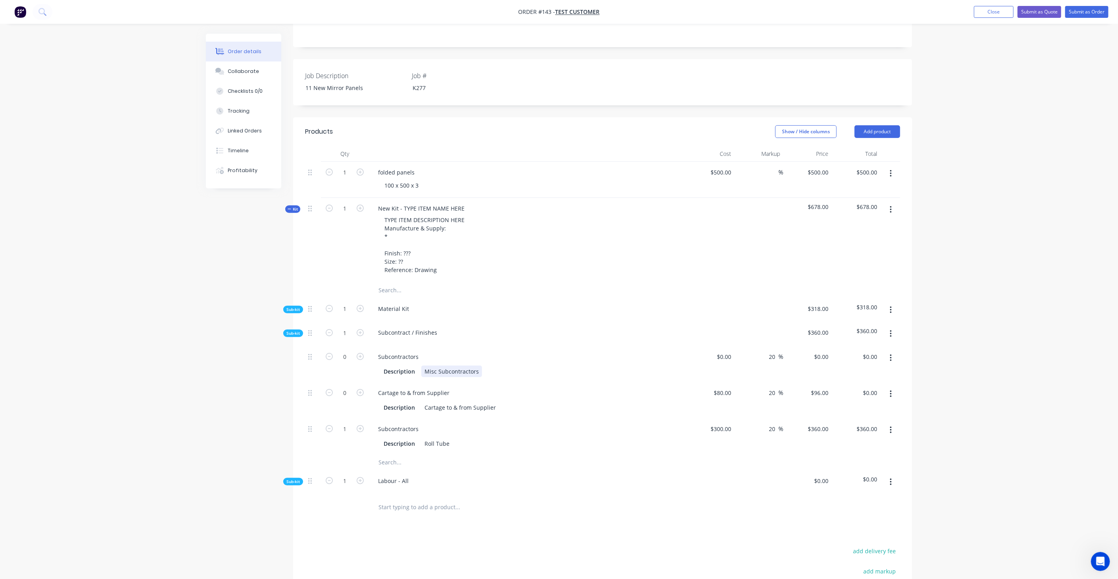
click at [458, 366] on div "Misc Subcontractors" at bounding box center [451, 372] width 61 height 12
click at [358, 353] on icon "button" at bounding box center [360, 356] width 7 height 7
click at [290, 479] on span "Sub-kit" at bounding box center [292, 482] width 13 height 6
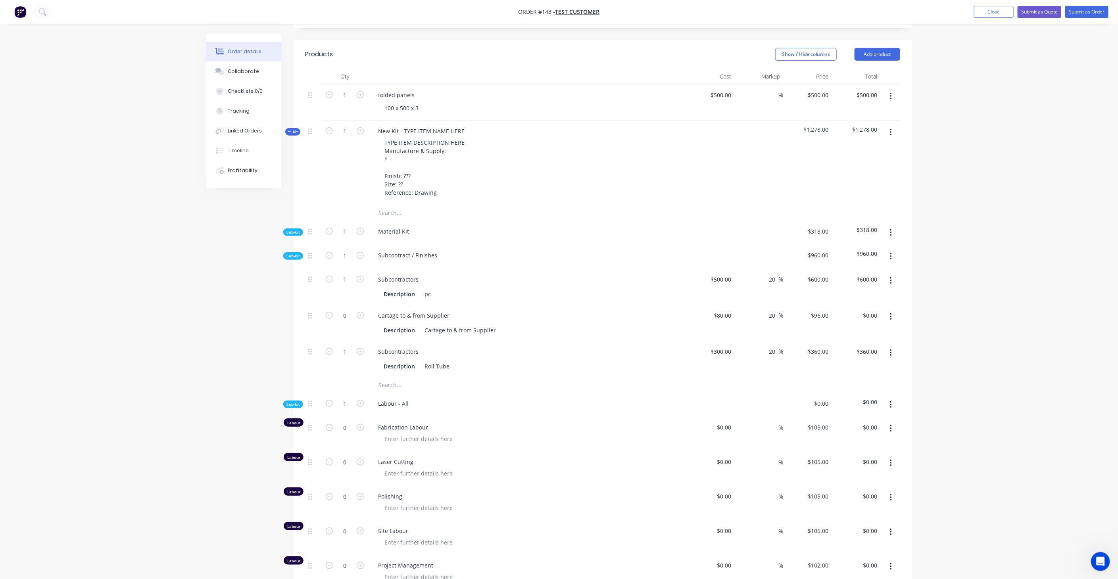
scroll to position [273, 0]
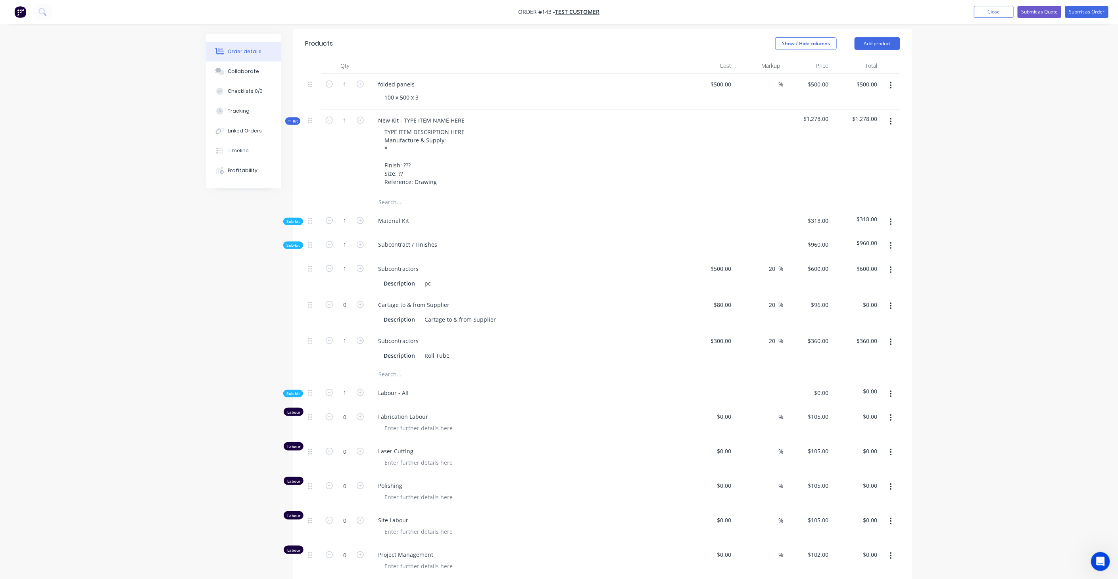
click at [294, 242] on div "Sub-kit" at bounding box center [293, 246] width 20 height 8
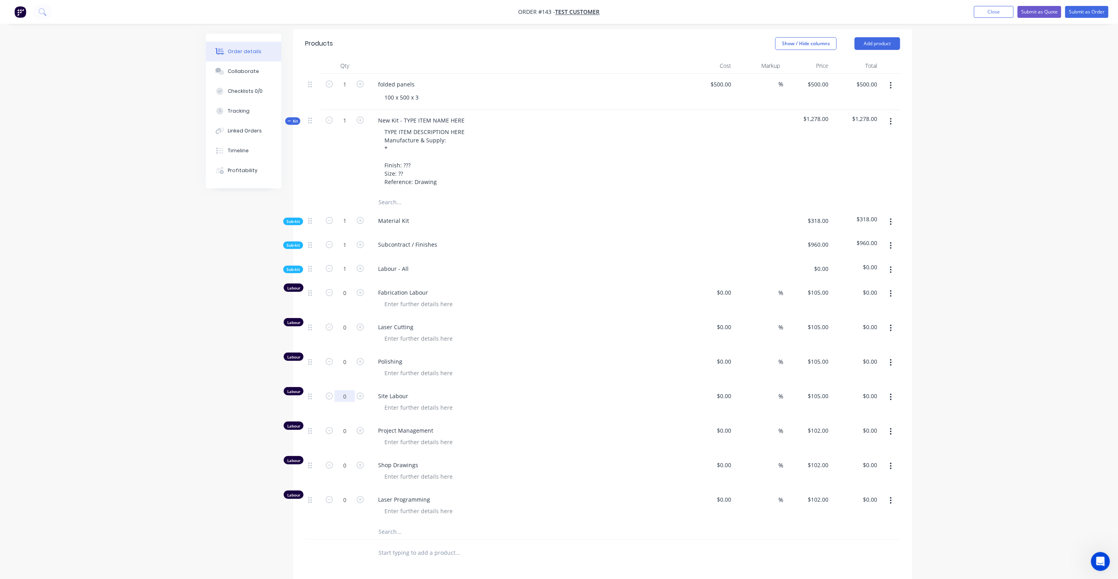
click at [346, 390] on input "0" at bounding box center [344, 396] width 21 height 12
click at [342, 287] on input "0" at bounding box center [344, 293] width 21 height 12
click at [340, 425] on input "0" at bounding box center [344, 431] width 21 height 12
click at [348, 459] on input "0" at bounding box center [344, 465] width 21 height 12
click at [344, 494] on input "0" at bounding box center [344, 500] width 21 height 12
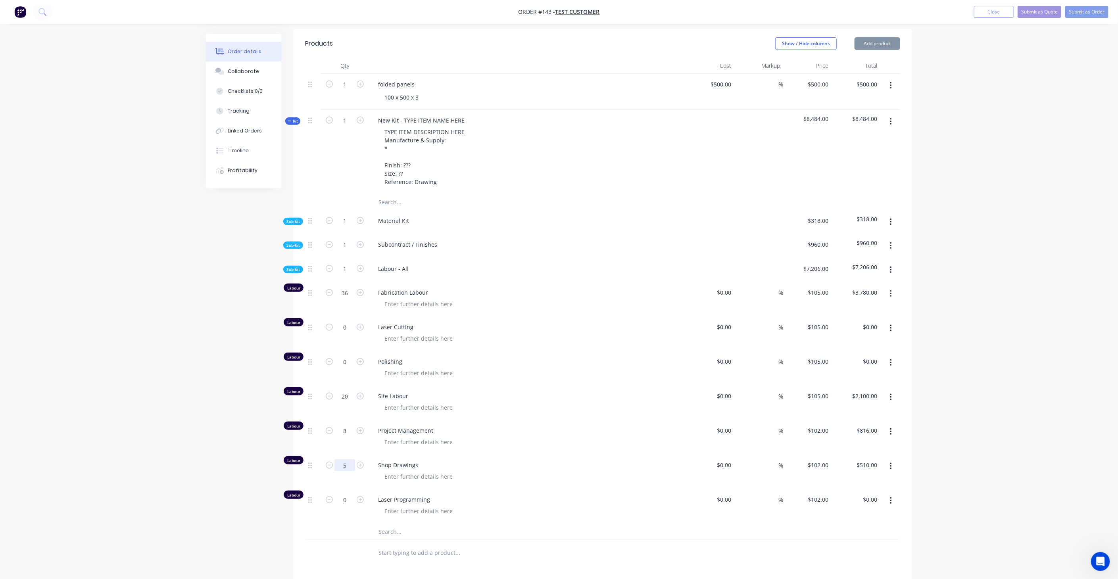
click at [346, 459] on input "5" at bounding box center [344, 465] width 21 height 12
click at [344, 494] on input "0" at bounding box center [344, 500] width 21 height 12
click at [291, 119] on icon "button" at bounding box center [290, 121] width 4 height 4
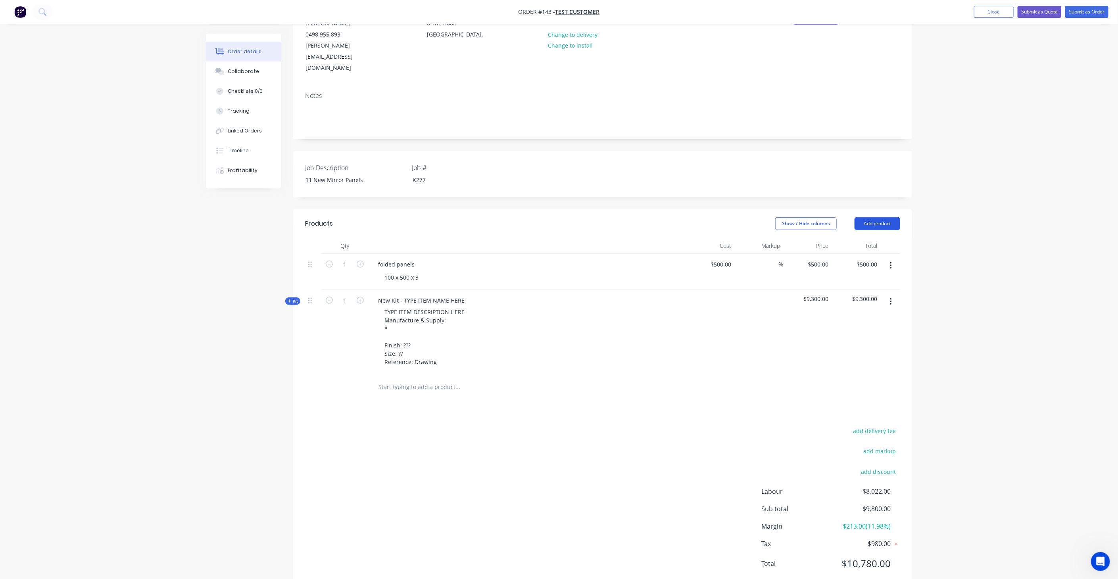
click at [891, 217] on button "Add product" at bounding box center [878, 223] width 46 height 13
click at [877, 349] on div "Notes (External)" at bounding box center [862, 355] width 61 height 12
click at [416, 379] on div at bounding box center [400, 385] width 57 height 12
paste div
click at [381, 379] on div "* Timber substrates to be provided pre-cut to size free to our factory for all …" at bounding box center [489, 385] width 234 height 12
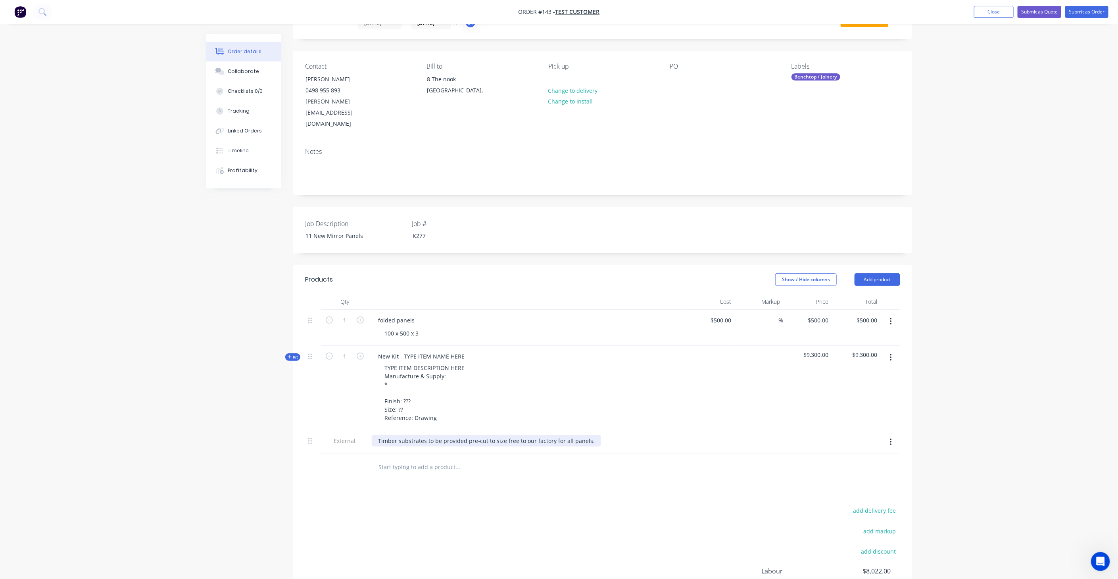
scroll to position [0, 0]
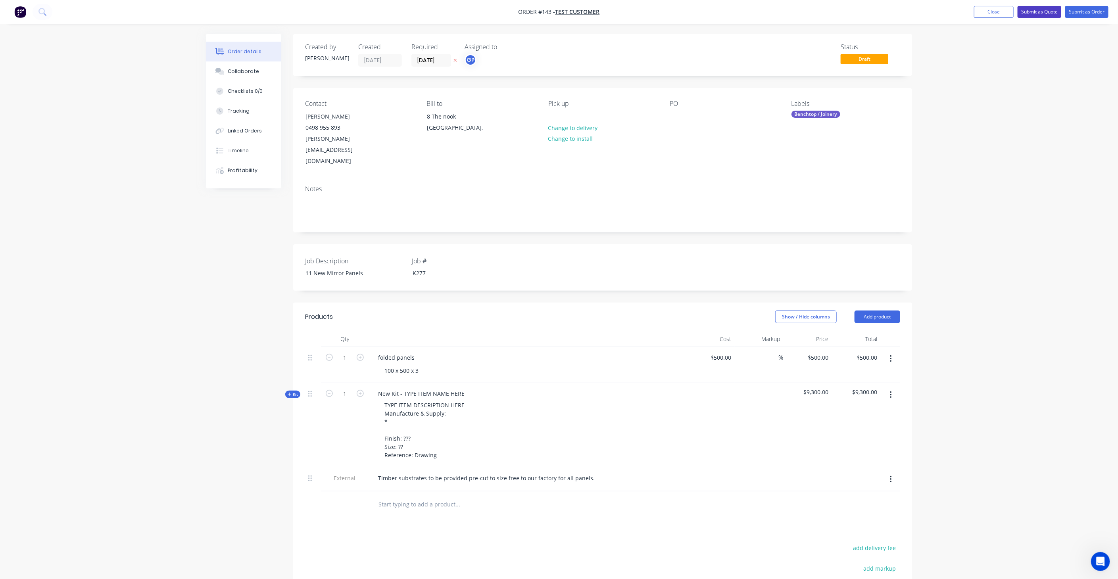
click at [1040, 15] on button "Submit as Quote" at bounding box center [1040, 12] width 44 height 12
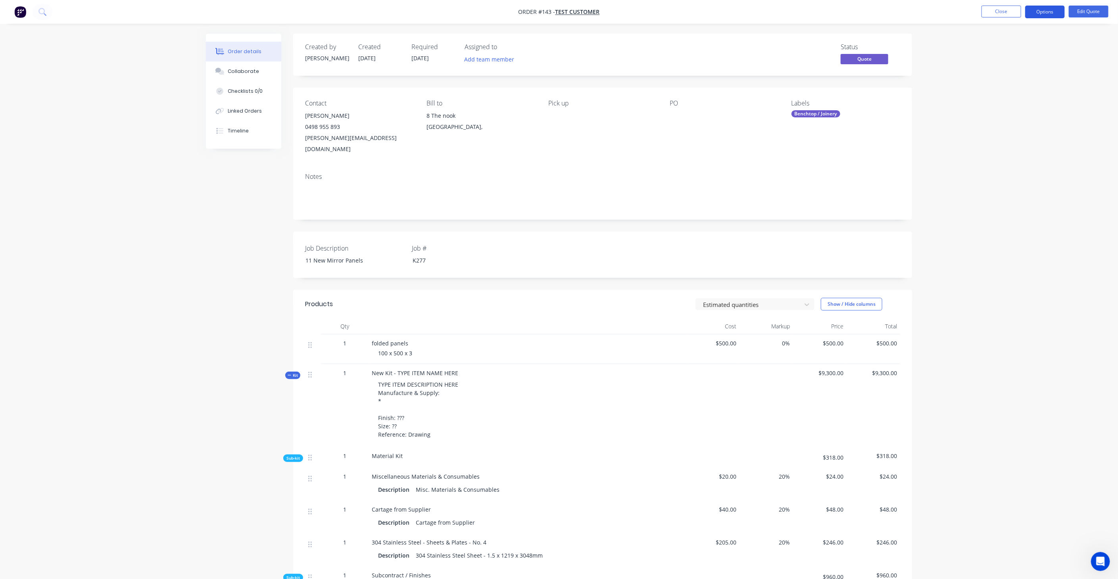
click at [1049, 13] on button "Options" at bounding box center [1045, 12] width 40 height 13
click at [1002, 50] on div "Quote" at bounding box center [1021, 48] width 73 height 12
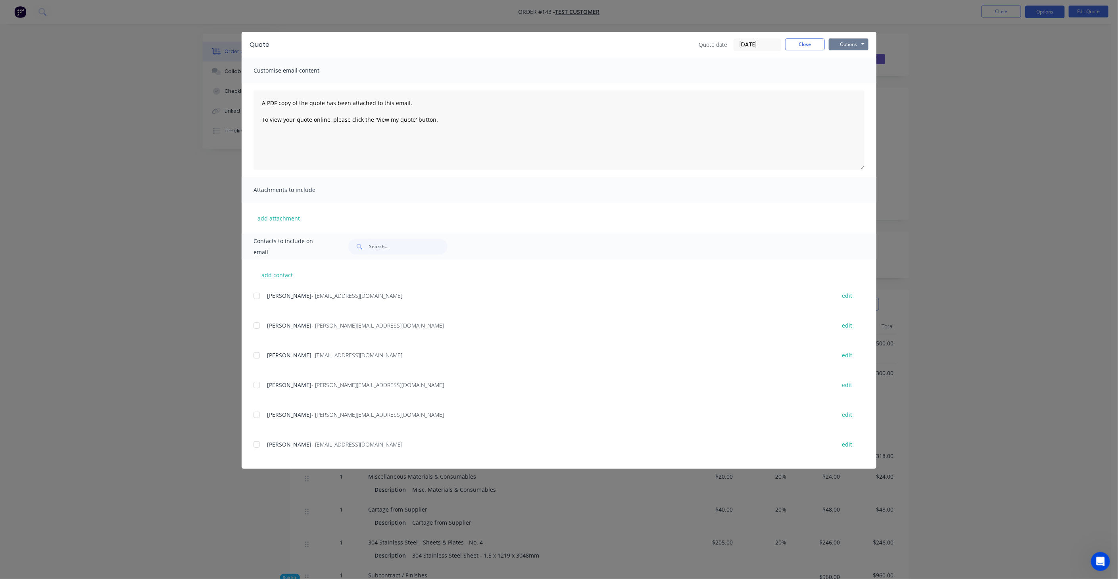
click at [855, 42] on button "Options" at bounding box center [849, 44] width 40 height 12
click at [857, 58] on button "Preview" at bounding box center [854, 58] width 51 height 13
click at [850, 48] on button "Options" at bounding box center [849, 44] width 40 height 12
click at [854, 60] on button "Preview" at bounding box center [854, 58] width 51 height 13
click at [808, 46] on button "Close" at bounding box center [805, 44] width 40 height 12
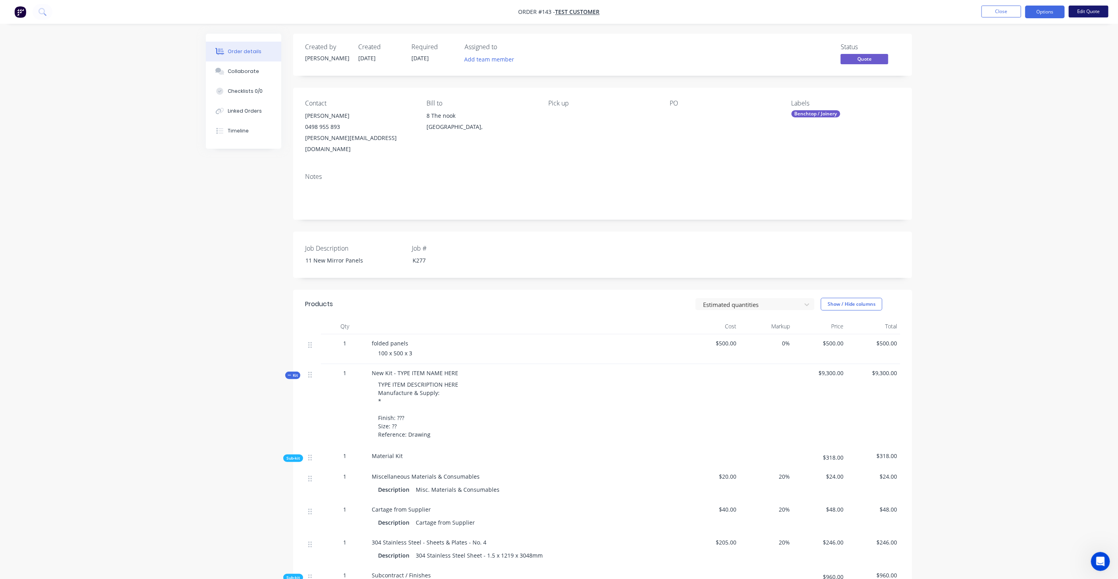
click at [1088, 9] on button "Edit Quote" at bounding box center [1089, 12] width 40 height 12
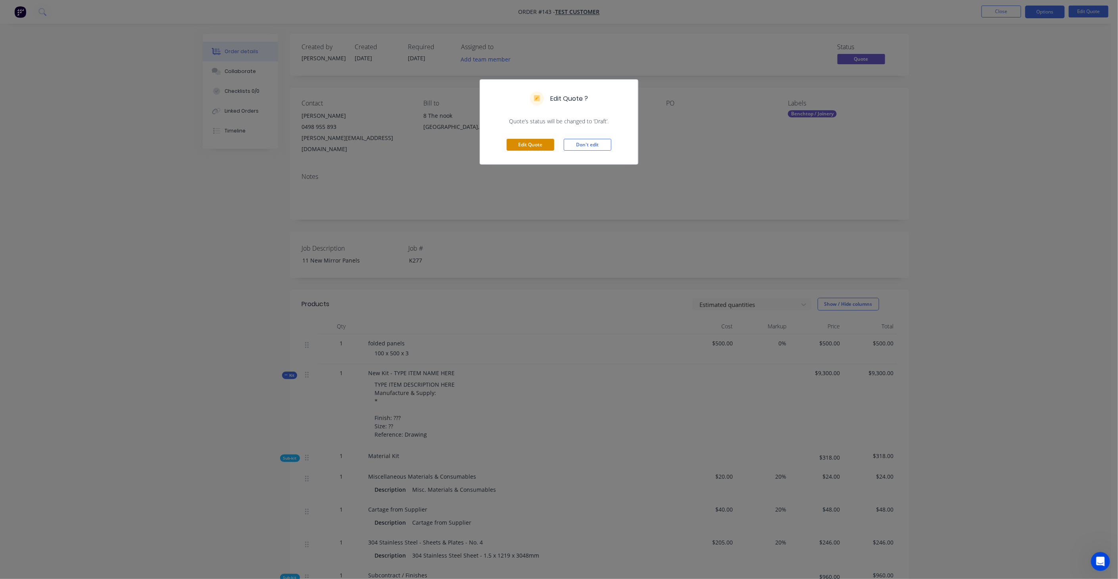
click at [553, 147] on button "Edit Quote" at bounding box center [531, 145] width 48 height 12
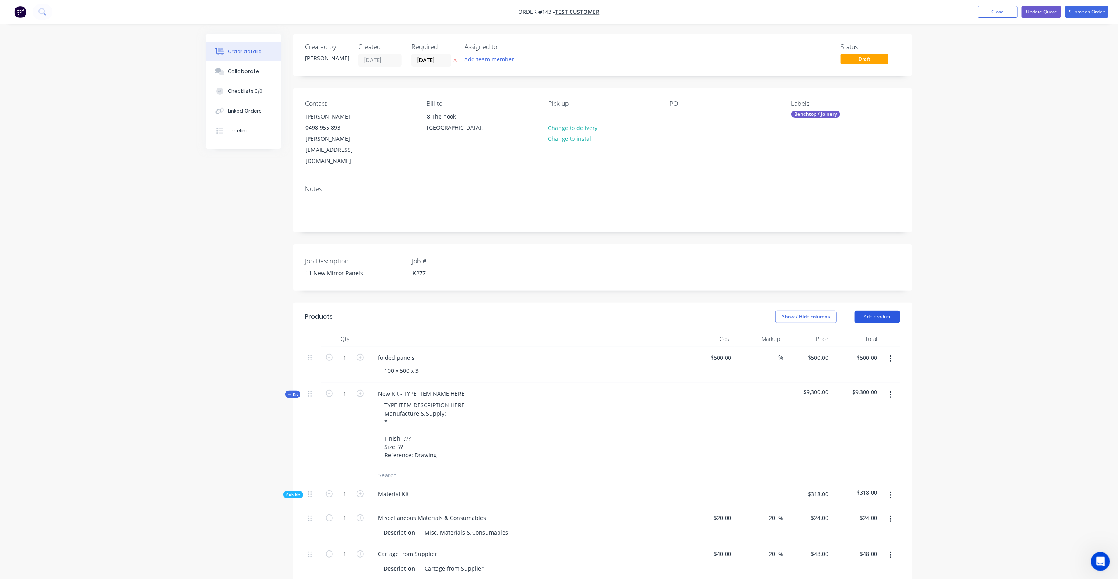
click at [883, 311] on button "Add product" at bounding box center [878, 317] width 46 height 13
click at [872, 331] on div "Product catalogue" at bounding box center [862, 337] width 61 height 12
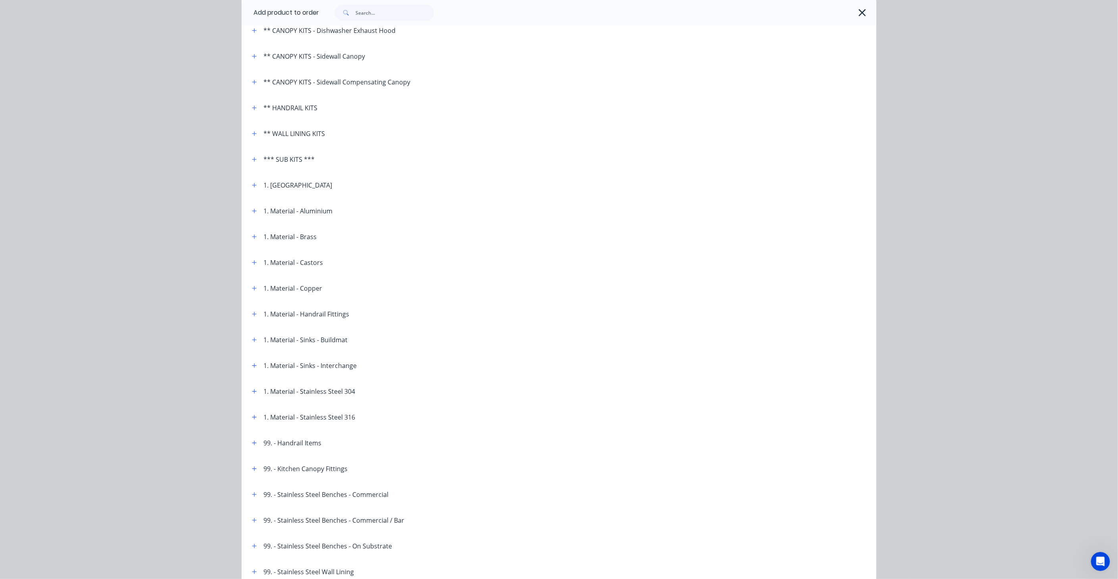
scroll to position [132, 0]
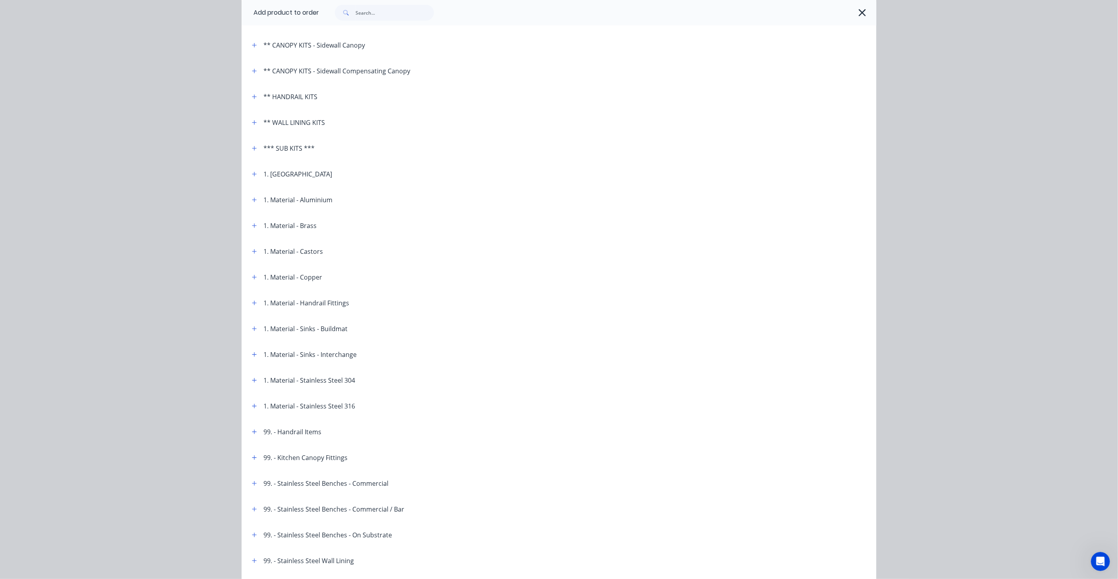
click at [333, 384] on div "1. Material - Stainless Steel 304" at bounding box center [309, 381] width 92 height 10
click at [257, 380] on div "1. Material - Stainless Steel 304" at bounding box center [301, 380] width 110 height 10
click at [254, 380] on button "button" at bounding box center [255, 380] width 10 height 10
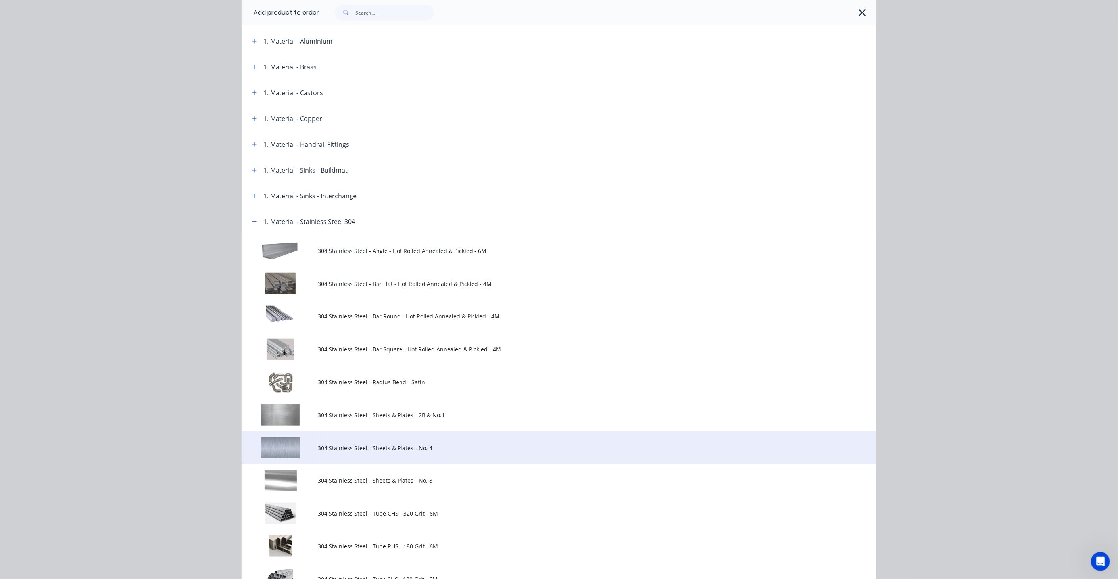
scroll to position [308, 0]
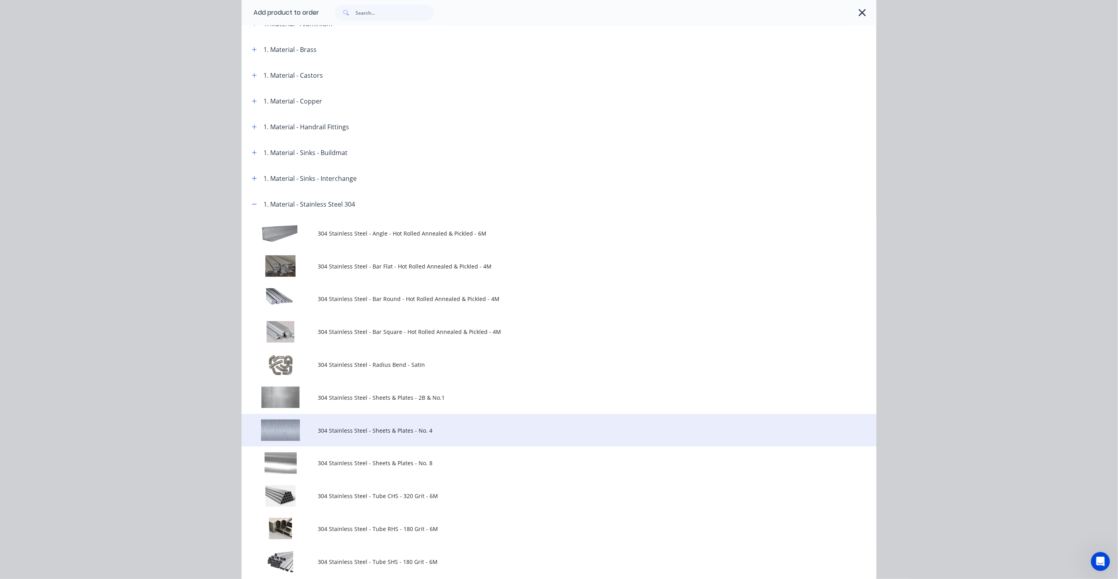
click at [415, 433] on span "304 Stainless Steel - Sheets & Plates - No. 4" at bounding box center [541, 431] width 447 height 8
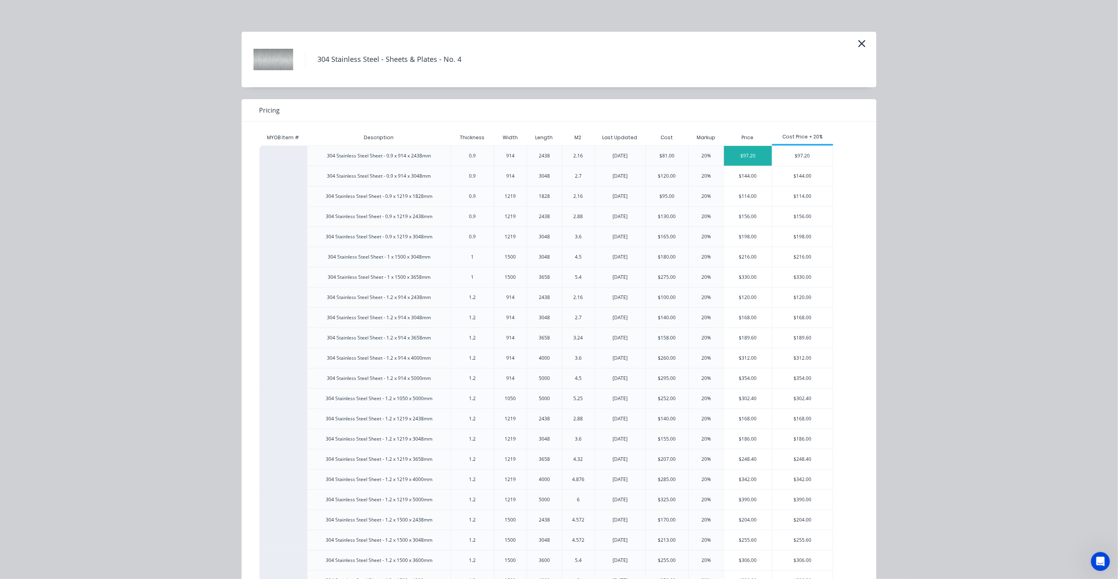
click at [758, 154] on div "$97.20" at bounding box center [748, 156] width 48 height 20
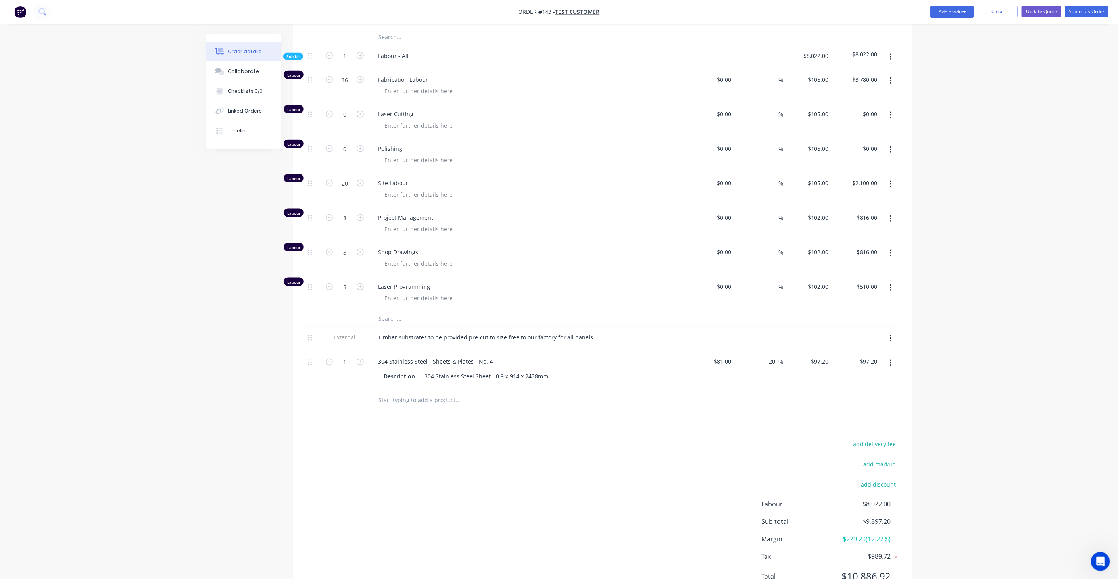
scroll to position [746, 0]
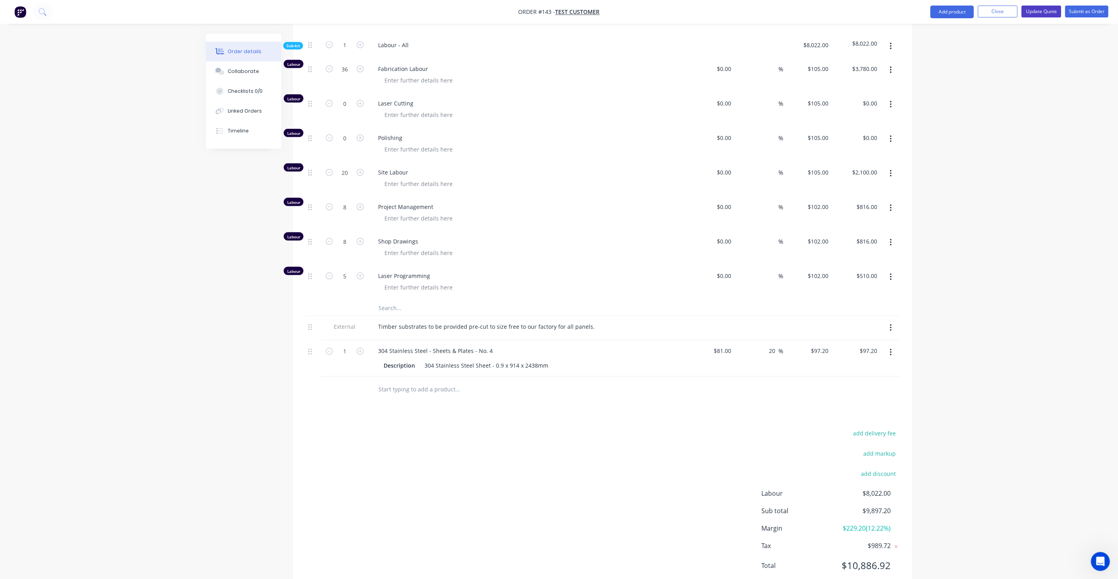
click at [1051, 15] on button "Update Quote" at bounding box center [1042, 12] width 40 height 12
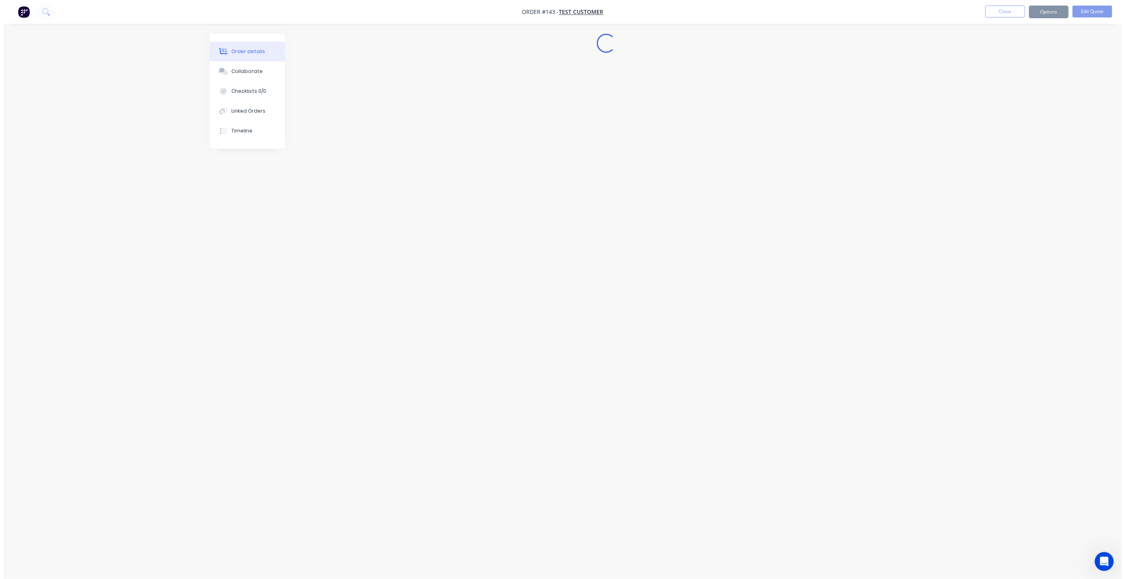
scroll to position [0, 0]
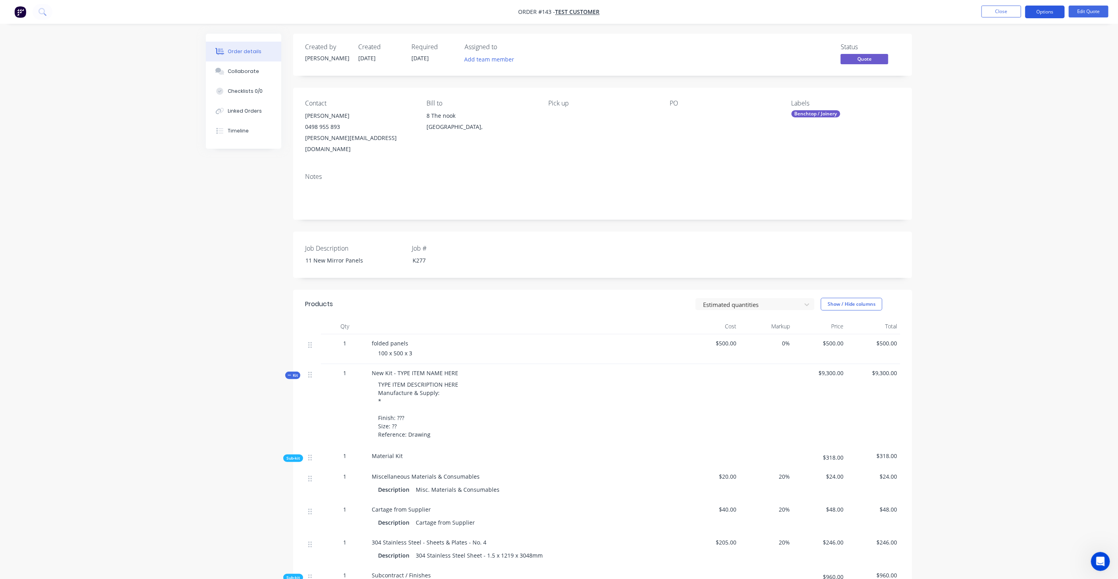
click at [1047, 13] on button "Options" at bounding box center [1045, 12] width 40 height 13
click at [1005, 46] on div "Quote" at bounding box center [1021, 48] width 73 height 12
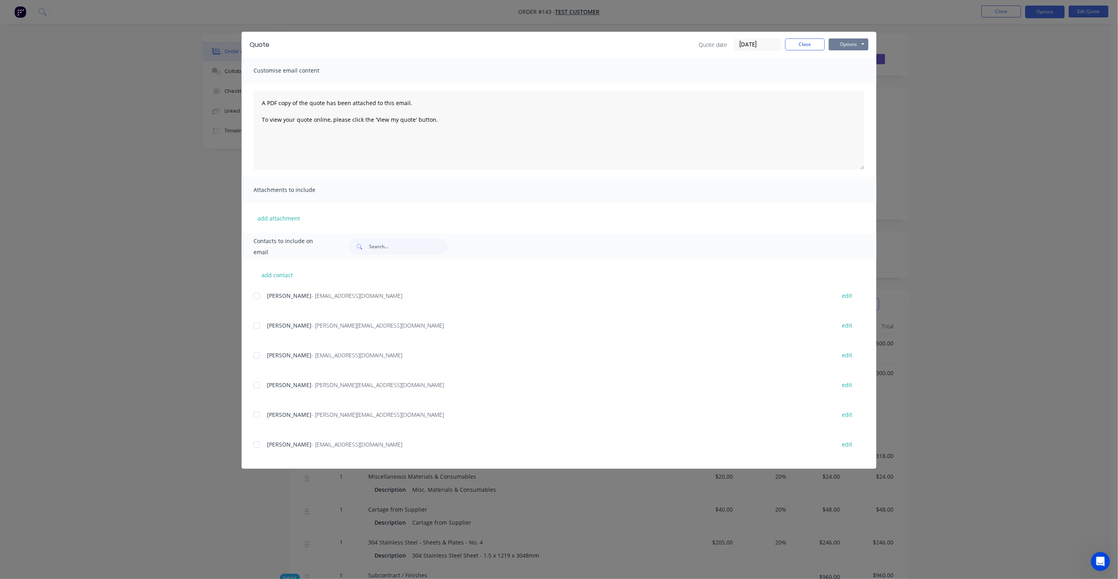
click at [858, 42] on button "Options" at bounding box center [849, 44] width 40 height 12
click at [855, 64] on button "Preview" at bounding box center [854, 58] width 51 height 13
click at [810, 44] on button "Close" at bounding box center [805, 44] width 40 height 12
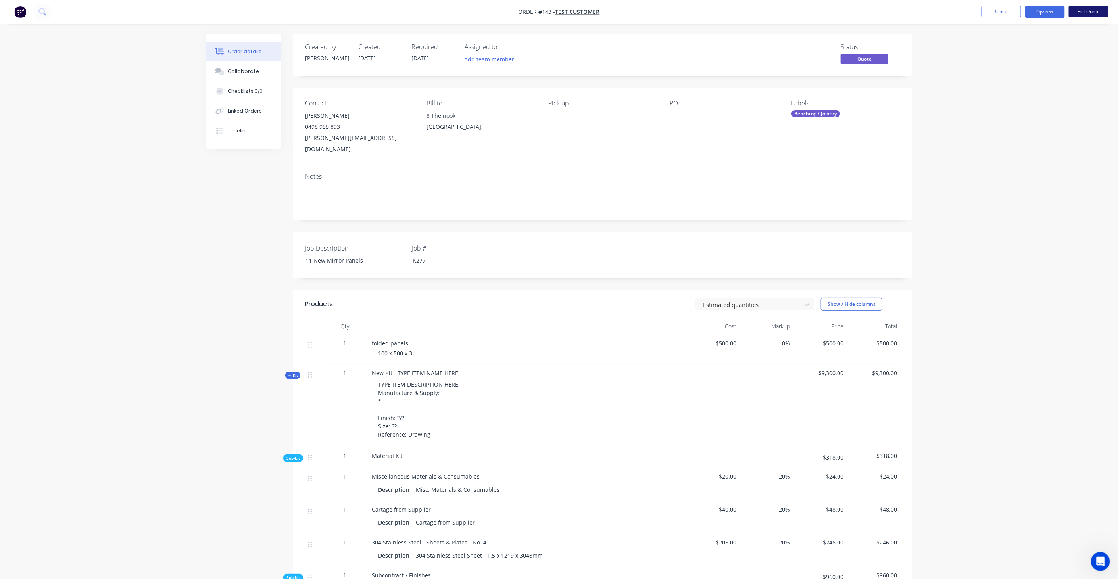
click at [1081, 12] on button "Edit Quote" at bounding box center [1089, 12] width 40 height 12
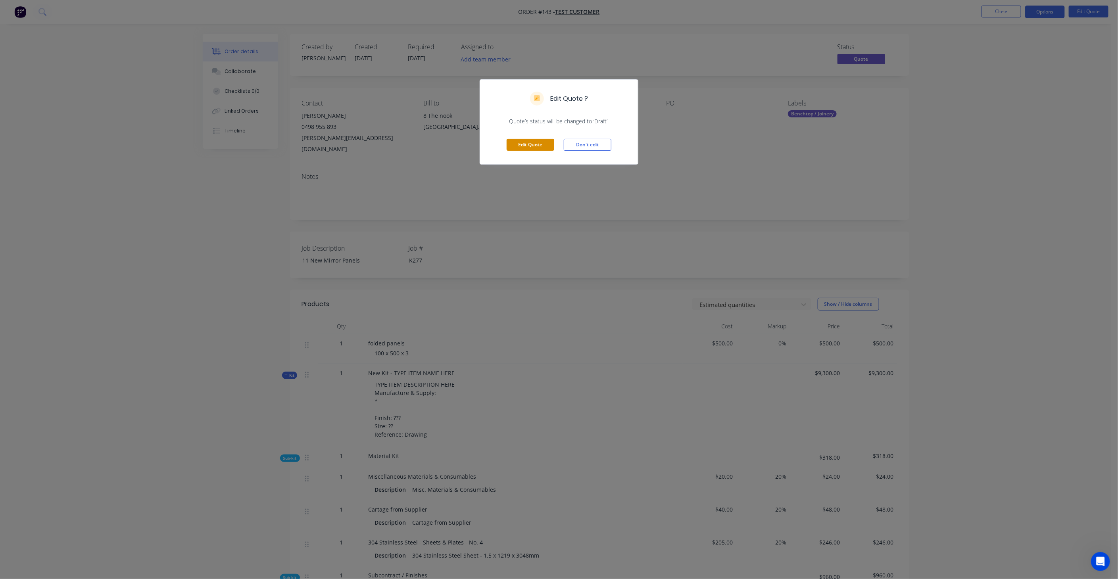
click at [534, 150] on button "Edit Quote" at bounding box center [531, 145] width 48 height 12
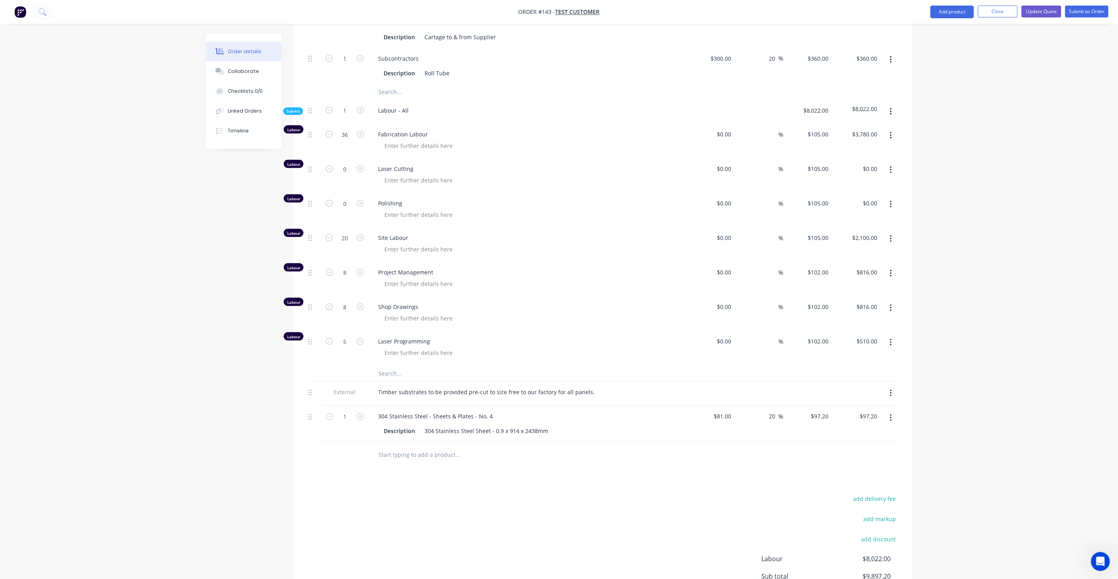
scroll to position [746, 0]
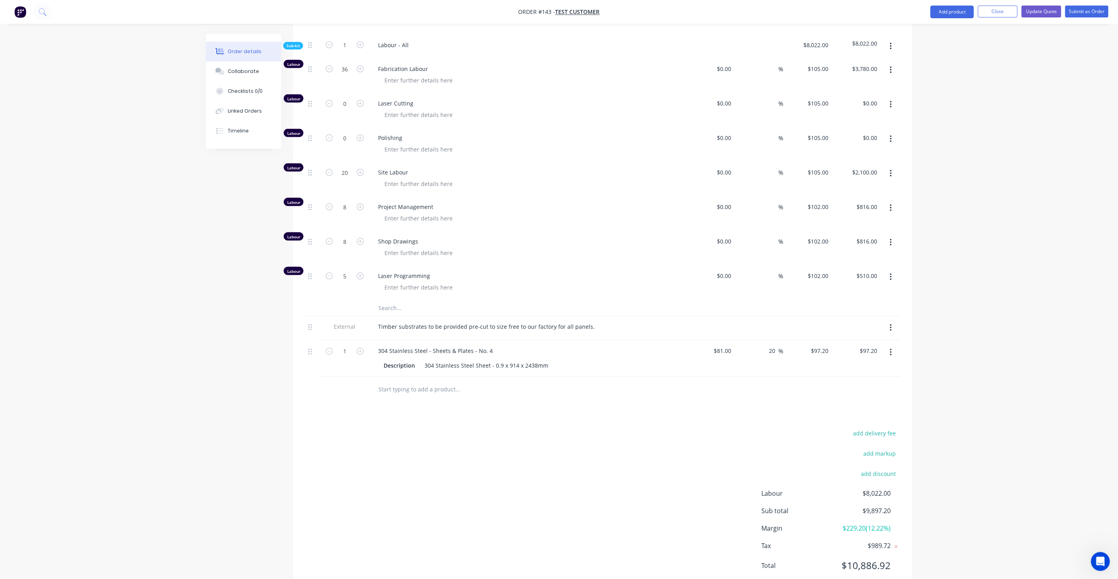
click at [893, 346] on button "button" at bounding box center [891, 353] width 19 height 14
click at [852, 368] on div "Edit" at bounding box center [862, 374] width 61 height 12
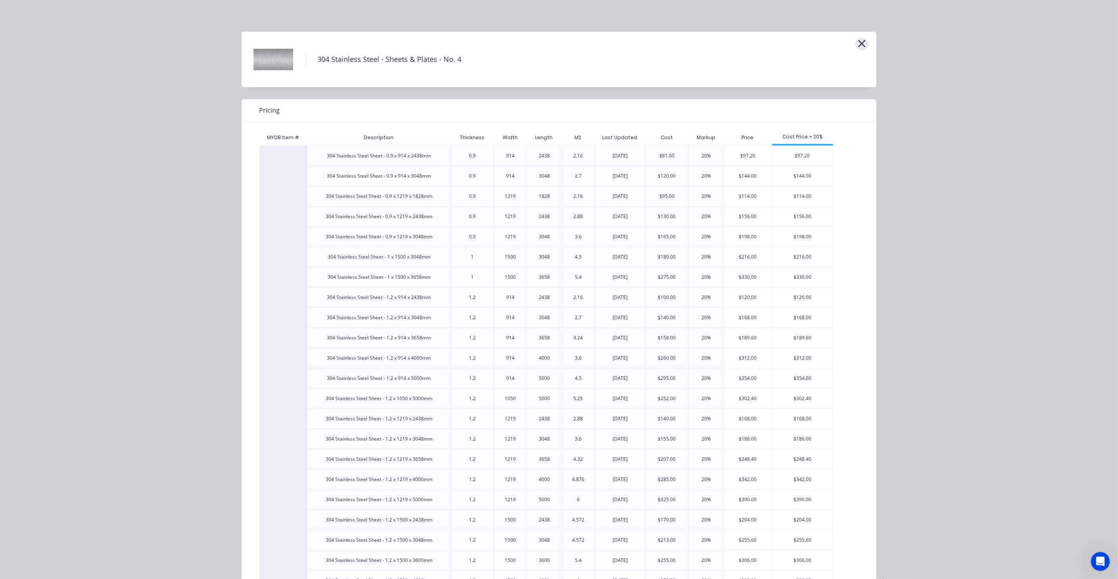
click at [865, 44] on button "button" at bounding box center [861, 44] width 13 height 13
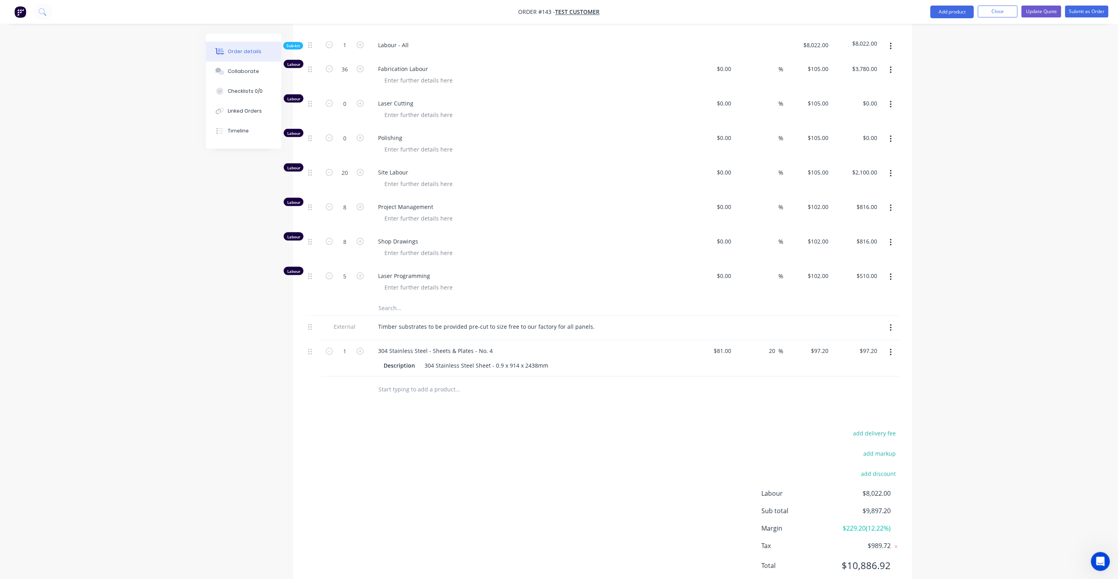
click at [892, 349] on icon "button" at bounding box center [891, 352] width 2 height 7
click at [865, 415] on div "Delete" at bounding box center [862, 421] width 61 height 12
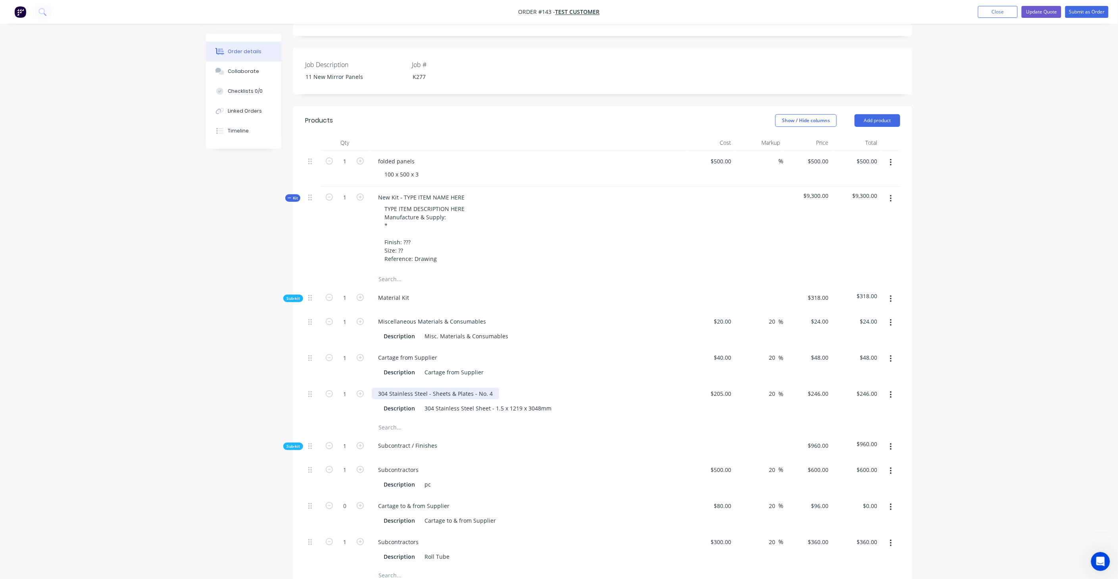
scroll to position [136, 0]
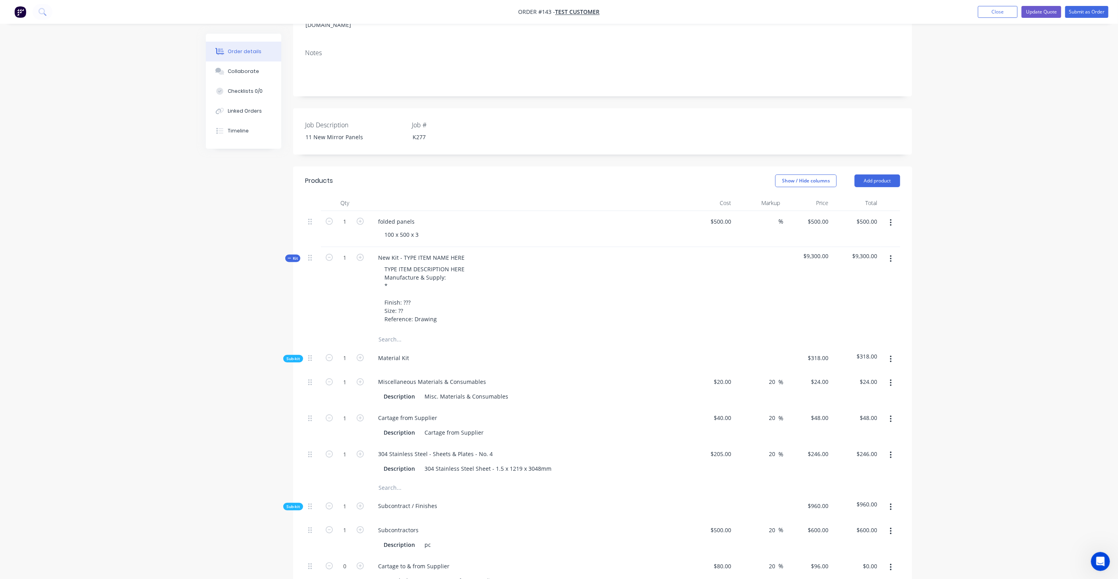
click at [893, 252] on button "button" at bounding box center [891, 259] width 19 height 14
click at [1012, 252] on div "Order details Collaborate Checklists 0/0 Linked Orders Timeline Order details C…" at bounding box center [559, 521] width 1118 height 1314
click at [294, 256] on span "Kit" at bounding box center [293, 259] width 10 height 6
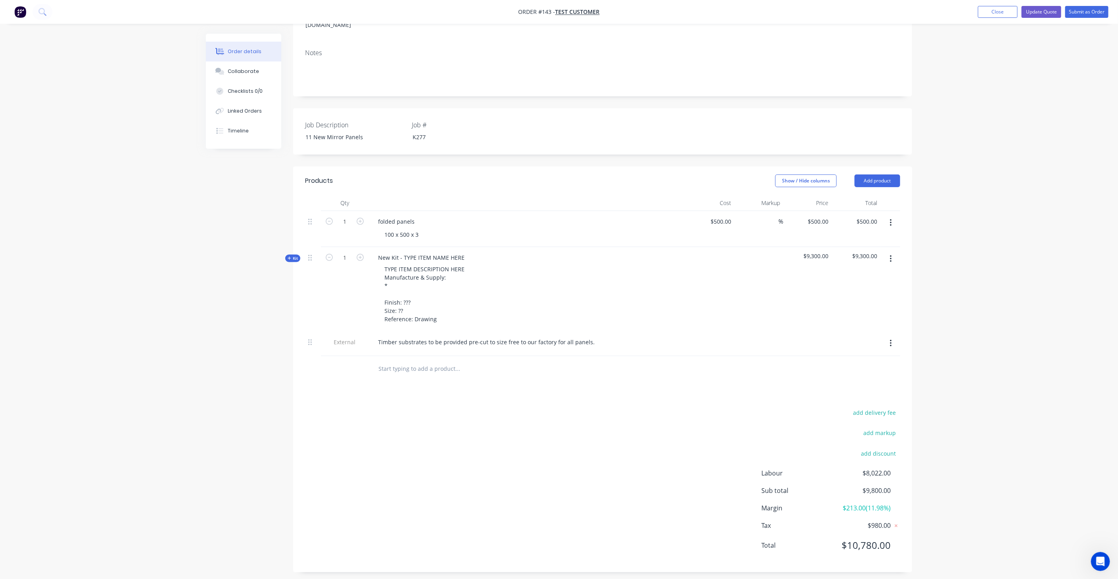
scroll to position [118, 0]
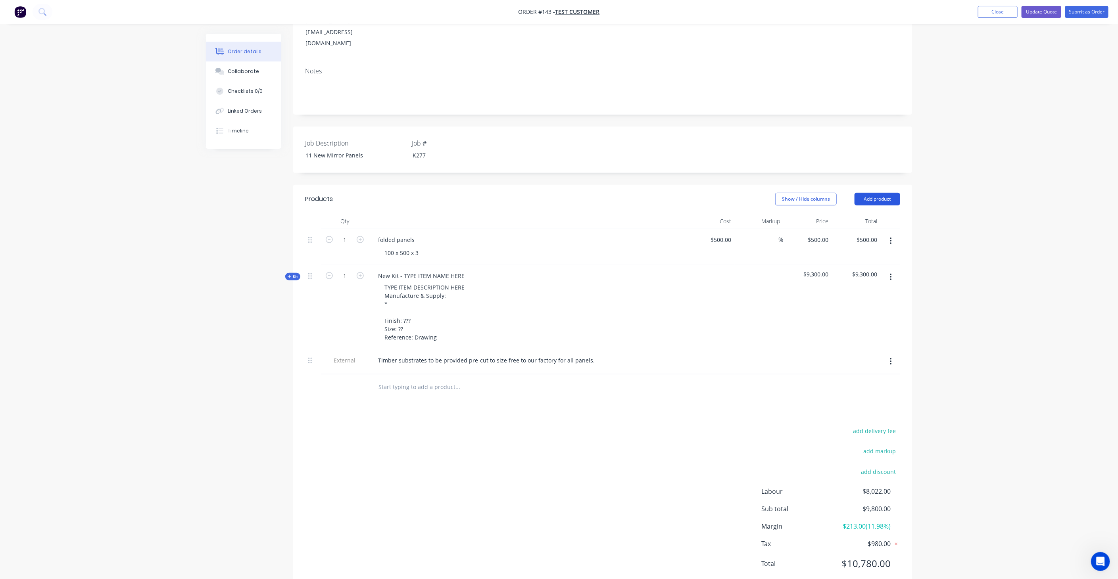
click at [875, 193] on button "Add product" at bounding box center [878, 199] width 46 height 13
click at [857, 309] on div "Notes (Internal)" at bounding box center [862, 315] width 61 height 12
click at [392, 379] on div at bounding box center [400, 385] width 57 height 12
click at [992, 379] on div "Order details Collaborate Checklists 0/0 Linked Orders Timeline Order details C…" at bounding box center [559, 254] width 1118 height 744
click at [1045, 12] on button "Update Quote" at bounding box center [1042, 12] width 40 height 12
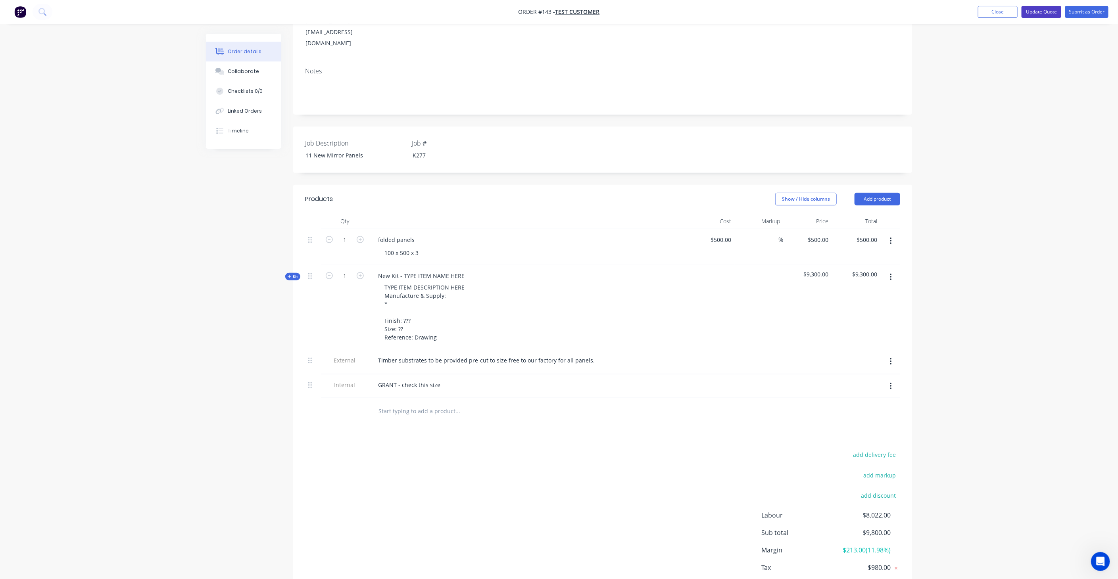
scroll to position [0, 0]
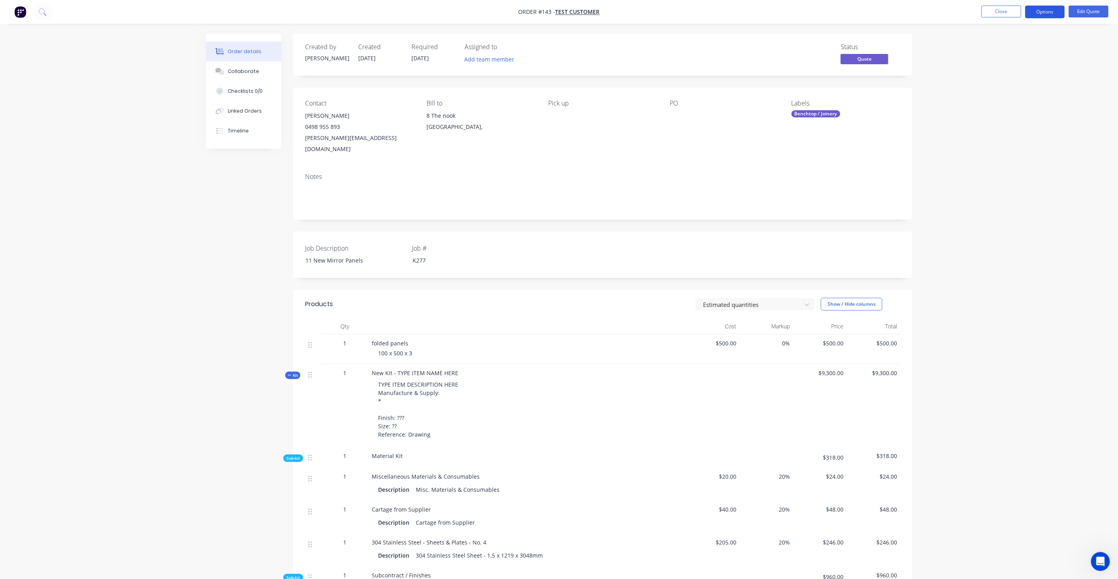
click at [1051, 12] on button "Options" at bounding box center [1045, 12] width 40 height 13
click at [1015, 44] on div "Quote" at bounding box center [1021, 48] width 73 height 12
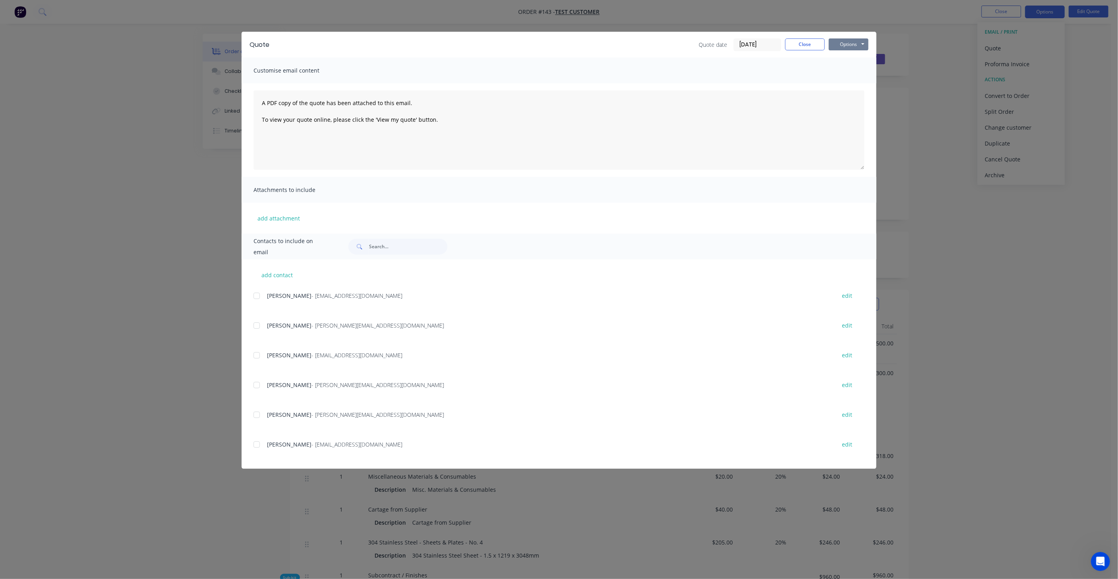
click at [858, 47] on button "Options" at bounding box center [849, 44] width 40 height 12
click at [853, 62] on button "Preview" at bounding box center [854, 58] width 51 height 13
click at [802, 48] on button "Close" at bounding box center [805, 44] width 40 height 12
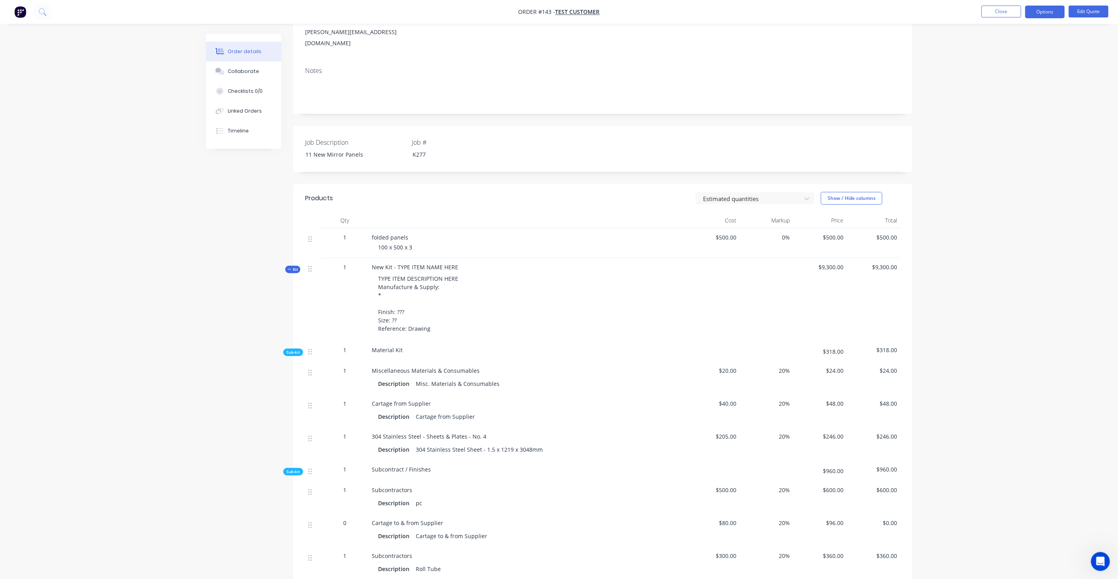
scroll to position [92, 0]
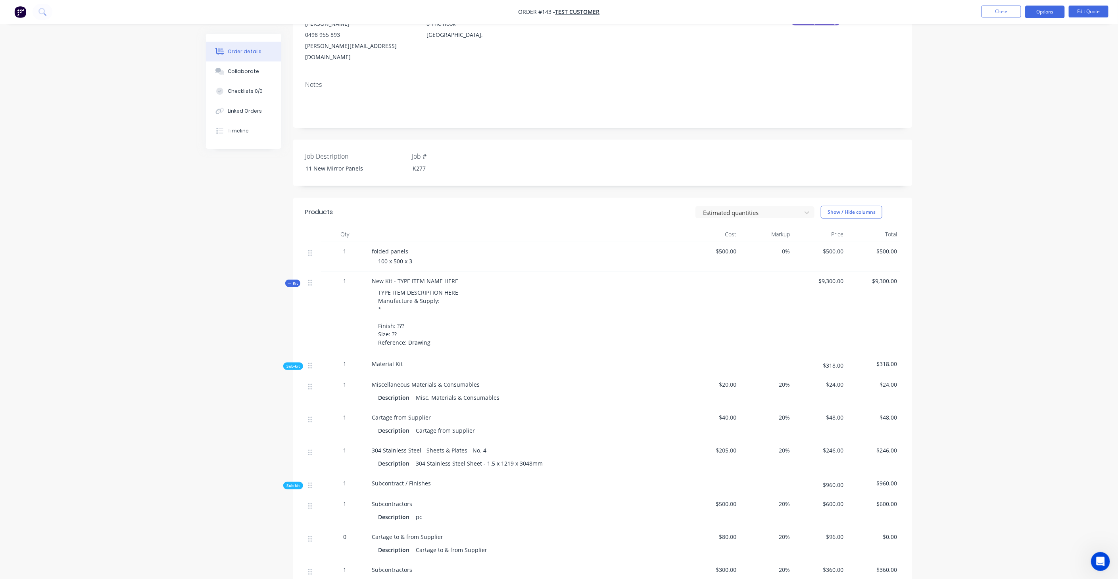
click at [285, 275] on div "Created by James Created 01/10/25 Required 01/10/25 Assigned to Add team member…" at bounding box center [559, 443] width 706 height 1002
click at [288, 281] on icon "button" at bounding box center [290, 283] width 4 height 4
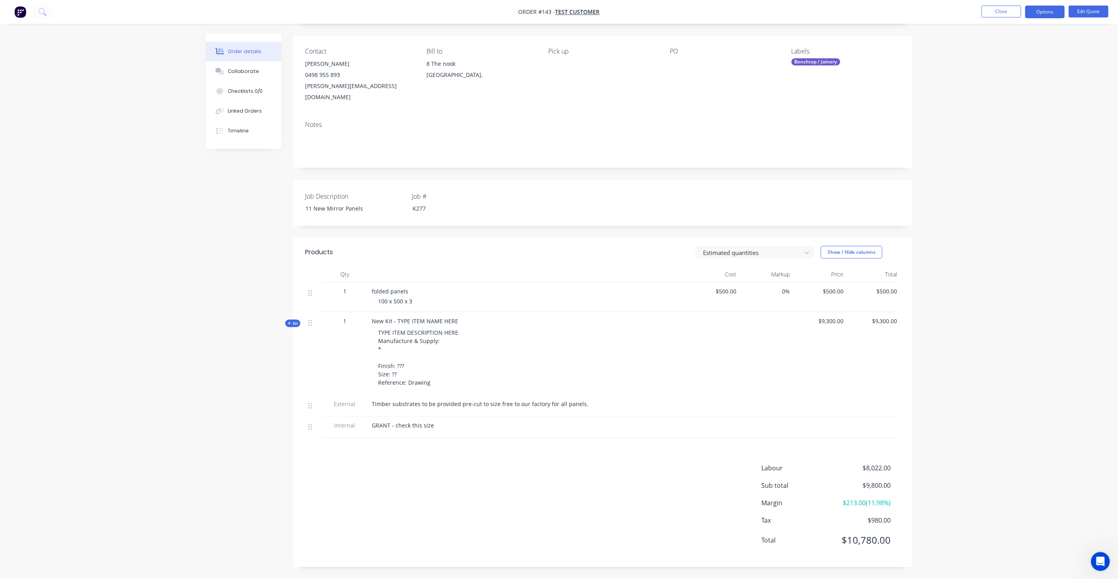
scroll to position [40, 0]
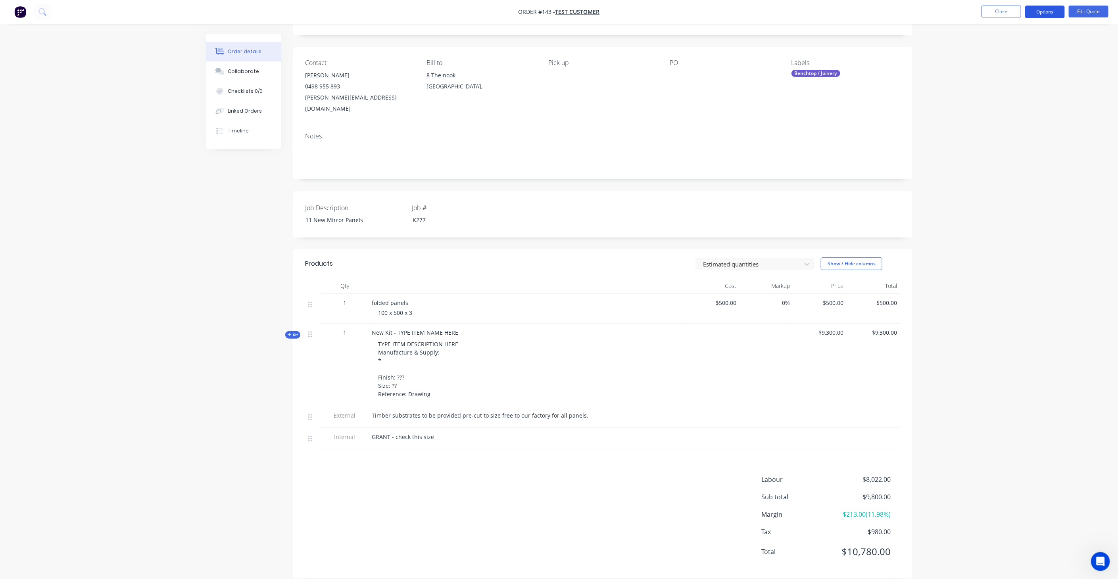
click at [1057, 10] on button "Options" at bounding box center [1045, 12] width 40 height 13
click at [1004, 46] on div "Quote" at bounding box center [1021, 48] width 73 height 12
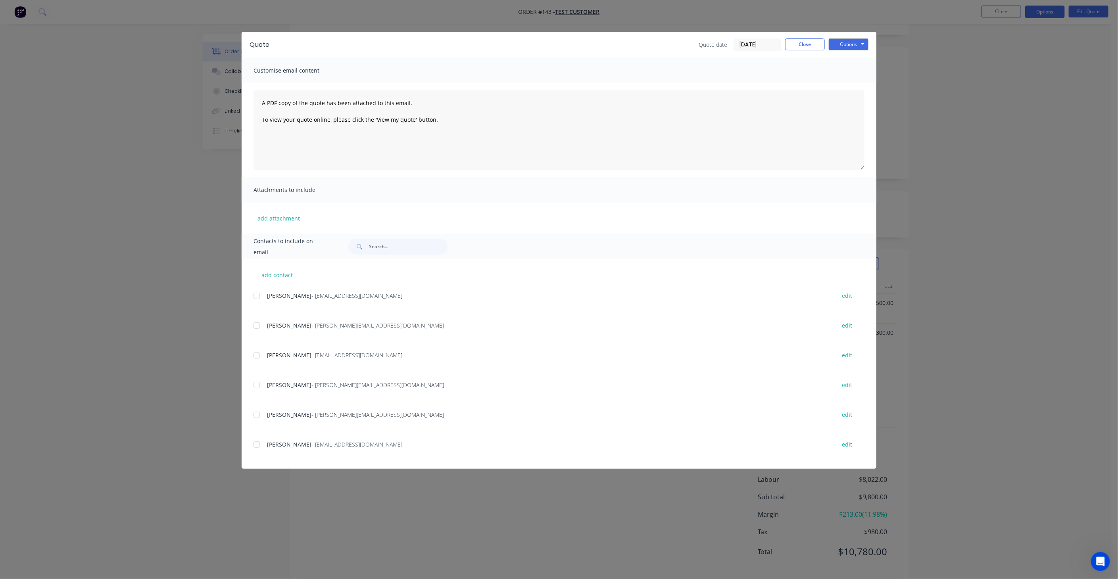
click at [259, 416] on div at bounding box center [257, 415] width 16 height 16
click at [862, 44] on button "Options" at bounding box center [849, 44] width 40 height 12
click at [855, 89] on button "Email" at bounding box center [854, 84] width 51 height 13
click at [283, 273] on button "add contact" at bounding box center [278, 275] width 48 height 12
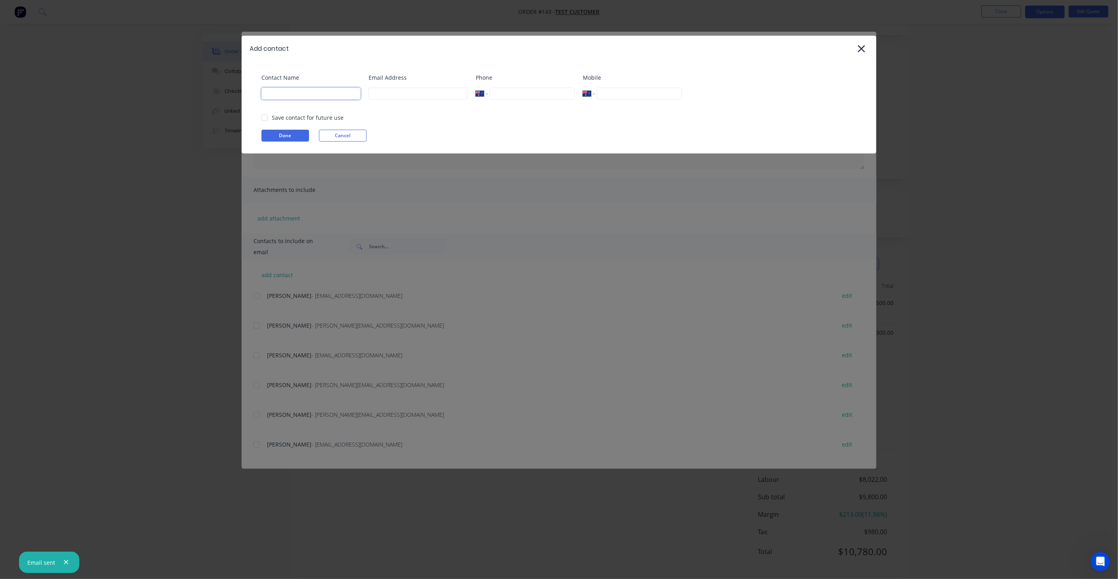
click at [316, 96] on input at bounding box center [310, 94] width 99 height 12
drag, startPoint x: 523, startPoint y: 93, endPoint x: 404, endPoint y: 77, distance: 120.9
click at [404, 77] on div "Contact Name James Izvekov Email Address j.izvekov@everlaststainless.com.au Pho…" at bounding box center [562, 89] width 603 height 32
click at [615, 91] on input "tel" at bounding box center [639, 94] width 85 height 12
click at [263, 115] on div at bounding box center [265, 118] width 16 height 16
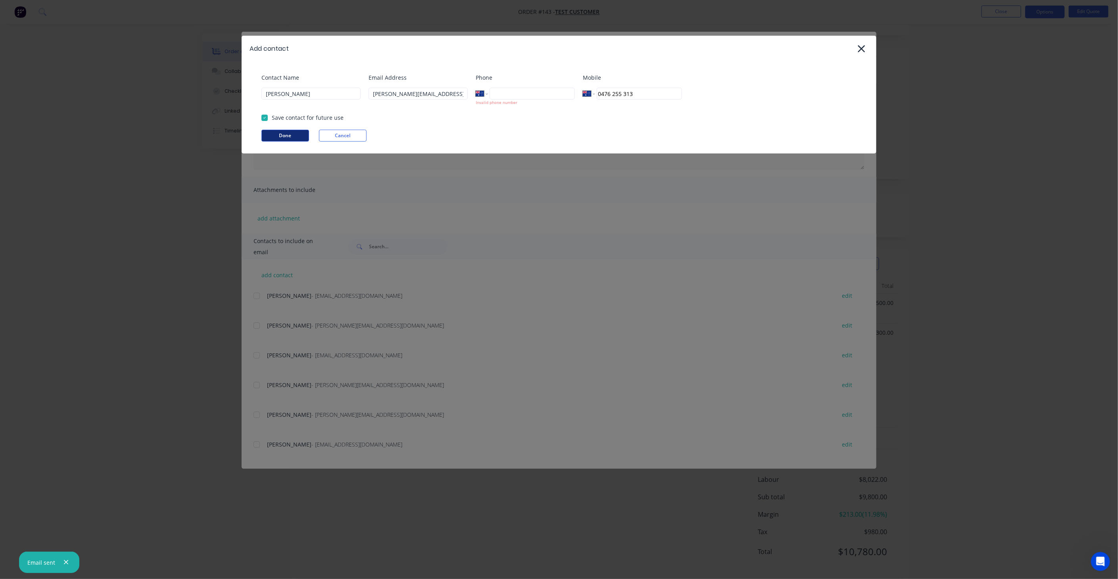
click at [276, 133] on button "Done" at bounding box center [285, 136] width 48 height 12
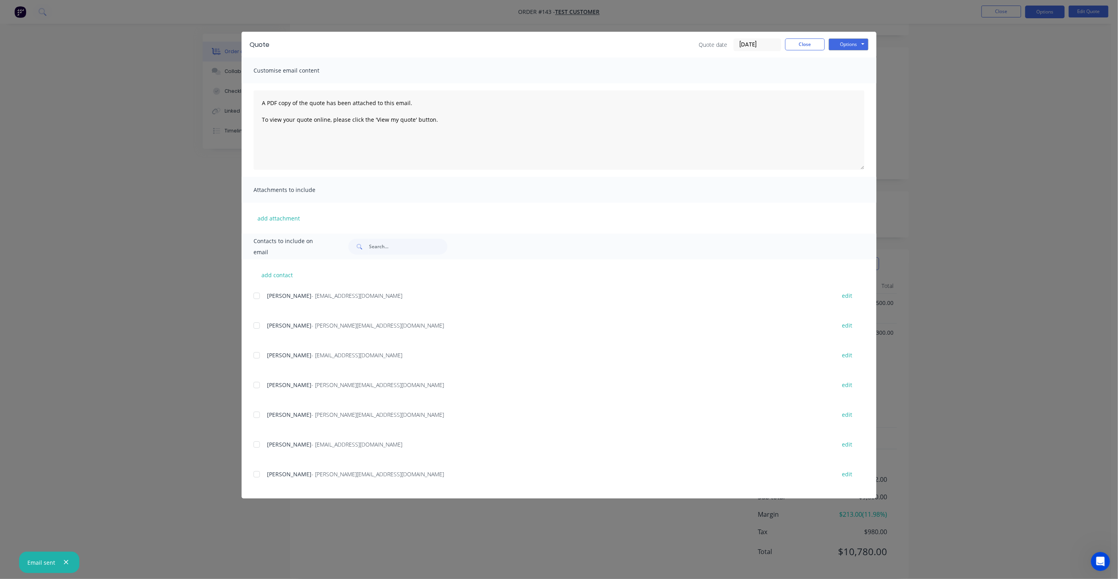
click at [259, 470] on div at bounding box center [257, 475] width 16 height 16
click at [844, 51] on div "Quote Quote date 01/10/25 Close Options Preview Print Email" at bounding box center [559, 45] width 635 height 26
click at [846, 48] on button "Options" at bounding box center [849, 44] width 40 height 12
click at [860, 83] on button "Email" at bounding box center [854, 84] width 51 height 13
click at [71, 496] on div "Quote Quote date 01/10/25 Close Options Preview Print Email Customise email con…" at bounding box center [559, 289] width 1118 height 579
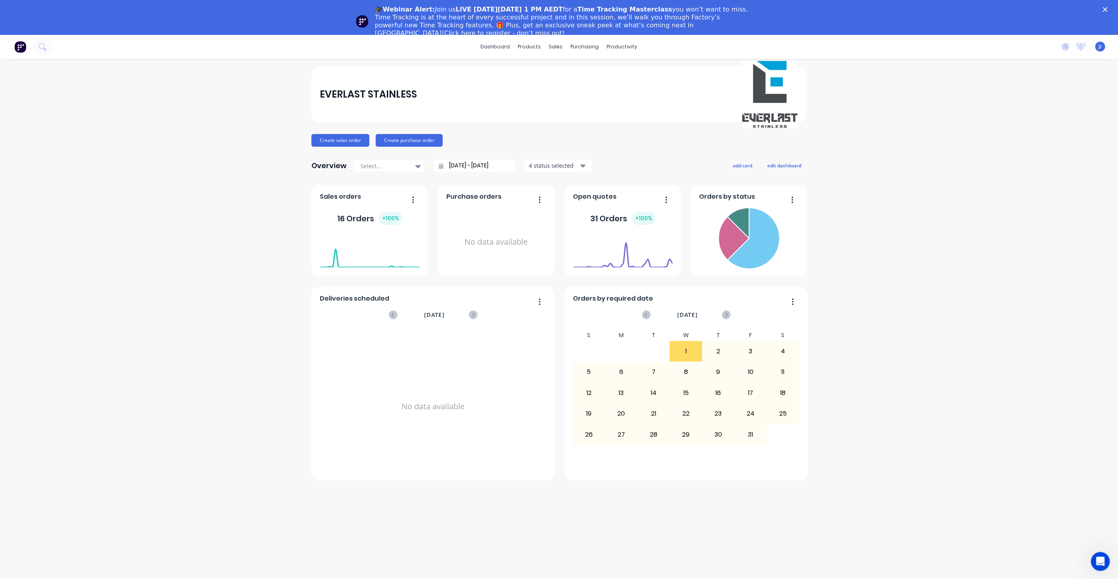
click at [1108, 7] on icon "Close" at bounding box center [1105, 9] width 5 height 5
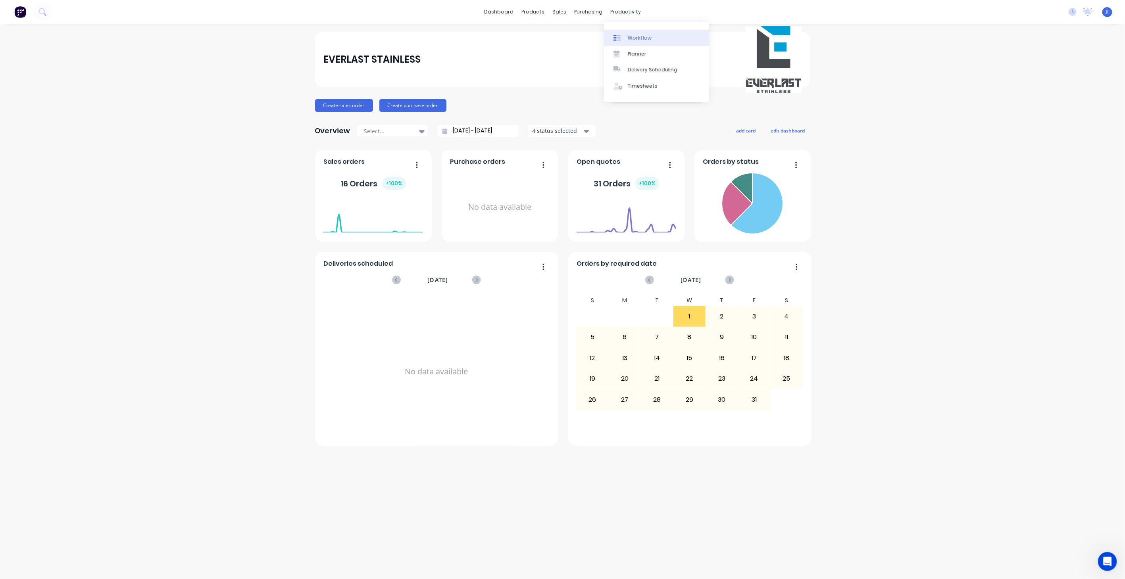
click at [649, 38] on link "Workflow" at bounding box center [656, 38] width 105 height 16
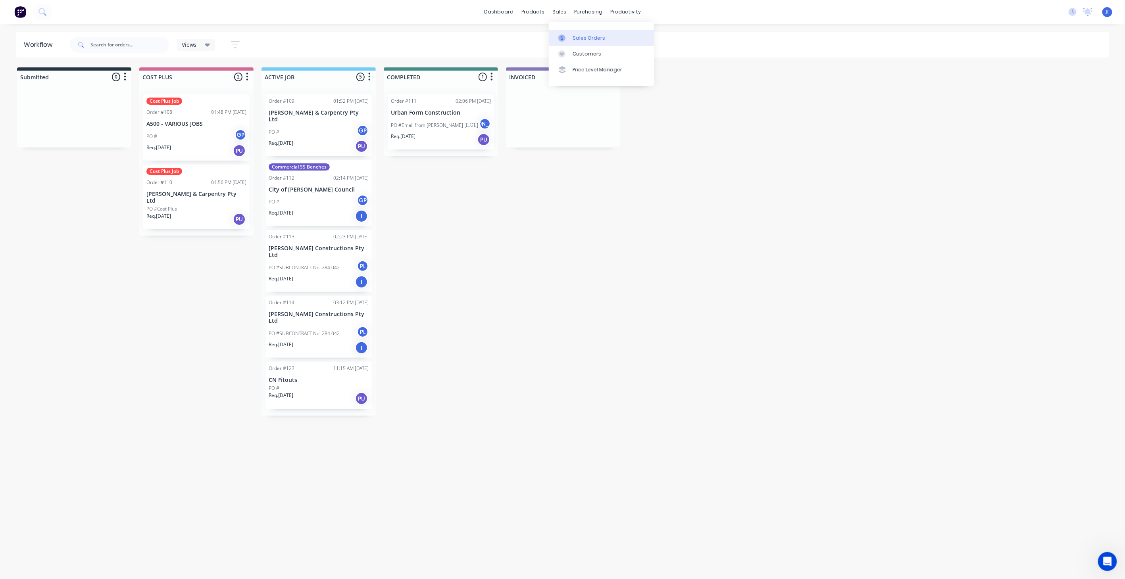
click at [598, 39] on div "Sales Orders" at bounding box center [589, 38] width 33 height 7
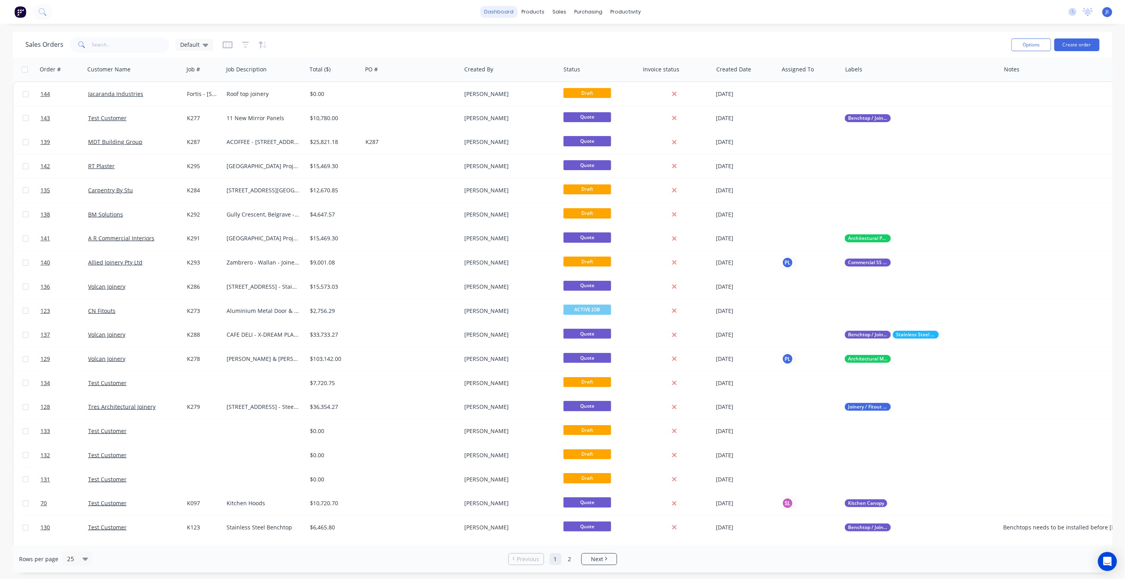
click at [496, 12] on link "dashboard" at bounding box center [498, 12] width 37 height 12
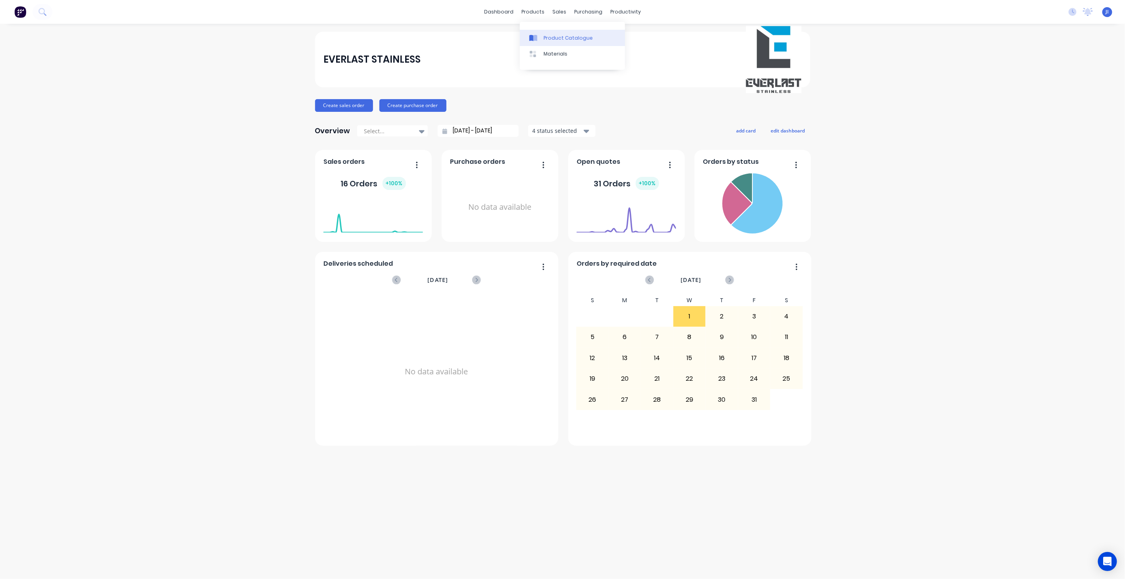
click at [534, 33] on link "Product Catalogue" at bounding box center [572, 38] width 105 height 16
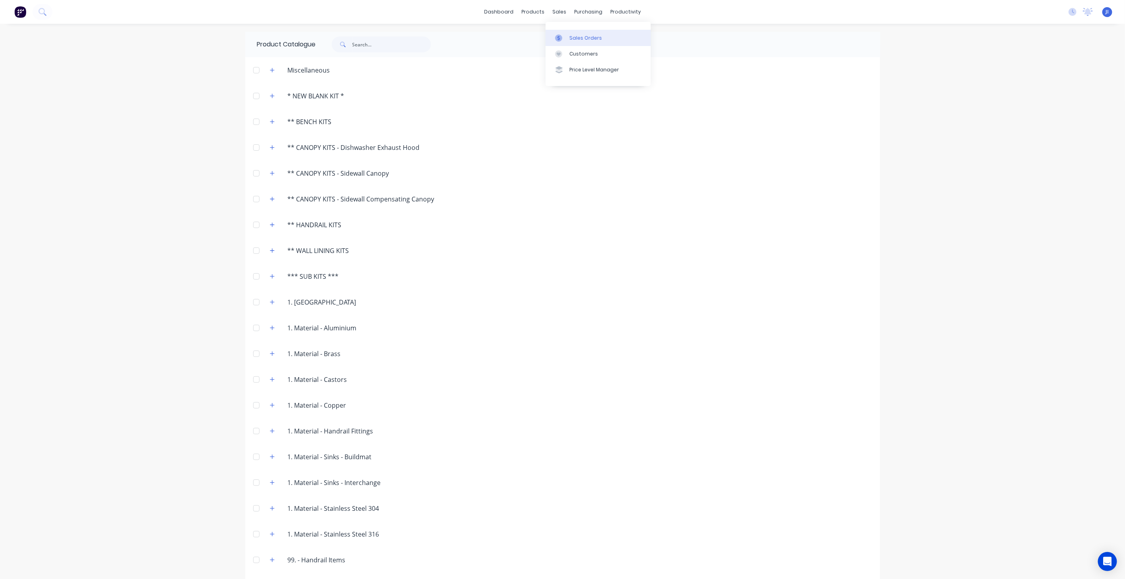
click at [590, 37] on div "Sales Orders" at bounding box center [585, 38] width 33 height 7
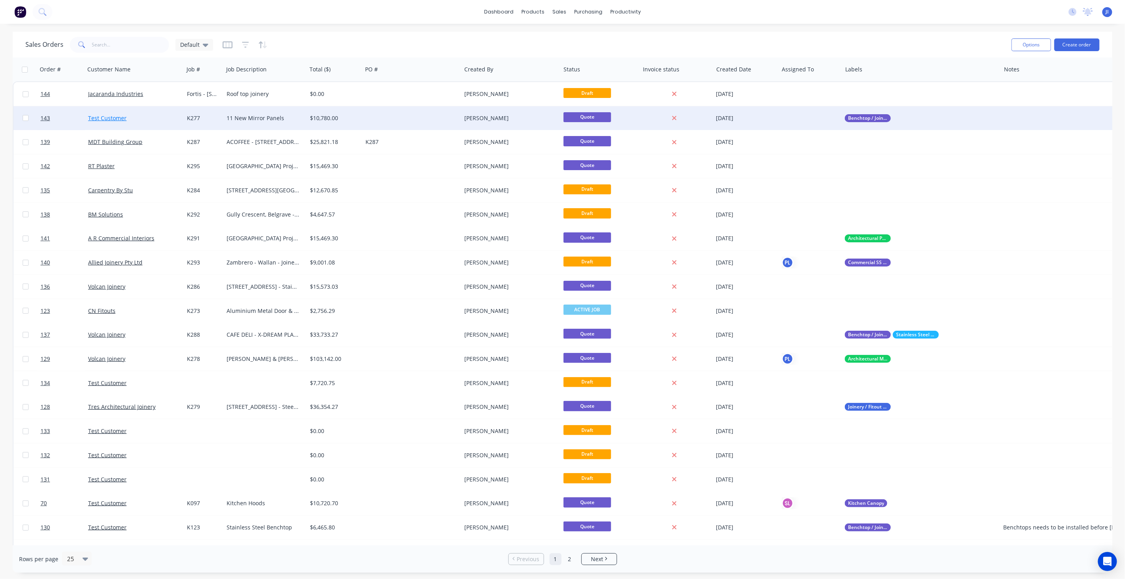
click at [120, 116] on link "Test Customer" at bounding box center [107, 118] width 38 height 8
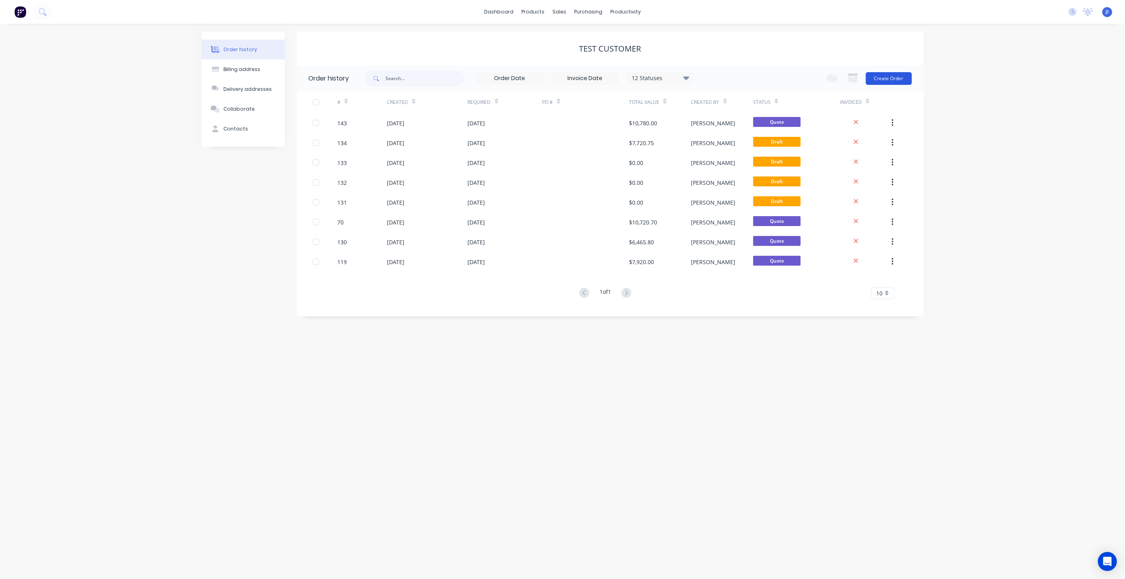
click at [888, 76] on button "Create Order" at bounding box center [889, 78] width 46 height 13
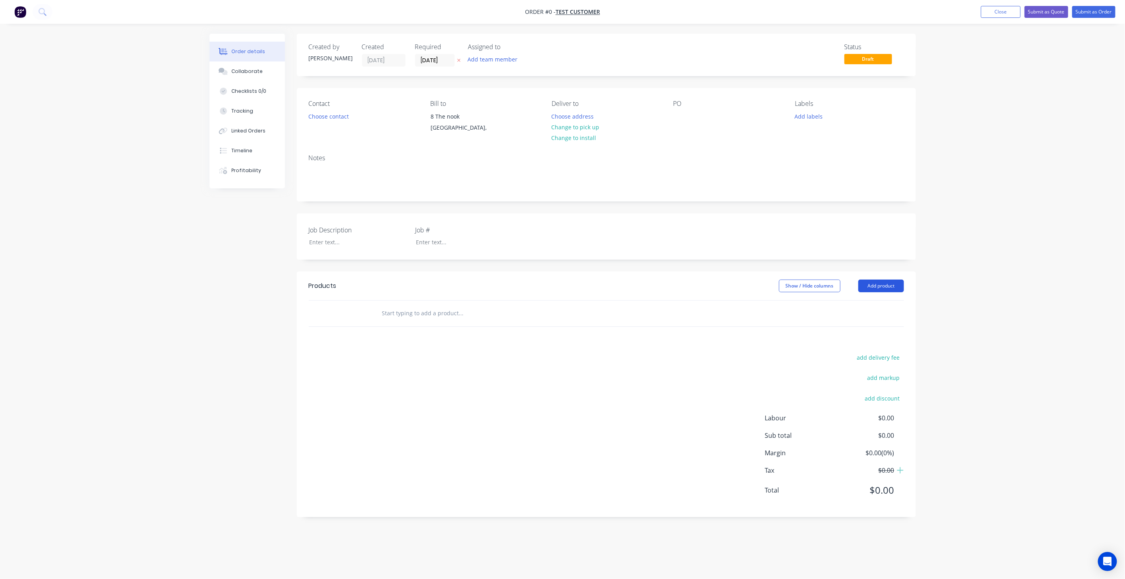
click at [870, 284] on button "Add product" at bounding box center [881, 286] width 46 height 13
click at [877, 306] on div "Product catalogue" at bounding box center [866, 306] width 61 height 12
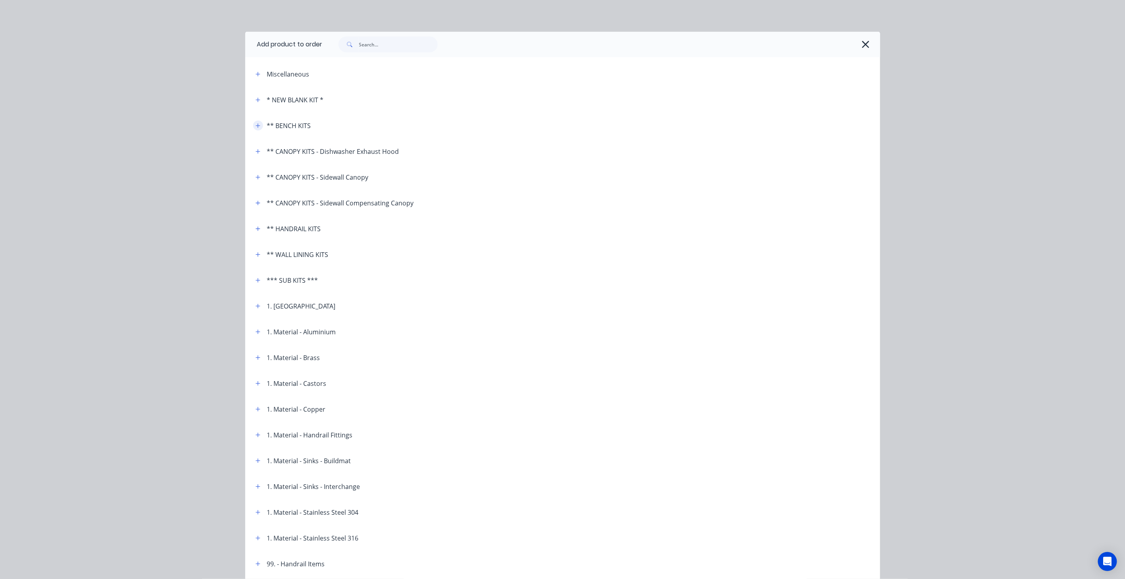
click at [256, 126] on icon "button" at bounding box center [258, 126] width 5 height 6
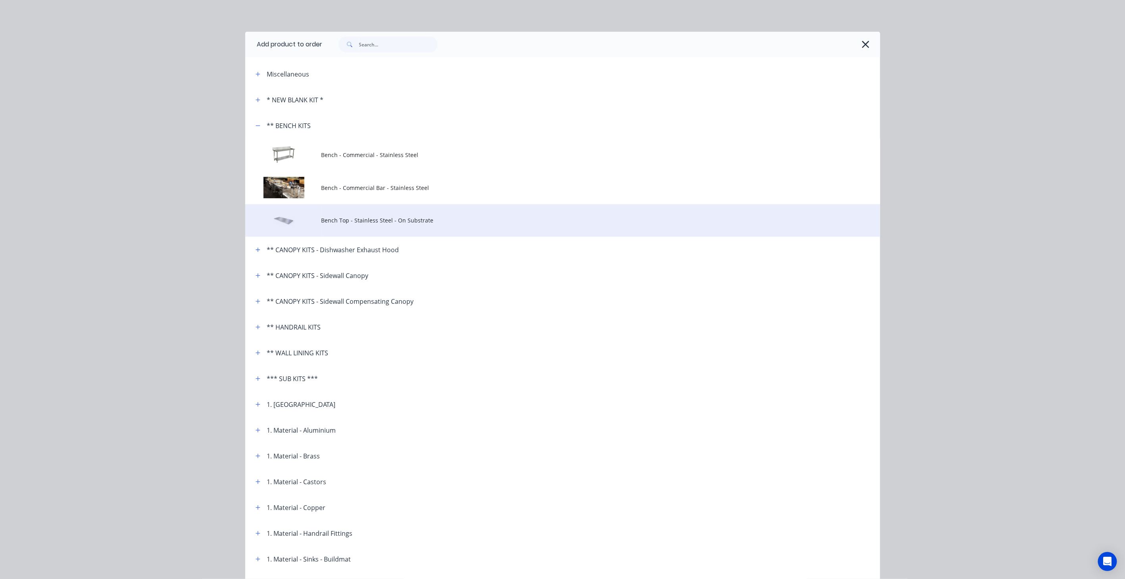
click at [419, 220] on span "Bench Top - Stainless Steel - On Substrate" at bounding box center [544, 220] width 447 height 8
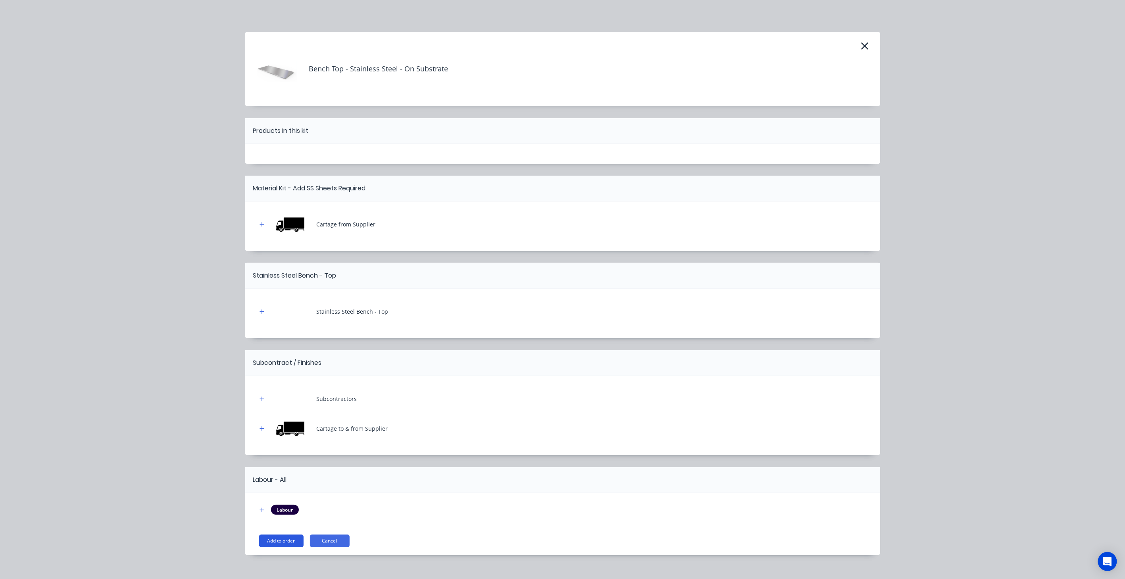
click at [282, 543] on button "Add to order" at bounding box center [281, 541] width 44 height 13
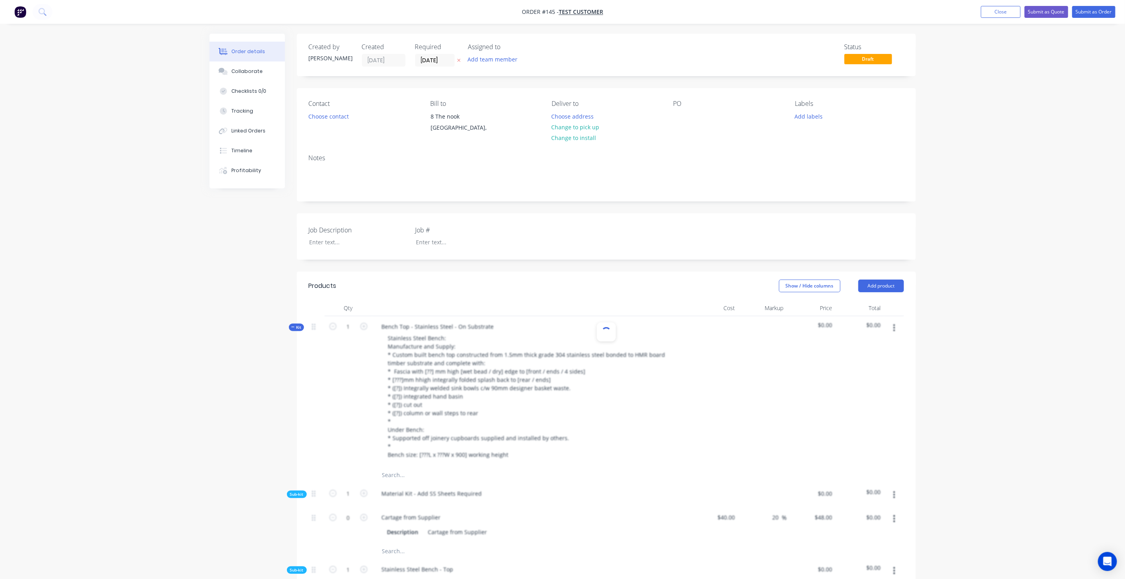
type input "$40.00"
type input "20"
type input "$48.00"
type input "$30.00"
type input "20"
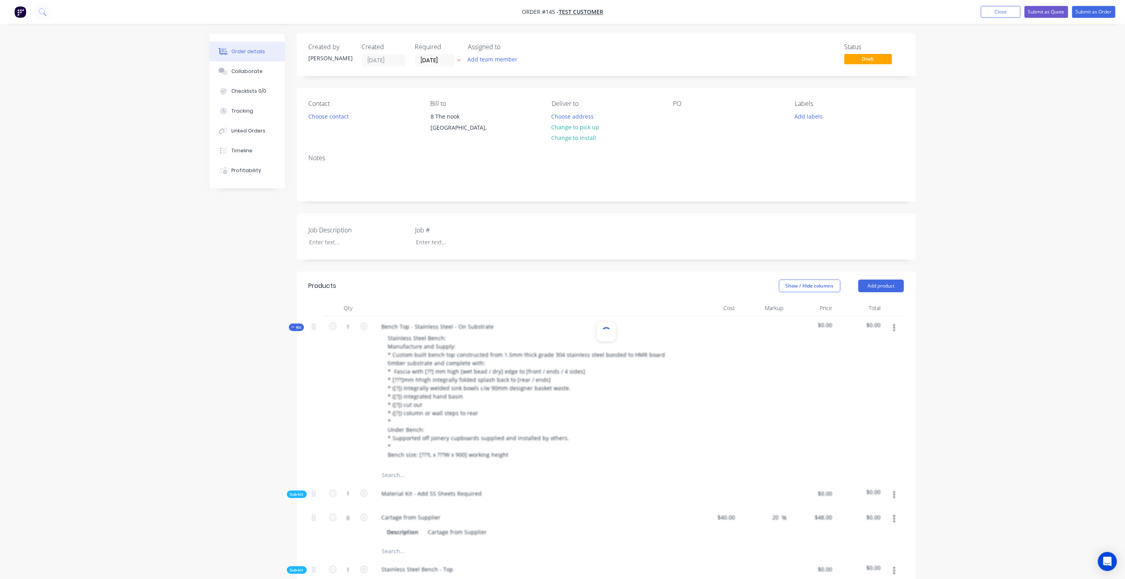
type input "$36.00"
type input "$20.00"
type input "20"
type input "$24.00"
type input "$10.00"
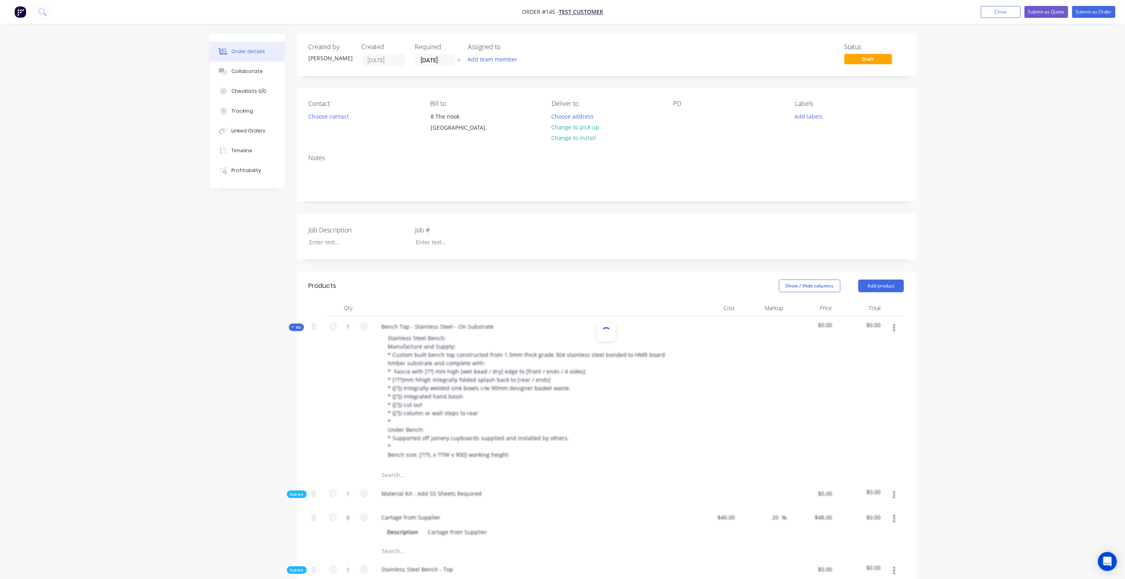
type input "20"
type input "$12.00"
type input "$10.00"
type input "20"
type input "$12.00"
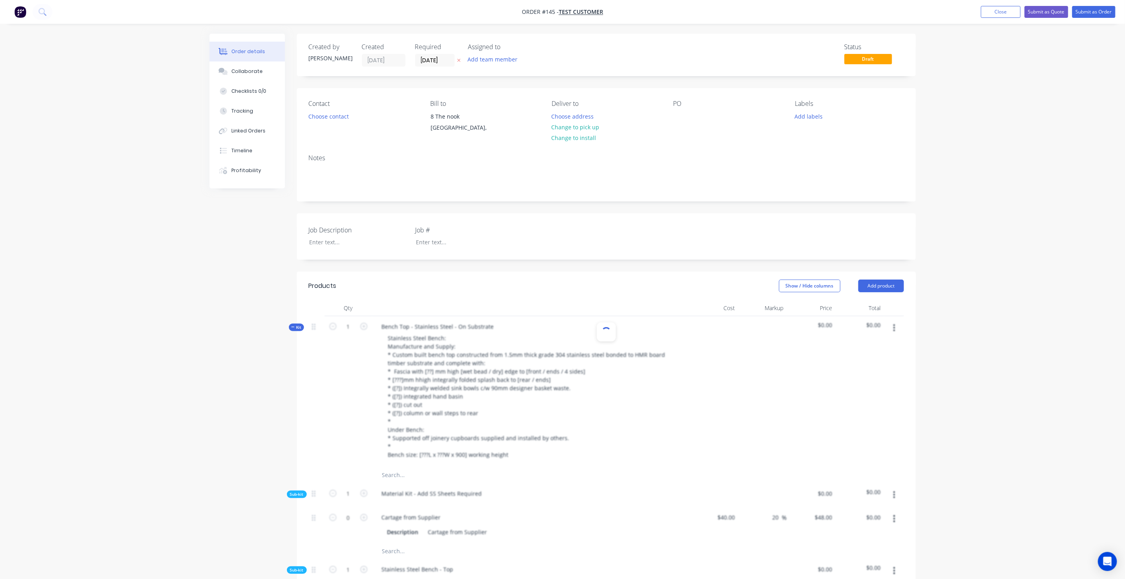
type input "$27.00"
type input "20"
type input "$32.40"
type input "$15.00"
type input "20"
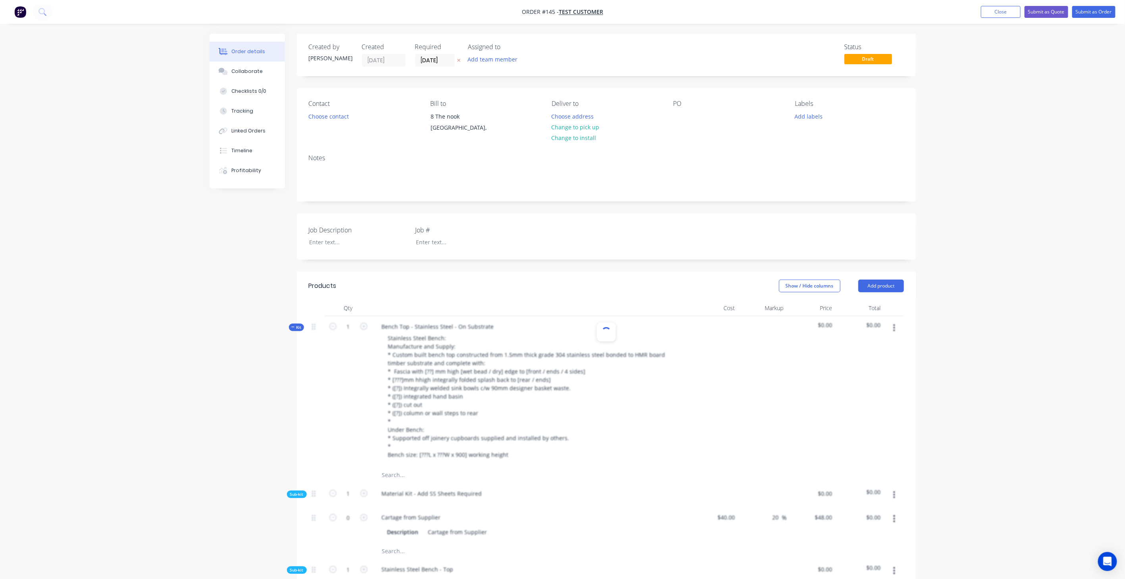
type input "$18.00"
type input "$15.00"
type input "20"
type input "$18.00"
type input "$20.00"
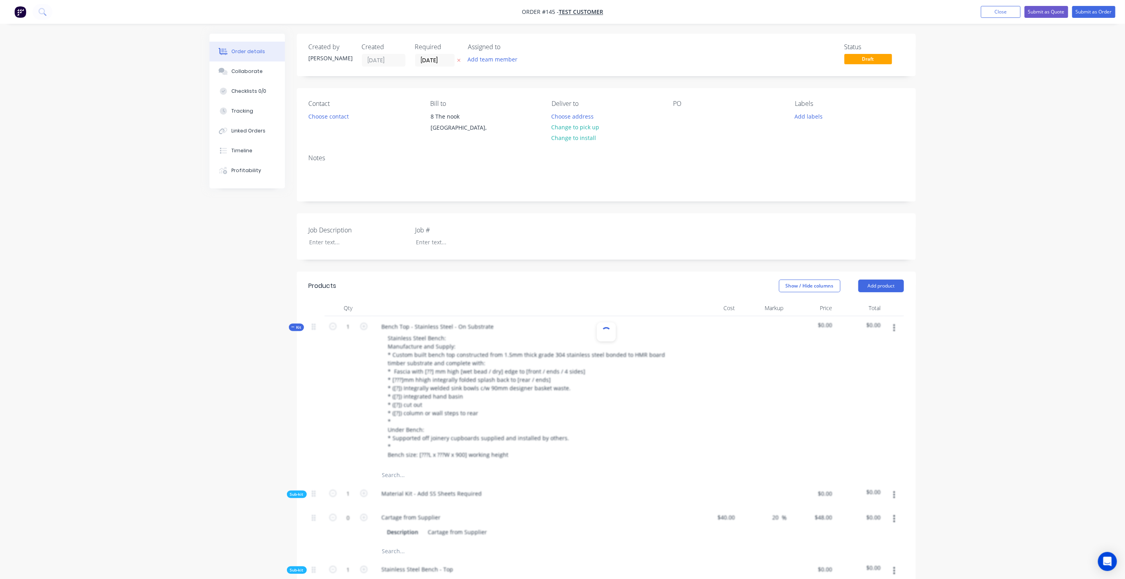
type input "20"
type input "$24.00"
type input "$20.00"
type input "20"
type input "$24.00"
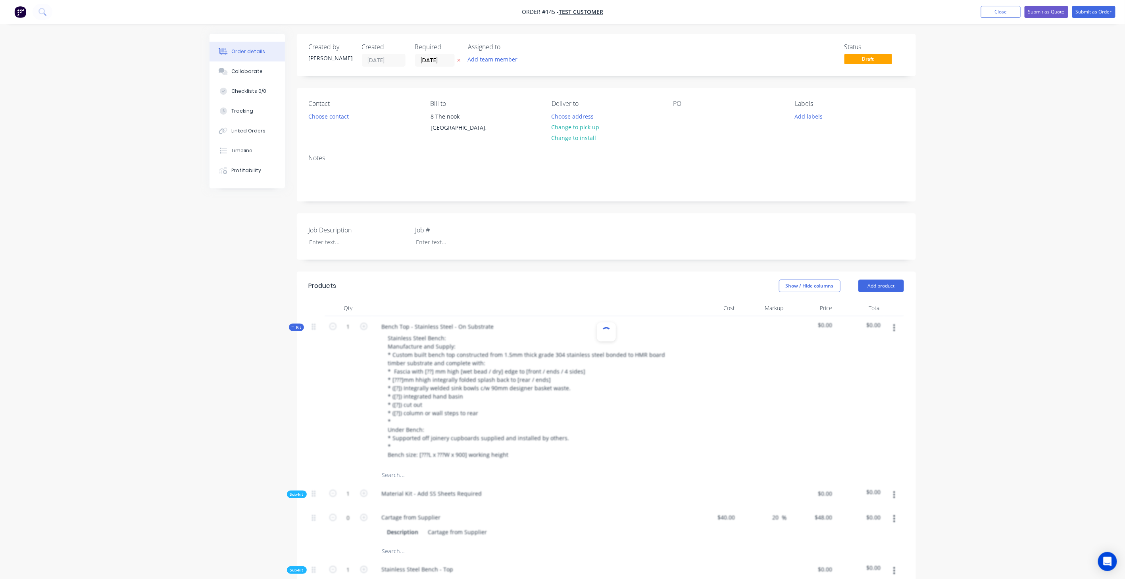
type input "$20.00"
type input "20"
type input "$24.00"
type input "$234.00"
type input "20"
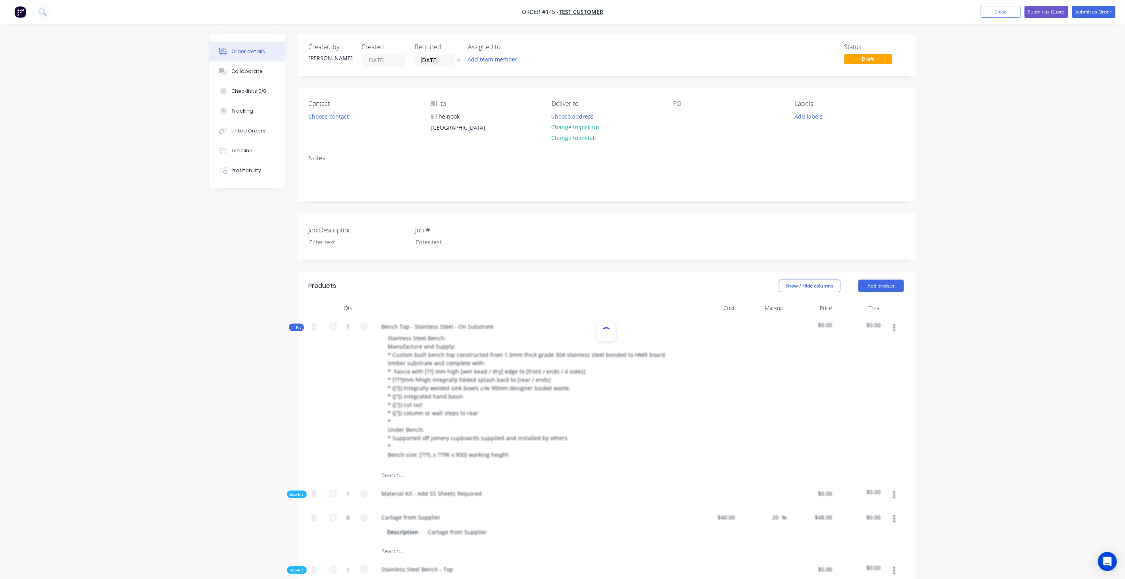
type input "$280.80"
type input "$264.00"
type input "20"
type input "$316.80"
type input "$192.00"
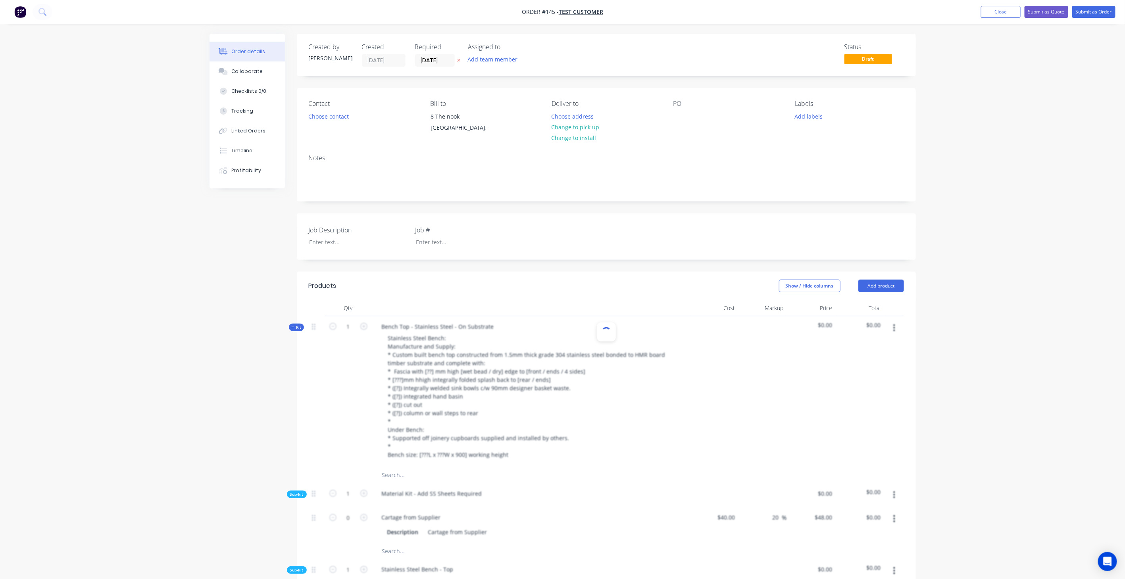
type input "20"
type input "$230.40"
type input "20"
type input "$80.00"
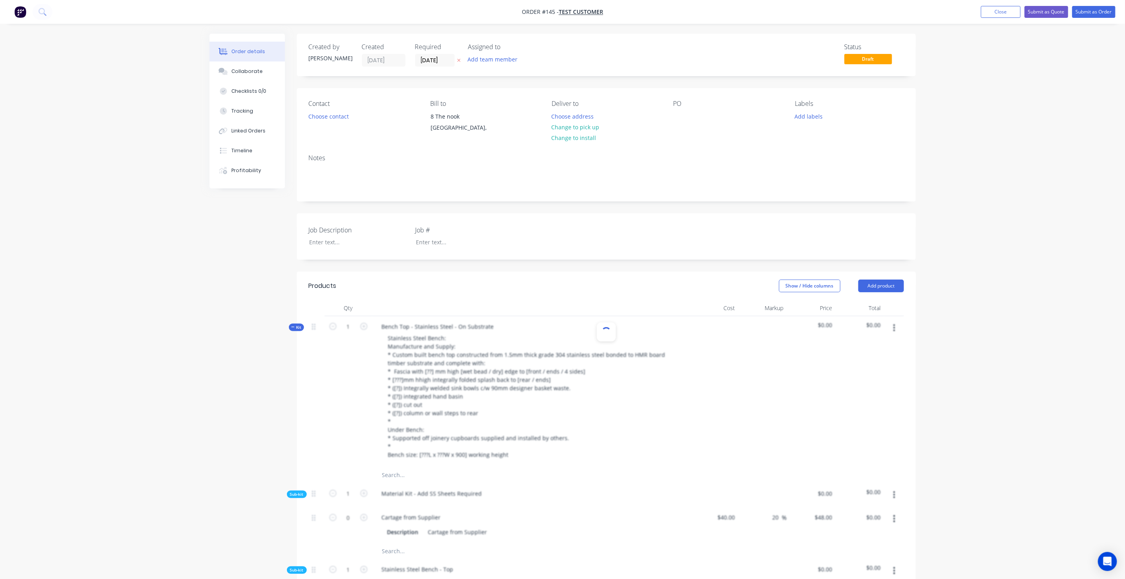
type input "20"
type input "$96.00"
type input "$105.00"
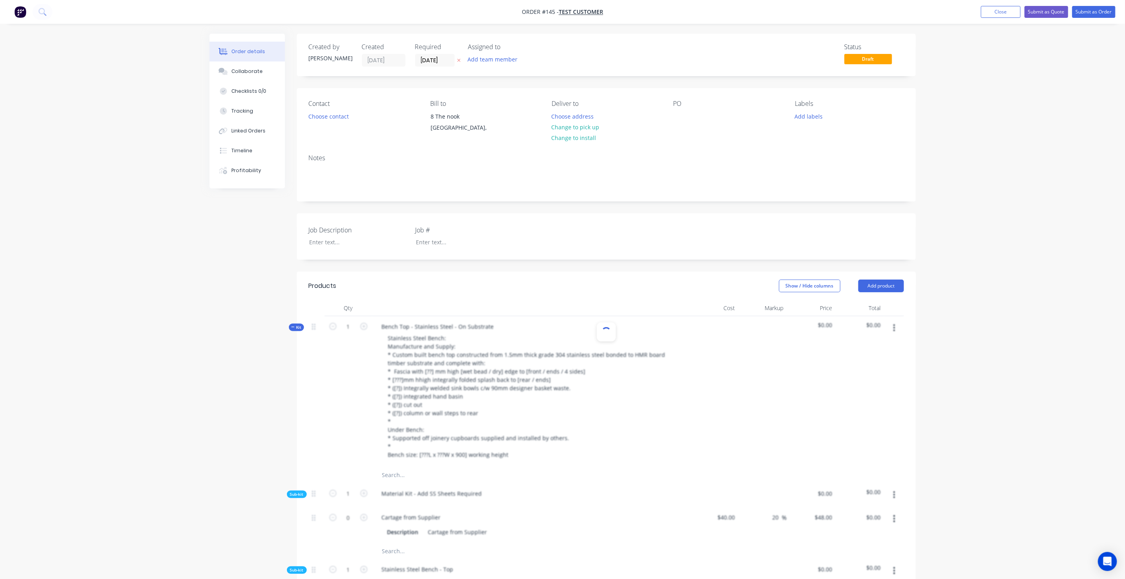
type input "$105.00"
type input "$102.00"
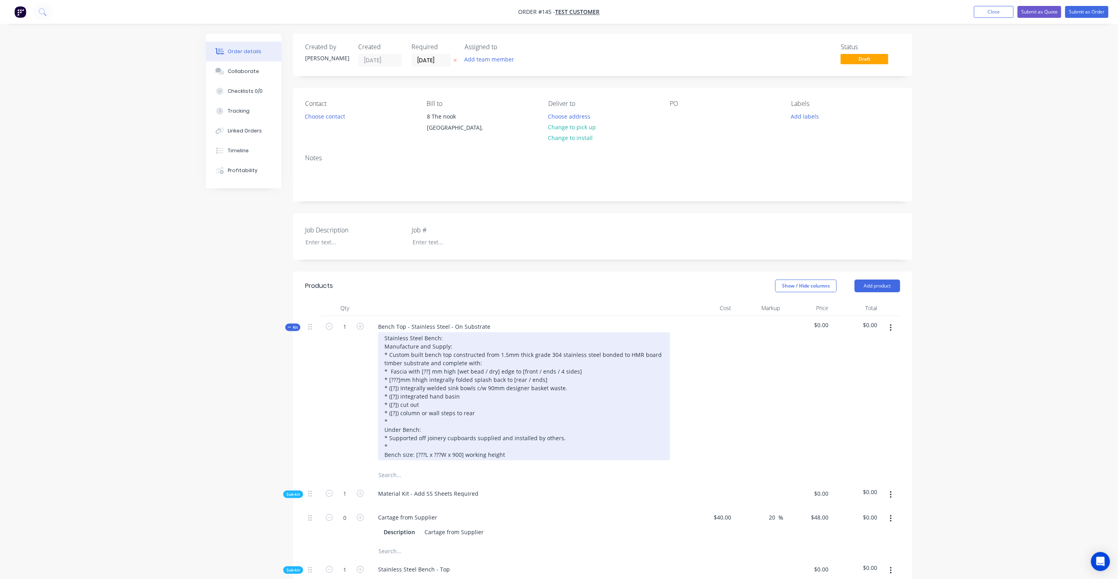
click at [429, 364] on div "Stainless Steel Bench: Manufacture and Supply: * Custom built bench top constru…" at bounding box center [524, 396] width 292 height 128
drag, startPoint x: 429, startPoint y: 371, endPoint x: 421, endPoint y: 372, distance: 8.0
click at [421, 372] on div "Stainless Steel Bench: Manufacture and Supply: * Custom built bench top constru…" at bounding box center [524, 396] width 292 height 128
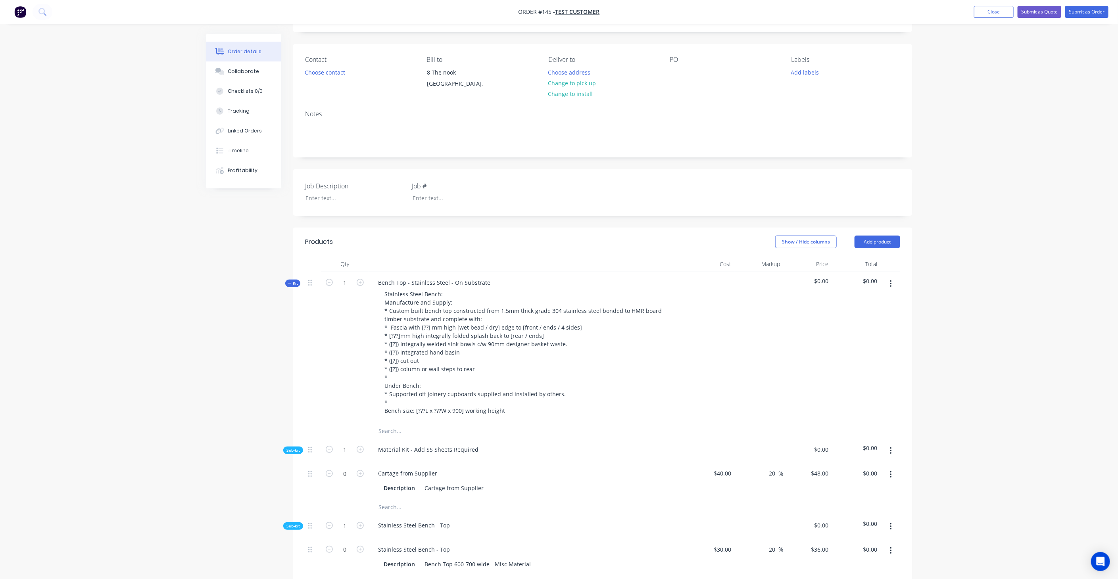
click at [295, 453] on div "Sub-kit" at bounding box center [293, 451] width 20 height 8
click at [296, 474] on span "Sub-kit" at bounding box center [292, 474] width 13 height 6
click at [297, 497] on span "Sub-kit" at bounding box center [292, 499] width 13 height 6
click at [295, 519] on span "Sub-kit" at bounding box center [292, 522] width 13 height 6
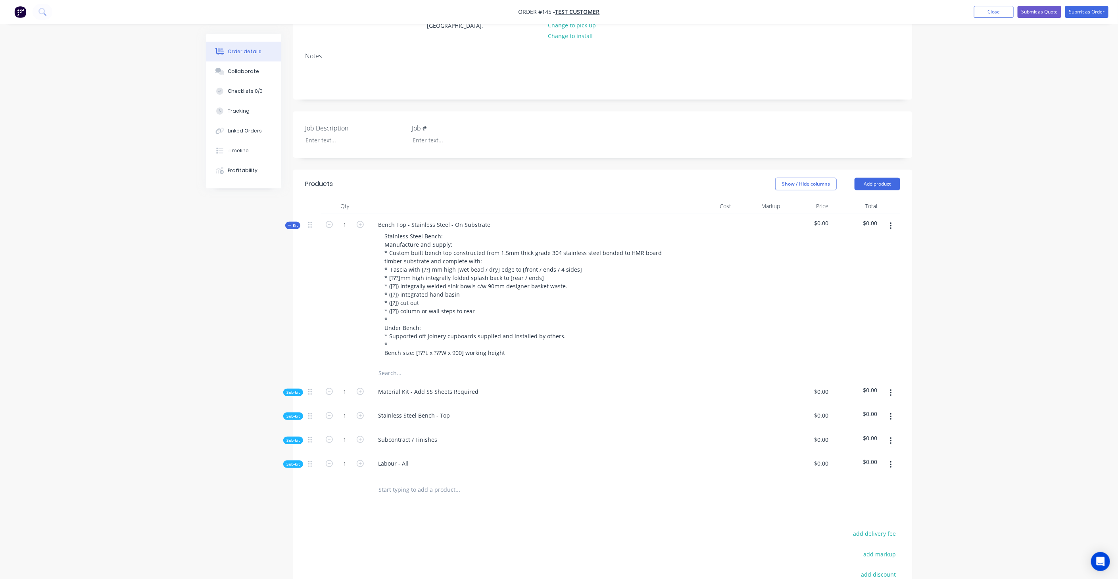
scroll to position [132, 0]
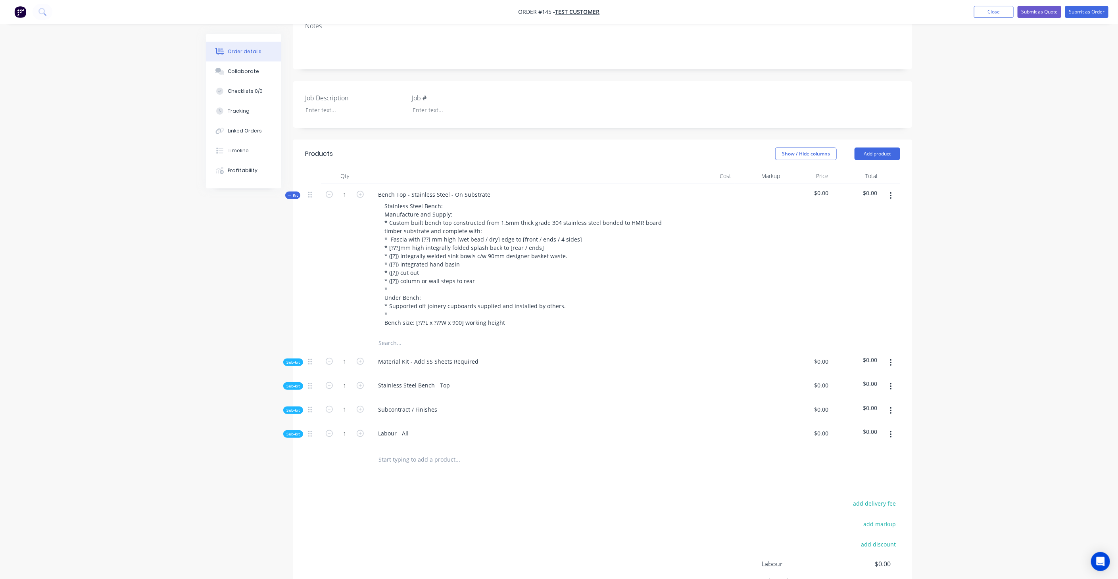
click at [294, 359] on div "Sub-kit" at bounding box center [293, 363] width 20 height 8
type input "$40.00"
type input "20"
type input "$48.00"
click at [895, 365] on button "button" at bounding box center [891, 363] width 19 height 14
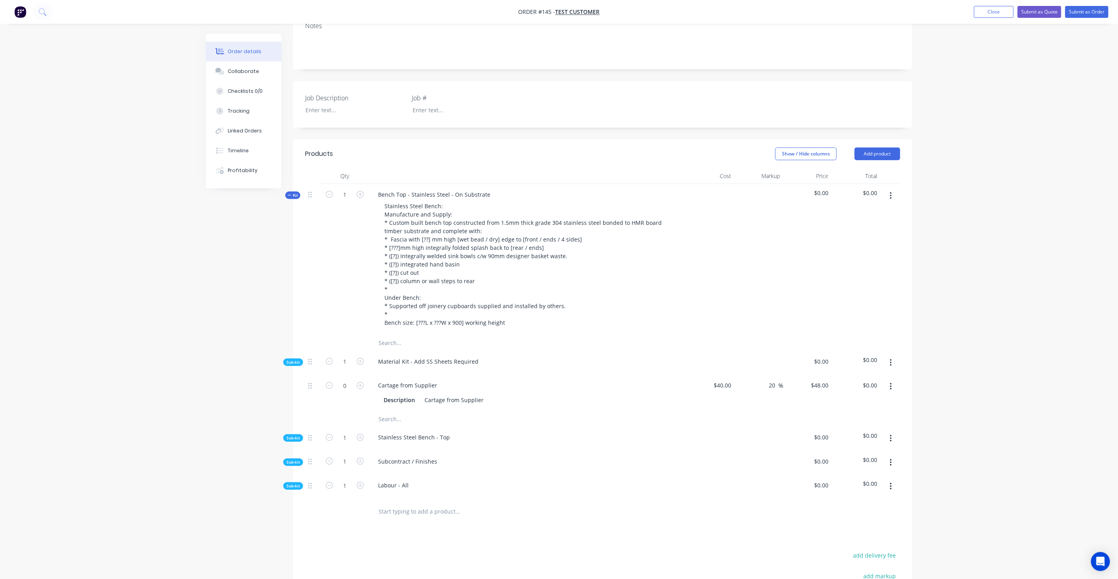
click at [298, 436] on span "Sub-kit" at bounding box center [292, 438] width 13 height 6
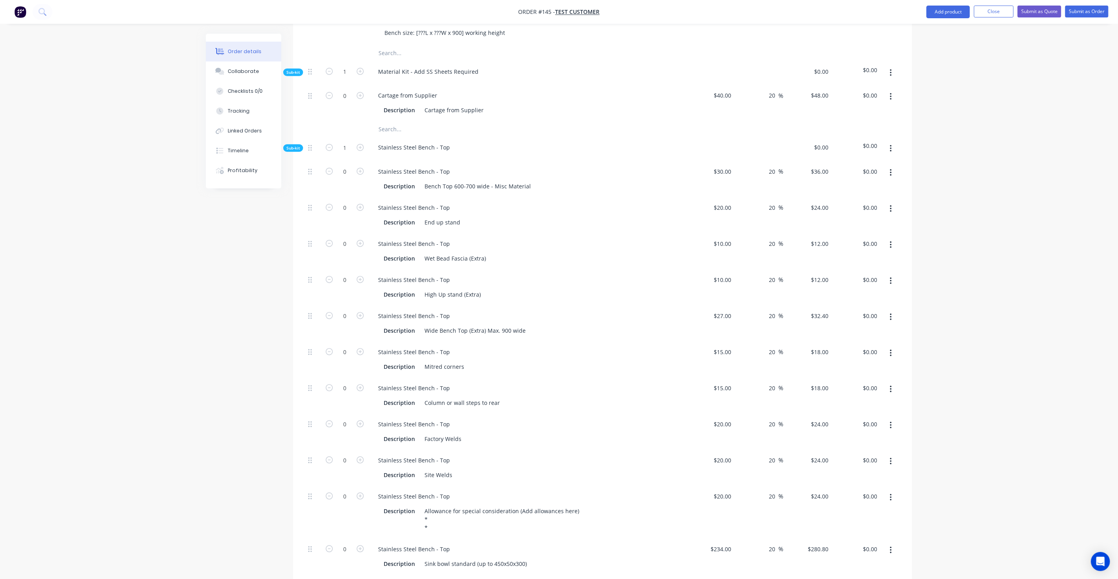
scroll to position [441, 0]
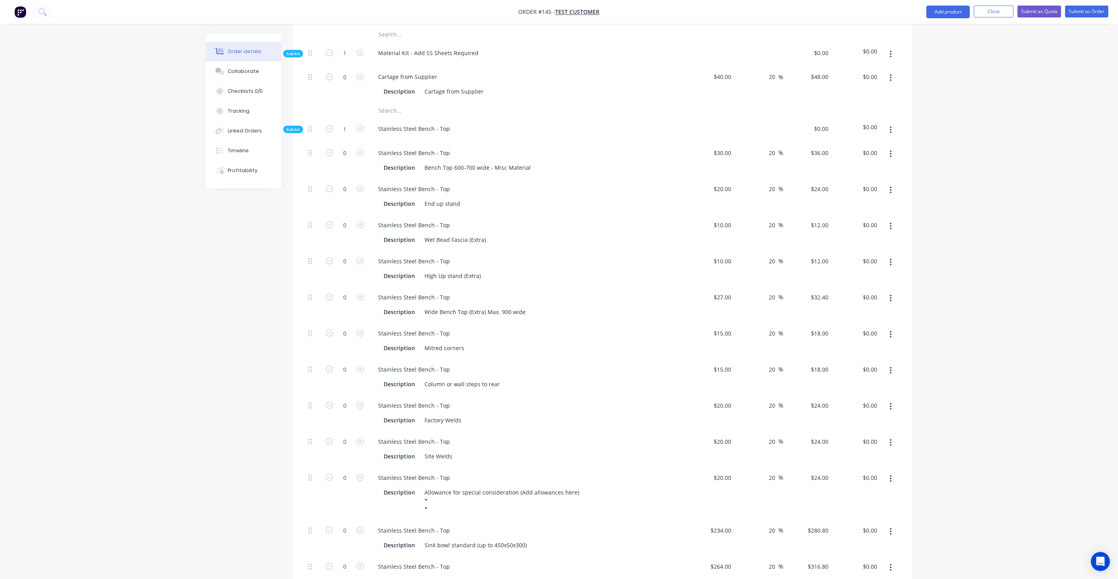
click at [294, 129] on span "Sub-kit" at bounding box center [292, 130] width 13 height 6
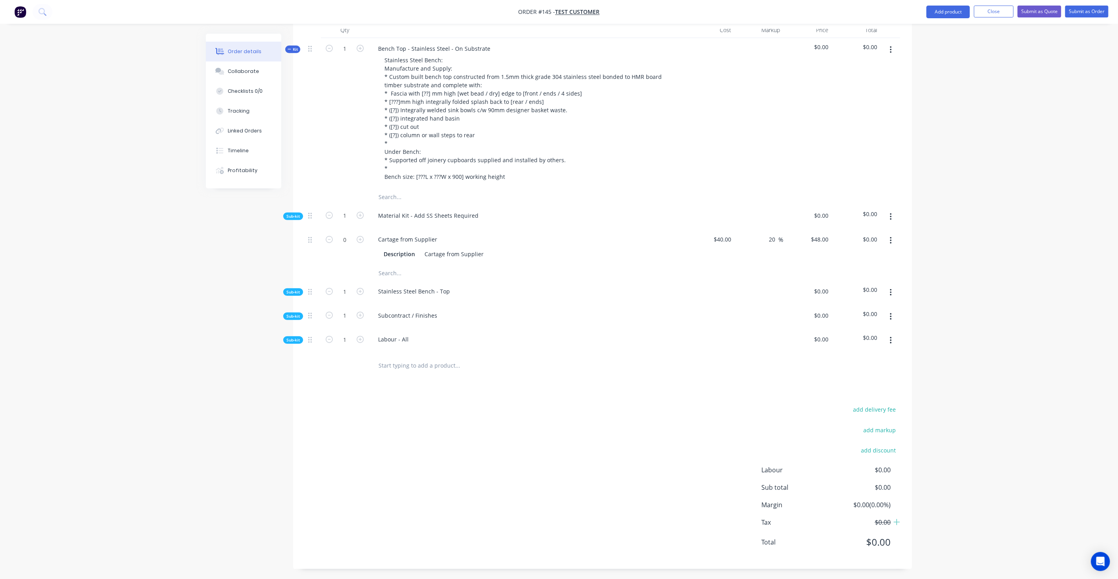
click at [289, 213] on span "Sub-kit" at bounding box center [292, 216] width 13 height 6
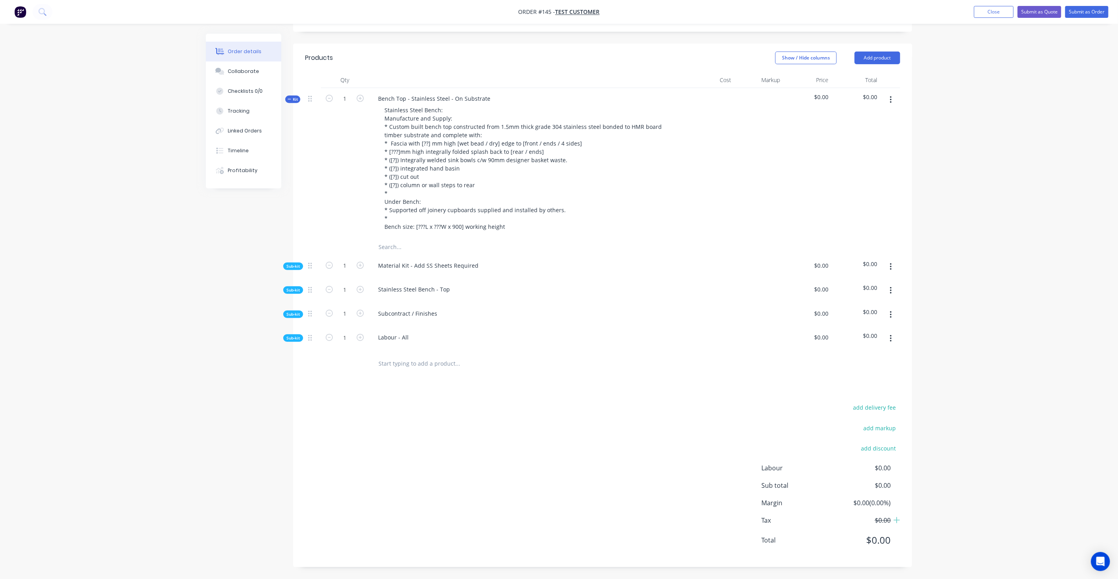
scroll to position [226, 0]
click at [288, 292] on span "Sub-kit" at bounding box center [292, 292] width 13 height 6
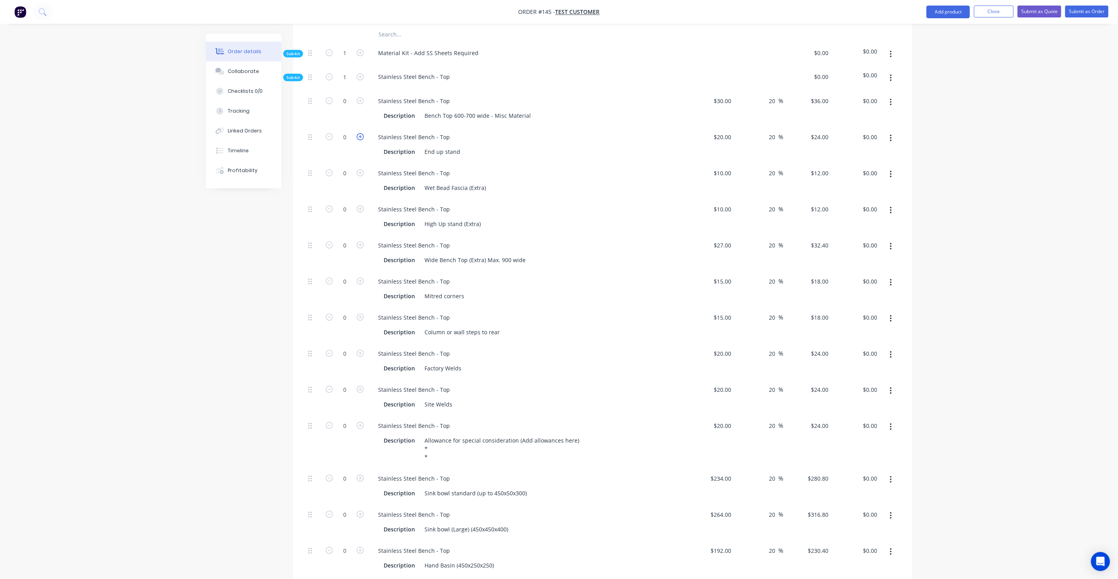
click at [361, 136] on icon "button" at bounding box center [360, 136] width 7 height 7
type input "1"
type input "$24.00"
click at [358, 137] on icon "button" at bounding box center [360, 136] width 7 height 7
type input "2"
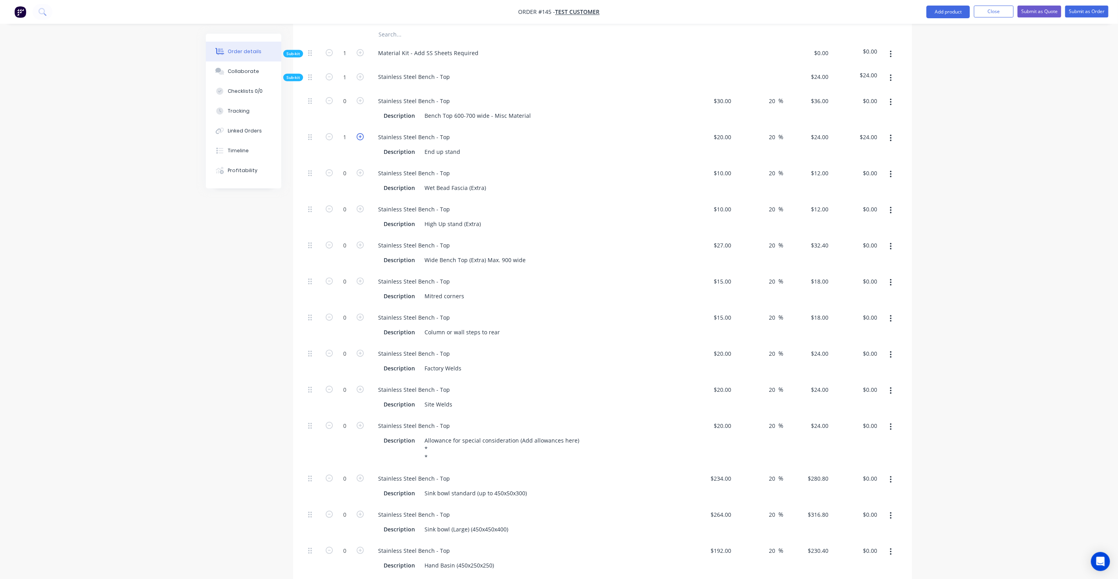
type input "$48.00"
click at [361, 170] on icon "button" at bounding box center [360, 172] width 7 height 7
type input "1"
type input "$12.00"
click at [361, 170] on icon "button" at bounding box center [360, 172] width 7 height 7
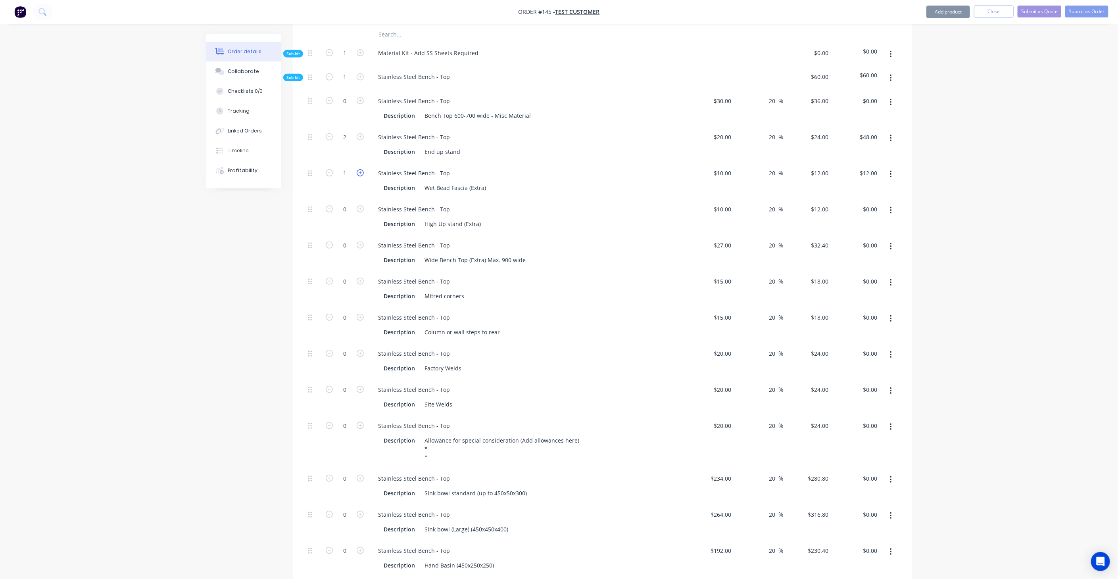
type input "2"
type input "$24.00"
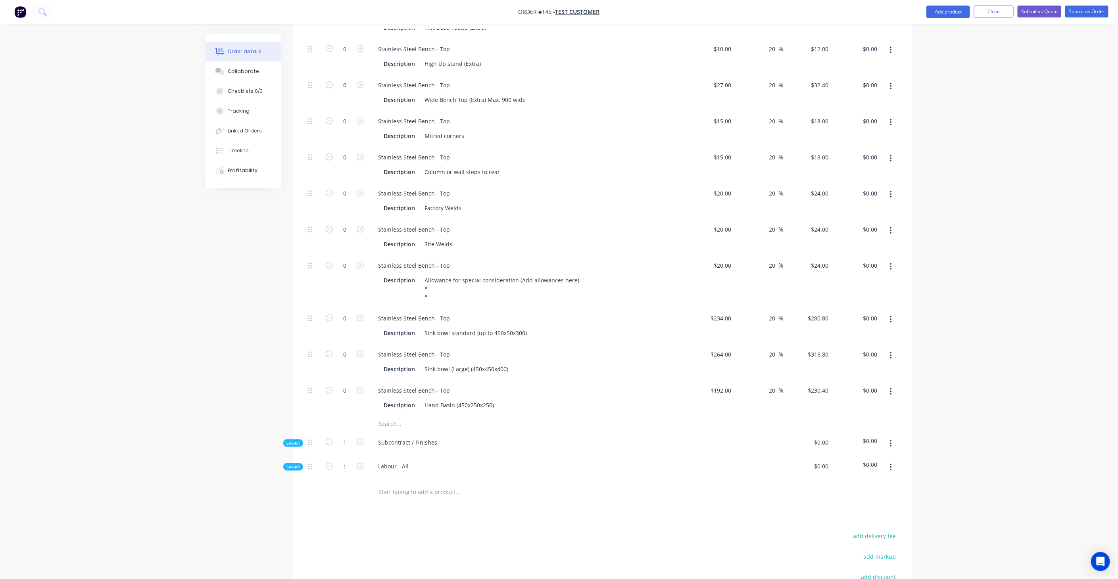
scroll to position [617, 0]
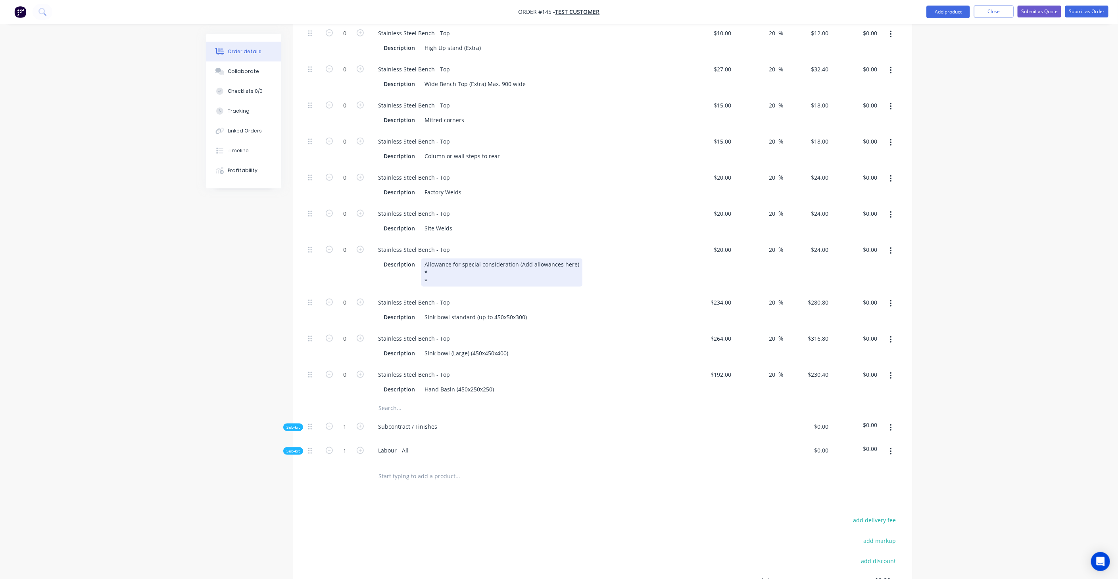
click at [447, 270] on div "Allowance for special consideration (Add allowances here) * *" at bounding box center [501, 273] width 161 height 28
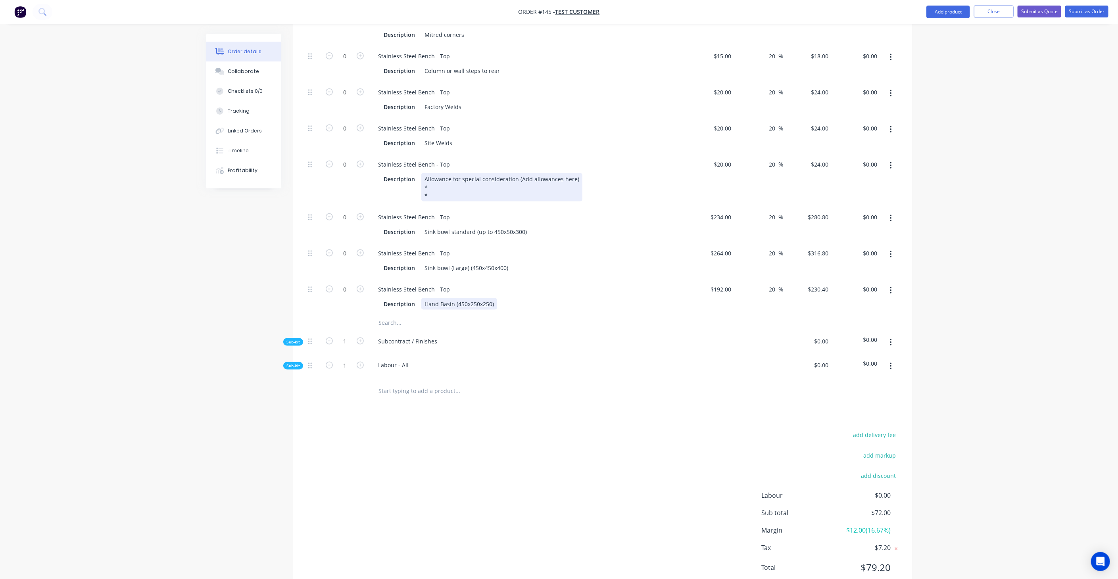
scroll to position [705, 0]
click at [292, 366] on span "Sub-kit" at bounding box center [292, 363] width 13 height 6
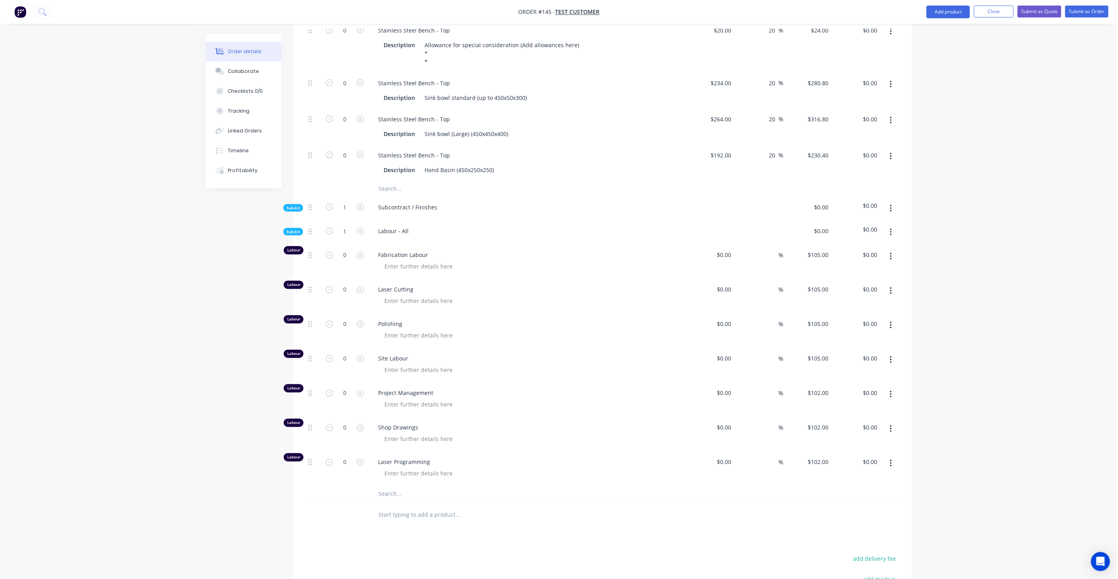
scroll to position [838, 0]
click at [296, 234] on span "Sub-kit" at bounding box center [292, 231] width 13 height 6
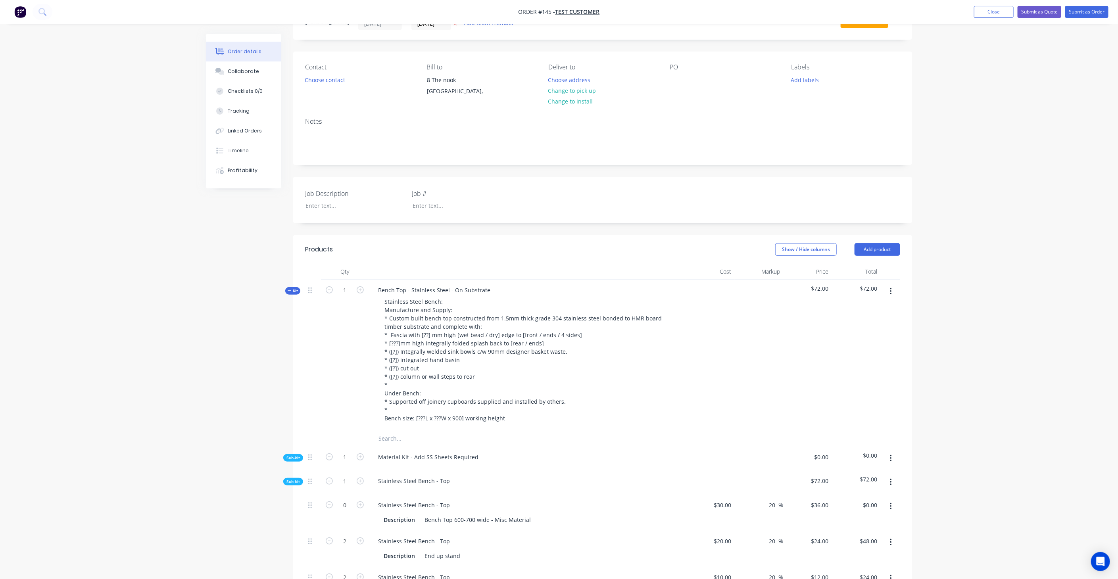
scroll to position [29, 0]
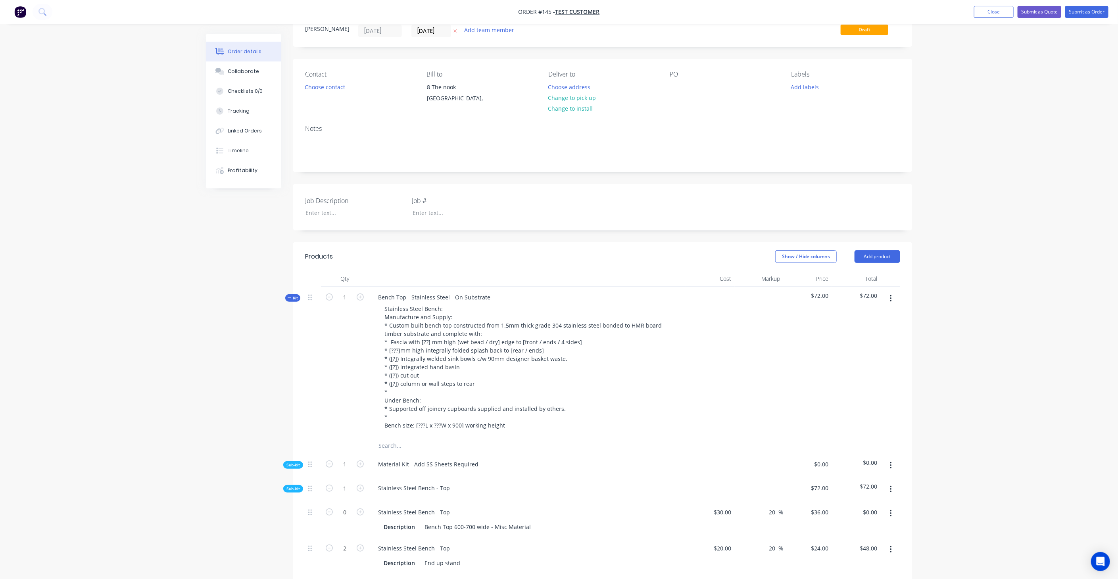
click at [290, 298] on icon "button" at bounding box center [290, 298] width 4 height 4
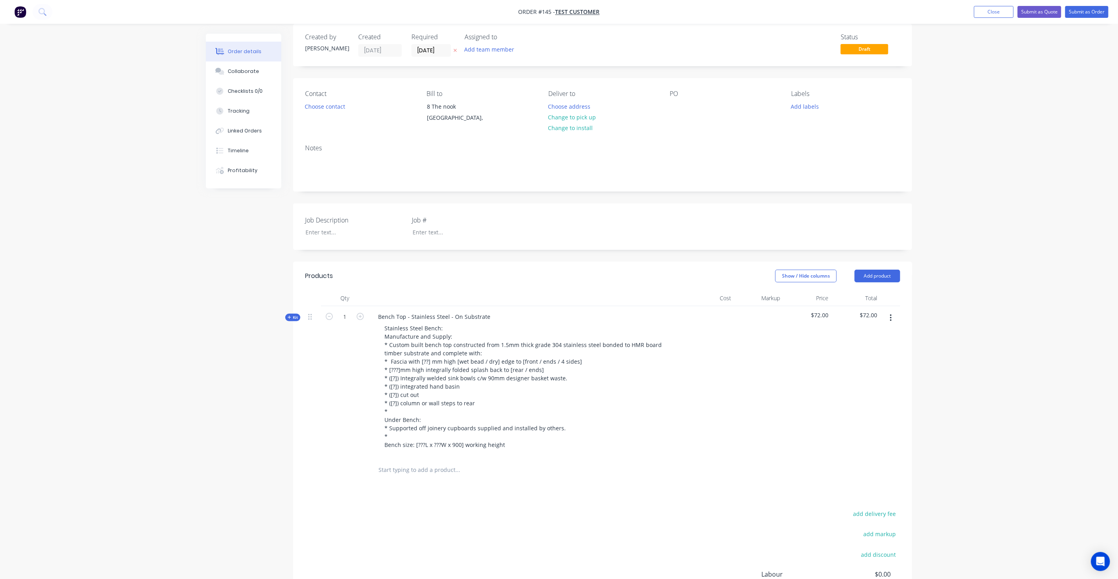
scroll to position [0, 0]
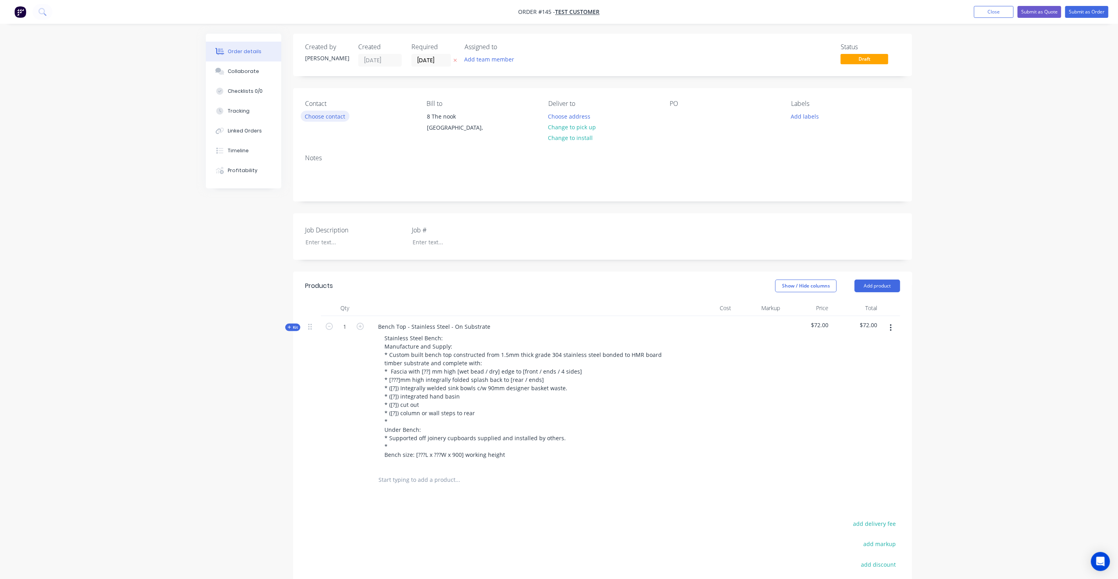
click at [335, 117] on button "Choose contact" at bounding box center [325, 116] width 49 height 11
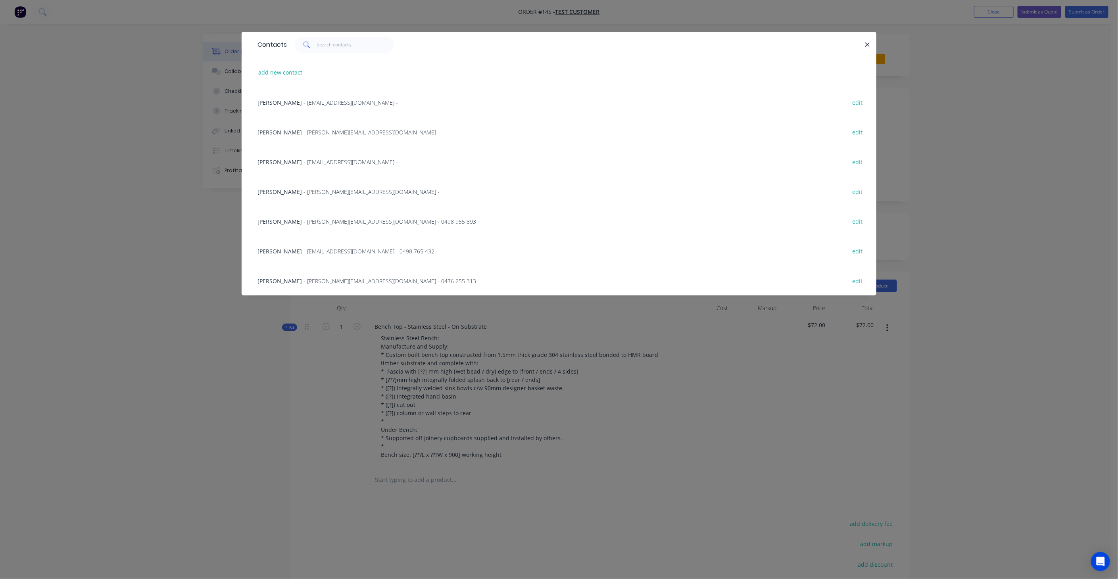
click at [1030, 58] on div "Contacts add new contact [PERSON_NAME] - [EMAIL_ADDRESS][DOMAIN_NAME] - edit [P…" at bounding box center [559, 289] width 1118 height 579
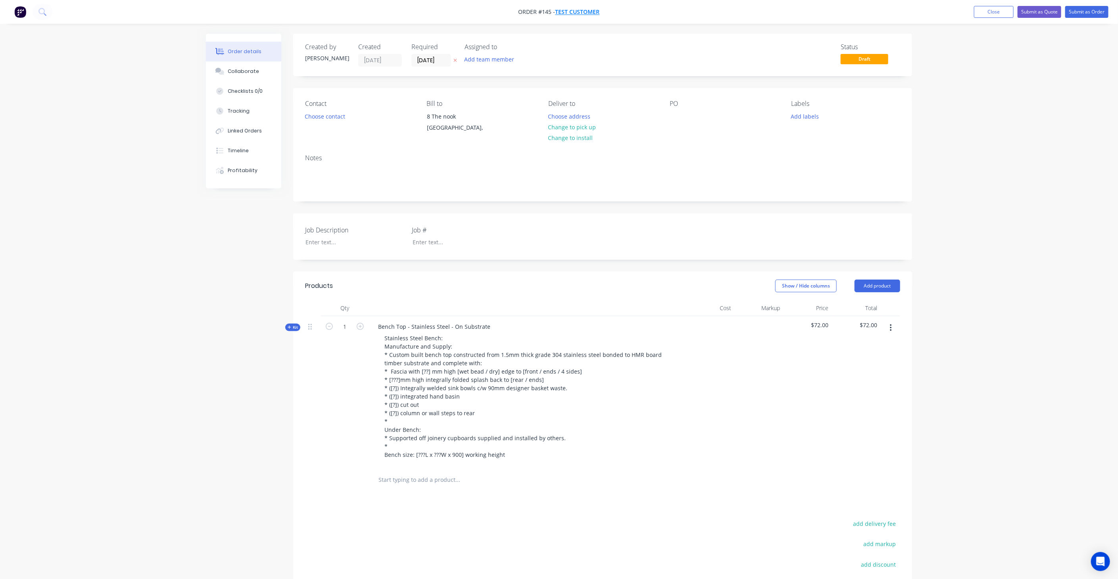
click at [584, 10] on span "Test Customer" at bounding box center [577, 12] width 44 height 8
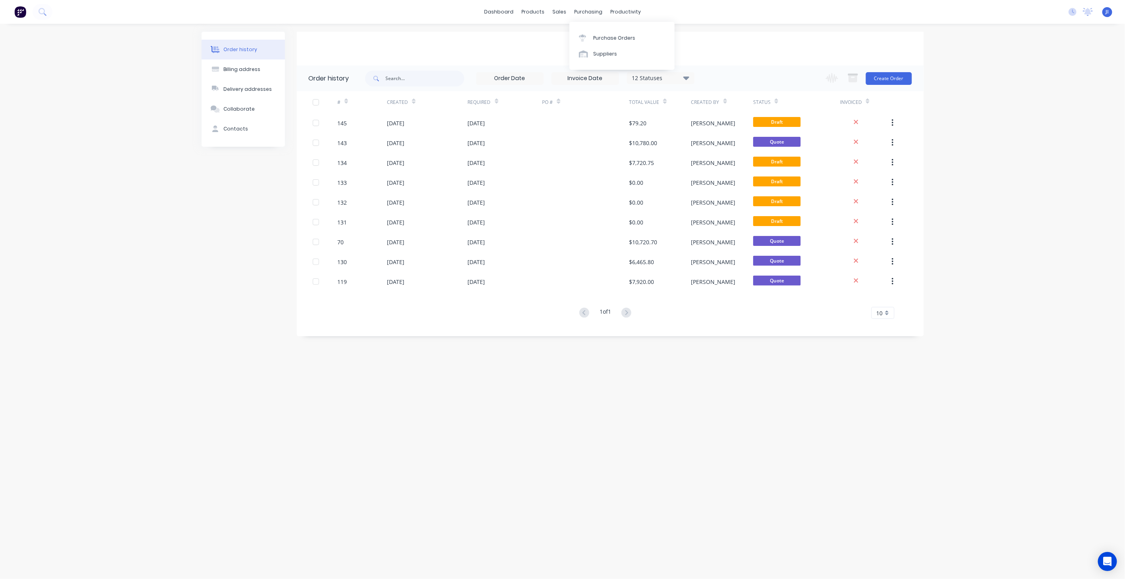
click at [704, 38] on div "Test Customer" at bounding box center [610, 49] width 627 height 34
click at [1111, 11] on div "[PERSON_NAME] STAINLESS [PERSON_NAME] Standard User (No Invoicing) Profile Sign…" at bounding box center [1107, 12] width 10 height 10
click at [1106, 9] on span "JI" at bounding box center [1107, 11] width 3 height 7
click at [1041, 78] on button "Profile" at bounding box center [1055, 83] width 105 height 16
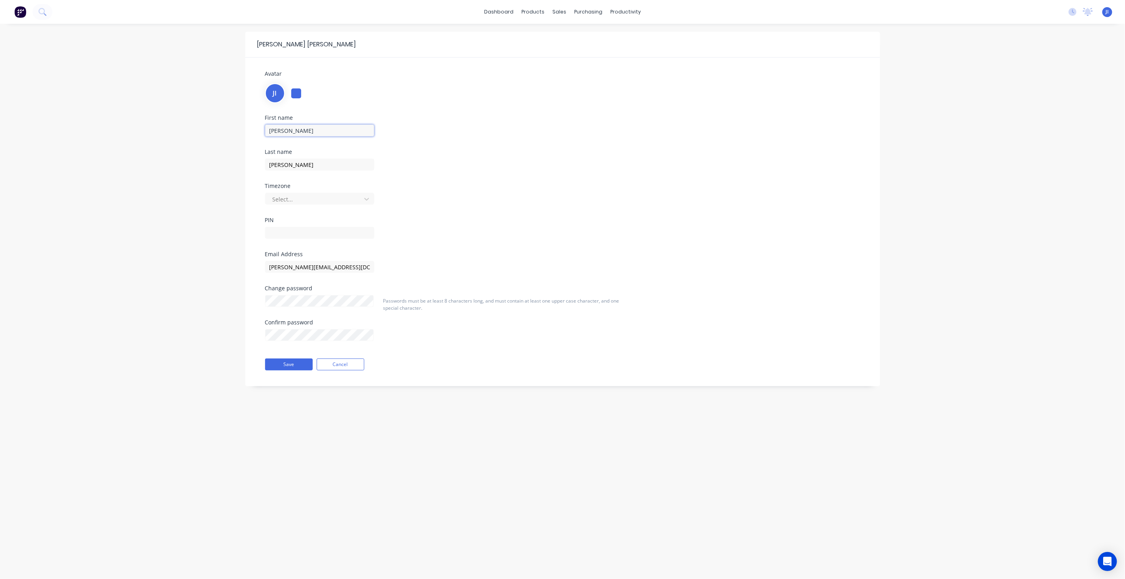
click at [288, 133] on input "[PERSON_NAME]" at bounding box center [319, 131] width 109 height 12
click at [533, 150] on div "First name [PERSON_NAME] name [PERSON_NAME] Timezone Select... PIN" at bounding box center [562, 183] width 607 height 136
click at [306, 133] on input "[PERSON_NAME]" at bounding box center [319, 131] width 109 height 12
type input "[PERSON_NAME]"
click at [291, 235] on input "text" at bounding box center [319, 233] width 109 height 12
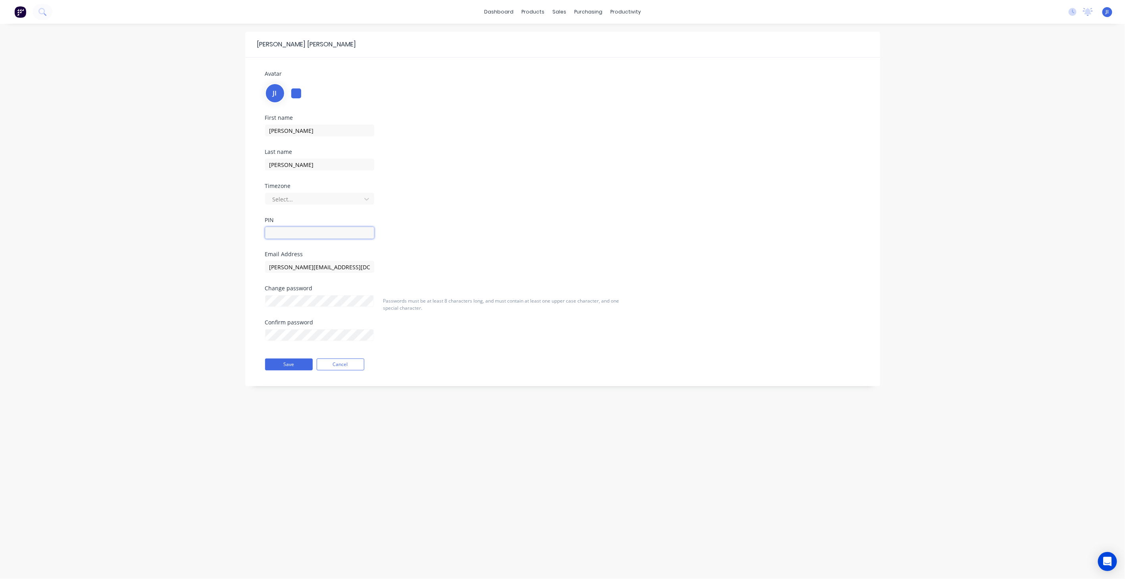
type input "1569"
click at [295, 363] on button "Save" at bounding box center [289, 365] width 48 height 12
click at [296, 93] on div at bounding box center [296, 93] width 10 height 10
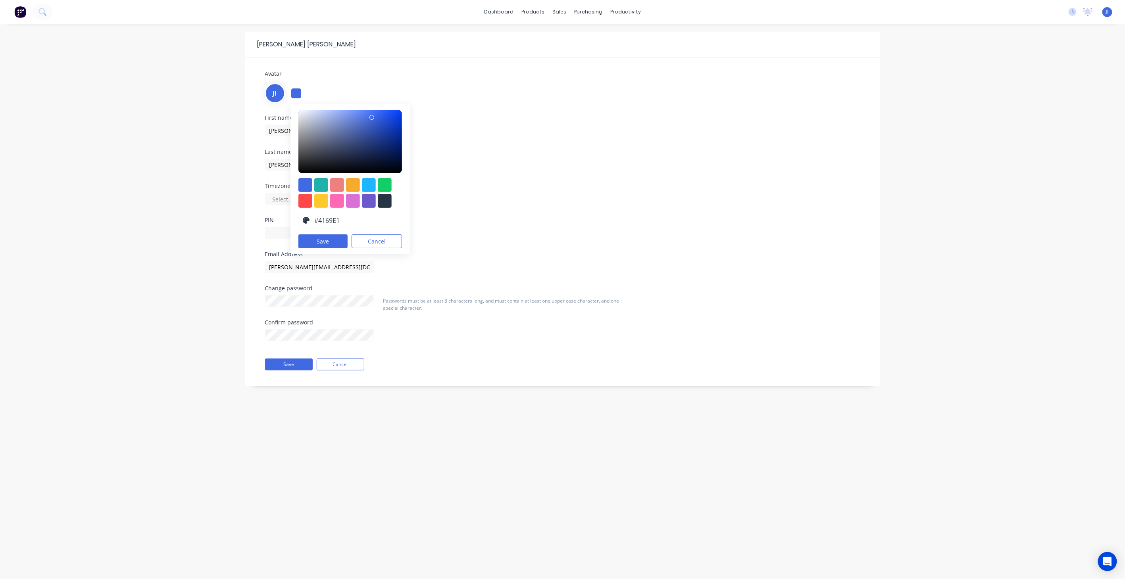
click at [393, 78] on div "Avatar JI #4169E1 hex #4169E1 Save Cancel" at bounding box center [562, 86] width 595 height 34
click at [281, 128] on input "[PERSON_NAME]" at bounding box center [319, 131] width 109 height 12
click at [464, 121] on div "First name [PERSON_NAME] name [PERSON_NAME] Timezone Select... PIN" at bounding box center [562, 183] width 607 height 136
click at [274, 129] on input "[PERSON_NAME]" at bounding box center [319, 131] width 109 height 12
click at [314, 242] on button "Save" at bounding box center [323, 241] width 50 height 14
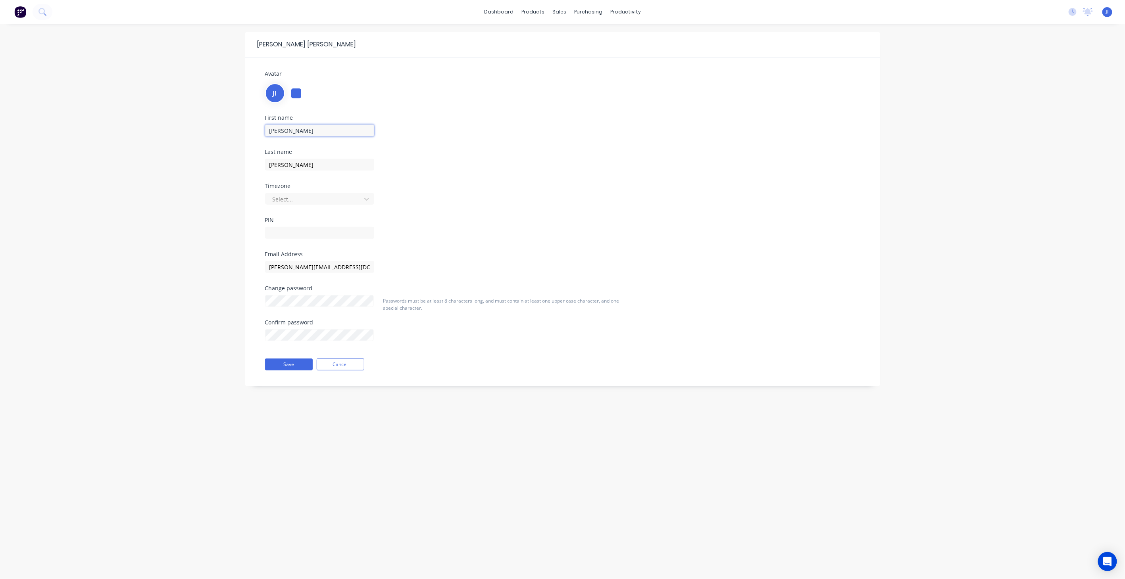
click at [303, 126] on input "[PERSON_NAME]" at bounding box center [319, 131] width 109 height 12
type input "[PERSON_NAME]"
type input "1569"
drag, startPoint x: 296, startPoint y: 234, endPoint x: 204, endPoint y: 238, distance: 92.2
click at [204, 238] on div "[PERSON_NAME] Avatar JI First name [PERSON_NAME] Last name [PERSON_NAME] Timezo…" at bounding box center [562, 301] width 1125 height 555
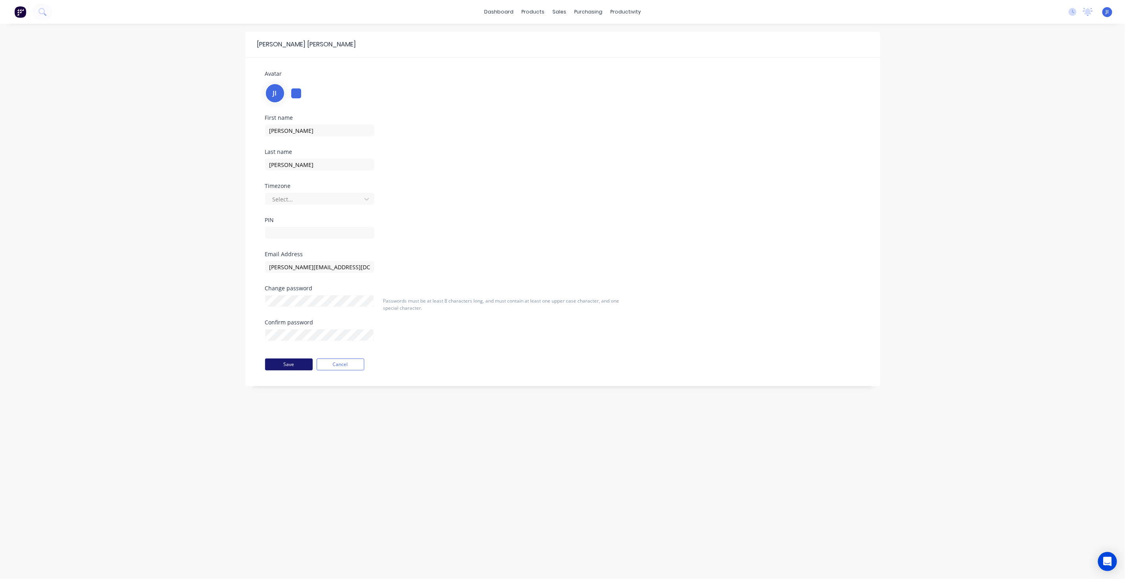
click at [293, 365] on button "Save" at bounding box center [289, 365] width 48 height 12
click at [1105, 12] on div "[PERSON_NAME] STAINLESS [PERSON_NAME] Standard User (No Invoicing) Profile Sign…" at bounding box center [1107, 12] width 10 height 10
click at [561, 15] on div "sales" at bounding box center [559, 12] width 22 height 12
click at [556, 13] on div "sales" at bounding box center [559, 12] width 22 height 12
click at [570, 33] on link "Sales Orders" at bounding box center [601, 38] width 105 height 16
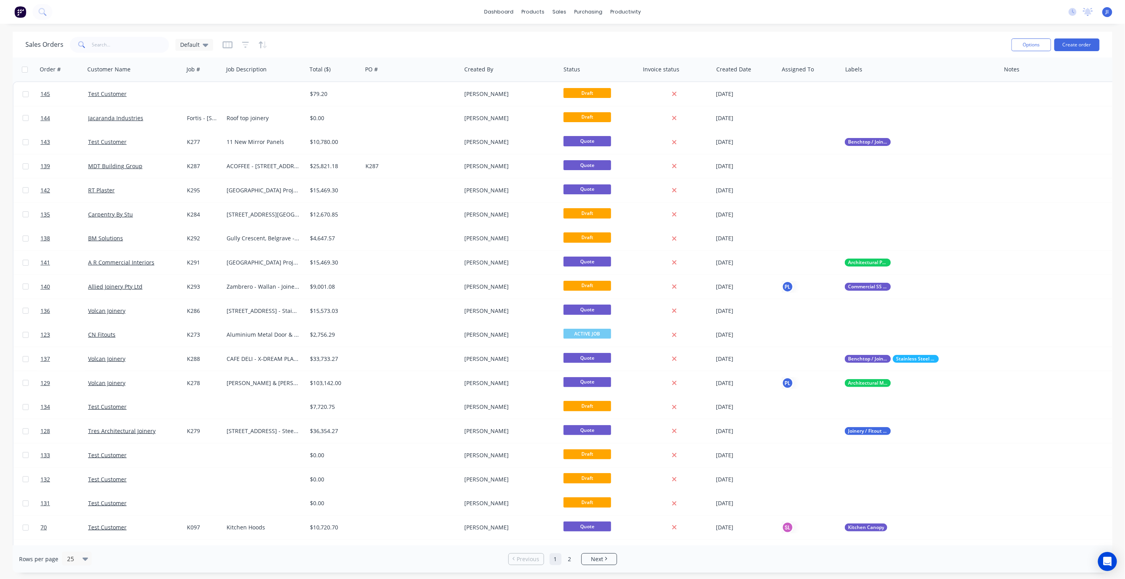
click at [1106, 10] on span "JI" at bounding box center [1107, 11] width 3 height 7
click at [1035, 80] on div "Profile" at bounding box center [1035, 83] width 16 height 7
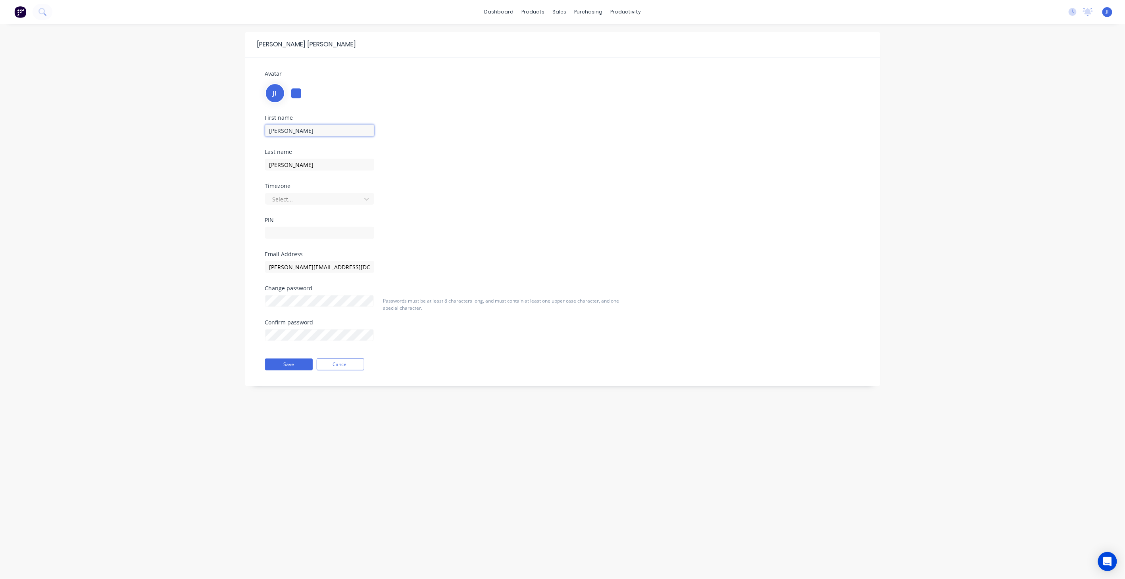
click at [303, 128] on input "[PERSON_NAME]" at bounding box center [319, 131] width 109 height 12
click at [554, 118] on div "First name [PERSON_NAME] name [PERSON_NAME] Timezone Select... PIN" at bounding box center [562, 183] width 607 height 136
click at [353, 367] on button "Cancel" at bounding box center [341, 365] width 48 height 12
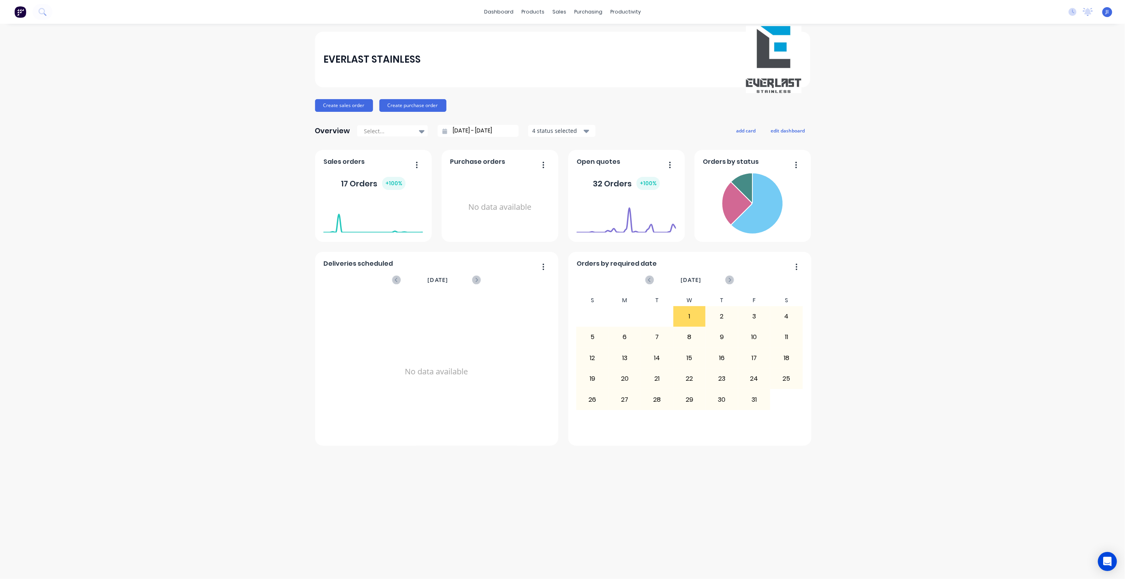
click at [571, 79] on div "EVERLAST STAINLESS" at bounding box center [562, 59] width 478 height 67
click at [563, 9] on div "sales" at bounding box center [559, 12] width 22 height 12
click at [595, 52] on div "Customers" at bounding box center [587, 53] width 29 height 7
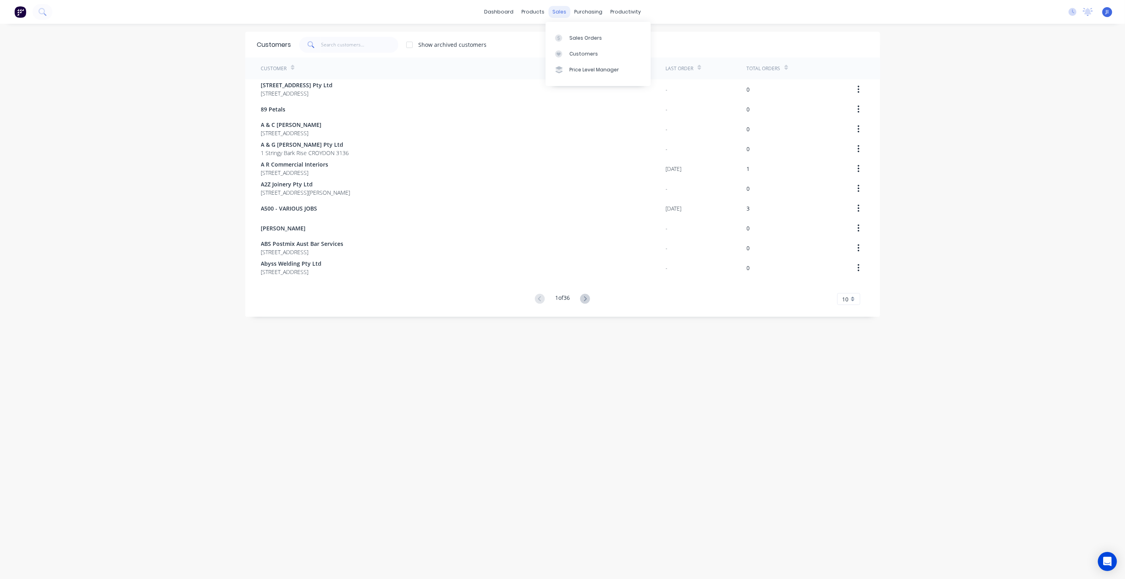
click at [561, 13] on div "sales" at bounding box center [559, 12] width 22 height 12
click at [584, 40] on div "Sales Orders" at bounding box center [585, 38] width 33 height 7
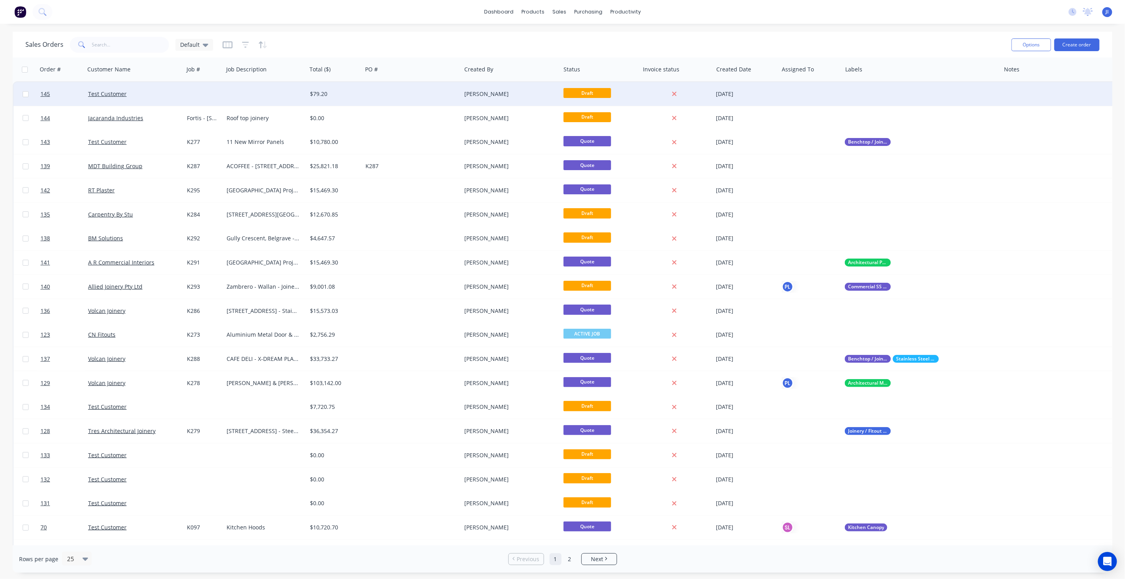
click at [228, 94] on div at bounding box center [264, 94] width 83 height 24
click at [106, 96] on link "Test Customer" at bounding box center [107, 94] width 38 height 8
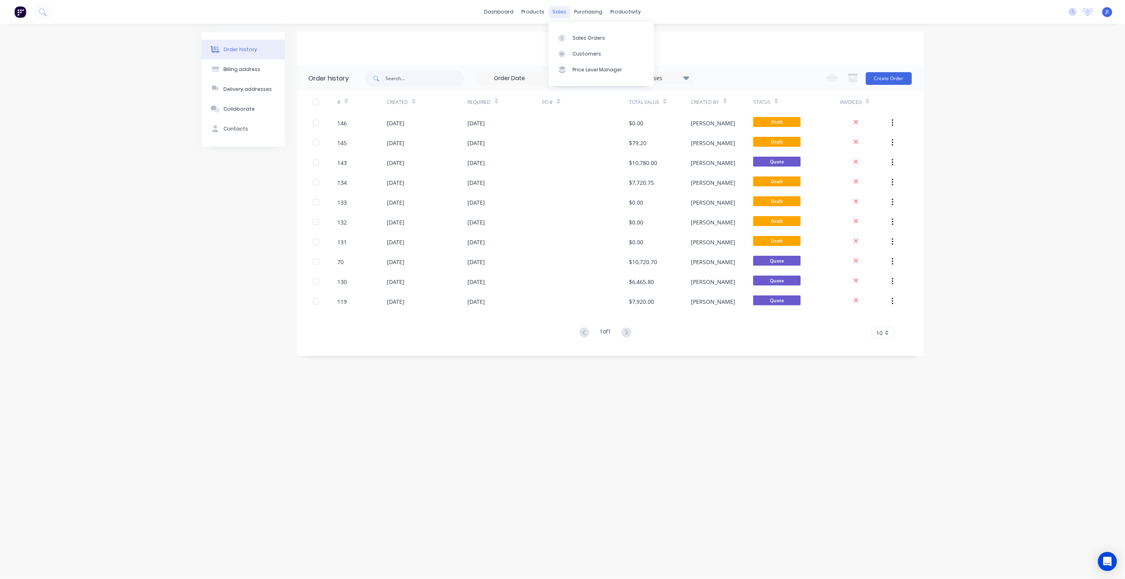
click at [557, 15] on div "sales" at bounding box center [559, 12] width 22 height 12
click at [575, 38] on div "Sales Orders" at bounding box center [589, 38] width 33 height 7
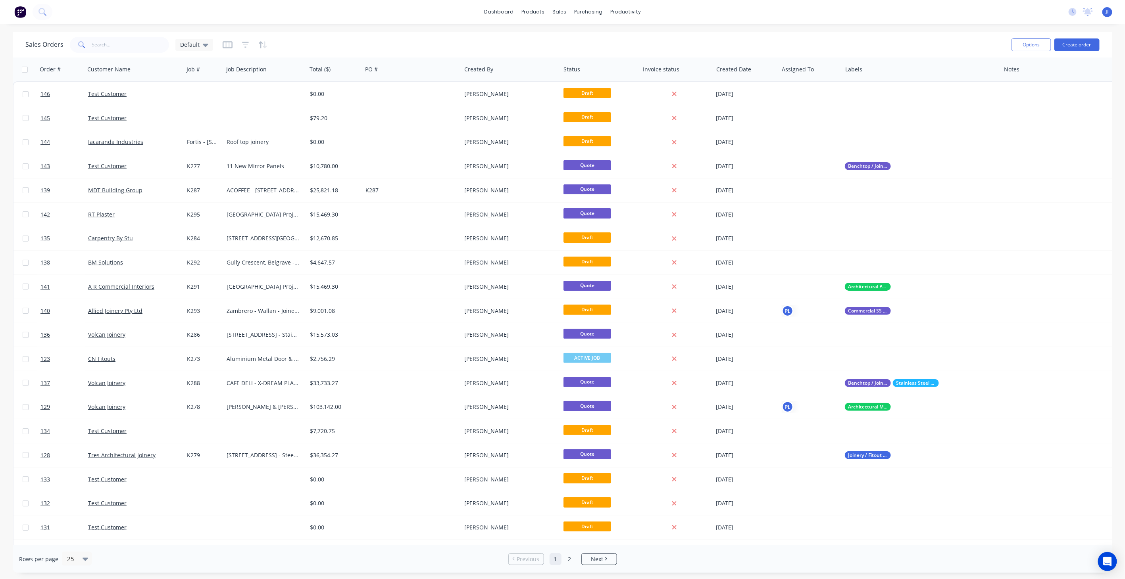
click at [200, 51] on div "Sales Orders Default" at bounding box center [119, 45] width 188 height 16
click at [201, 45] on div "Default" at bounding box center [194, 44] width 28 height 7
click at [192, 123] on button "Default (Default)" at bounding box center [223, 127] width 90 height 9
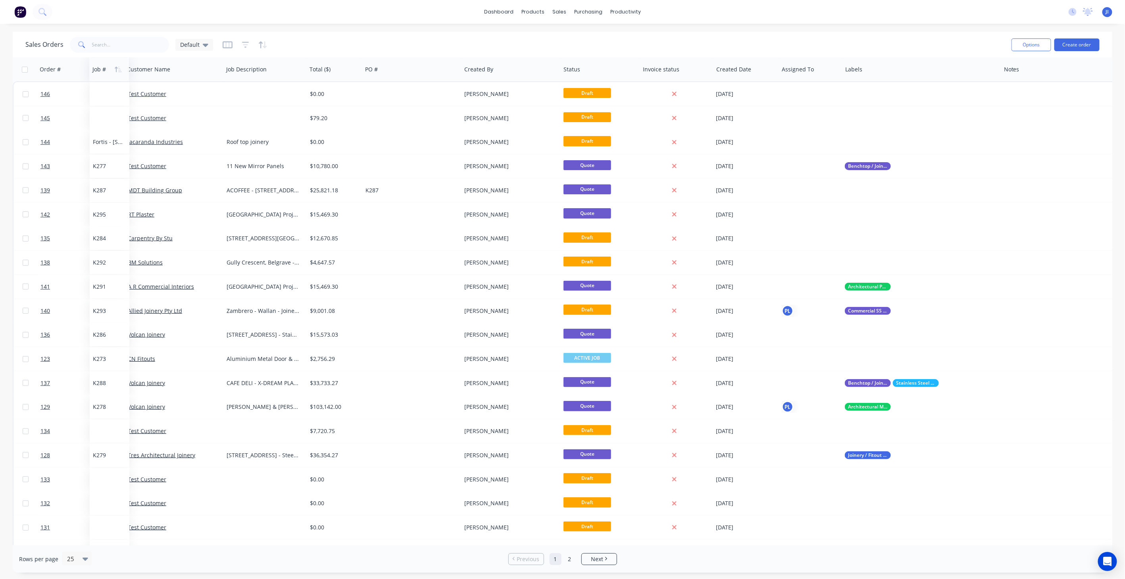
drag, startPoint x: 196, startPoint y: 74, endPoint x: 102, endPoint y: 70, distance: 94.1
click at [102, 70] on div at bounding box center [108, 69] width 32 height 16
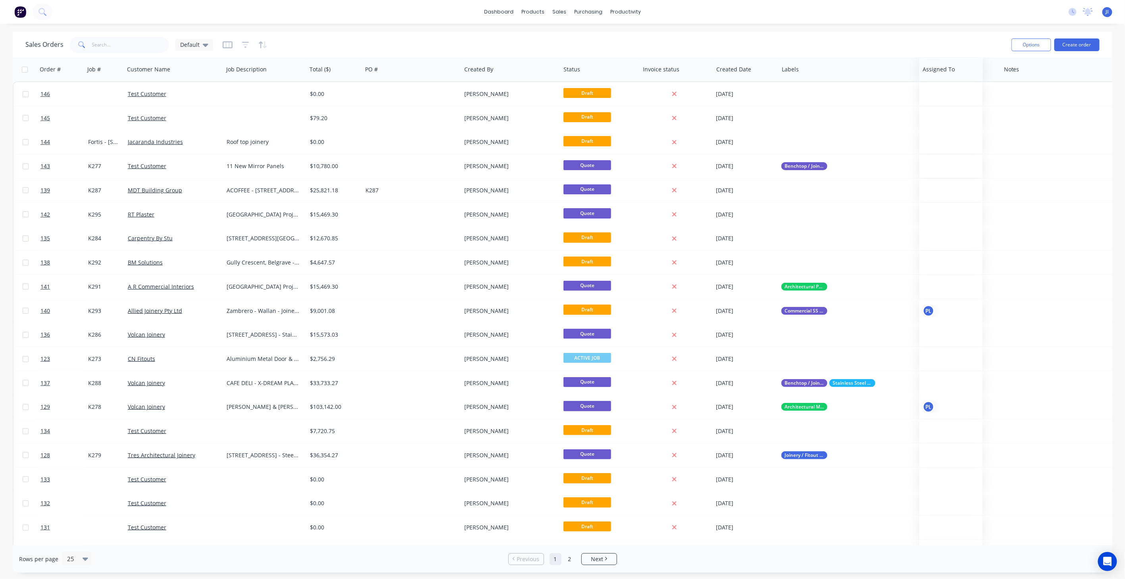
drag, startPoint x: 801, startPoint y: 71, endPoint x: 942, endPoint y: 70, distance: 140.9
click at [204, 43] on icon at bounding box center [206, 44] width 6 height 9
click at [213, 94] on button "Save new view" at bounding box center [231, 95] width 106 height 12
click at [377, 107] on button "Cancel" at bounding box center [387, 110] width 49 height 13
click at [277, 127] on button "edit" at bounding box center [277, 128] width 10 height 8
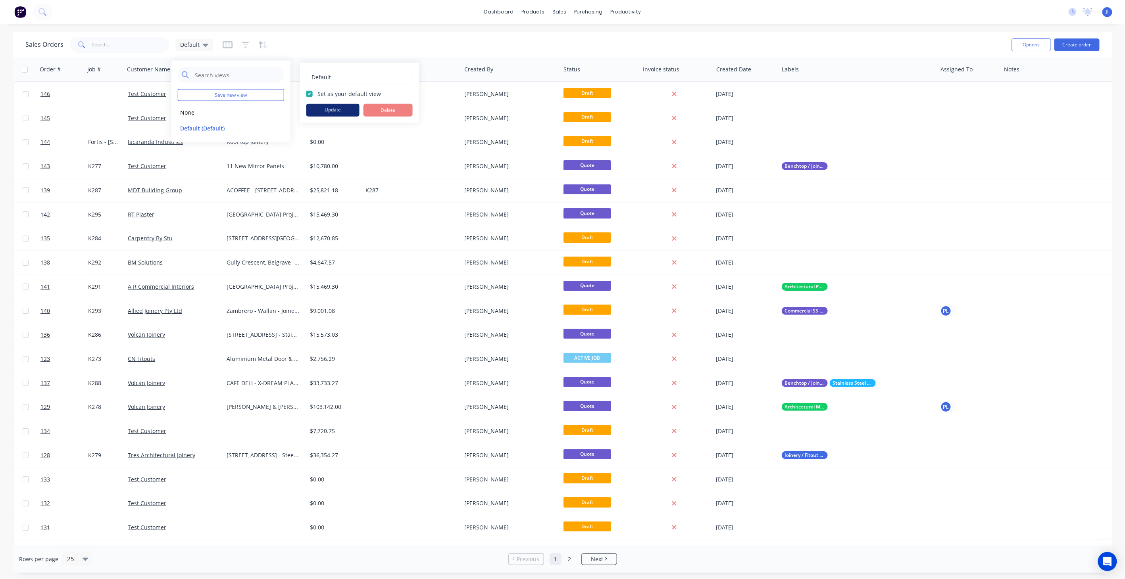
click at [336, 108] on button "Update" at bounding box center [332, 110] width 53 height 13
click at [320, 40] on div "Sales Orders Default" at bounding box center [515, 44] width 980 height 19
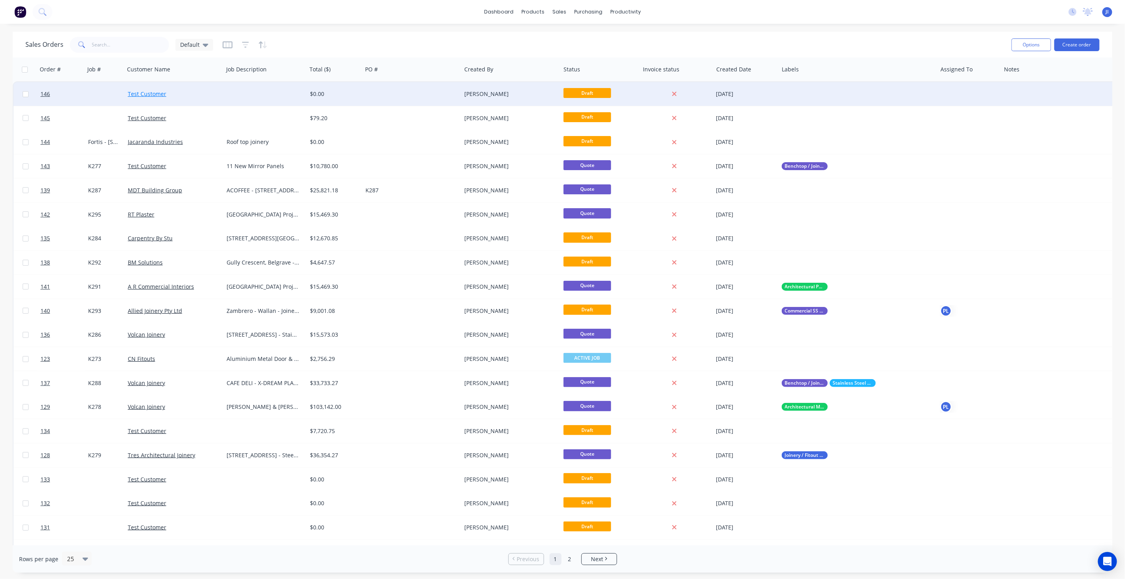
click at [152, 94] on link "Test Customer" at bounding box center [147, 94] width 38 height 8
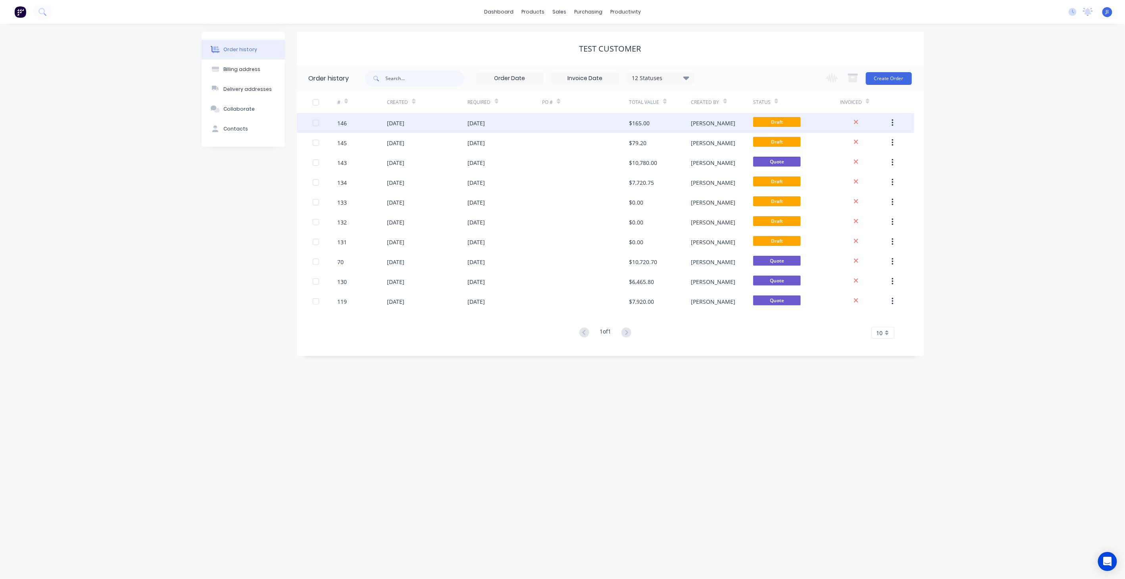
click at [441, 127] on div "[DATE]" at bounding box center [427, 123] width 81 height 20
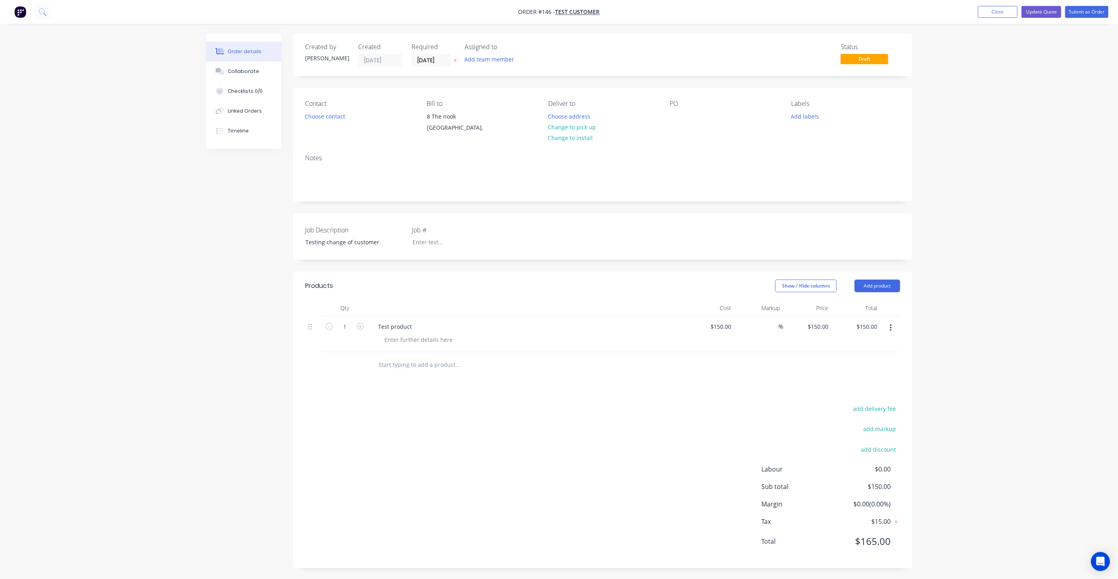
click at [331, 56] on div "[PERSON_NAME]" at bounding box center [327, 58] width 44 height 8
click at [1006, 15] on button "Close" at bounding box center [998, 12] width 40 height 12
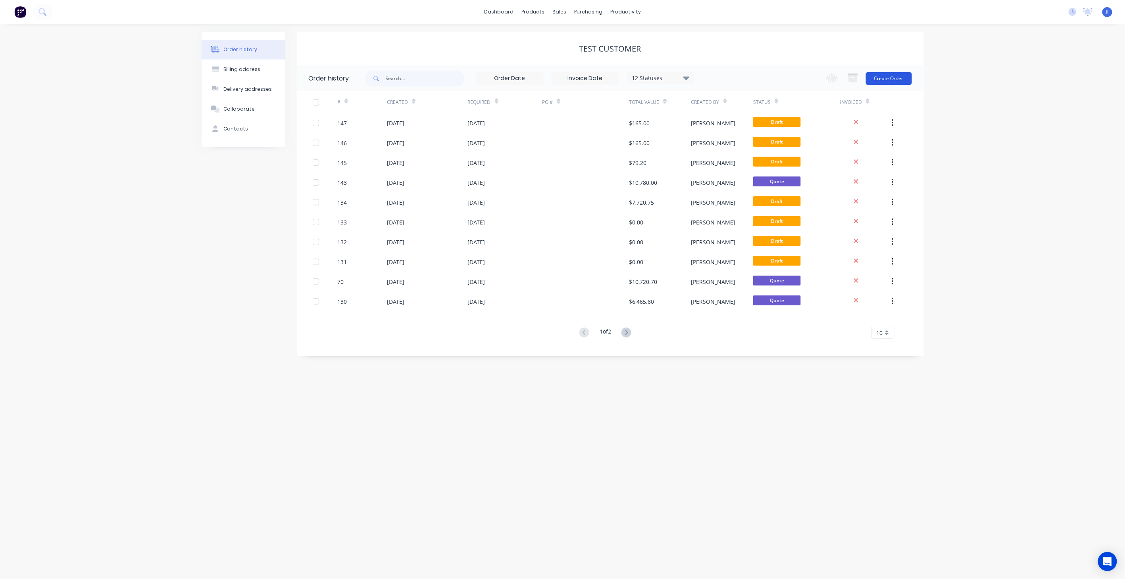
click at [891, 78] on button "Create Order" at bounding box center [889, 78] width 46 height 13
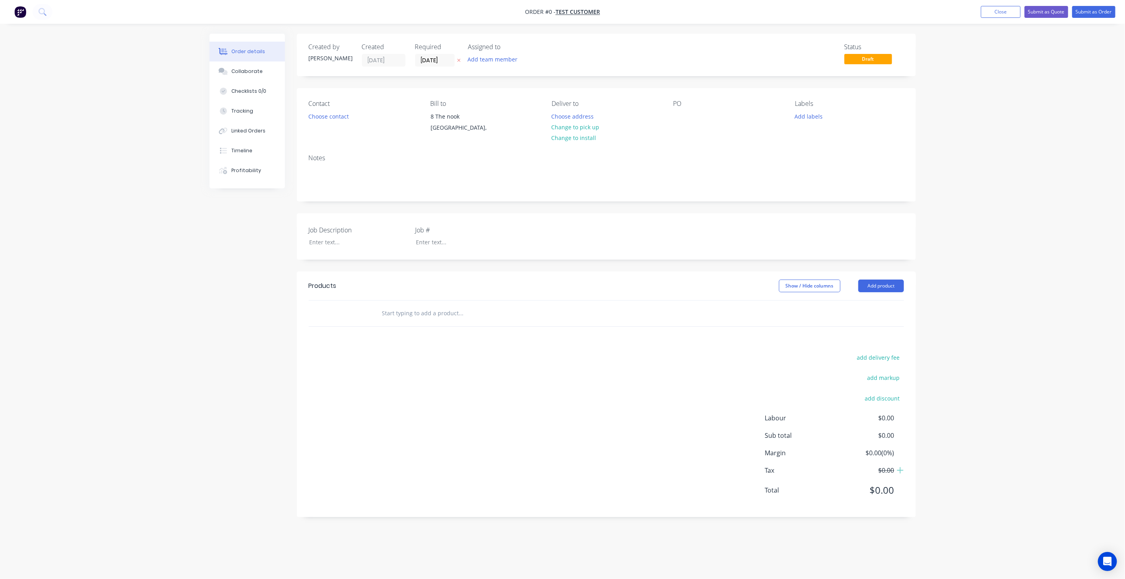
drag, startPoint x: 334, startPoint y: 62, endPoint x: 330, endPoint y: 59, distance: 4.8
click at [331, 60] on div "[PERSON_NAME]" at bounding box center [331, 58] width 44 height 8
click at [329, 59] on div "[PERSON_NAME]" at bounding box center [331, 58] width 44 height 8
click at [309, 55] on div "[PERSON_NAME]" at bounding box center [331, 58] width 44 height 8
click at [318, 56] on div "[PERSON_NAME]" at bounding box center [331, 58] width 44 height 8
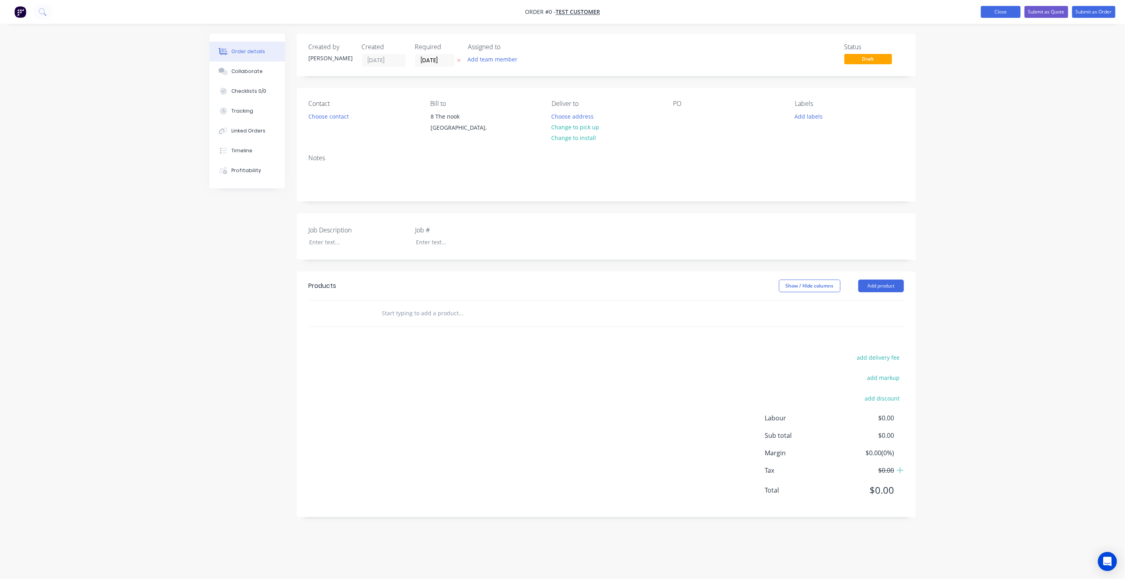
click at [1007, 15] on button "Close" at bounding box center [1001, 12] width 40 height 12
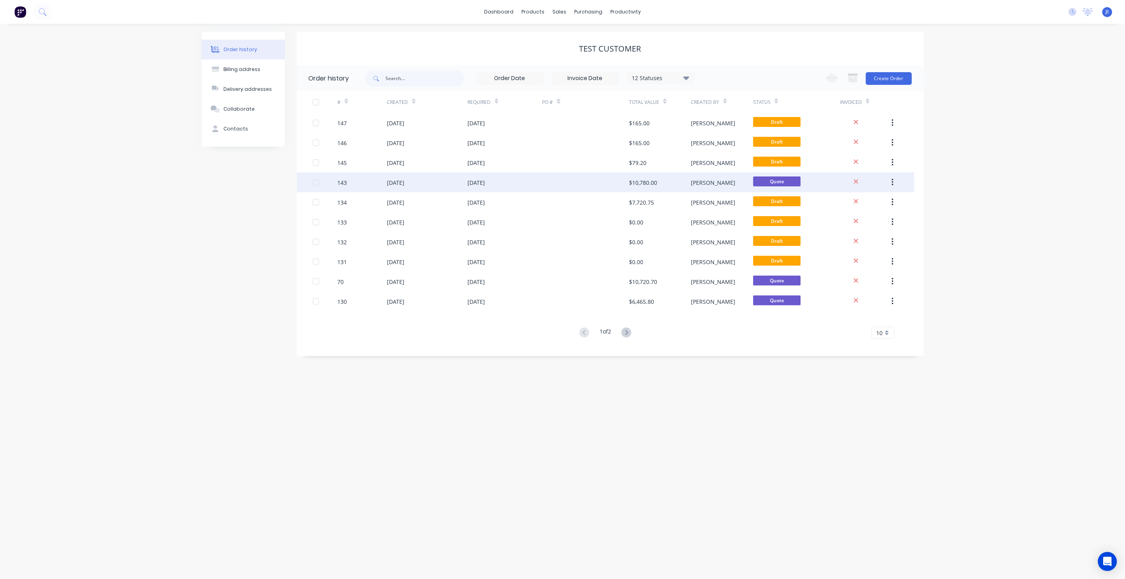
click at [532, 181] on div "[DATE]" at bounding box center [505, 183] width 75 height 20
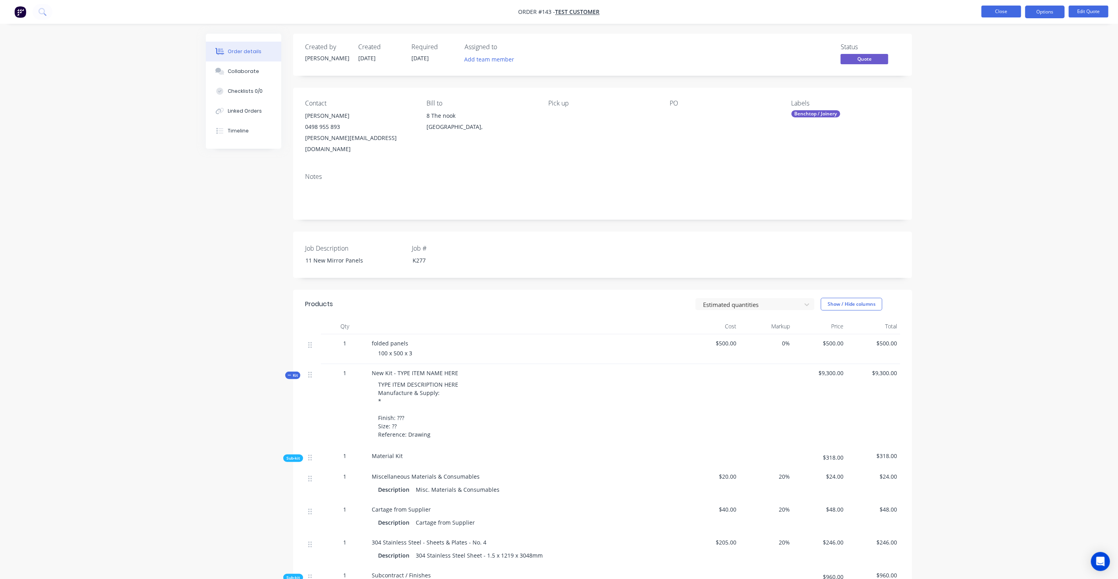
click at [1001, 13] on button "Close" at bounding box center [1002, 12] width 40 height 12
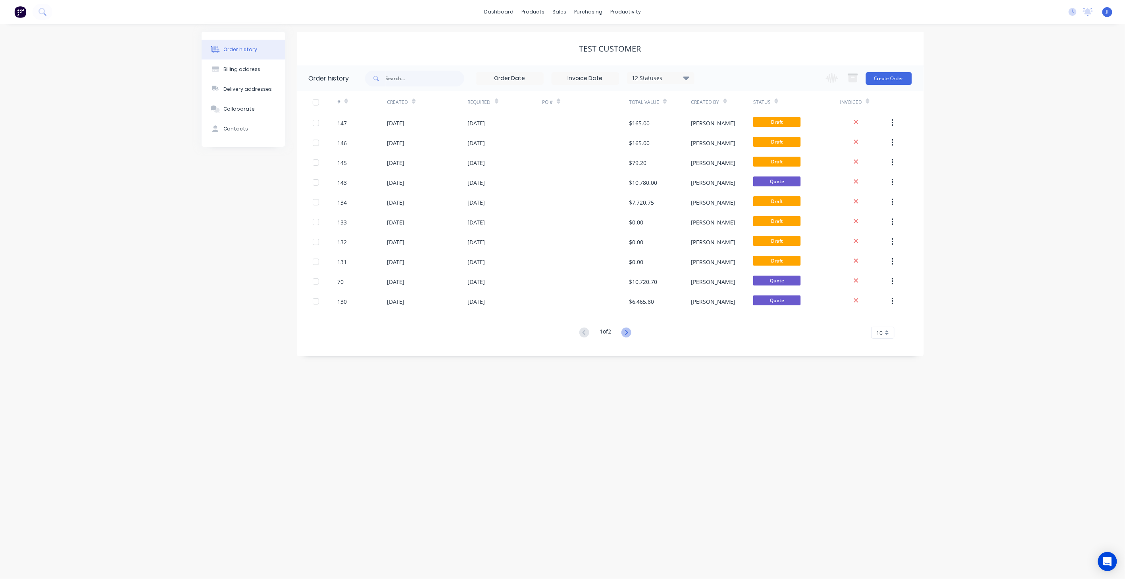
click at [626, 332] on icon at bounding box center [626, 333] width 10 height 10
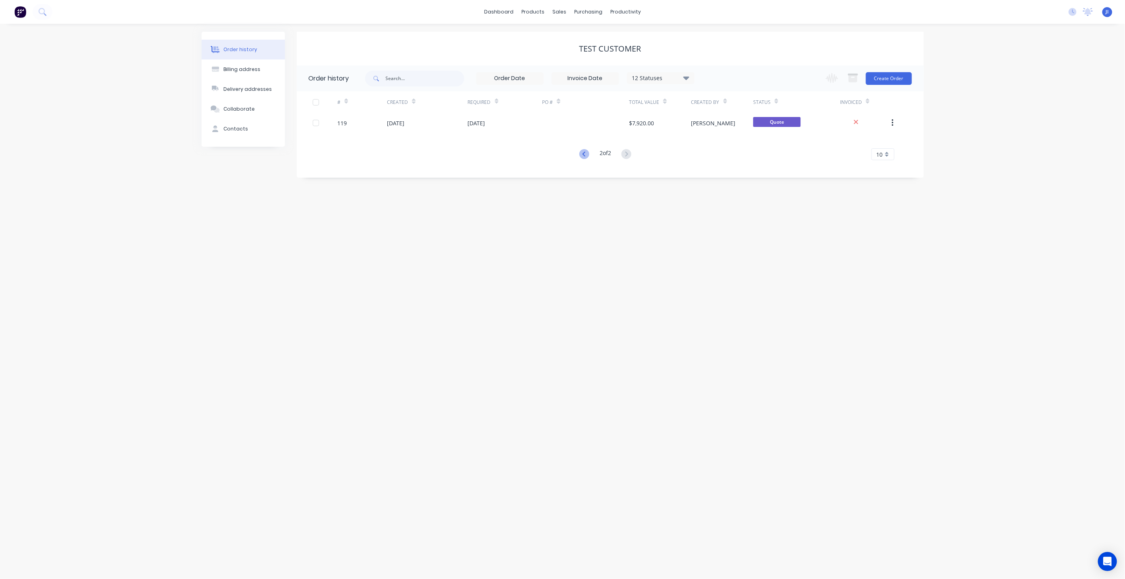
click at [583, 154] on icon at bounding box center [584, 154] width 10 height 10
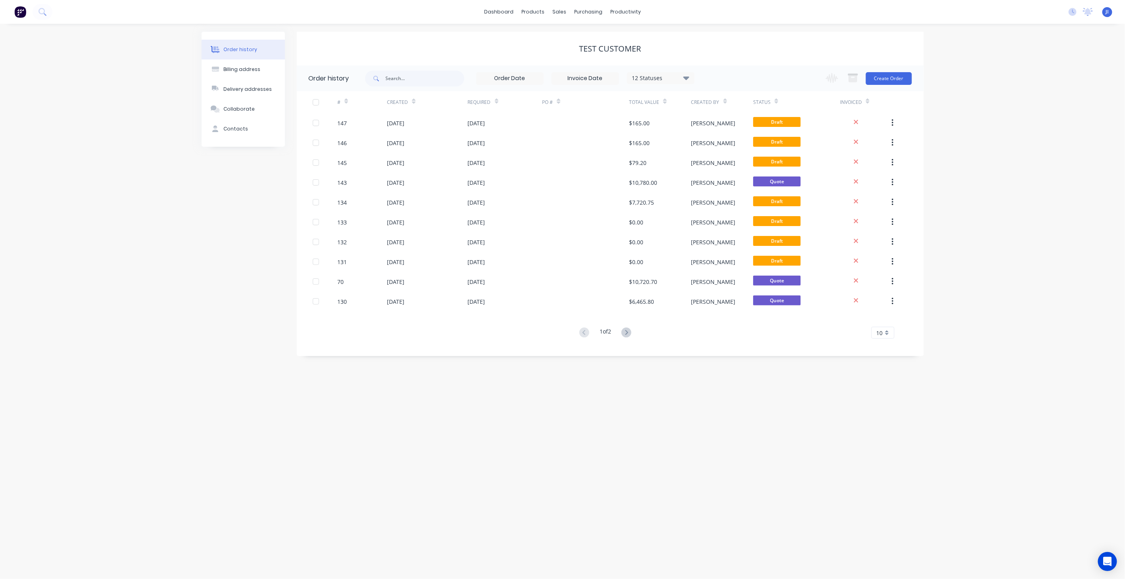
click at [1109, 13] on span "JI" at bounding box center [1107, 11] width 3 height 7
click at [1044, 83] on button "Profile" at bounding box center [1055, 83] width 105 height 16
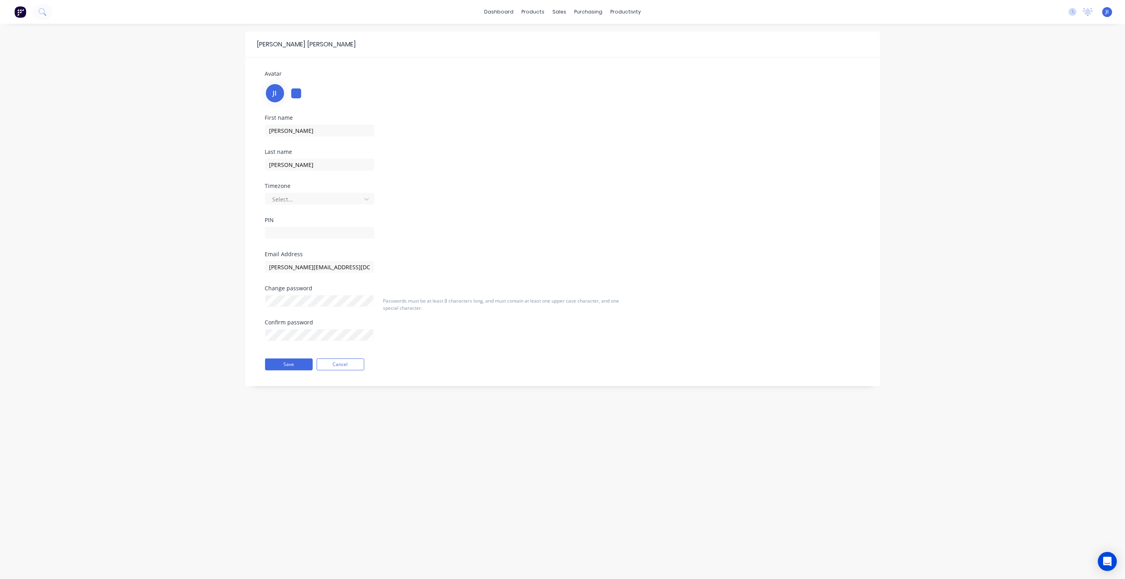
click at [276, 92] on span "JI" at bounding box center [275, 93] width 4 height 10
click at [290, 93] on div "JI" at bounding box center [562, 92] width 595 height 21
click at [292, 92] on div at bounding box center [296, 93] width 10 height 10
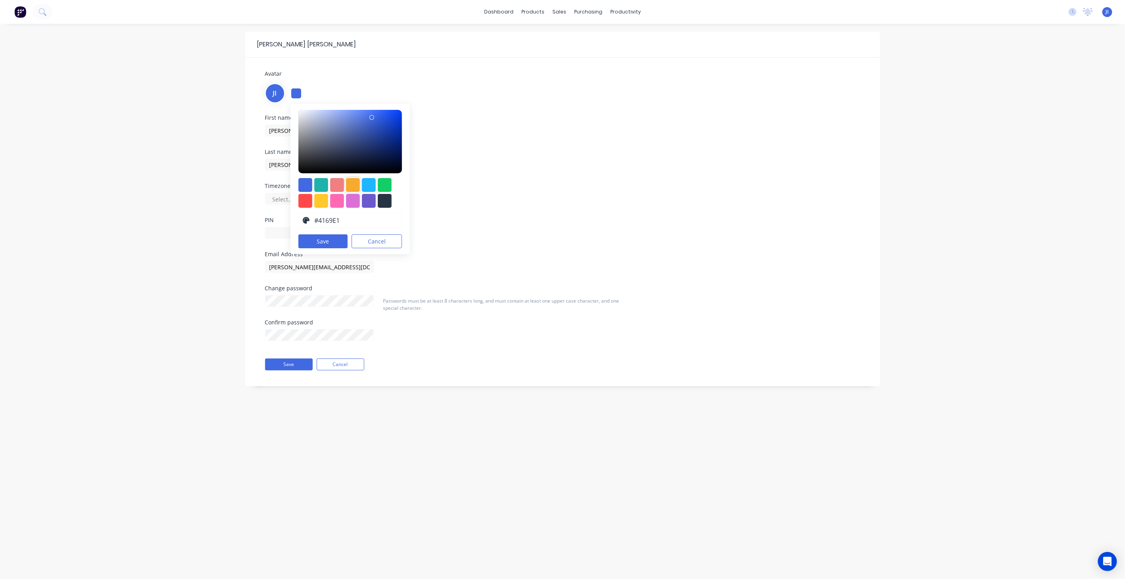
click at [351, 186] on div at bounding box center [353, 185] width 14 height 14
type input "#f6ab2f"
click at [333, 240] on button "Save" at bounding box center [323, 241] width 50 height 14
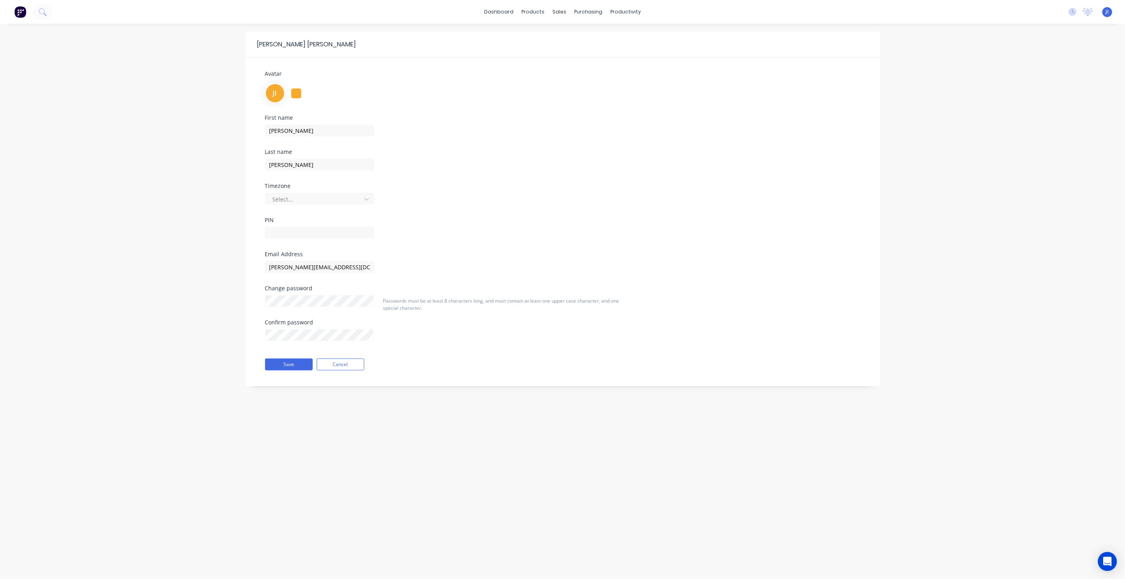
click at [475, 141] on div "First name [PERSON_NAME] name [PERSON_NAME] Timezone Select... PIN" at bounding box center [562, 183] width 607 height 136
click at [305, 367] on button "Save" at bounding box center [289, 365] width 48 height 12
click at [563, 12] on div "sales" at bounding box center [559, 12] width 22 height 12
click at [566, 38] on div at bounding box center [564, 38] width 12 height 7
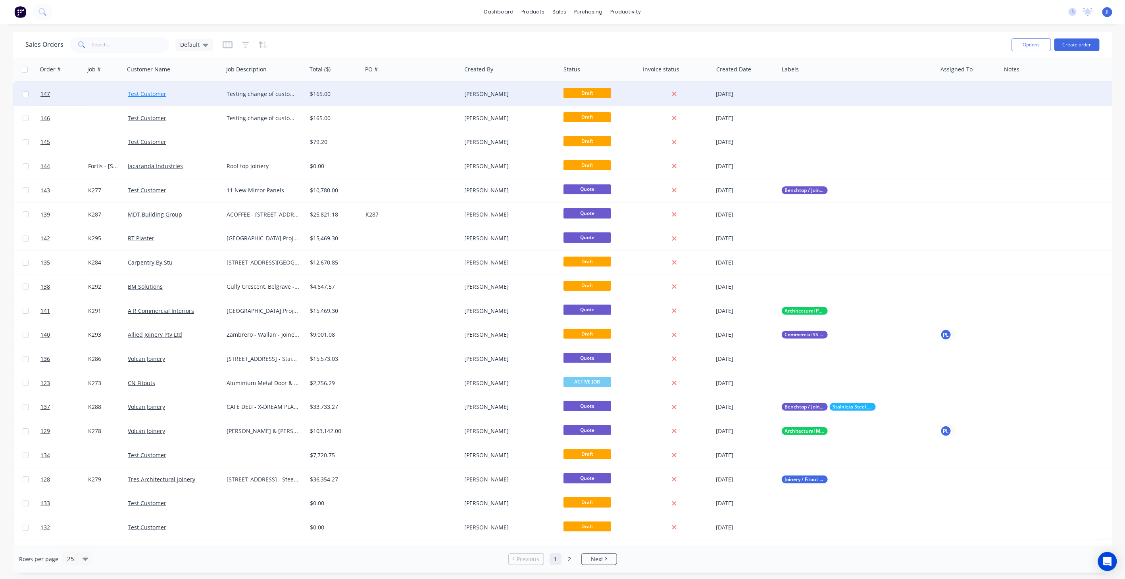
click at [140, 96] on link "Test Customer" at bounding box center [147, 94] width 38 height 8
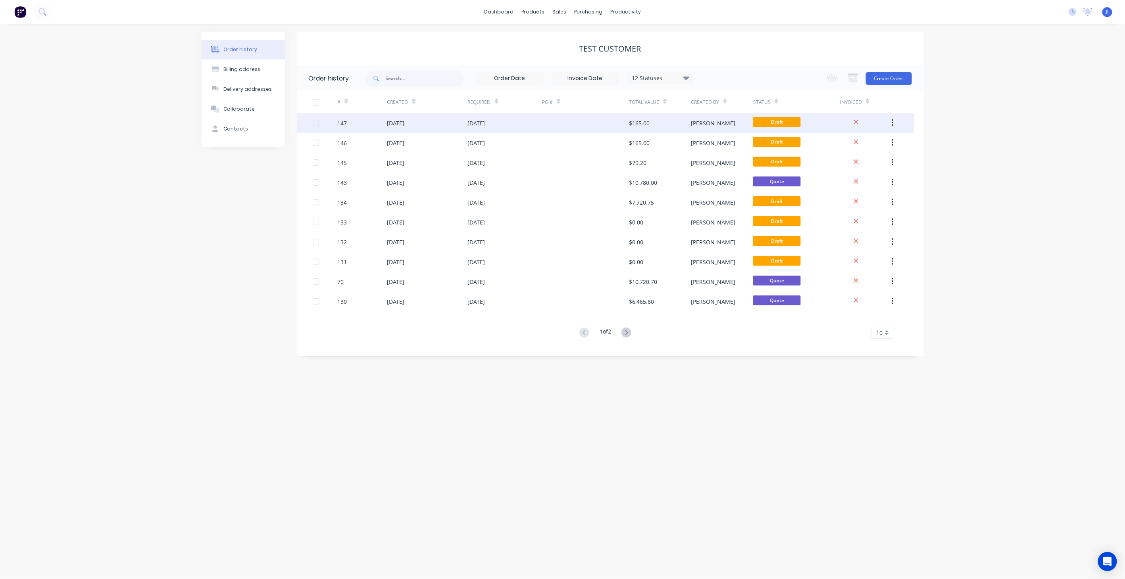
click at [449, 123] on div "[DATE]" at bounding box center [427, 123] width 81 height 20
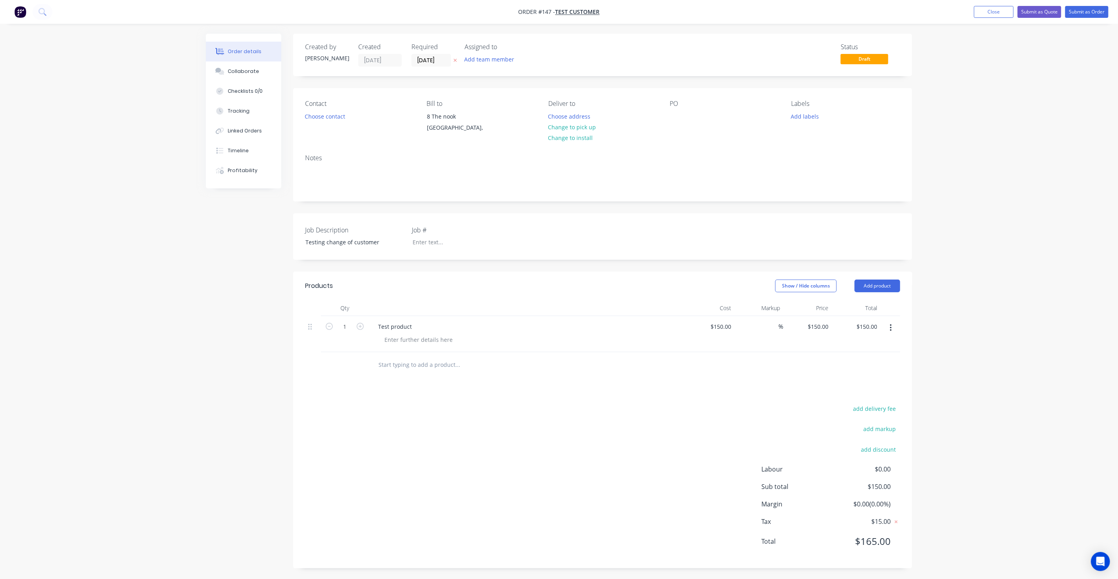
click at [890, 328] on icon "button" at bounding box center [891, 328] width 2 height 9
click at [859, 377] on div "Delete" at bounding box center [862, 381] width 61 height 12
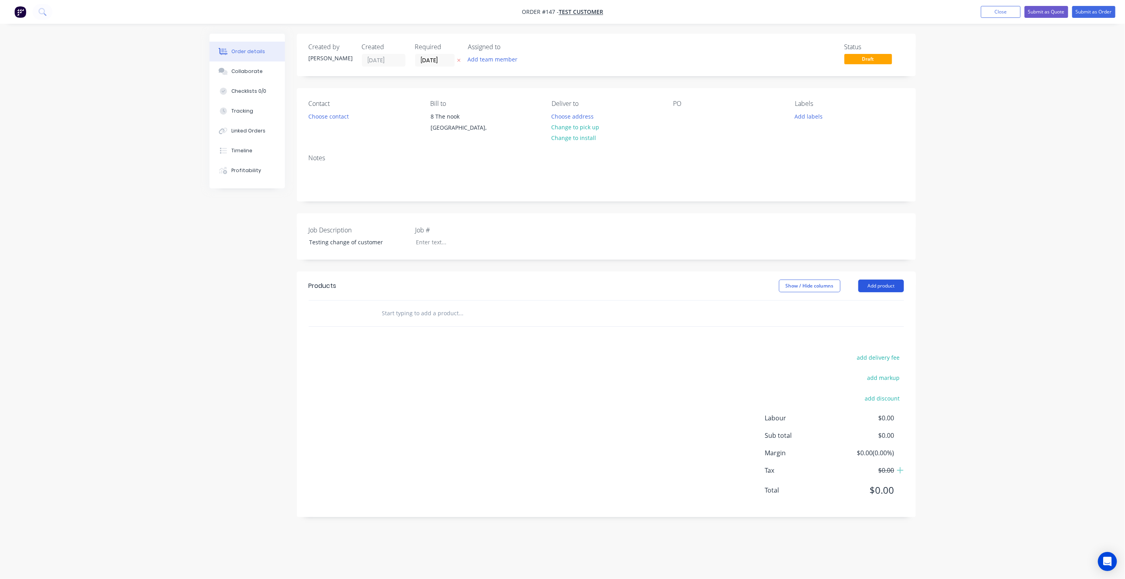
click at [882, 284] on button "Add product" at bounding box center [881, 286] width 46 height 13
click at [873, 308] on div "Product catalogue" at bounding box center [866, 306] width 61 height 12
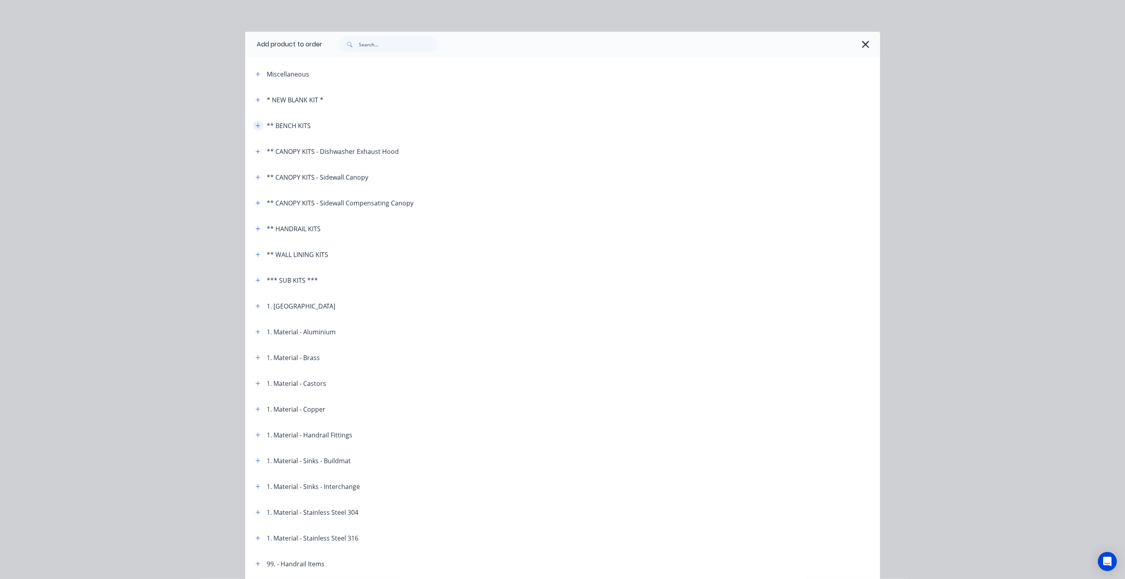
click at [256, 125] on icon "button" at bounding box center [258, 125] width 4 height 4
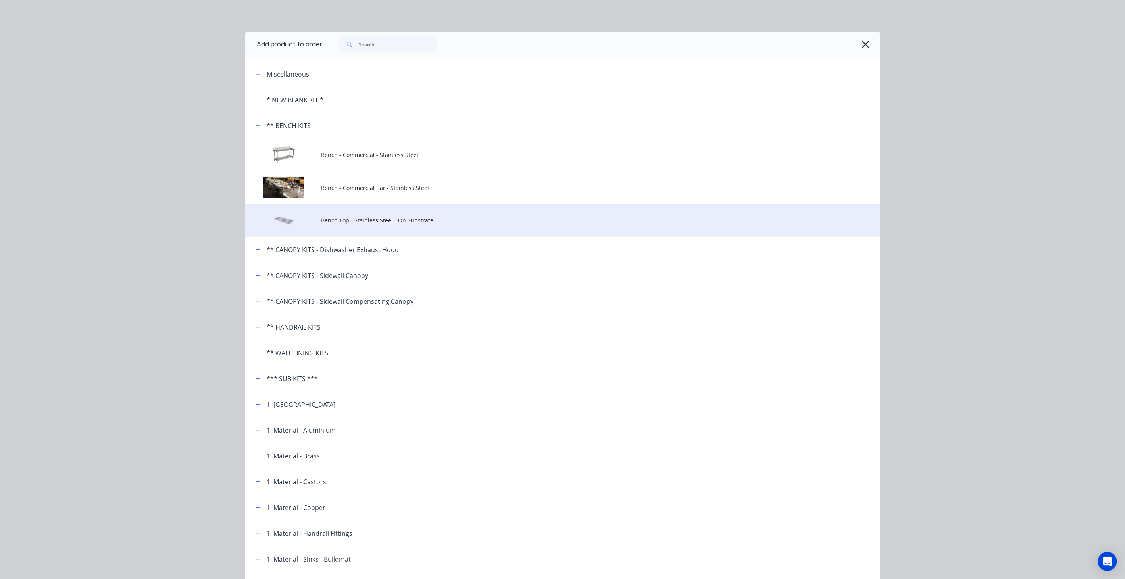
click at [375, 225] on td "Bench Top - Stainless Steel - On Substrate" at bounding box center [600, 220] width 559 height 33
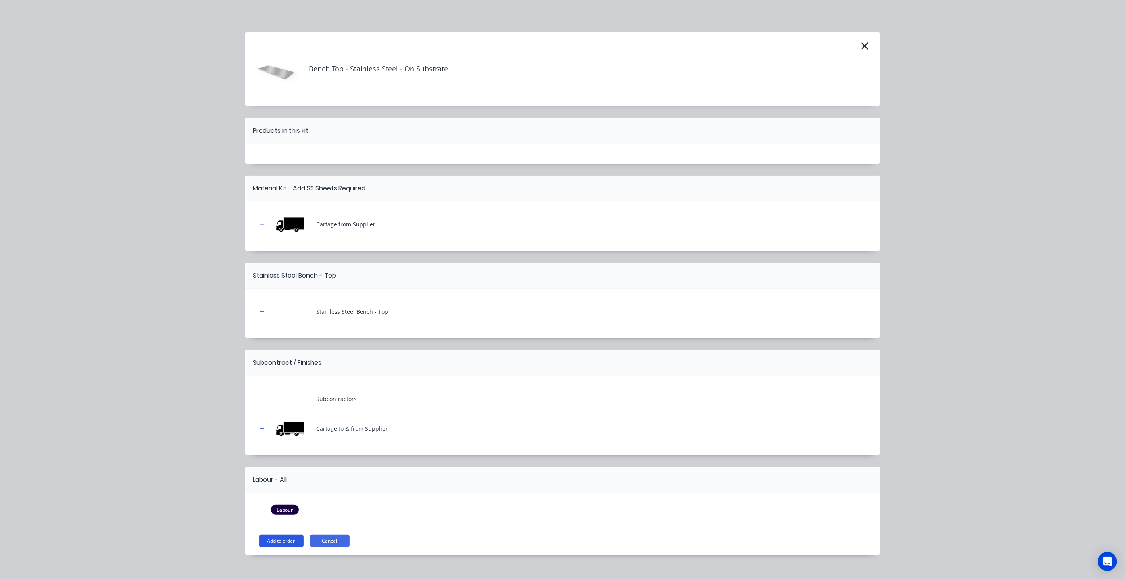
click at [279, 540] on button "Add to order" at bounding box center [281, 541] width 44 height 13
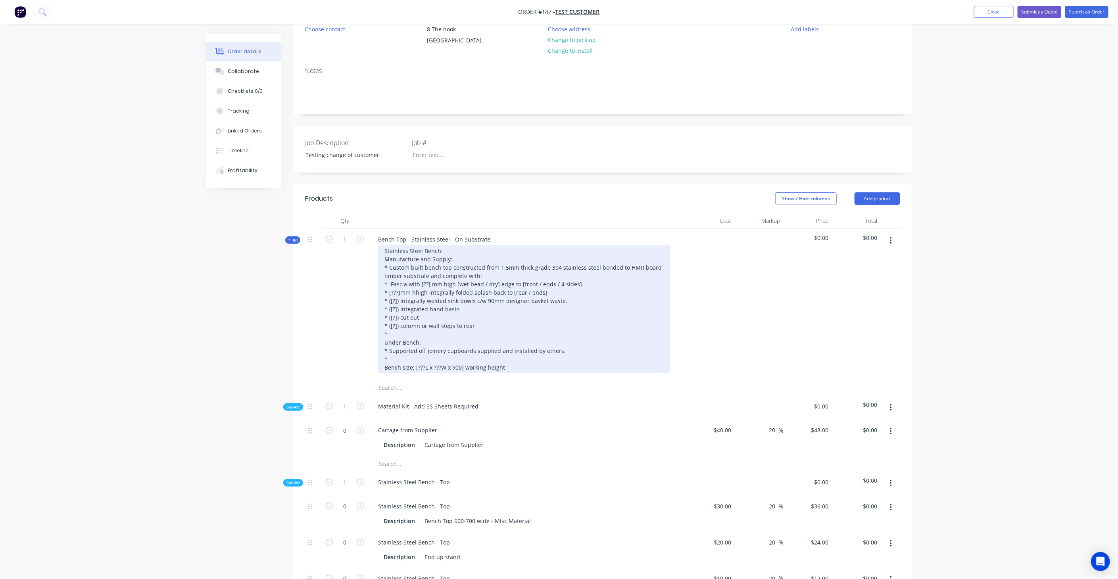
scroll to position [88, 0]
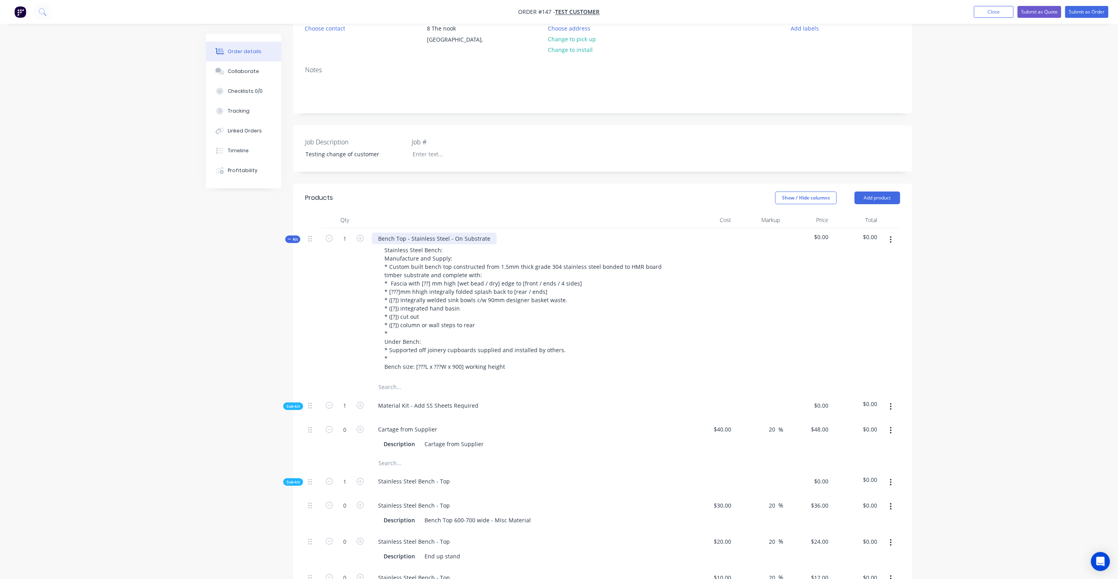
click at [421, 241] on div "Bench Top - Stainless Steel - On Substrate" at bounding box center [434, 239] width 125 height 12
drag, startPoint x: 410, startPoint y: 240, endPoint x: 376, endPoint y: 242, distance: 34.6
click at [376, 242] on div "Bench Top - Stainless Steel - On Substrate" at bounding box center [434, 239] width 125 height 12
drag, startPoint x: 416, startPoint y: 238, endPoint x: 466, endPoint y: 238, distance: 50.0
click at [466, 238] on div "Stainless Steel - On Substrate Stainless Steel Bench: Manufacture and Supply: *…" at bounding box center [527, 303] width 317 height 151
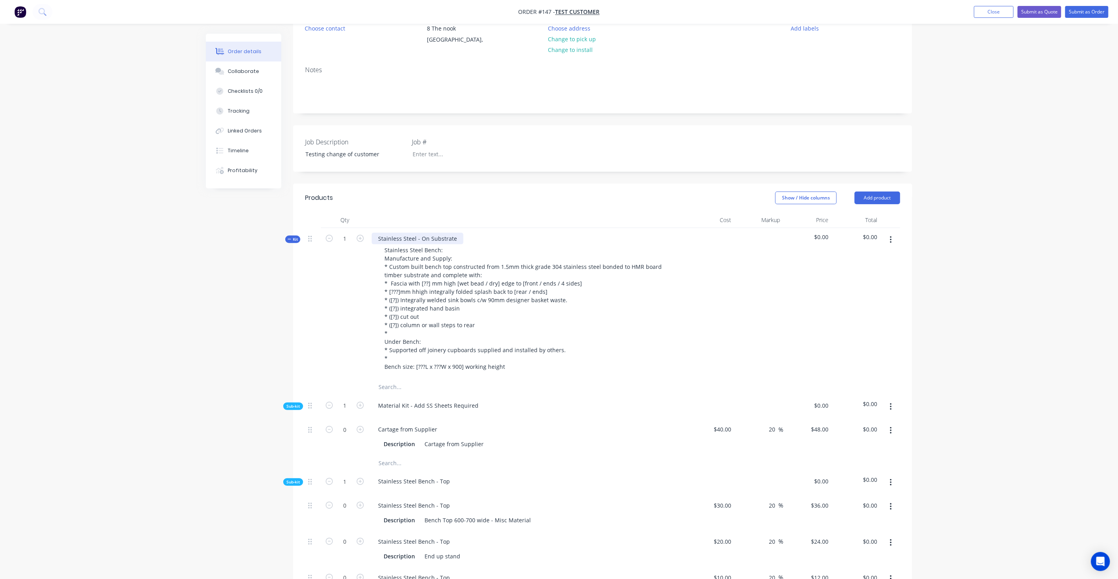
click at [377, 238] on div "Stainless Steel - On Substrate" at bounding box center [418, 239] width 92 height 12
drag, startPoint x: 436, startPoint y: 238, endPoint x: 534, endPoint y: 234, distance: 97.7
click at [534, 234] on div "Kitchen Stainless Steel - On Substrate Stainless Steel Bench: Manufacture and S…" at bounding box center [527, 303] width 317 height 151
click at [377, 238] on div "Kitchen Stainless Steel Benchtop" at bounding box center [422, 239] width 100 height 12
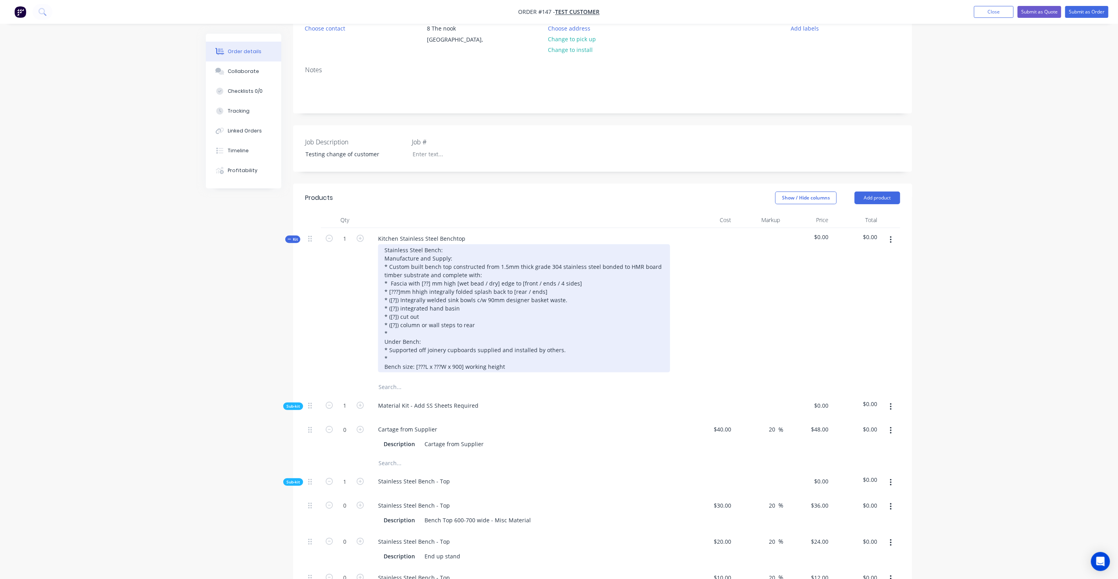
click at [449, 253] on div "Stainless Steel Bench: Manufacture and Supply: * Custom built bench top constru…" at bounding box center [524, 308] width 292 height 128
drag, startPoint x: 427, startPoint y: 282, endPoint x: 420, endPoint y: 283, distance: 7.6
click at [420, 283] on div "Stainless Steel Bench: Manufacture and Supply: * Custom built bench top constru…" at bounding box center [524, 308] width 292 height 128
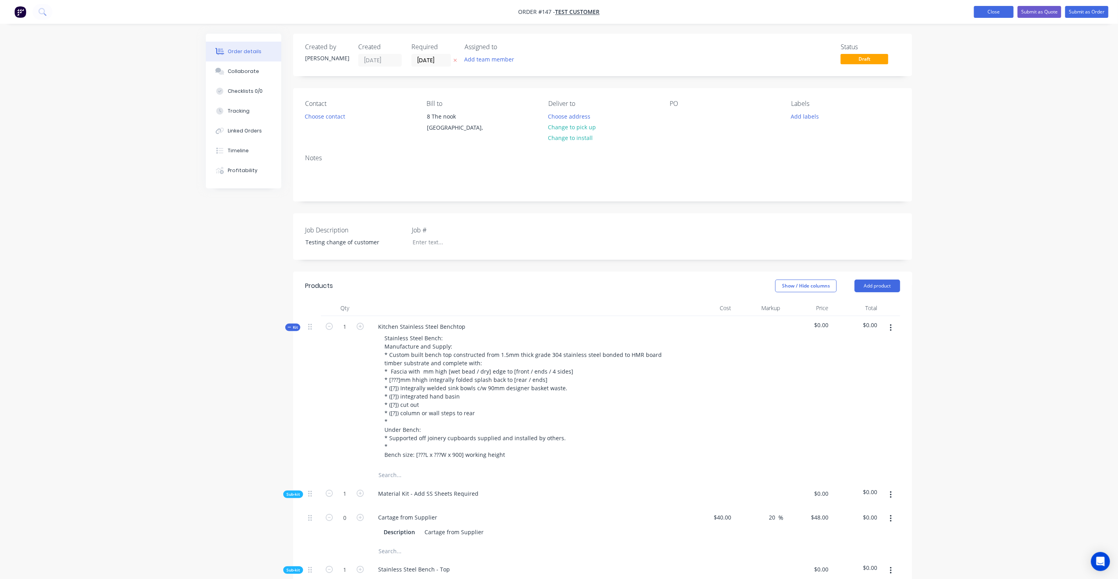
click at [985, 9] on button "Close" at bounding box center [994, 12] width 40 height 12
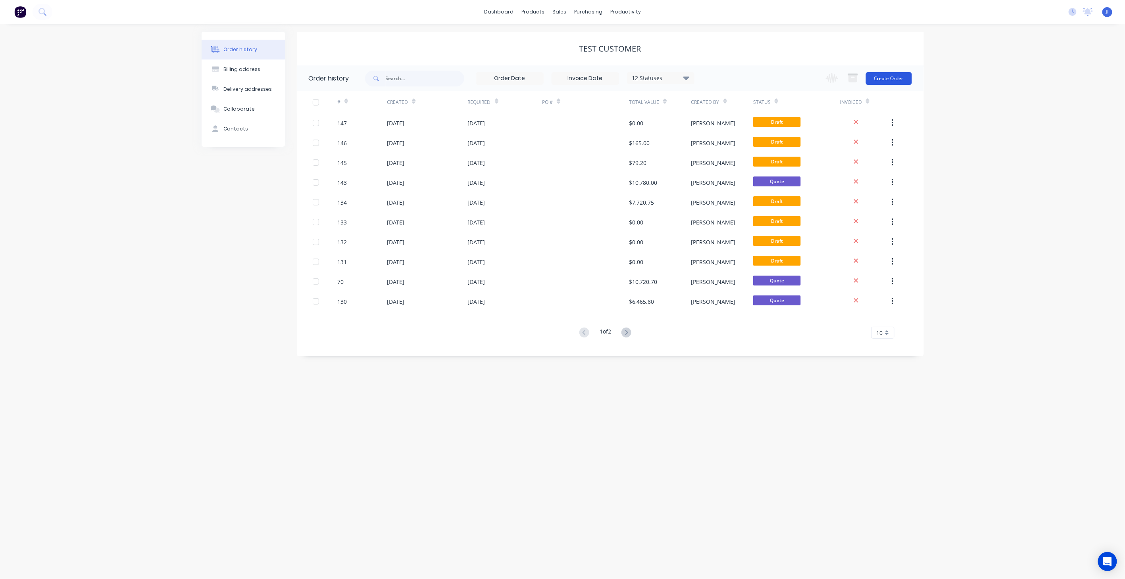
click at [887, 79] on button "Create Order" at bounding box center [889, 78] width 46 height 13
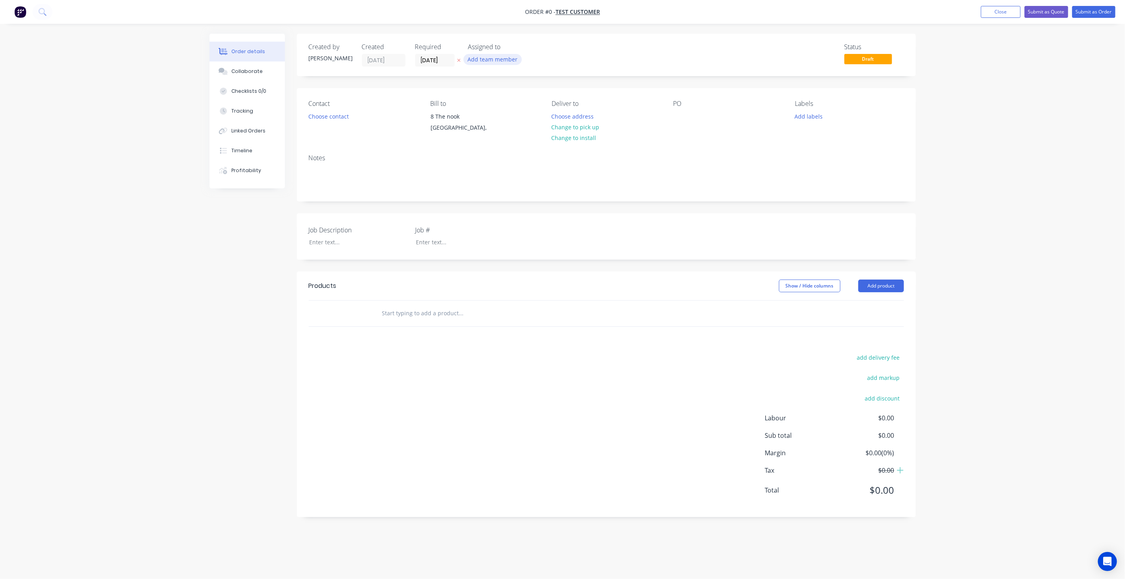
click at [485, 61] on button "Add team member" at bounding box center [492, 59] width 58 height 11
click at [644, 46] on div "Status Draft" at bounding box center [726, 54] width 356 height 23
click at [337, 117] on button "Choose contact" at bounding box center [328, 116] width 49 height 11
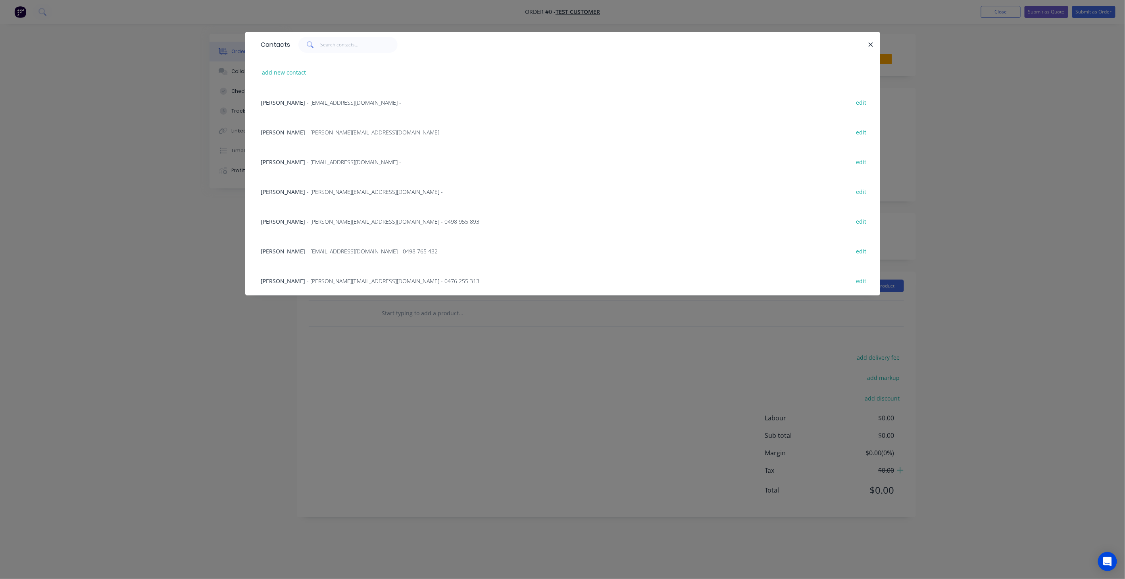
click at [291, 280] on span "[PERSON_NAME]" at bounding box center [283, 281] width 44 height 8
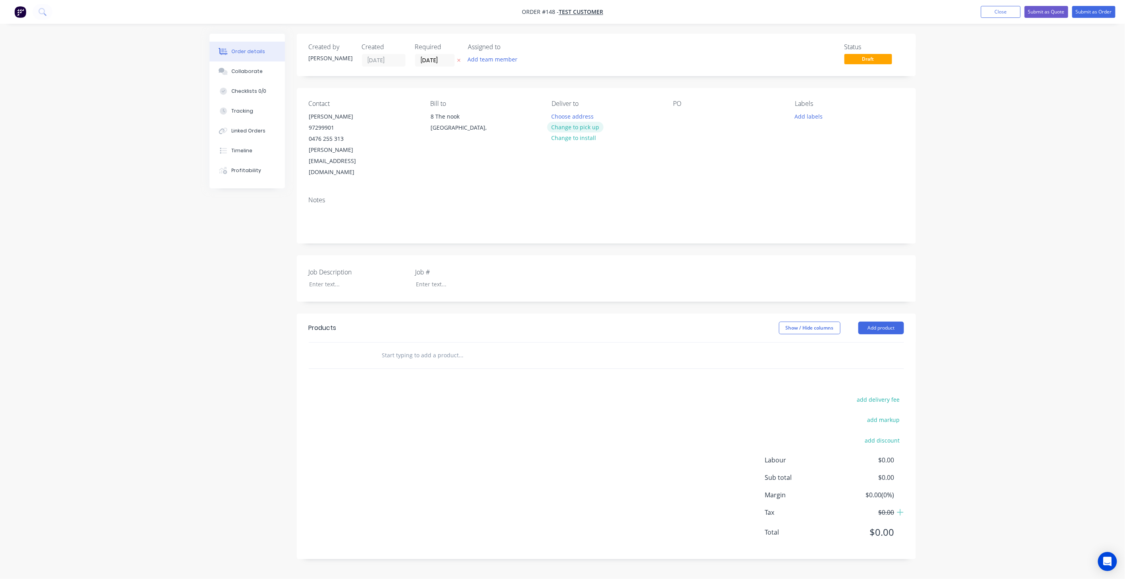
click at [573, 127] on button "Change to pick up" at bounding box center [575, 127] width 56 height 11
click at [693, 115] on div "PO" at bounding box center [727, 139] width 109 height 78
click at [805, 116] on button "Add labels" at bounding box center [808, 116] width 37 height 11
click at [811, 233] on div at bounding box center [809, 235] width 16 height 16
click at [995, 173] on div "Order details Collaborate Checklists 0/0 Tracking Linked Orders Timeline Profit…" at bounding box center [562, 289] width 1125 height 579
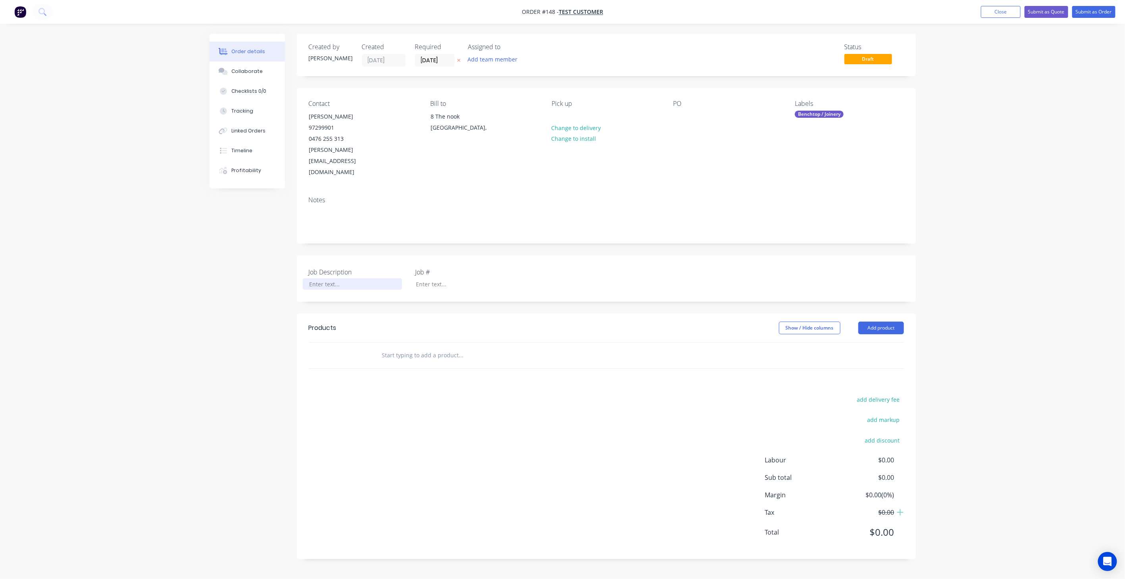
click at [330, 279] on div at bounding box center [352, 285] width 99 height 12
click at [327, 279] on div at bounding box center [352, 285] width 99 height 12
paste div
click at [438, 279] on div at bounding box center [458, 285] width 99 height 12
drag, startPoint x: 598, startPoint y: 278, endPoint x: 594, endPoint y: 275, distance: 5.4
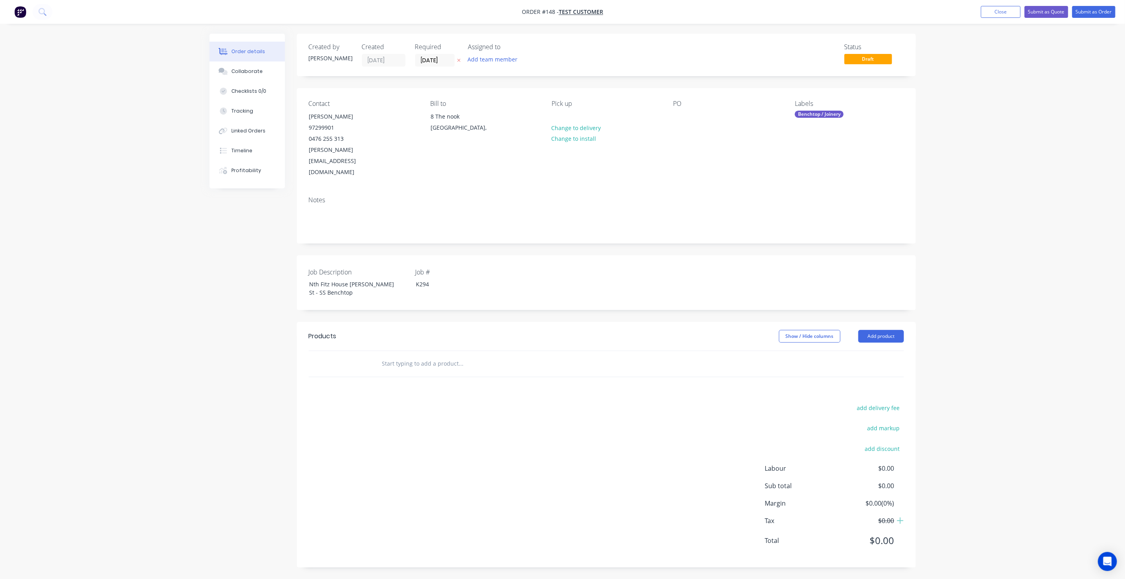
click at [597, 278] on div "Job Description Nth Fitz House [PERSON_NAME] St - SS Benchtop Job # K294" at bounding box center [606, 283] width 619 height 55
click at [887, 330] on button "Add product" at bounding box center [881, 336] width 46 height 13
click at [883, 351] on div "Product catalogue" at bounding box center [866, 357] width 61 height 12
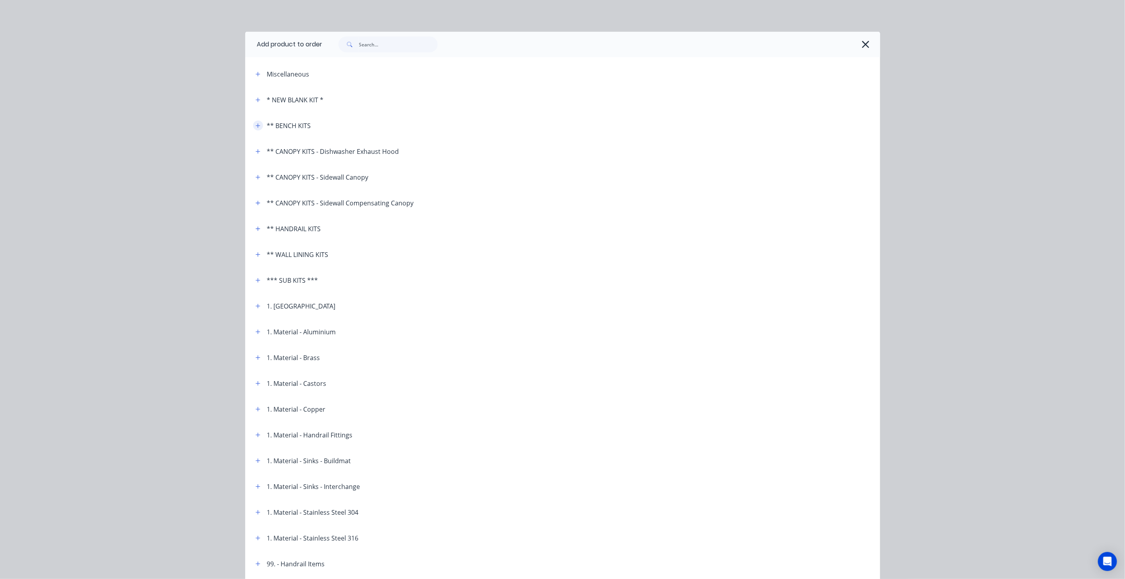
click at [253, 123] on button "button" at bounding box center [258, 126] width 10 height 10
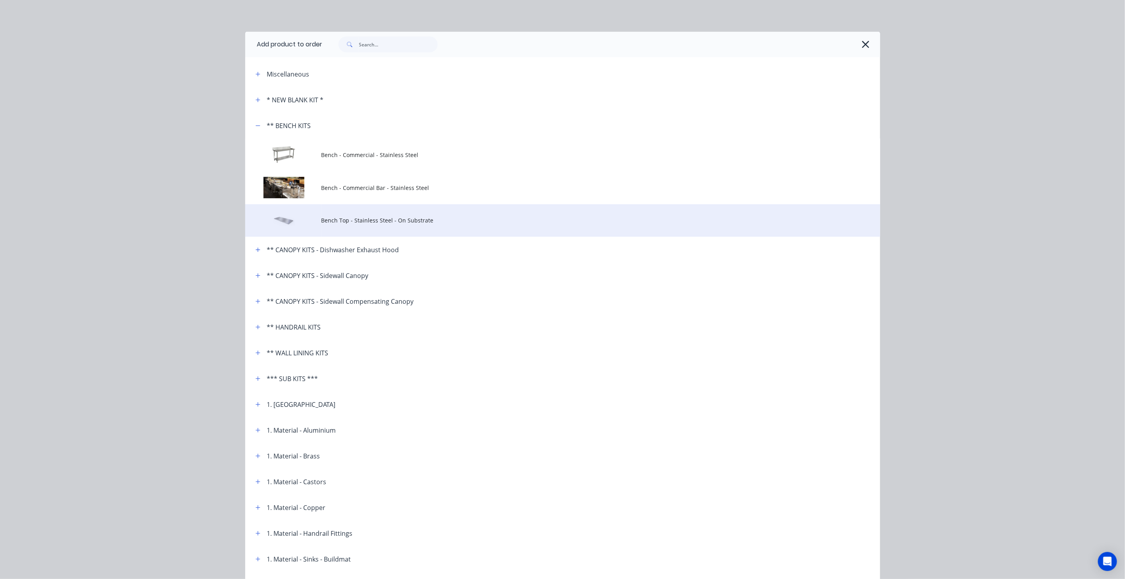
click at [398, 221] on span "Bench Top - Stainless Steel - On Substrate" at bounding box center [544, 220] width 447 height 8
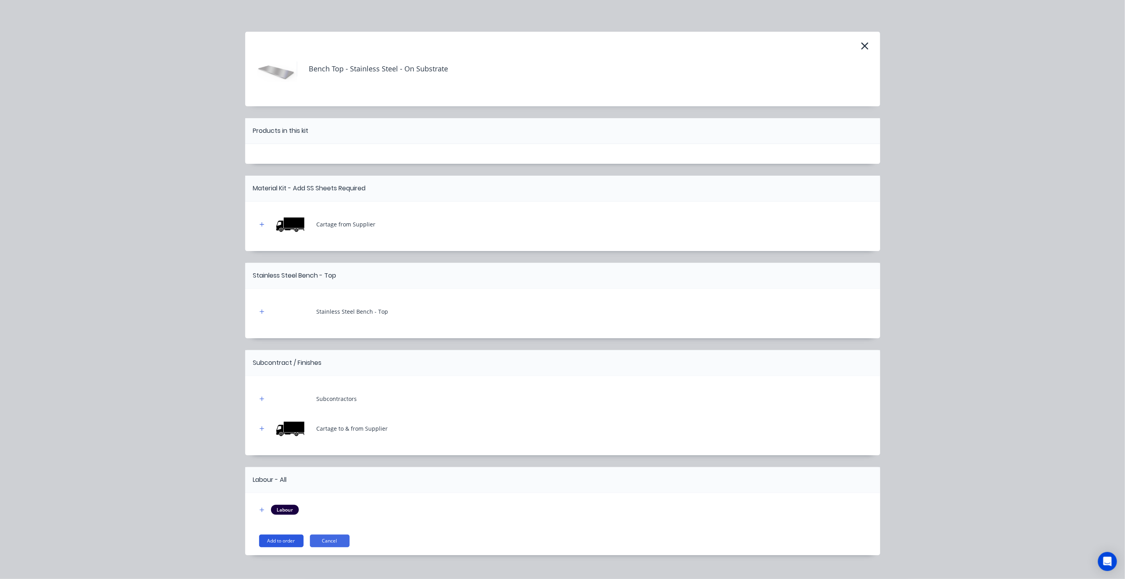
click at [281, 538] on button "Add to order" at bounding box center [281, 541] width 44 height 13
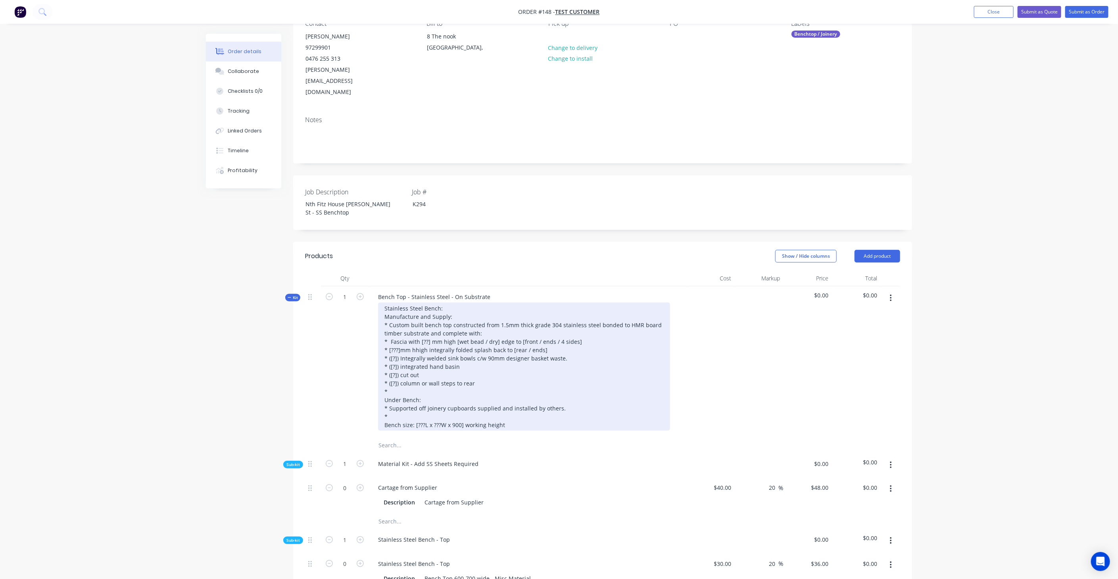
scroll to position [88, 0]
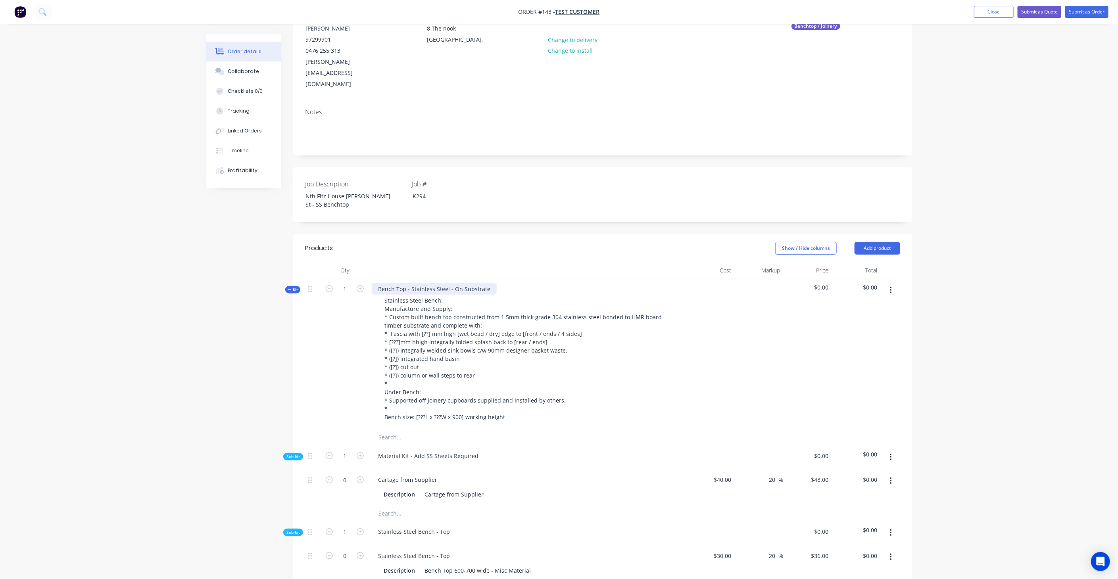
click at [483, 283] on div "Bench Top - Stainless Steel - On Substrate" at bounding box center [434, 289] width 125 height 12
drag, startPoint x: 486, startPoint y: 265, endPoint x: 342, endPoint y: 259, distance: 143.8
click at [342, 279] on div "Kit 1 Bench Top - Stainless Steel - On Substrate Stainless Steel Bench: Manufac…" at bounding box center [602, 354] width 595 height 151
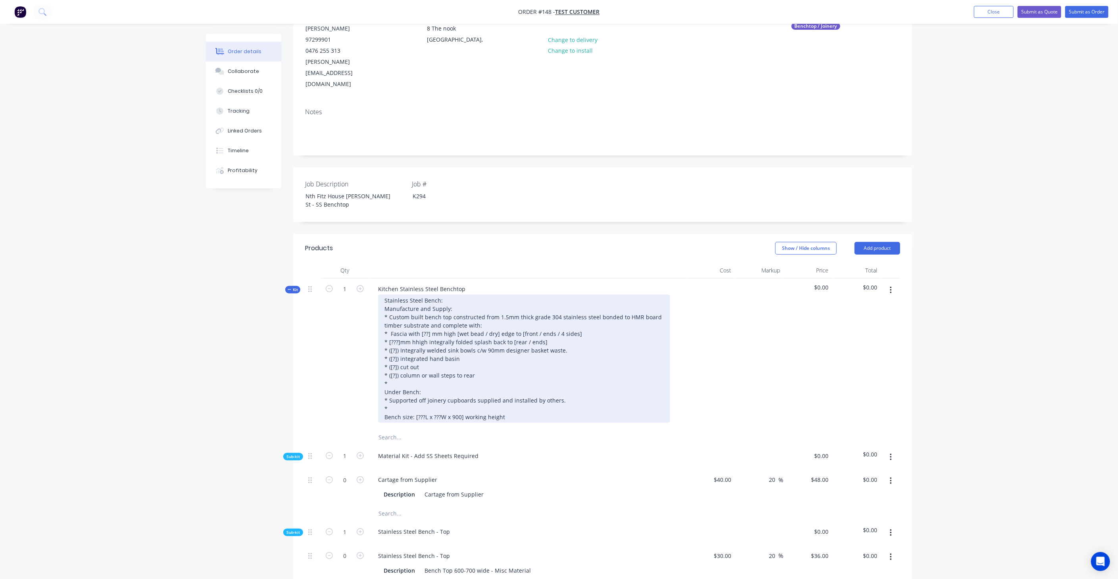
click at [403, 295] on div "Stainless Steel Bench: Manufacture and Supply: * Custom built bench top constru…" at bounding box center [524, 359] width 292 height 128
drag, startPoint x: 429, startPoint y: 312, endPoint x: 457, endPoint y: 300, distance: 30.4
click at [429, 312] on div "Stainless Steel Bench: Manufacture and Supply: * Custom built bench top constru…" at bounding box center [524, 359] width 292 height 128
click at [484, 309] on div "Stainless Steel Bench: Manufacture and Supply: * Custom built bench top constru…" at bounding box center [524, 359] width 292 height 128
click at [463, 312] on div "Stainless Steel Bench: Manufacture and Supply: * Custom built bench top constru…" at bounding box center [524, 359] width 292 height 128
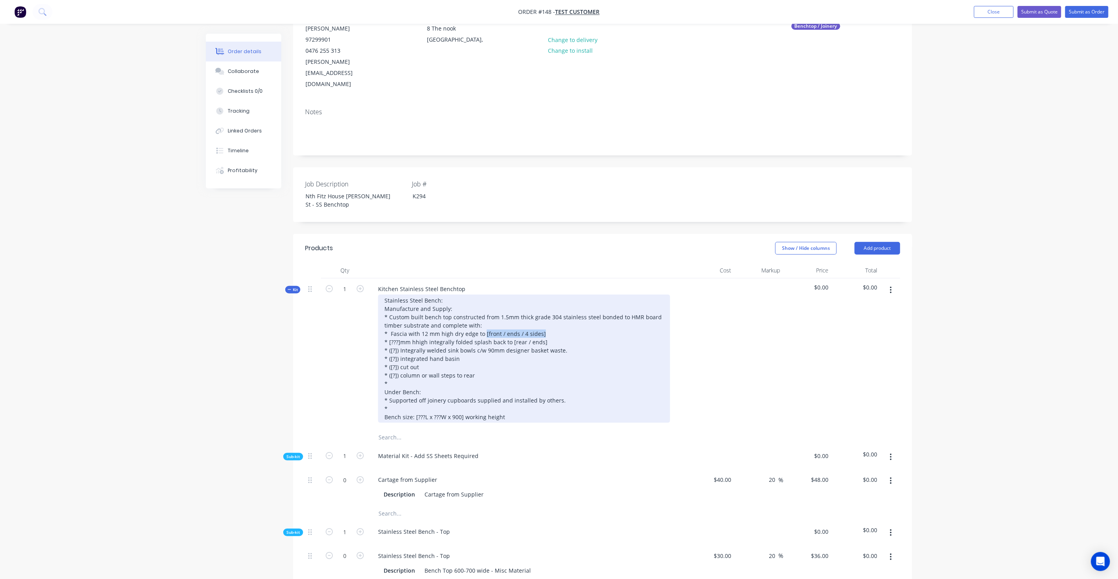
drag, startPoint x: 545, startPoint y: 309, endPoint x: 484, endPoint y: 311, distance: 61.5
click at [484, 311] on div "Stainless Steel Bench: Manufacture and Supply: * Custom built bench top constru…" at bounding box center [524, 359] width 292 height 128
drag, startPoint x: 414, startPoint y: 319, endPoint x: 425, endPoint y: 322, distance: 11.5
click at [398, 320] on div "Stainless Steel Bench: Manufacture and Supply: * Custom built bench top constru…" at bounding box center [524, 359] width 292 height 128
drag, startPoint x: 551, startPoint y: 322, endPoint x: 509, endPoint y: 321, distance: 42.1
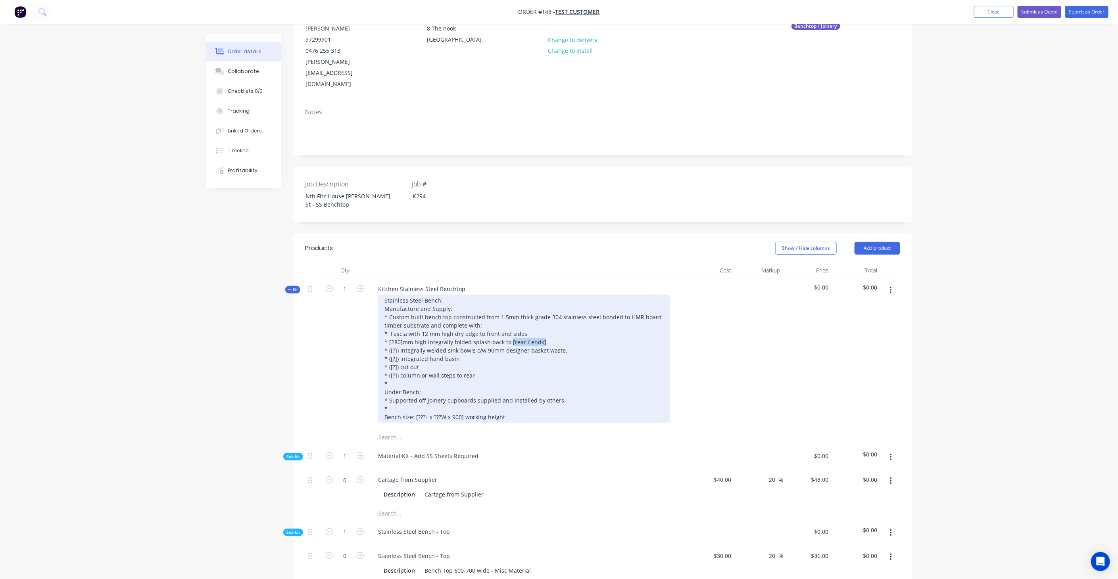
click at [509, 321] on div "Stainless Steel Bench: Manufacture and Supply: * Custom built bench top constru…" at bounding box center [524, 359] width 292 height 128
click at [510, 319] on div "Stainless Steel Bench: Manufacture and Supply: * Custom built bench top constru…" at bounding box center [524, 359] width 292 height 128
click at [396, 329] on div "Stainless Steel Bench: Manufacture and Supply: * Custom built bench top constru…" at bounding box center [524, 359] width 292 height 128
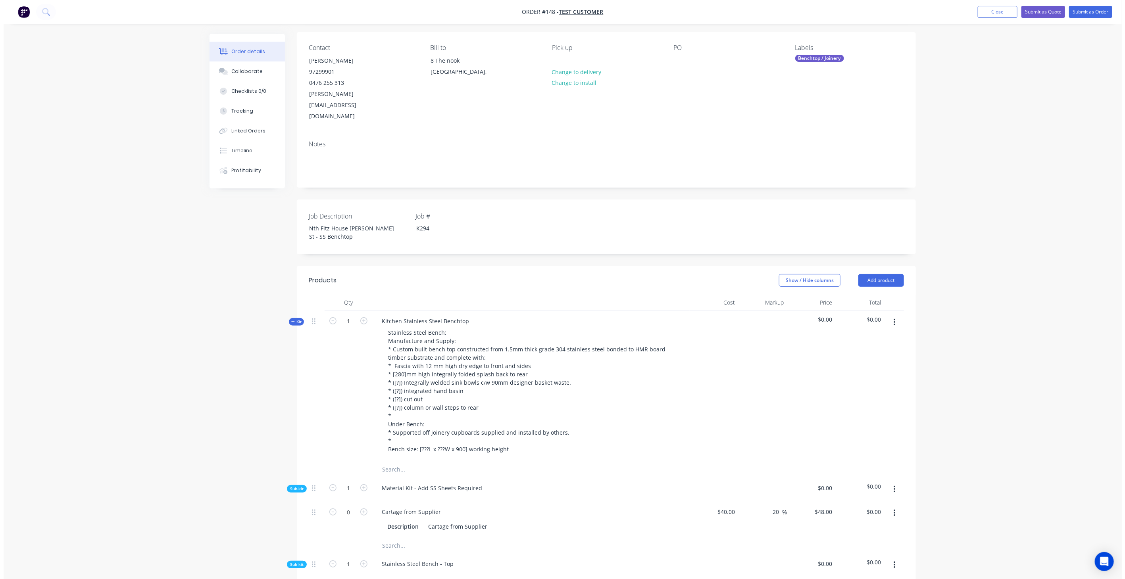
scroll to position [0, 0]
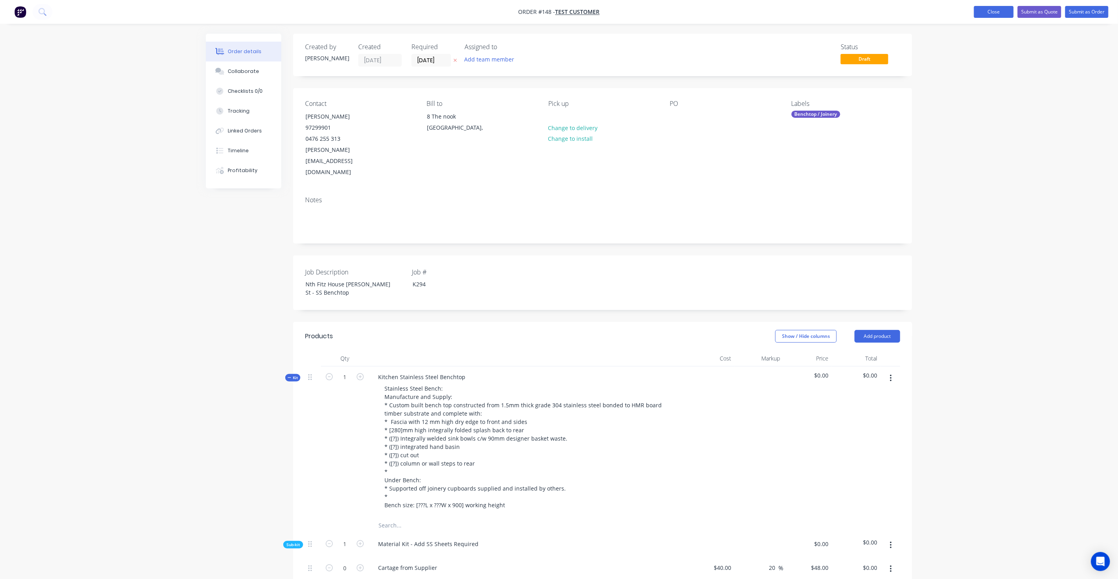
drag, startPoint x: 997, startPoint y: 12, endPoint x: 926, endPoint y: 106, distance: 118.0
click at [997, 12] on button "Close" at bounding box center [994, 12] width 40 height 12
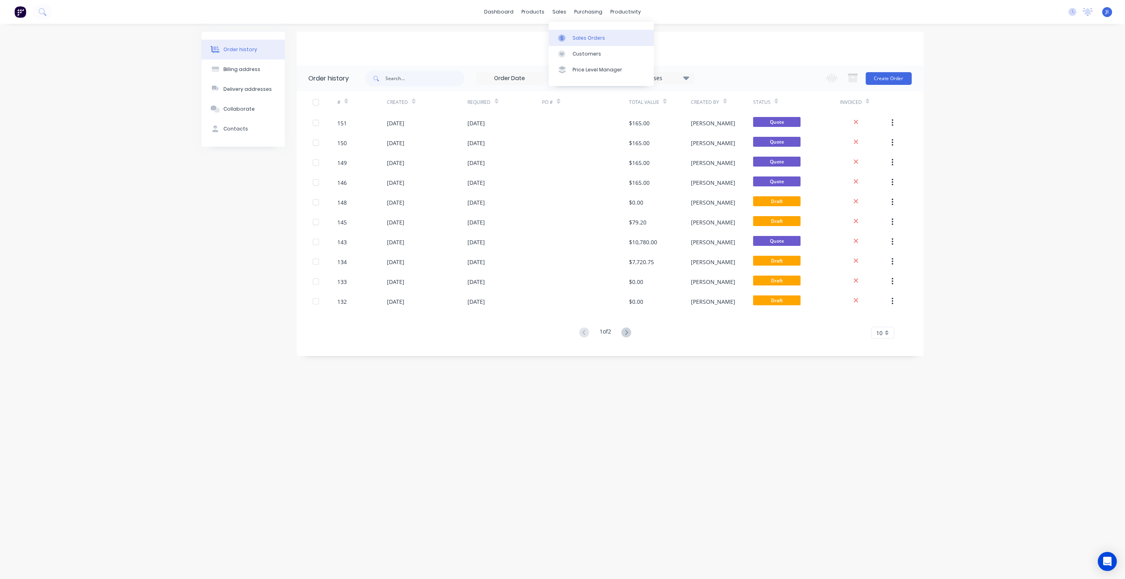
click at [571, 36] on link "Sales Orders" at bounding box center [601, 38] width 105 height 16
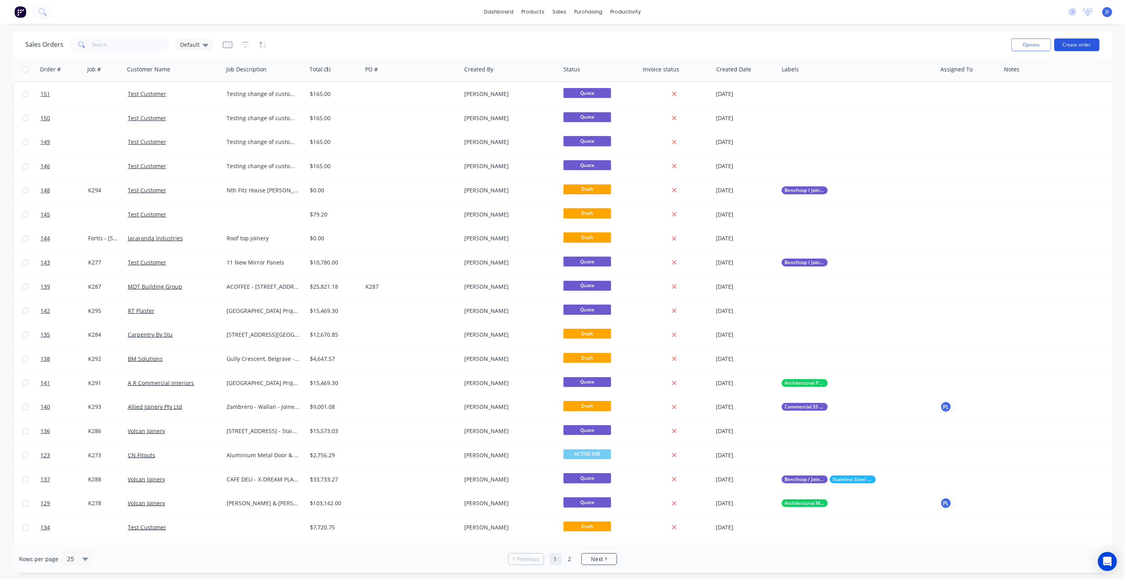
click at [1078, 45] on button "Create order" at bounding box center [1076, 44] width 45 height 13
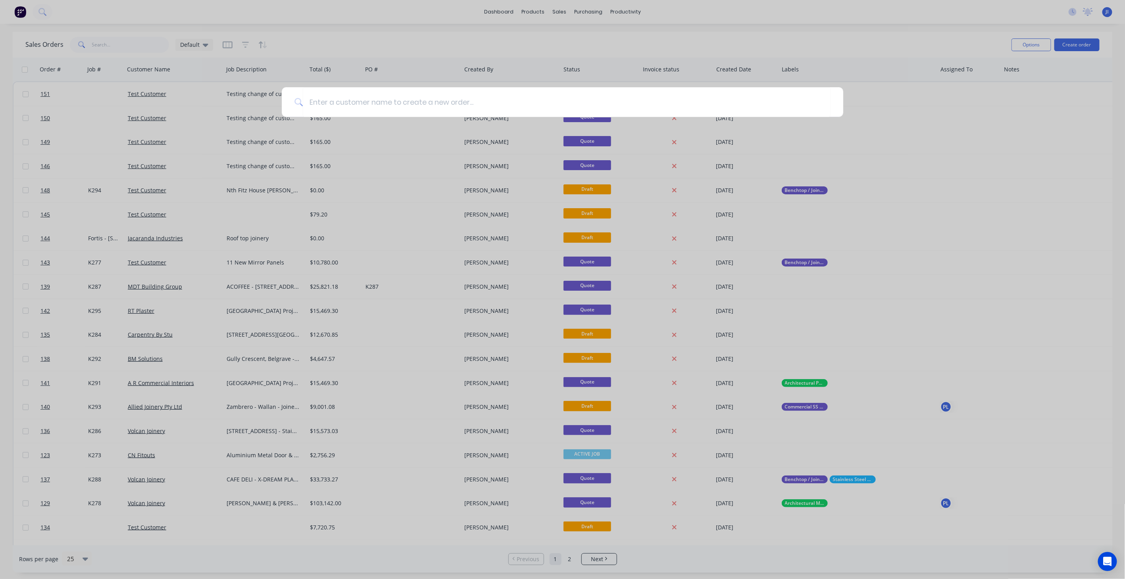
type input "b"
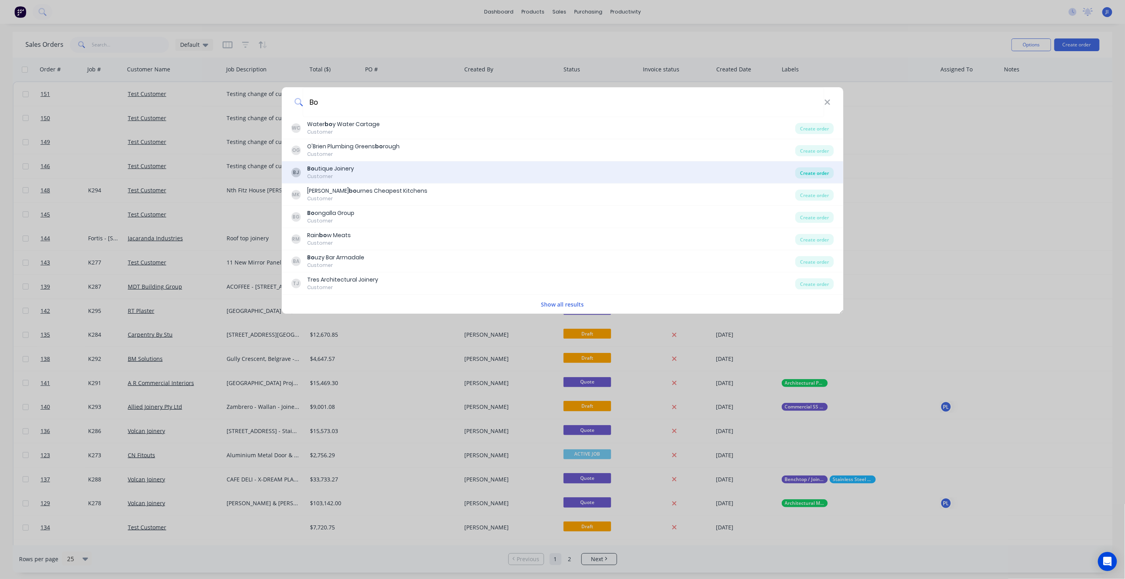
type input "Bo"
click at [808, 174] on div "Create order" at bounding box center [814, 172] width 38 height 11
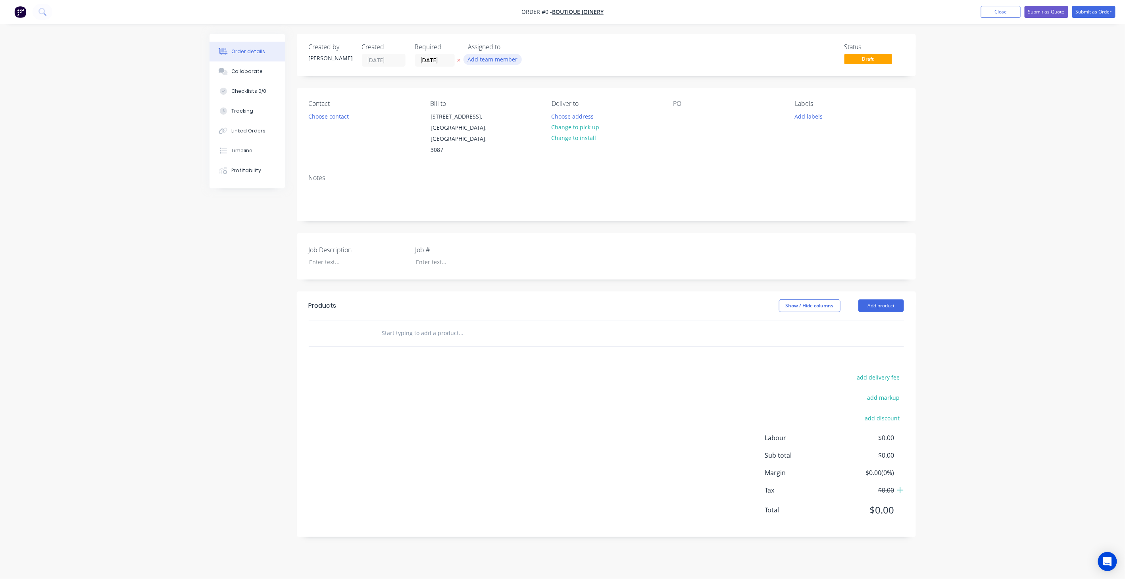
click at [504, 58] on button "Add team member" at bounding box center [492, 59] width 58 height 11
click at [526, 150] on div "[PERSON_NAME]" at bounding box center [531, 151] width 79 height 8
click at [369, 146] on div "Order details Collaborate Checklists 0/0 Tracking Linked Orders Timeline Profit…" at bounding box center [563, 291] width 722 height 515
click at [339, 117] on button "Choose contact" at bounding box center [328, 116] width 49 height 11
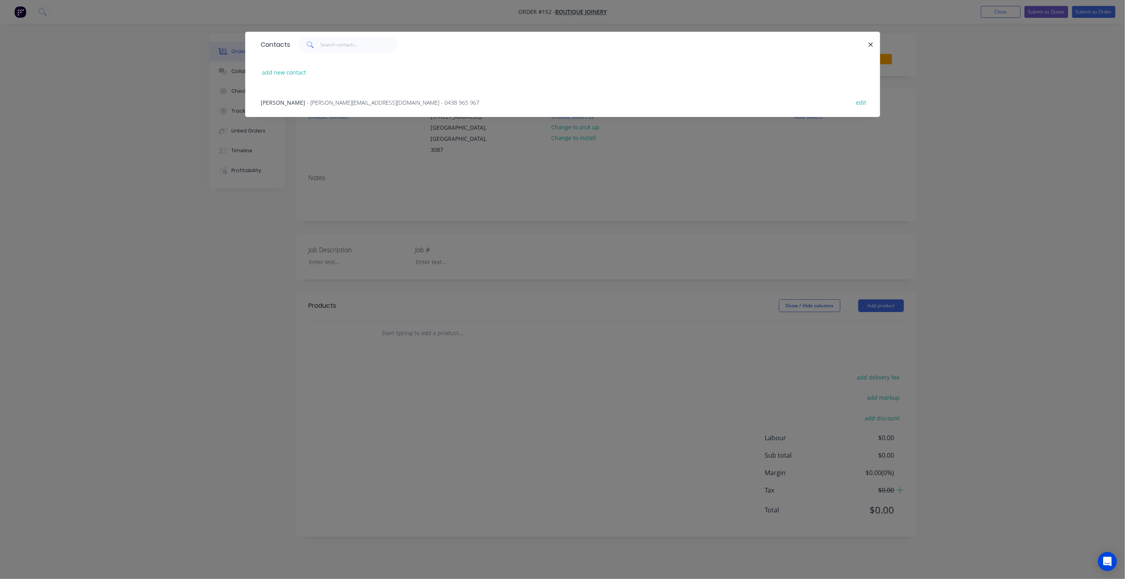
click at [307, 100] on span "- [PERSON_NAME][EMAIL_ADDRESS][DOMAIN_NAME] - 0438 965 967" at bounding box center [393, 103] width 173 height 8
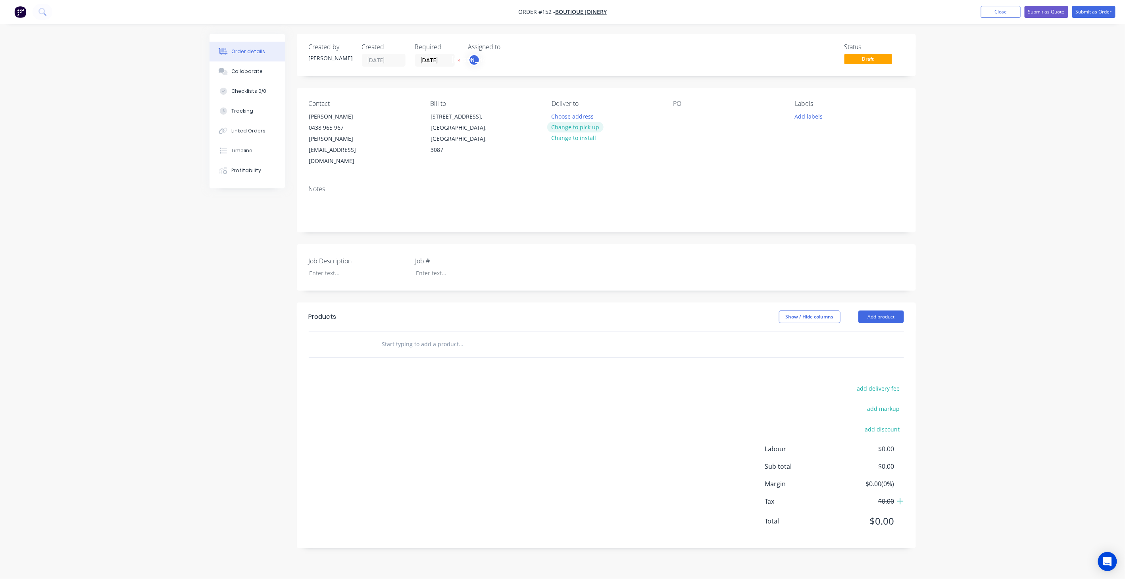
click at [576, 127] on button "Change to pick up" at bounding box center [575, 127] width 56 height 11
click at [822, 117] on button "Add labels" at bounding box center [808, 116] width 37 height 11
click at [811, 233] on div at bounding box center [809, 235] width 16 height 16
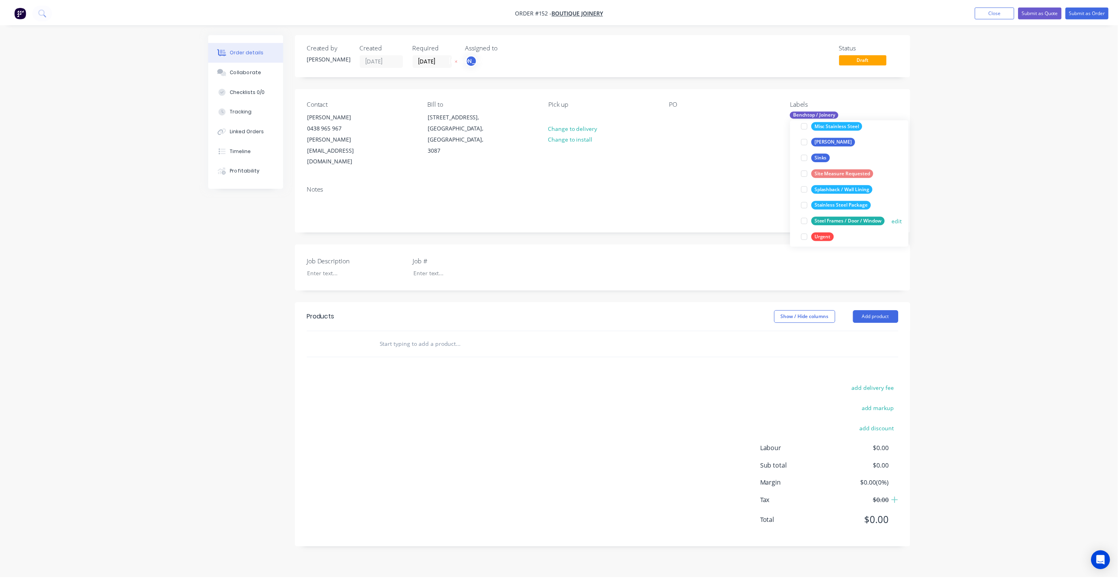
scroll to position [412, 0]
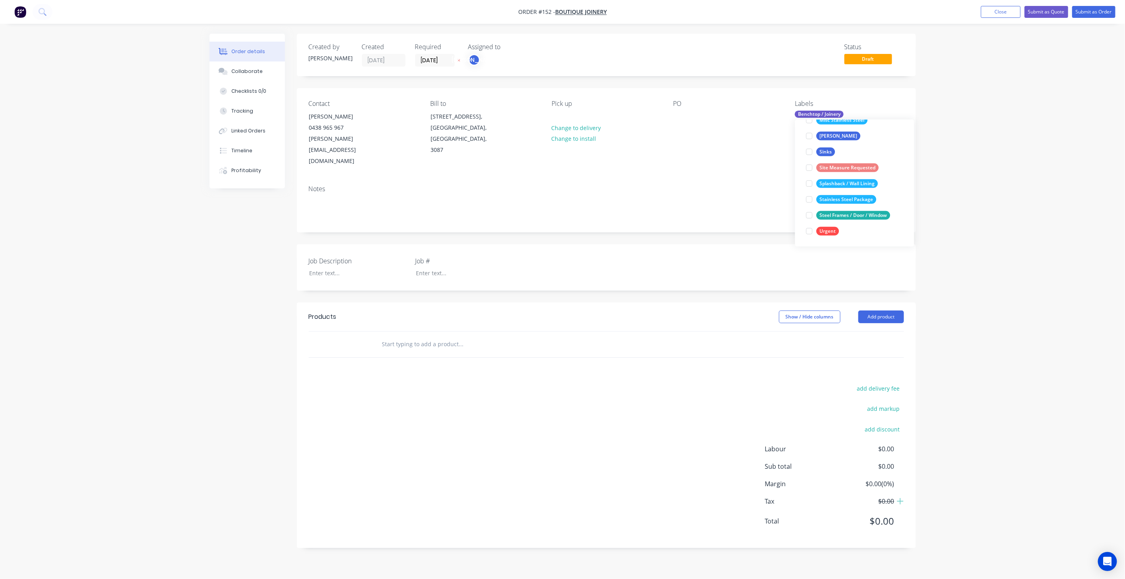
click at [997, 202] on div "Order details Collaborate Checklists 0/0 Tracking Linked Orders Timeline Profit…" at bounding box center [562, 289] width 1125 height 579
click at [336, 267] on div at bounding box center [352, 273] width 99 height 12
click at [357, 267] on div at bounding box center [352, 273] width 99 height 12
paste div
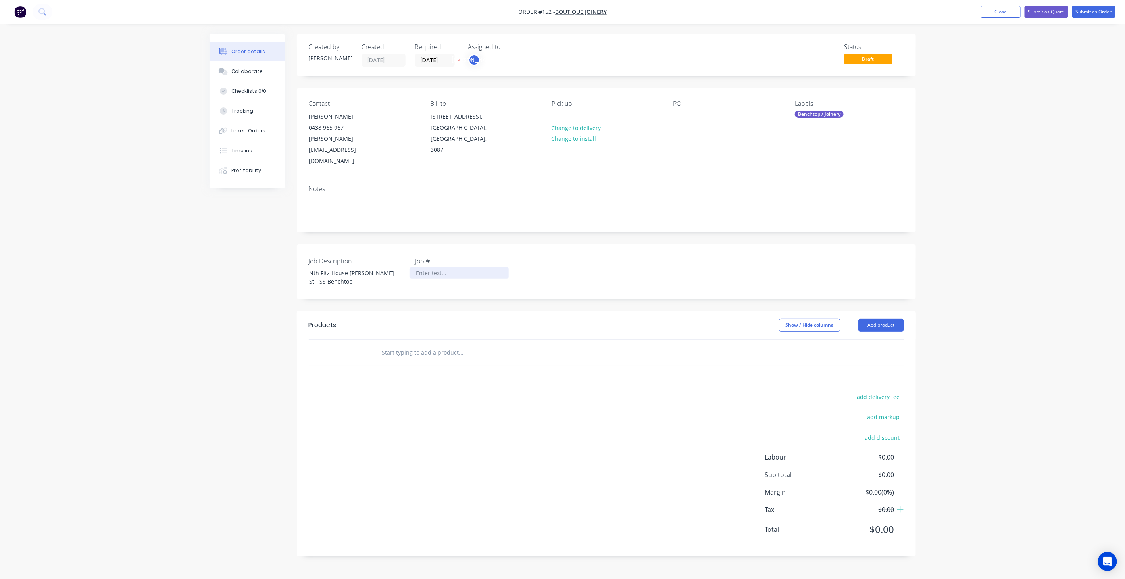
click at [432, 267] on div at bounding box center [458, 273] width 99 height 12
click at [409, 350] on div "Products Show / Hide columns Add product add delivery fee add markup add discou…" at bounding box center [606, 434] width 619 height 246
click at [594, 362] on div "Products Show / Hide columns Add product add delivery fee add markup add discou…" at bounding box center [606, 434] width 619 height 246
click at [888, 319] on button "Add product" at bounding box center [881, 325] width 46 height 13
click at [865, 340] on div "Product catalogue" at bounding box center [866, 346] width 61 height 12
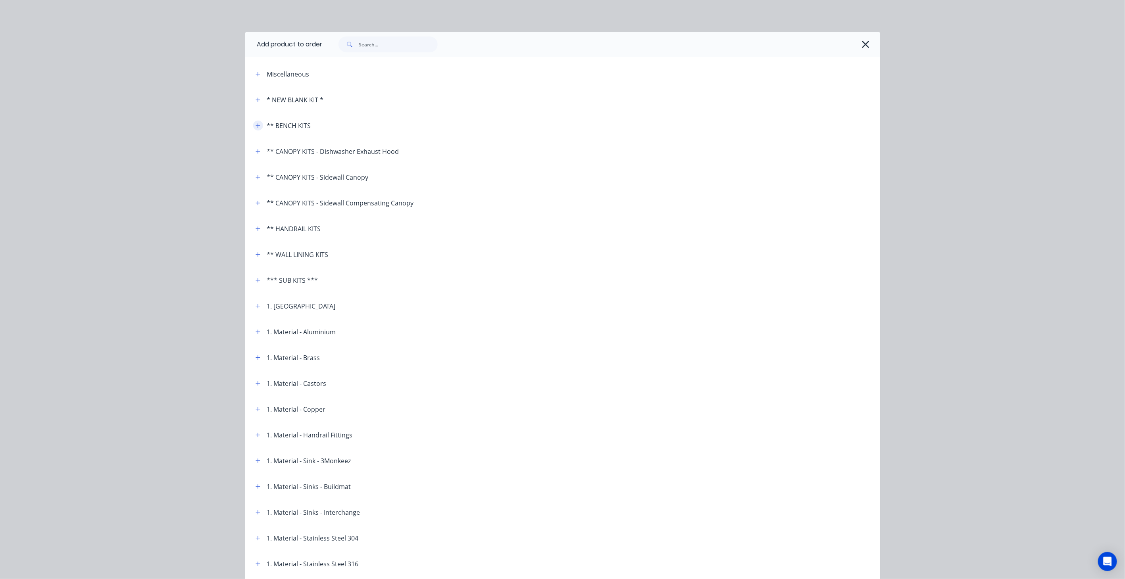
click at [256, 127] on icon "button" at bounding box center [258, 126] width 5 height 6
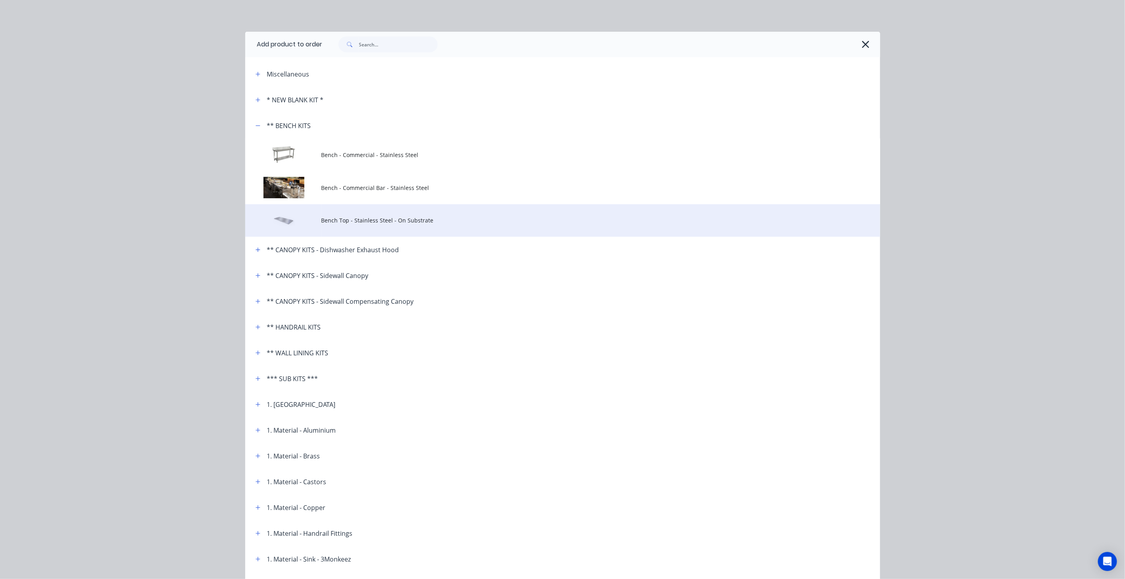
click at [389, 227] on td "Bench Top - Stainless Steel - On Substrate" at bounding box center [600, 220] width 559 height 33
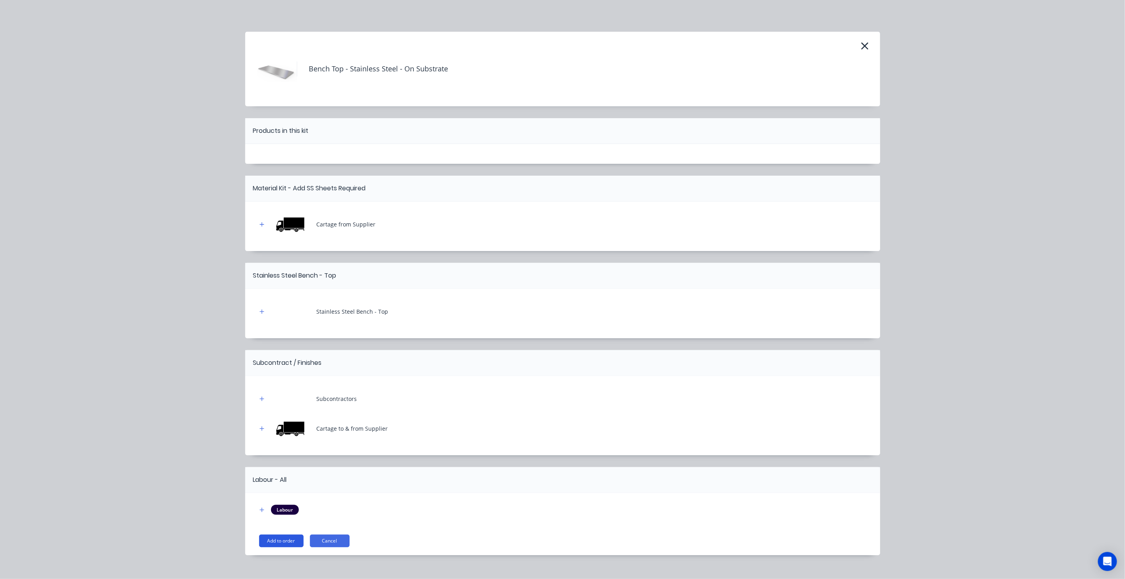
click at [285, 544] on button "Add to order" at bounding box center [281, 541] width 44 height 13
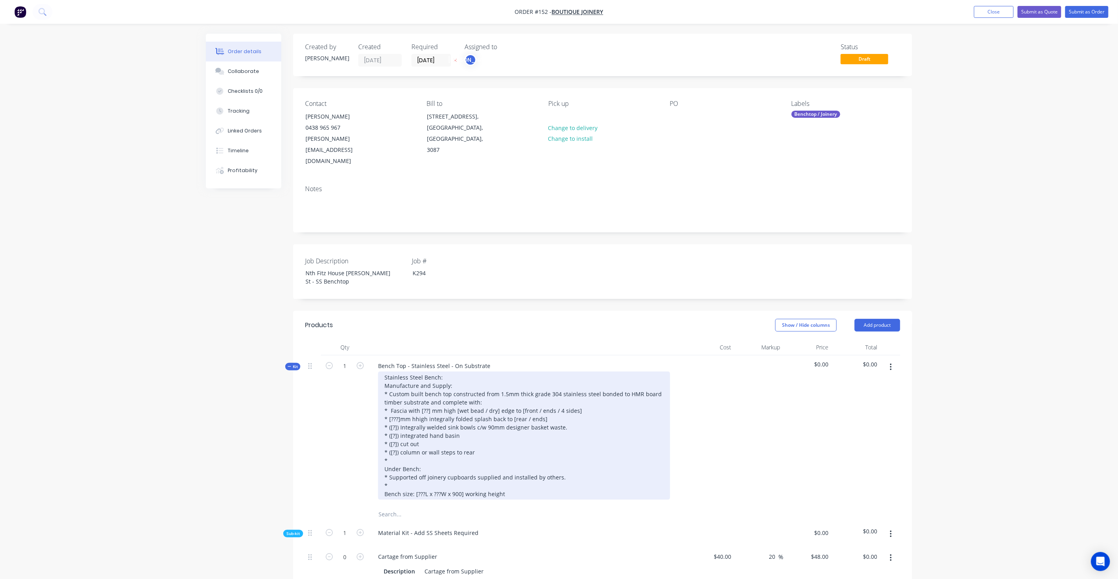
click at [429, 388] on div "Stainless Steel Bench: Manufacture and Supply: * Custom built bench top constru…" at bounding box center [524, 436] width 292 height 128
drag, startPoint x: 482, startPoint y: 386, endPoint x: 452, endPoint y: 387, distance: 30.2
click at [452, 387] on div "Stainless Steel Bench: Manufacture and Supply: * Custom built bench top constru…" at bounding box center [524, 436] width 292 height 128
click at [462, 387] on div "Stainless Steel Bench: Manufacture and Supply: * Custom built bench top constru…" at bounding box center [524, 436] width 292 height 128
drag, startPoint x: 553, startPoint y: 389, endPoint x: 499, endPoint y: 391, distance: 54.0
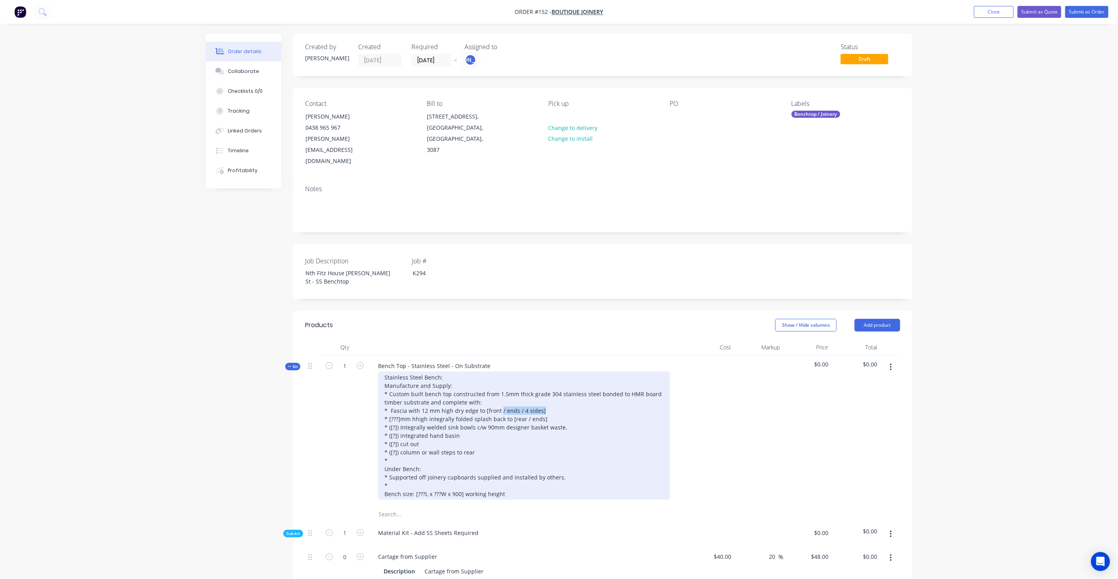
click at [499, 391] on div "Stainless Steel Bench: Manufacture and Supply: * Custom built bench top constru…" at bounding box center [524, 436] width 292 height 128
click at [484, 390] on div "Stainless Steel Bench: Manufacture and Supply: * Custom built bench top constru…" at bounding box center [524, 436] width 292 height 128
click at [502, 386] on div "Stainless Steel Bench: Manufacture and Supply: * Custom built bench top constru…" at bounding box center [524, 436] width 292 height 128
click at [398, 398] on div "Stainless Steel Bench: Manufacture and Supply: * Custom built bench top constru…" at bounding box center [524, 436] width 292 height 128
click at [415, 396] on div "Stainless Steel Bench: Manufacture and Supply: * Custom built bench top constru…" at bounding box center [524, 436] width 292 height 128
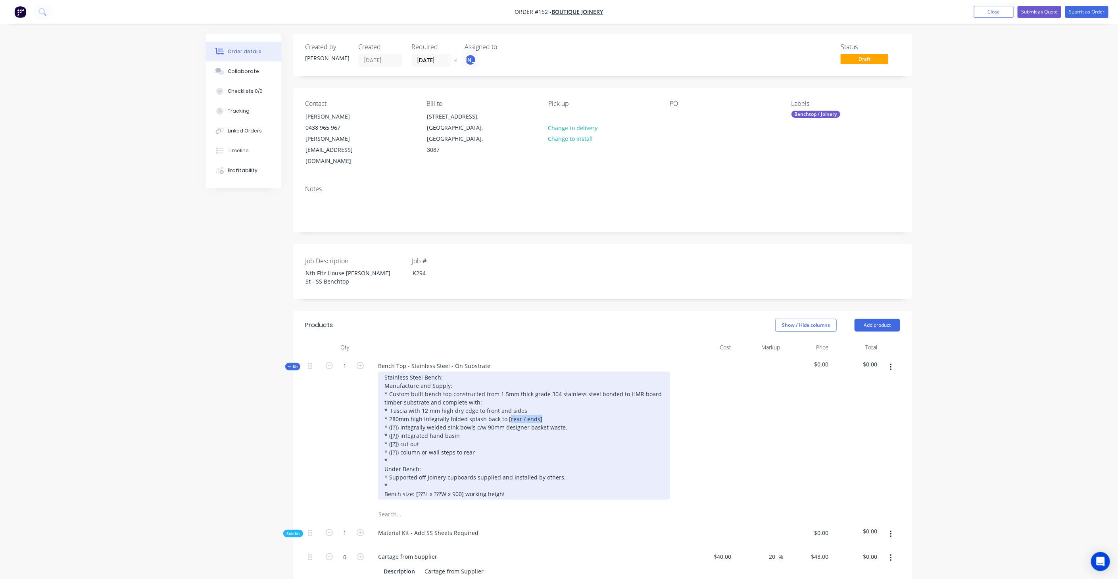
drag, startPoint x: 528, startPoint y: 396, endPoint x: 505, endPoint y: 398, distance: 22.7
click at [505, 398] on div "Stainless Steel Bench: Manufacture and Supply: * Custom built bench top constru…" at bounding box center [524, 436] width 292 height 128
click at [396, 407] on div "Stainless Steel Bench: Manufacture and Supply: * Custom built bench top constru…" at bounding box center [524, 436] width 292 height 128
drag, startPoint x: 382, startPoint y: 413, endPoint x: 473, endPoint y: 414, distance: 90.9
click at [473, 414] on div "Stainless Steel Bench: Manufacture and Supply: * Custom built bench top constru…" at bounding box center [524, 436] width 292 height 128
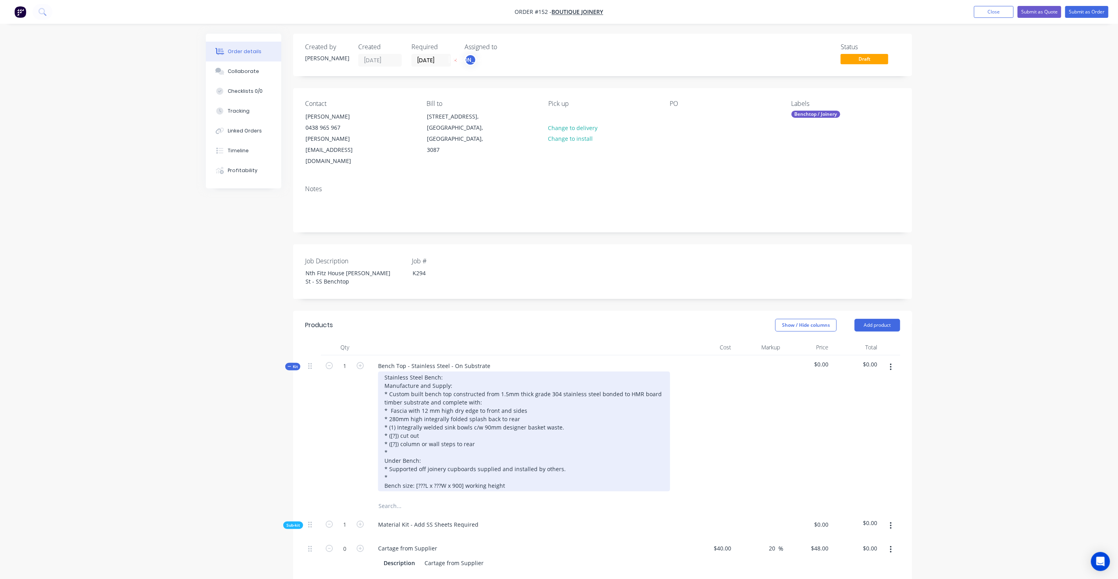
click at [396, 412] on div "Stainless Steel Bench: Manufacture and Supply: * Custom built bench top constru…" at bounding box center [524, 432] width 292 height 120
drag, startPoint x: 383, startPoint y: 419, endPoint x: 654, endPoint y: 429, distance: 270.7
click at [654, 429] on div "Stainless Steel Bench: Manufacture and Supply: * Custom built bench top constru…" at bounding box center [524, 432] width 292 height 120
click at [448, 423] on div "Stainless Steel Bench: Manufacture and Supply: * Custom built bench top constru…" at bounding box center [524, 432] width 292 height 120
click at [384, 420] on div "Stainless Steel Bench: Manufacture and Supply: * Custom built bench top constru…" at bounding box center [524, 432] width 292 height 120
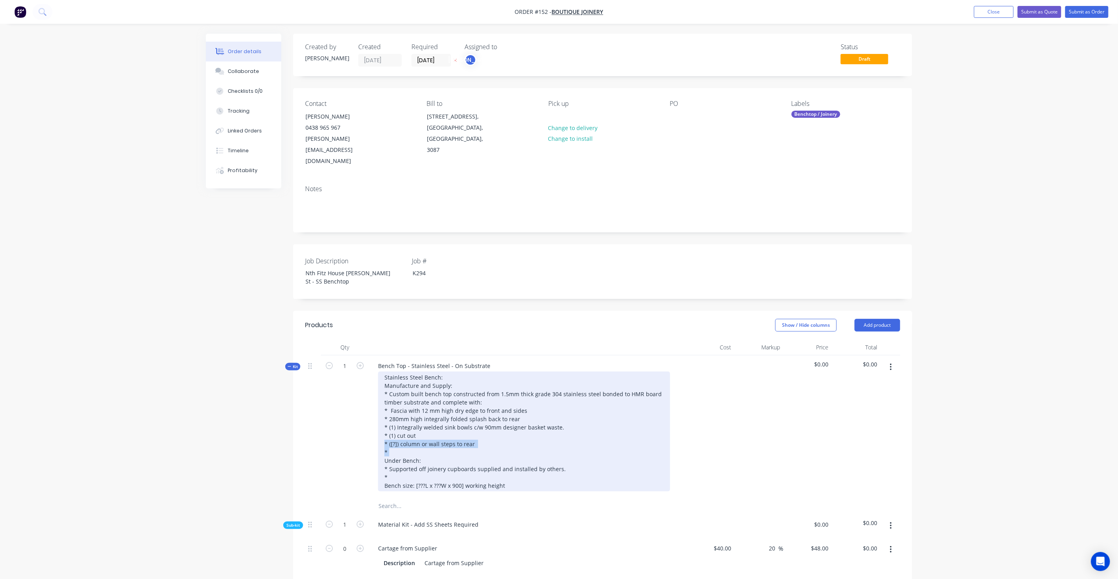
click at [402, 421] on div "Stainless Steel Bench: Manufacture and Supply: * Custom built bench top constru…" at bounding box center [524, 432] width 292 height 120
drag, startPoint x: 384, startPoint y: 421, endPoint x: 486, endPoint y: 422, distance: 101.6
click at [486, 422] on div "Stainless Steel Bench: Manufacture and Supply: * Custom built bench top constru…" at bounding box center [524, 432] width 292 height 120
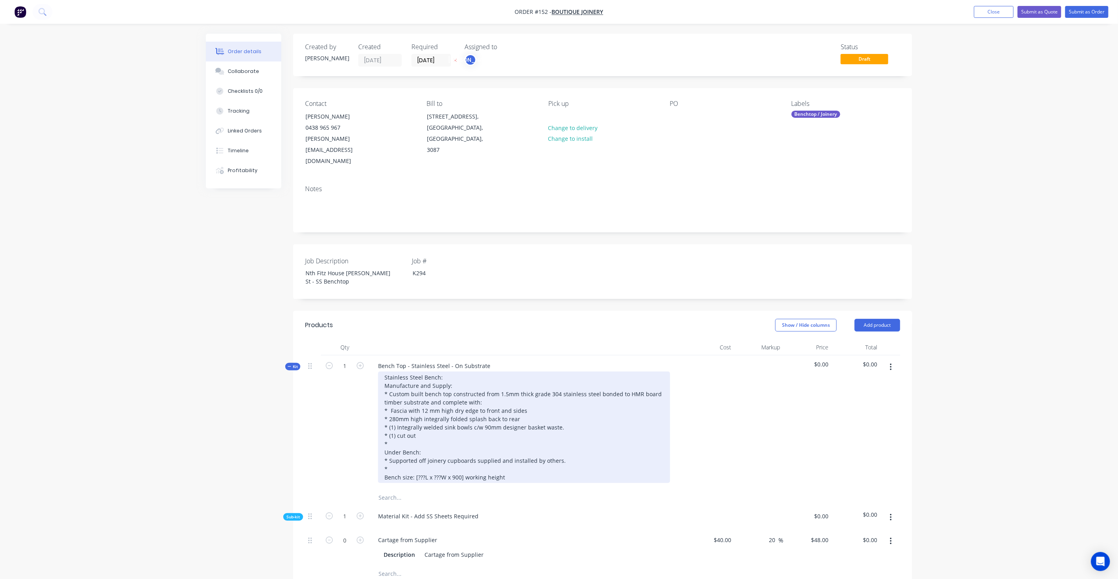
click at [423, 454] on div "Stainless Steel Bench: Manufacture and Supply: * Custom built bench top constru…" at bounding box center [524, 427] width 292 height 111
click at [445, 454] on div "Stainless Steel Bench: Manufacture and Supply: * Custom built bench top constru…" at bounding box center [524, 427] width 292 height 111
click at [535, 450] on div "Stainless Steel Bench: Manufacture and Supply: * Custom built bench top constru…" at bounding box center [524, 427] width 292 height 111
click at [447, 463] on div "Stainless Steel Bench: Manufacture and Supply: * Custom built bench top constru…" at bounding box center [524, 432] width 292 height 120
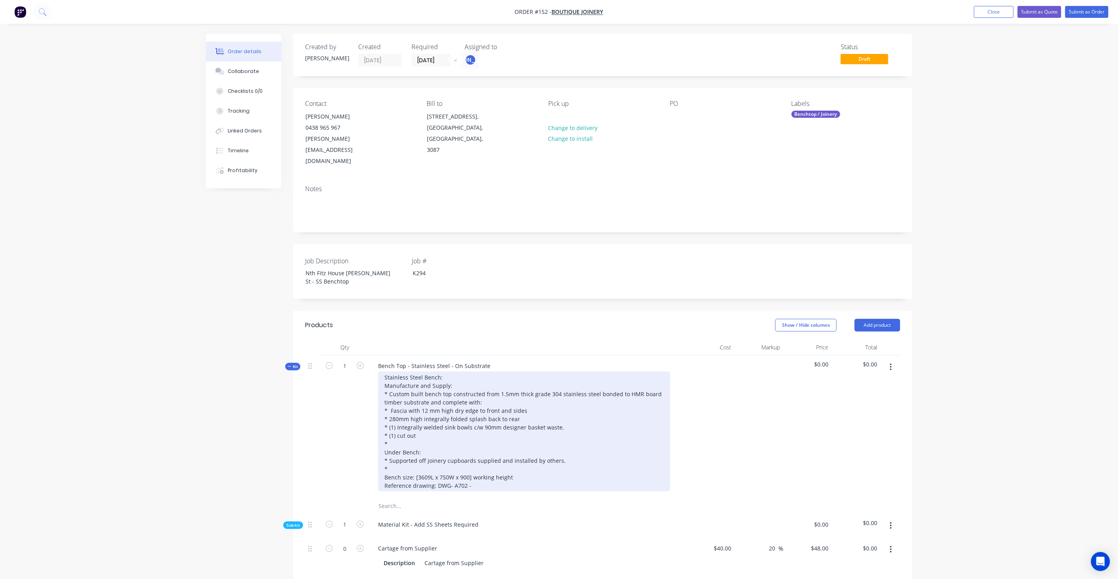
click at [453, 463] on div "Stainless Steel Bench: Manufacture and Supply: * Custom built bench top constru…" at bounding box center [524, 432] width 292 height 120
click at [453, 462] on div "Stainless Steel Bench: Manufacture and Supply: * Custom built bench top constru…" at bounding box center [524, 432] width 292 height 120
copy div "A702"
click at [483, 462] on div "Stainless Steel Bench: Manufacture and Supply: * Custom built bench top constru…" at bounding box center [524, 432] width 292 height 120
click at [519, 463] on div "Stainless Steel Bench: Manufacture and Supply: * Custom built bench top constru…" at bounding box center [524, 432] width 292 height 120
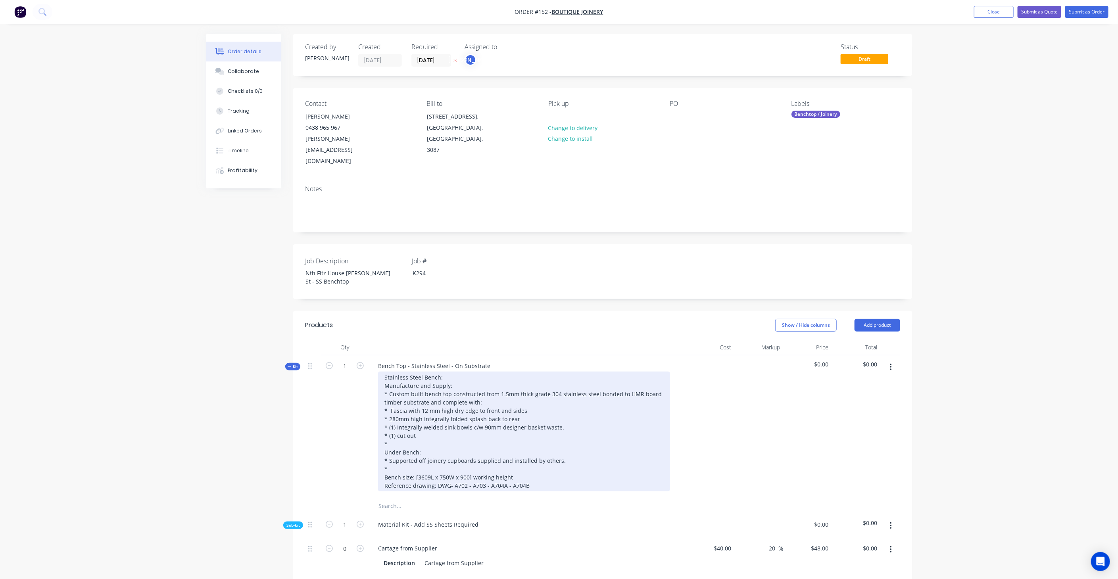
click at [556, 462] on div "Stainless Steel Bench: Manufacture and Supply: * Custom built bench top constru…" at bounding box center [524, 432] width 292 height 120
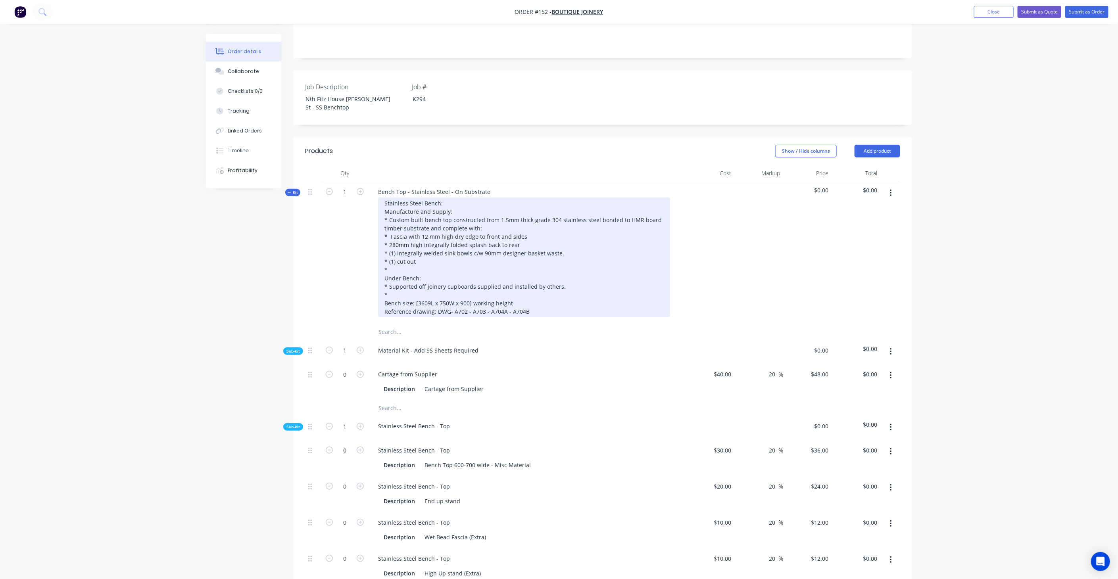
scroll to position [176, 0]
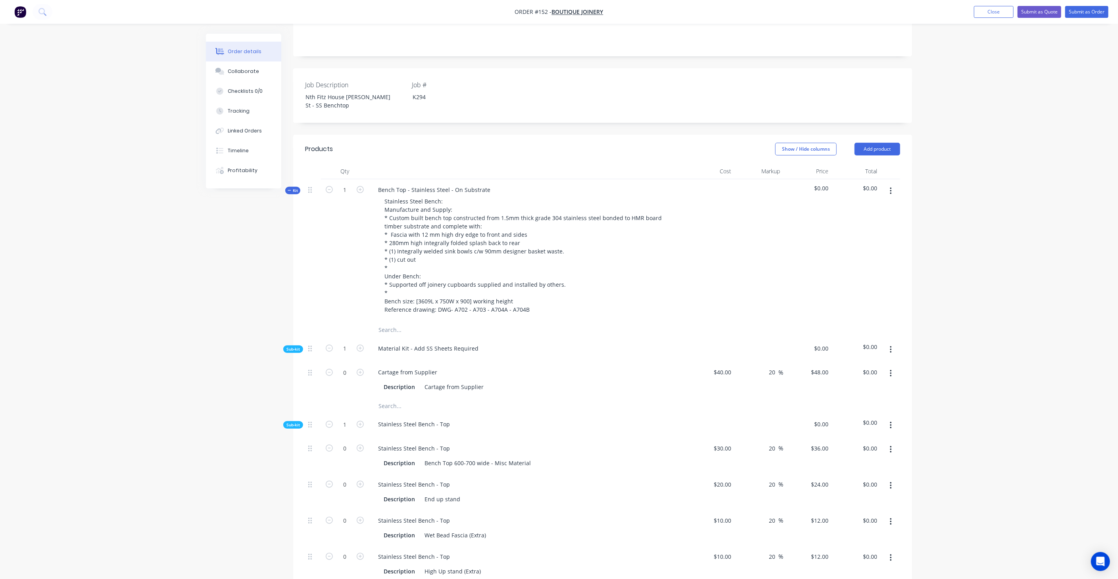
click at [536, 362] on div "Cartage from Supplier Description Cartage from Supplier" at bounding box center [527, 380] width 317 height 36
click at [892, 346] on icon "button" at bounding box center [891, 349] width 2 height 7
click at [864, 365] on div "Add product to kit" at bounding box center [862, 371] width 61 height 12
click at [861, 397] on div "Product catalogue" at bounding box center [862, 403] width 61 height 12
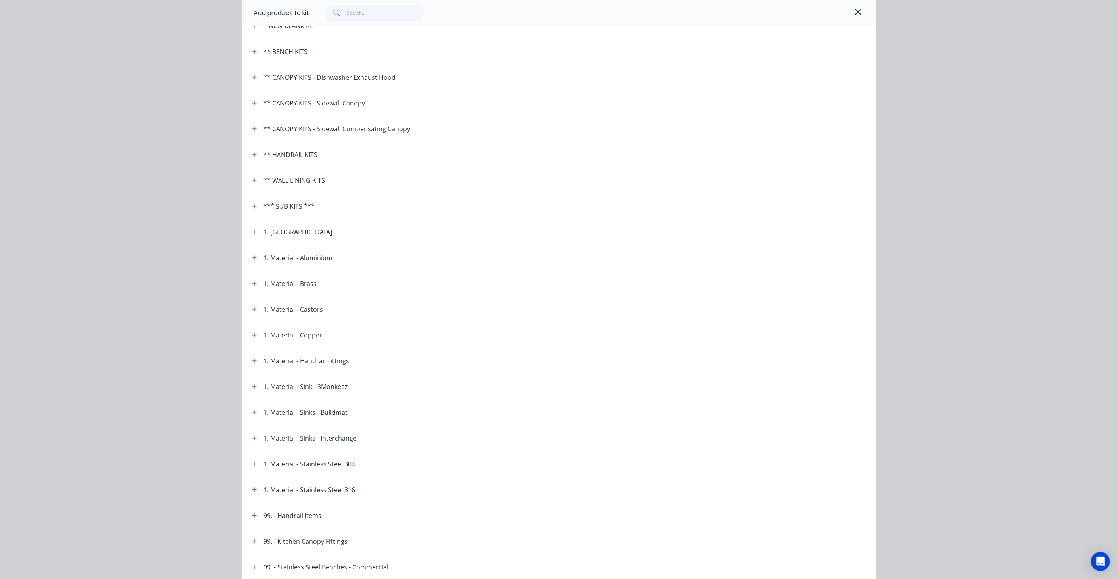
scroll to position [88, 0]
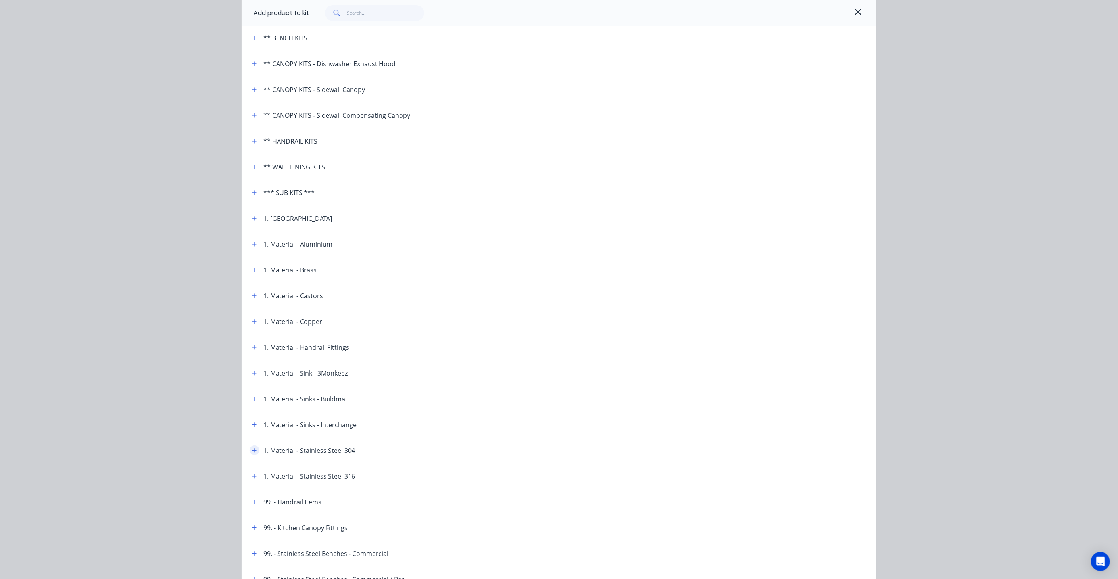
click at [252, 450] on icon "button" at bounding box center [254, 451] width 5 height 6
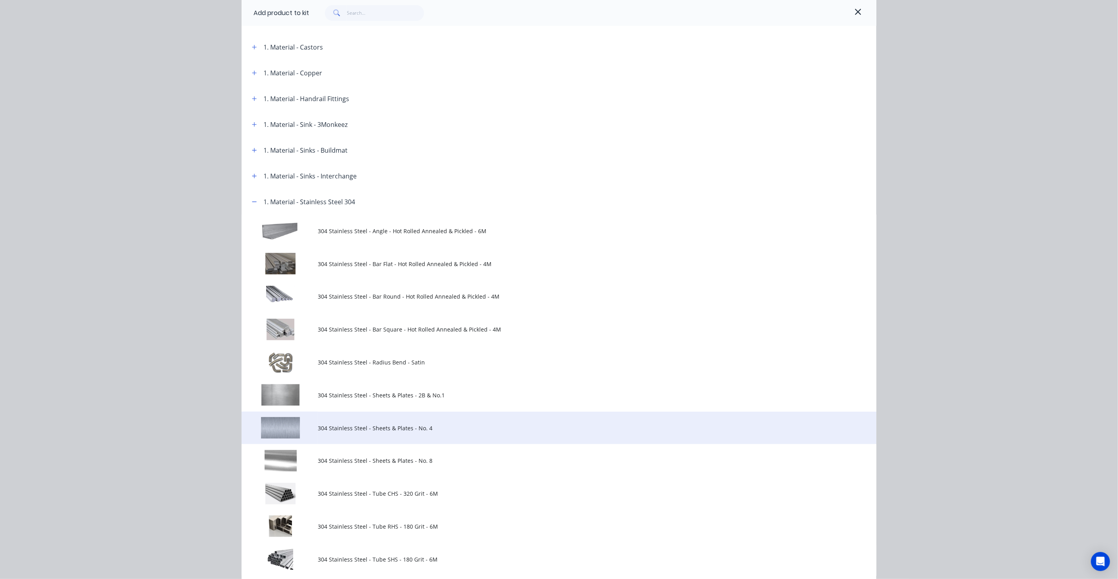
scroll to position [352, 0]
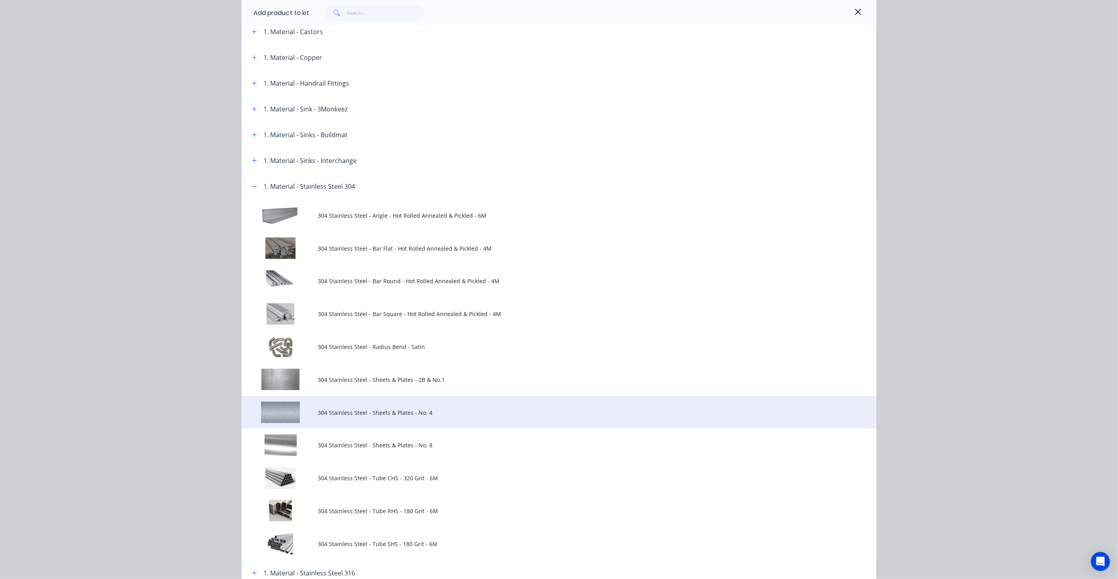
click at [404, 412] on span "304 Stainless Steel - Sheets & Plates - No. 4" at bounding box center [541, 413] width 447 height 8
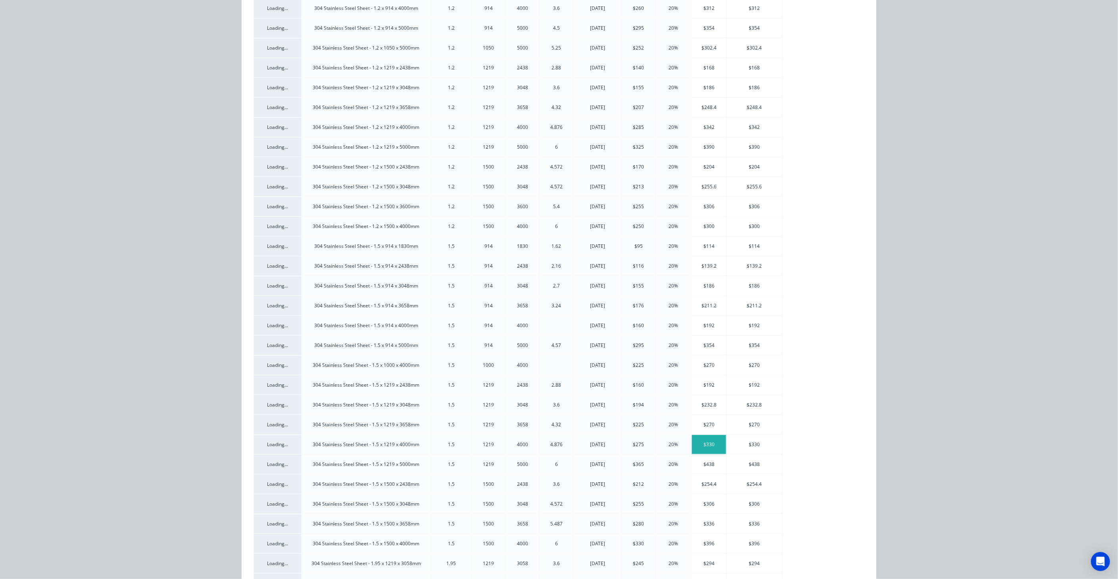
scroll to position [0, 0]
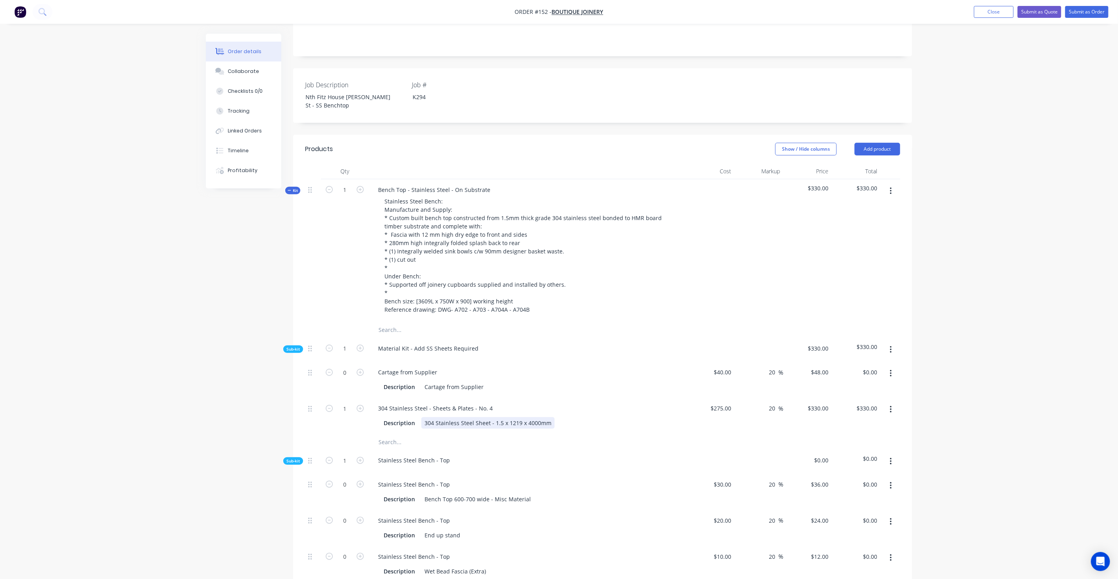
click at [506, 417] on div "304 Stainless Steel Sheet - 1.5 x 1219 x 4000mm" at bounding box center [487, 423] width 133 height 12
click at [570, 417] on div "Description 304 Stainless Steel Sheet - 1.5 x 1219 x 4000mm" at bounding box center [525, 423] width 290 height 12
click at [890, 406] on icon "button" at bounding box center [891, 409] width 2 height 7
click at [849, 457] on div "Delete" at bounding box center [862, 463] width 61 height 12
click at [891, 346] on icon "button" at bounding box center [891, 350] width 2 height 9
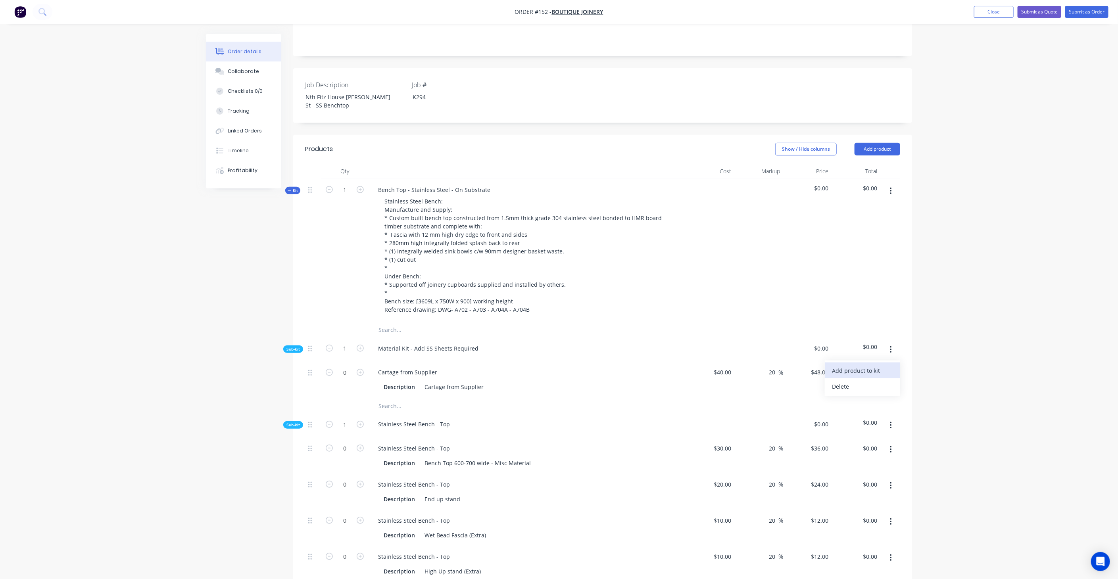
click at [854, 365] on div "Add product to kit" at bounding box center [862, 371] width 61 height 12
click at [860, 397] on div "Product catalogue" at bounding box center [862, 403] width 61 height 12
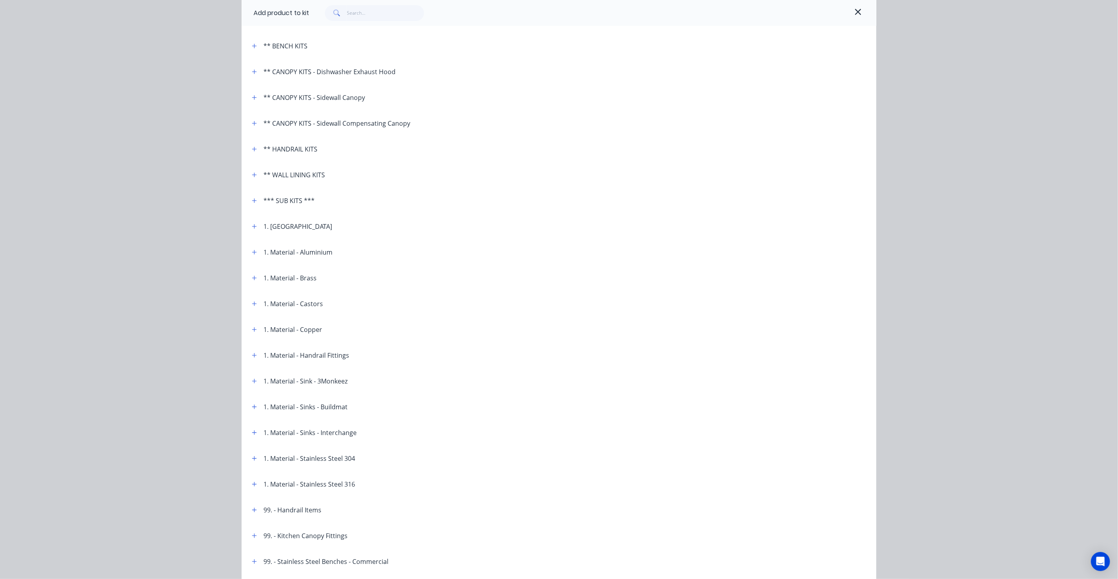
scroll to position [88, 0]
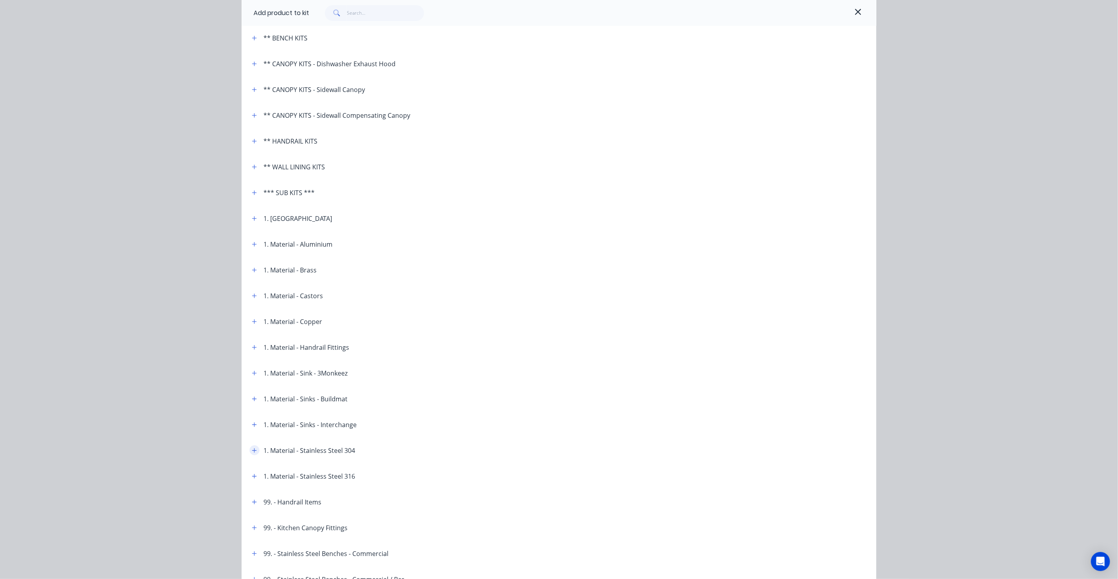
click at [250, 452] on button "button" at bounding box center [255, 451] width 10 height 10
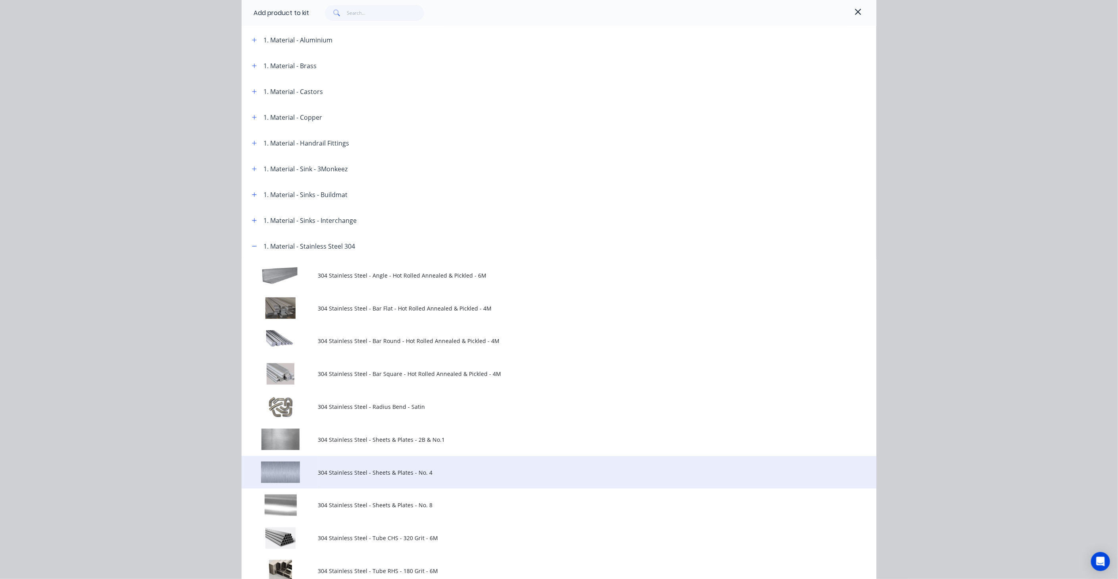
scroll to position [308, 0]
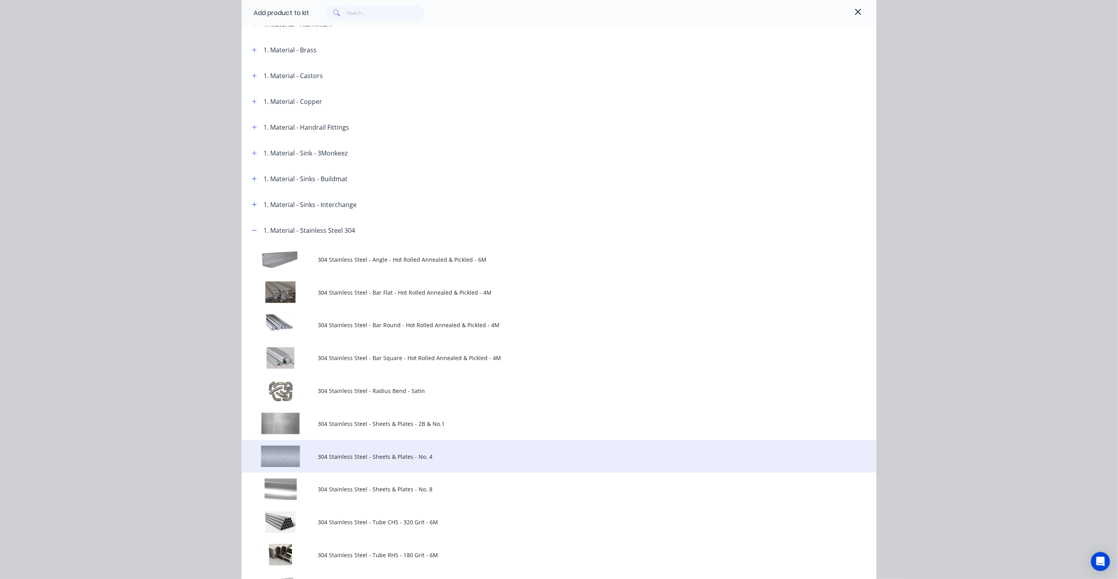
click at [375, 455] on span "304 Stainless Steel - Sheets & Plates - No. 4" at bounding box center [541, 457] width 447 height 8
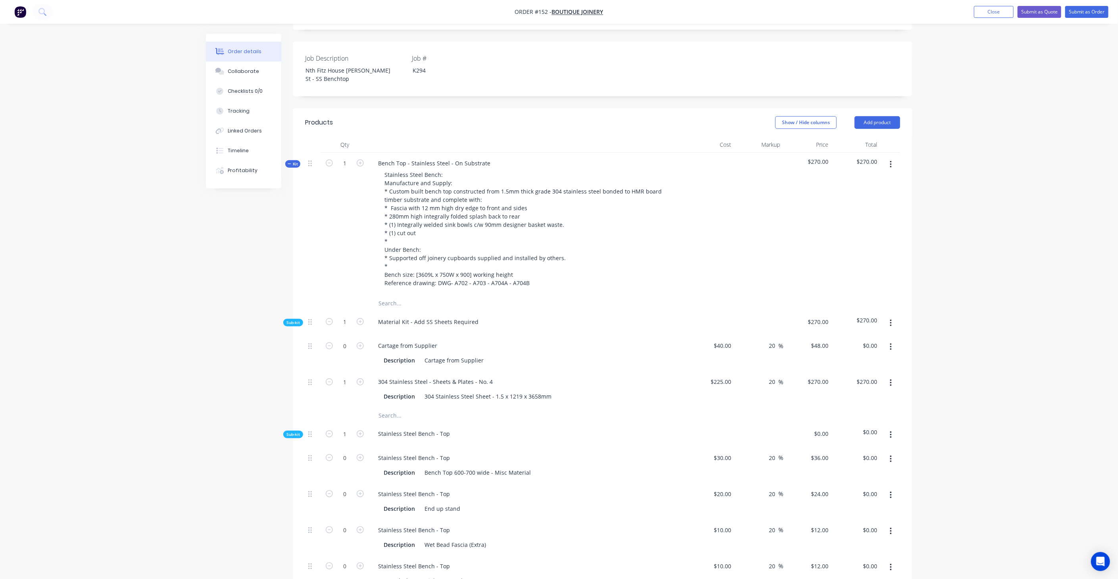
scroll to position [220, 0]
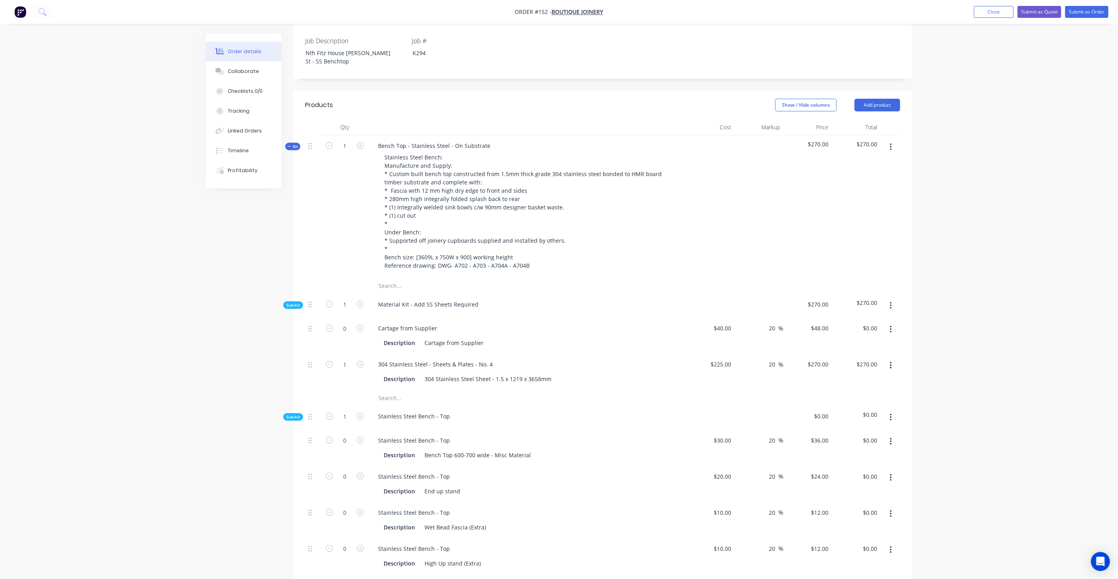
click at [291, 414] on span "Sub-kit" at bounding box center [292, 417] width 13 height 6
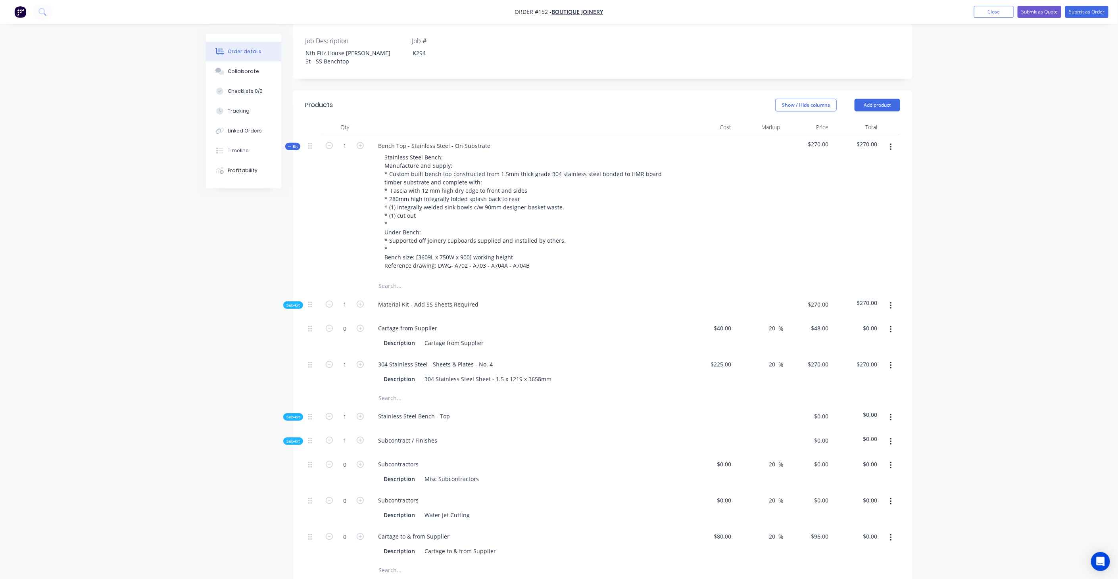
click at [296, 438] on span "Sub-kit" at bounding box center [292, 441] width 13 height 6
click at [293, 462] on span "Sub-kit" at bounding box center [292, 465] width 13 height 6
click at [292, 144] on span "Kit" at bounding box center [293, 147] width 10 height 6
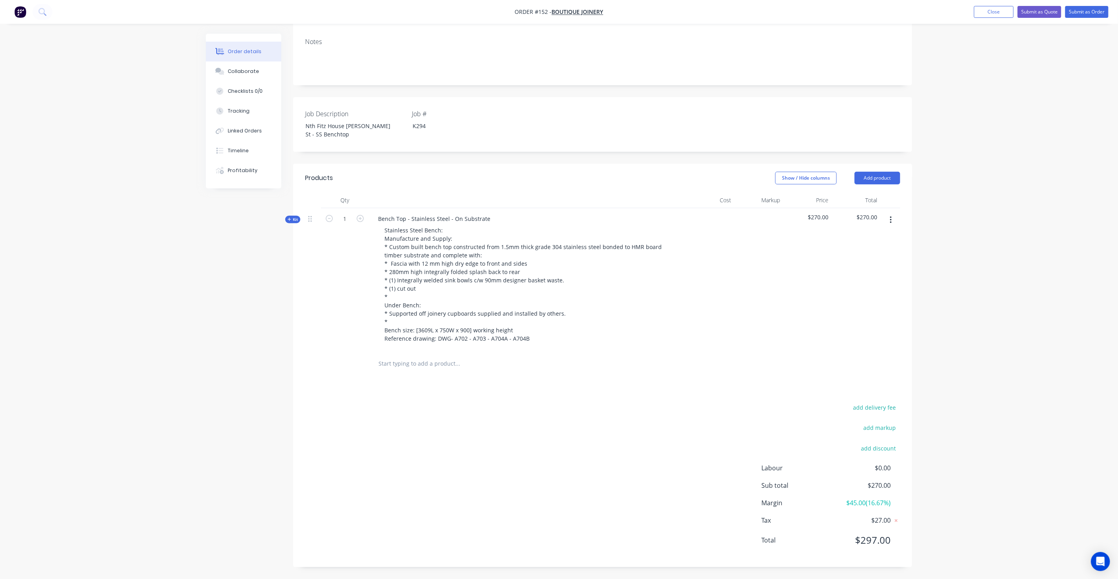
scroll to position [124, 0]
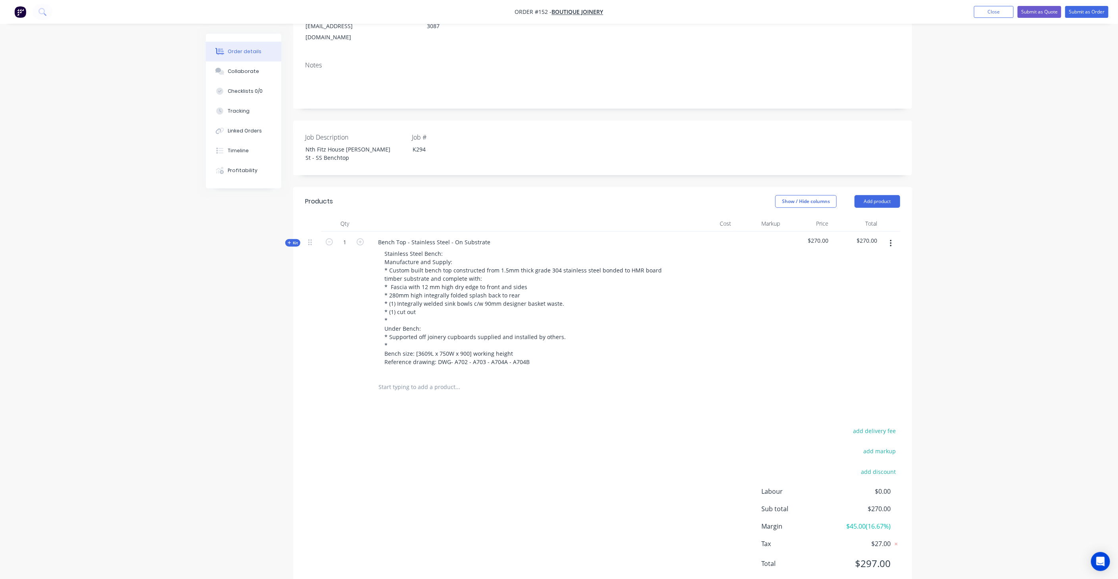
click at [292, 239] on button "Kit" at bounding box center [292, 243] width 15 height 8
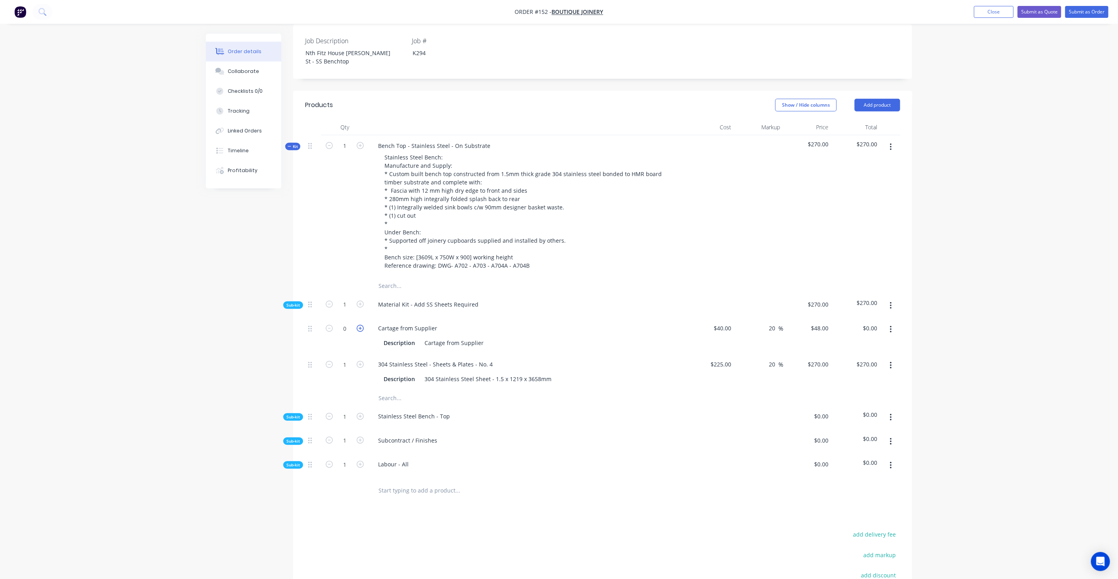
click at [360, 325] on icon "button" at bounding box center [360, 328] width 7 height 7
type input "1"
type input "$48.00"
click at [889, 299] on button "button" at bounding box center [891, 306] width 19 height 14
click at [866, 321] on div "Add product to kit" at bounding box center [862, 327] width 61 height 12
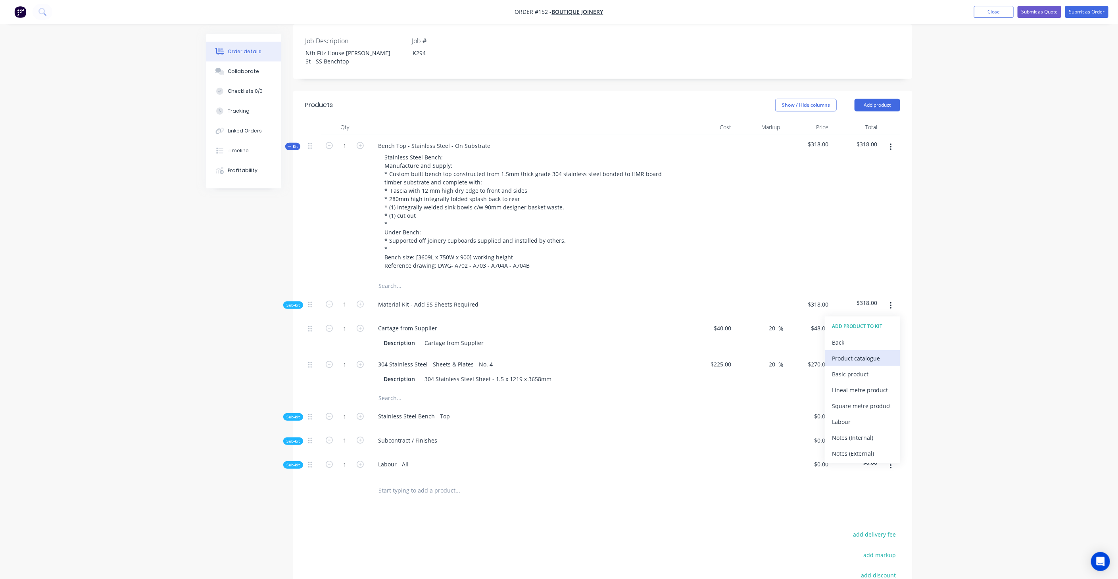
click at [852, 353] on div "Product catalogue" at bounding box center [862, 359] width 61 height 12
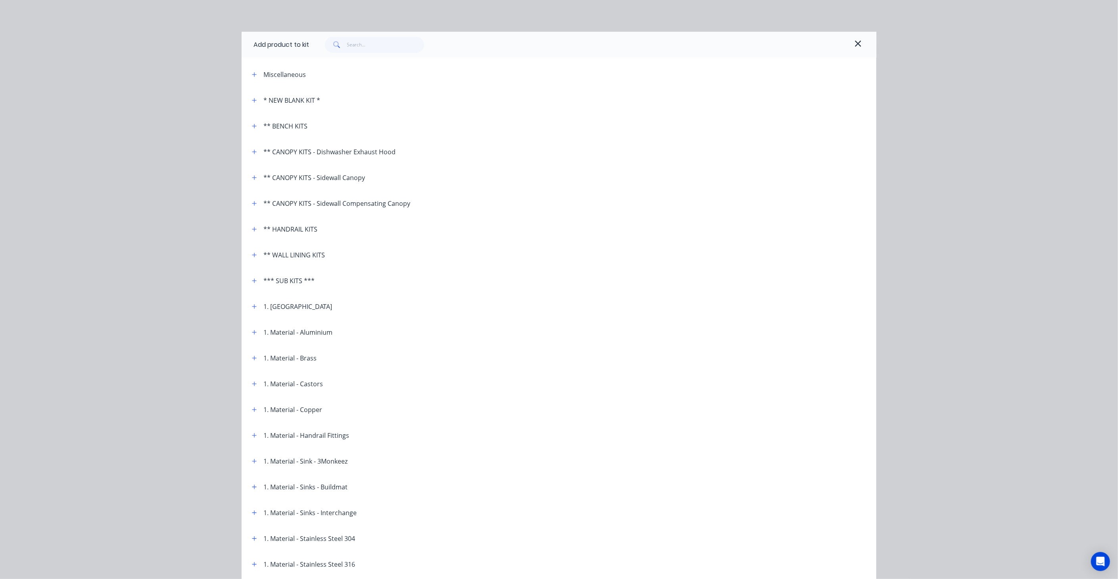
scroll to position [88, 0]
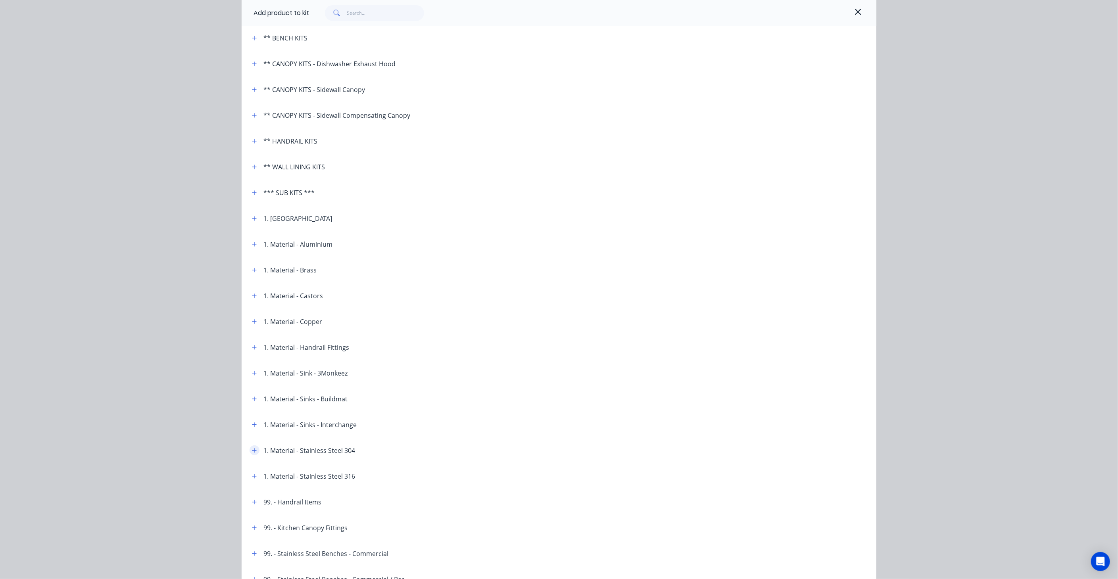
click at [252, 450] on icon "button" at bounding box center [254, 451] width 5 height 6
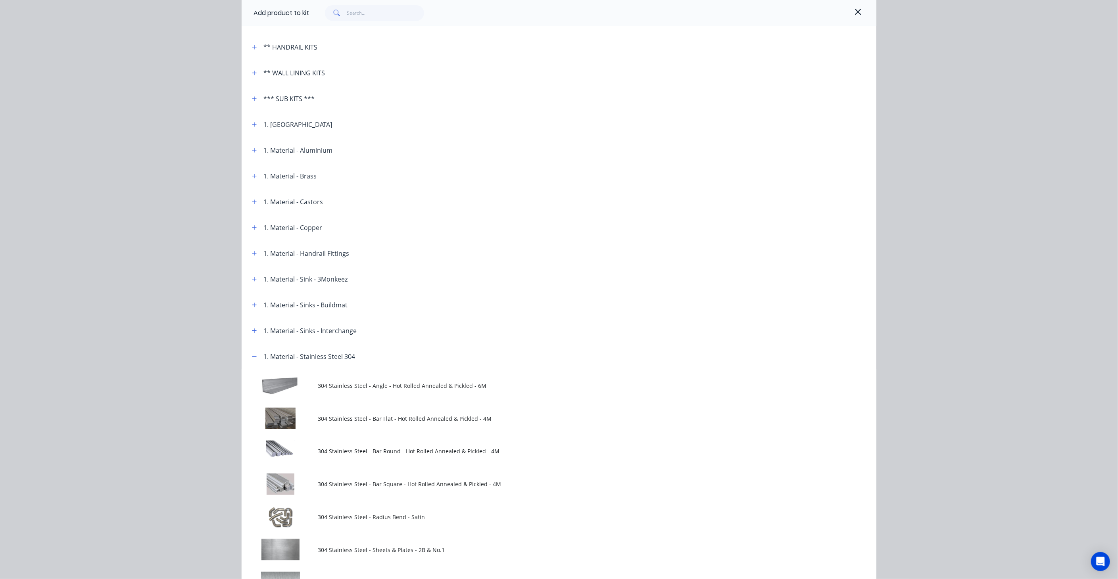
scroll to position [352, 0]
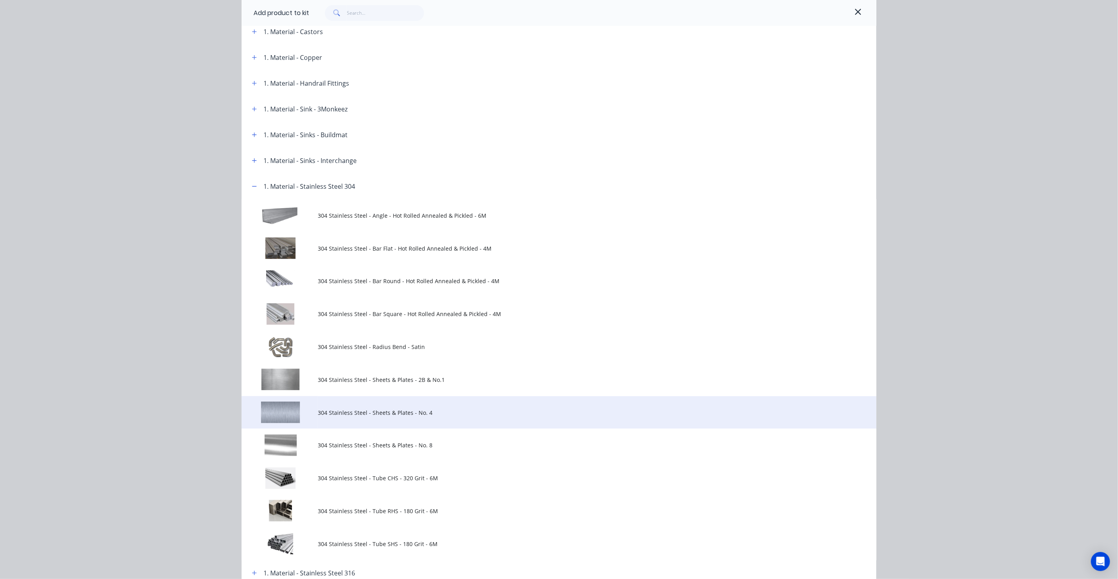
click at [336, 415] on span "304 Stainless Steel - Sheets & Plates - No. 4" at bounding box center [541, 413] width 447 height 8
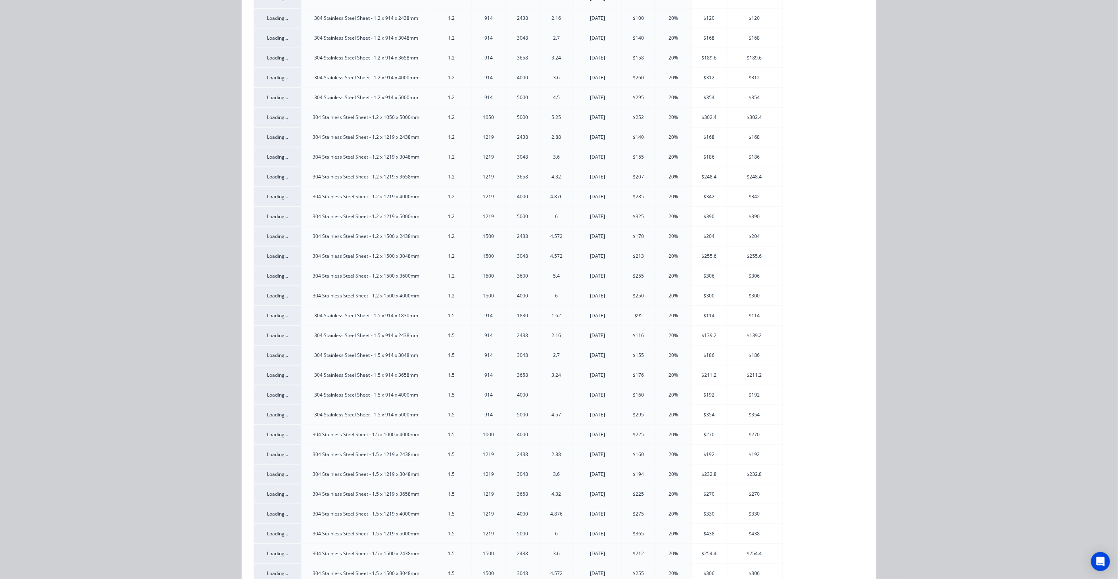
scroll to position [614, 0]
